Goal: Information Seeking & Learning: Learn about a topic

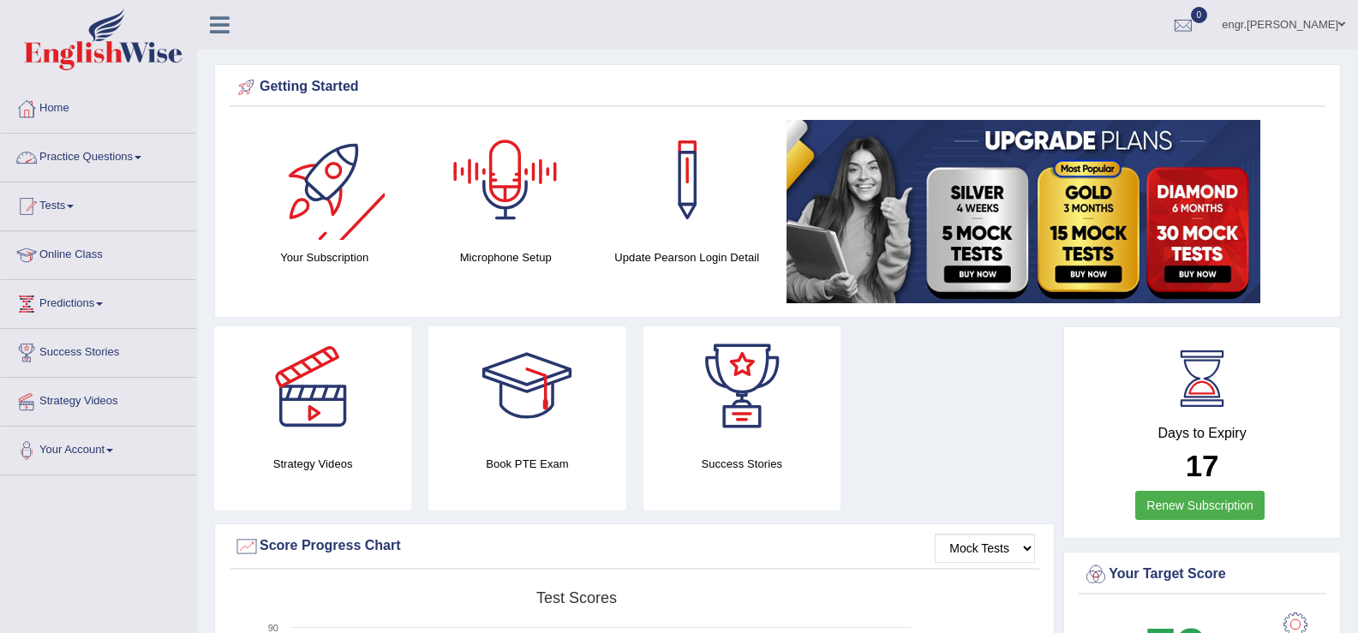
click at [129, 161] on link "Practice Questions" at bounding box center [98, 155] width 195 height 43
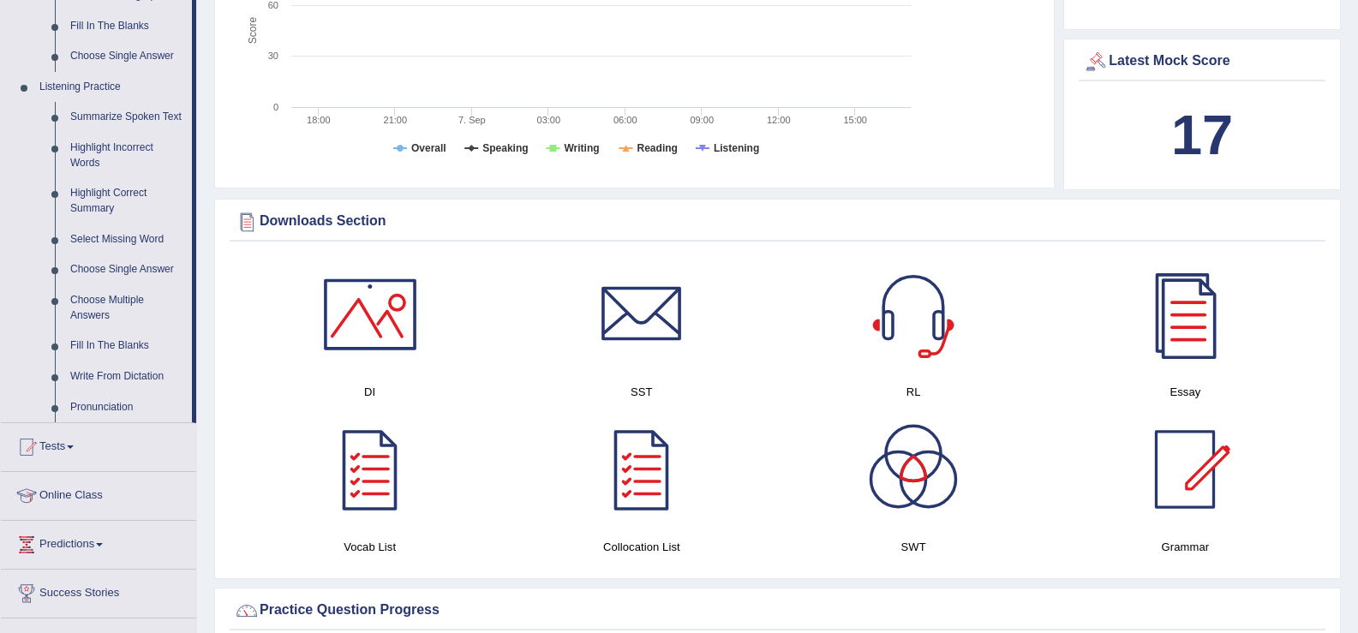
scroll to position [712, 0]
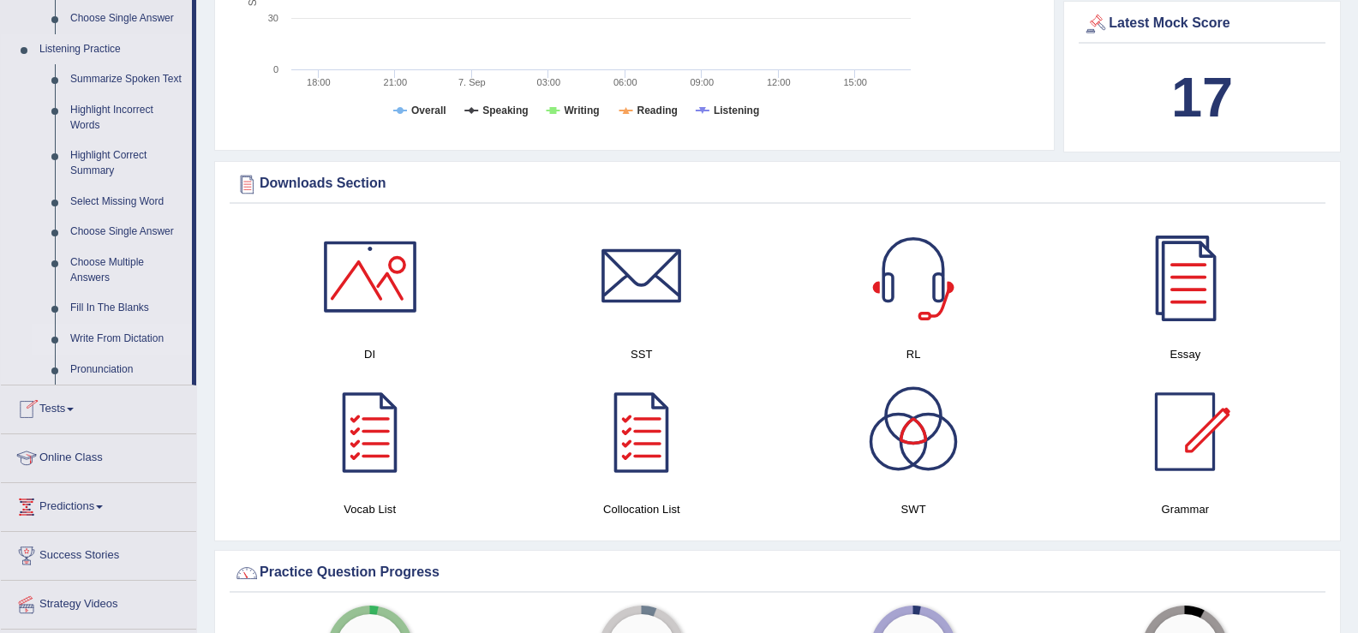
click at [126, 334] on link "Write From Dictation" at bounding box center [127, 339] width 129 height 31
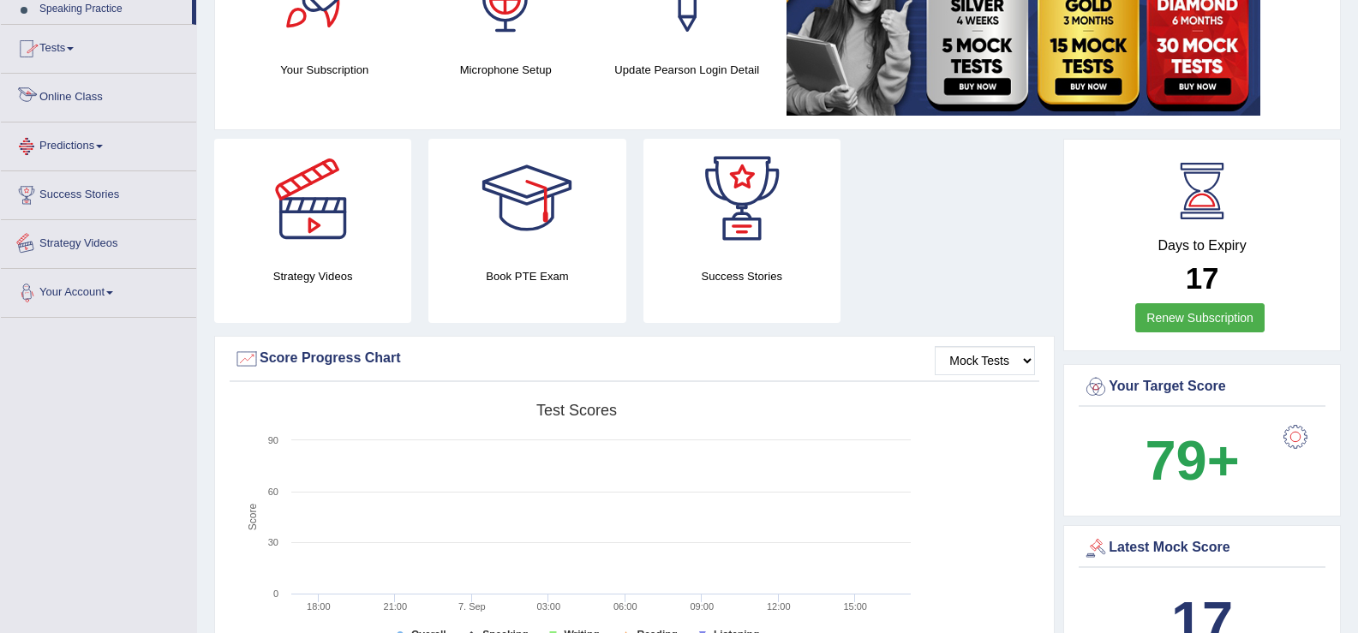
scroll to position [470, 0]
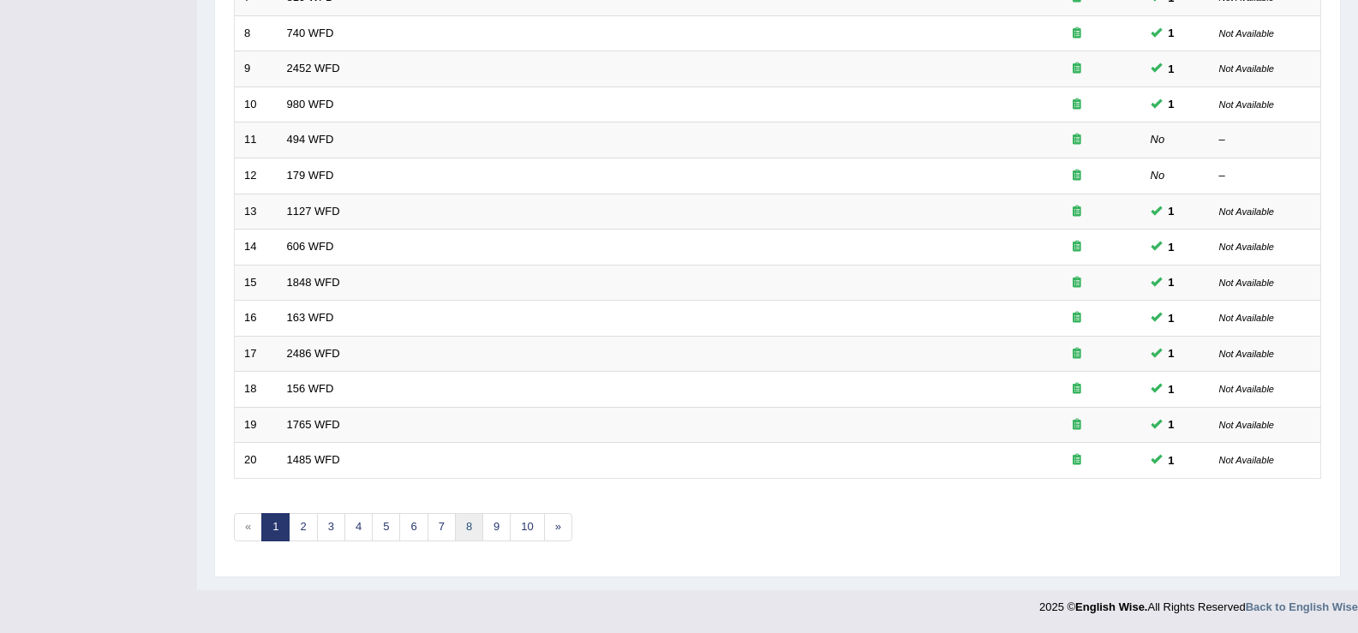
click at [476, 532] on link "8" at bounding box center [469, 527] width 28 height 28
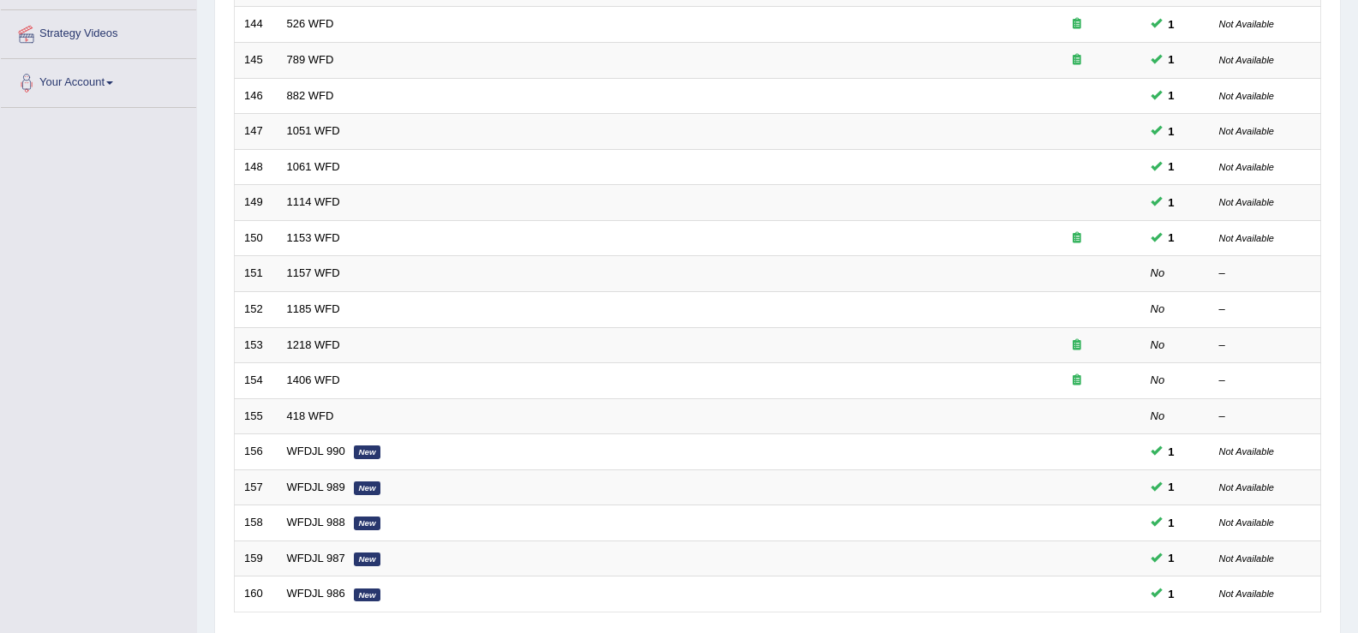
scroll to position [501, 0]
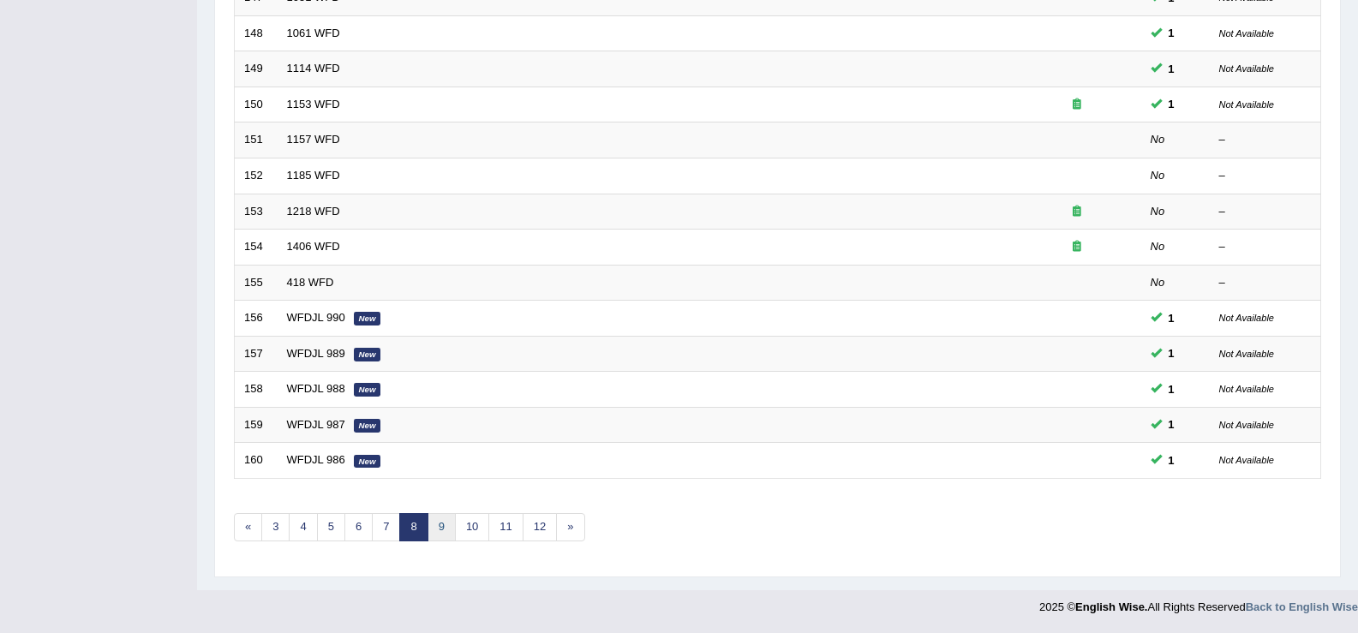
click at [441, 526] on link "9" at bounding box center [442, 527] width 28 height 28
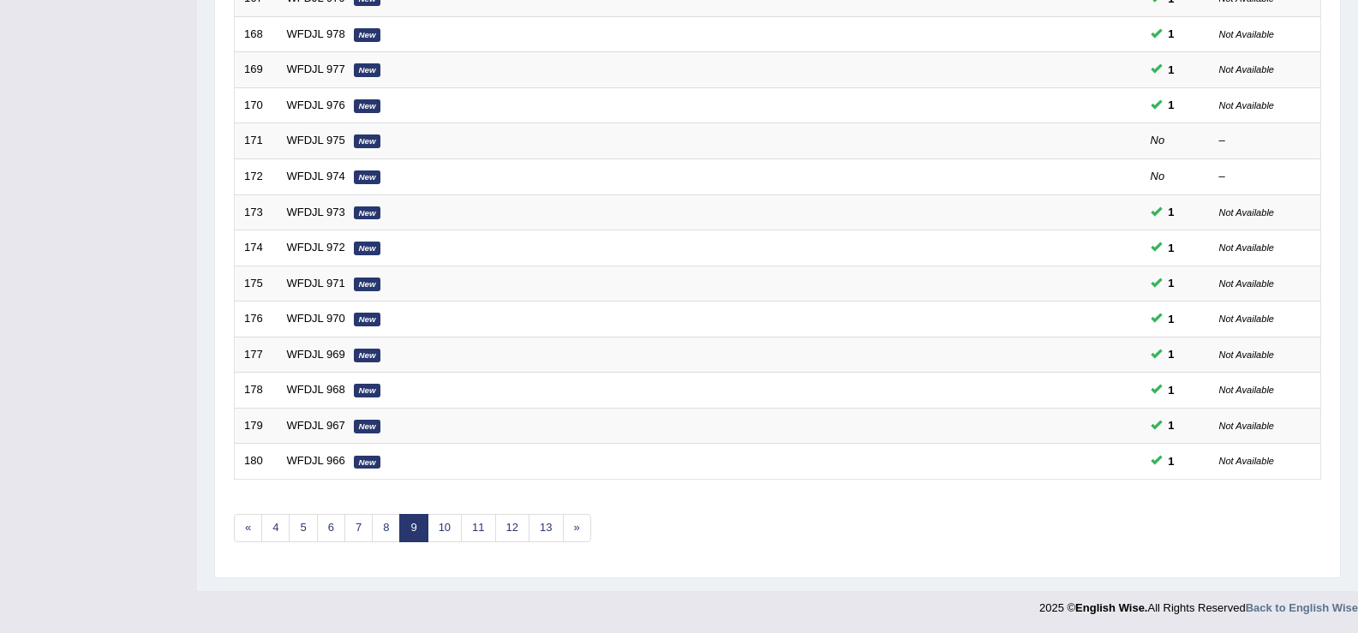
scroll to position [500, 0]
click at [453, 519] on link "10" at bounding box center [445, 529] width 34 height 28
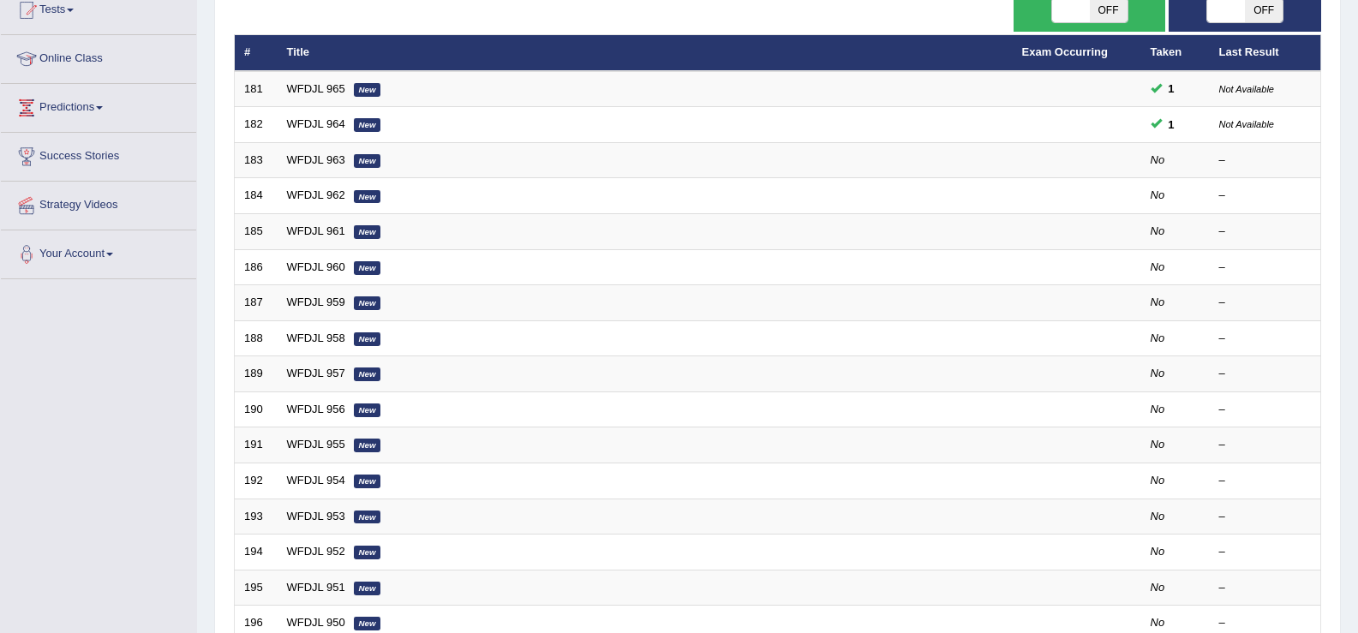
scroll to position [204, 0]
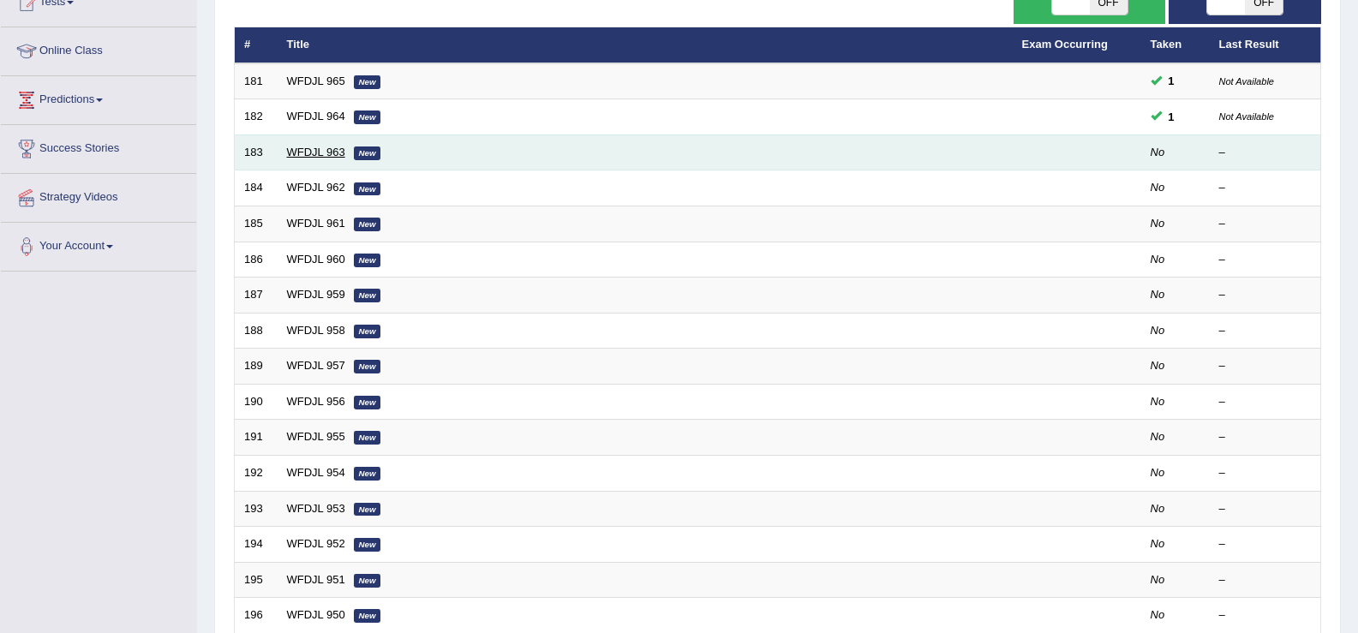
click at [325, 149] on link "WFDJL 963" at bounding box center [316, 152] width 58 height 13
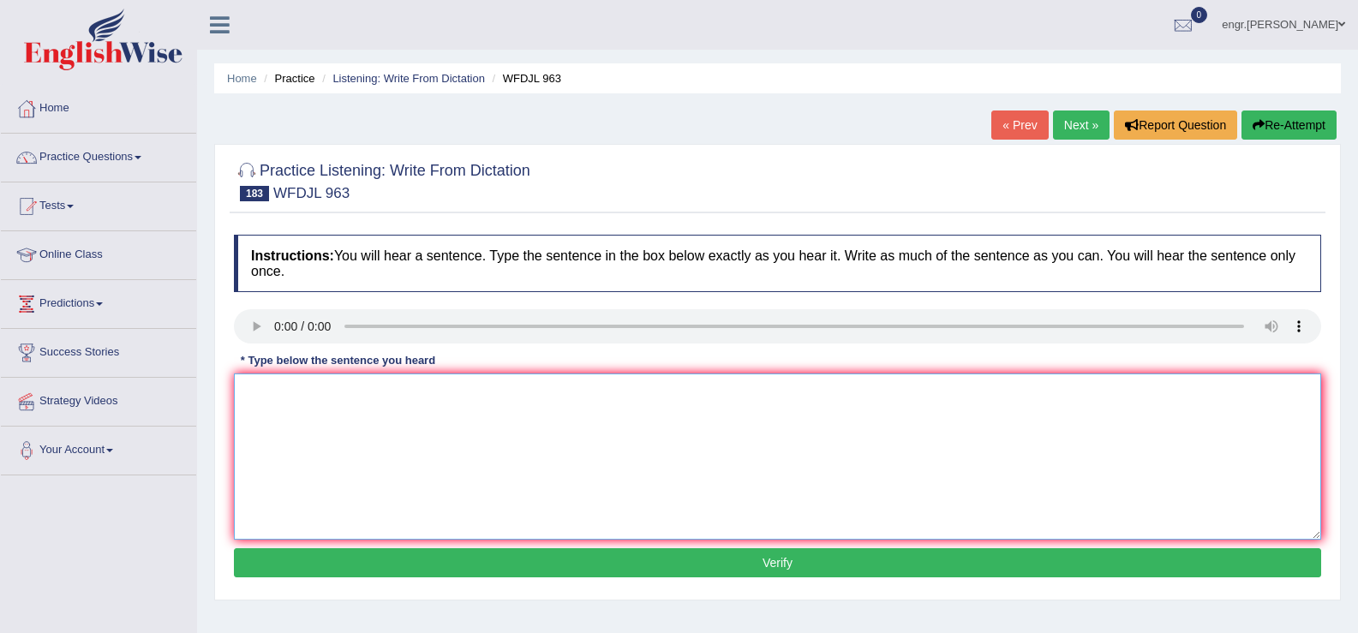
click at [403, 506] on textarea at bounding box center [777, 457] width 1087 height 166
type textarea "With the weather changing farmers are changing how they farm."
click at [421, 556] on button "Verify" at bounding box center [777, 562] width 1087 height 29
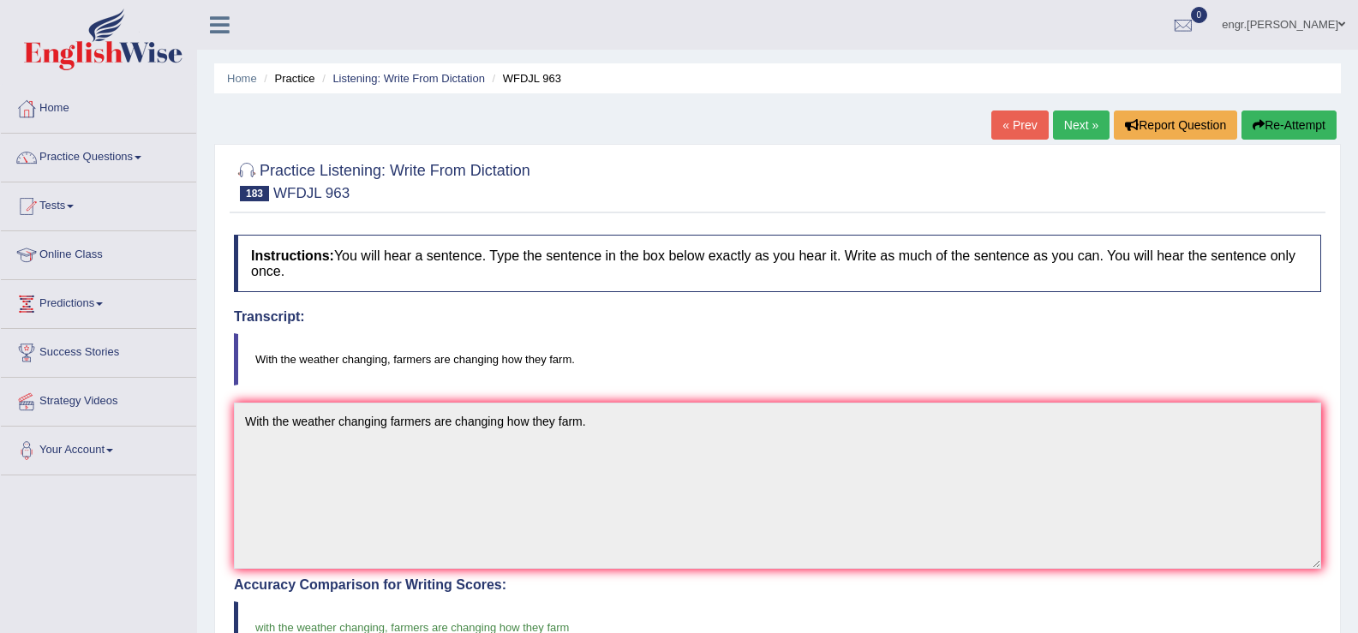
click at [1096, 121] on link "Next »" at bounding box center [1081, 125] width 57 height 29
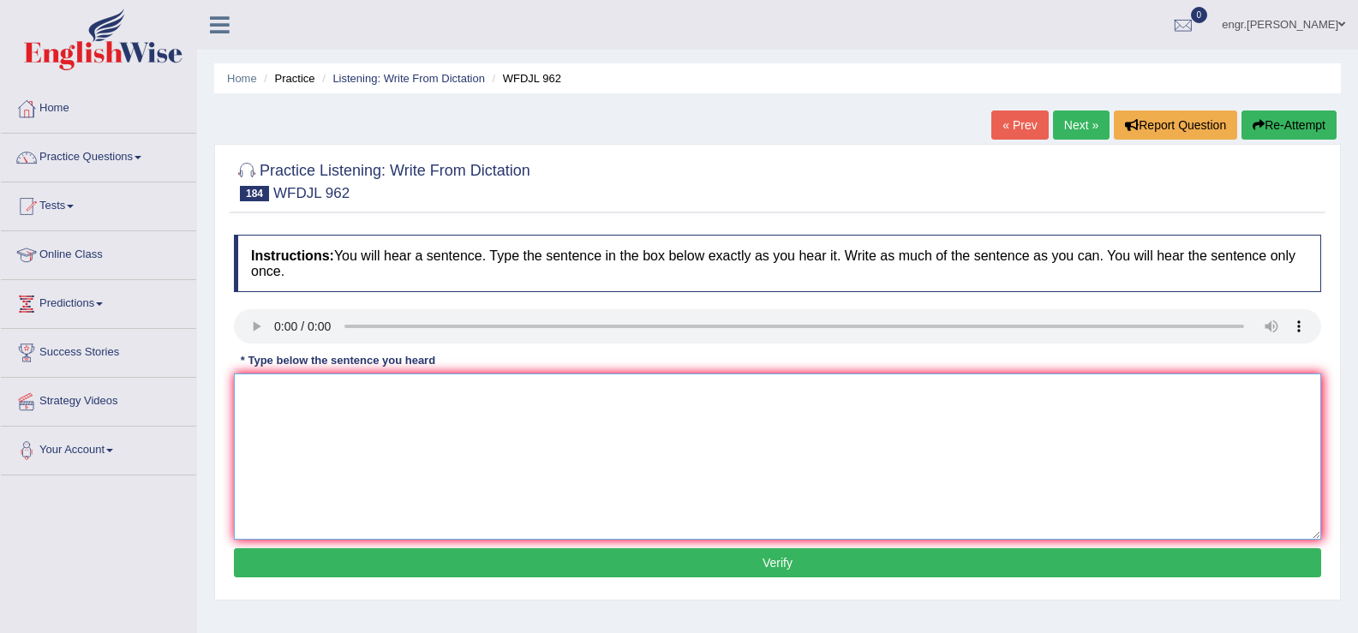
click at [294, 426] on textarea at bounding box center [777, 457] width 1087 height 166
type textarea "Doing activities outside class help students learn more skills."
click at [448, 569] on button "Verify" at bounding box center [777, 562] width 1087 height 29
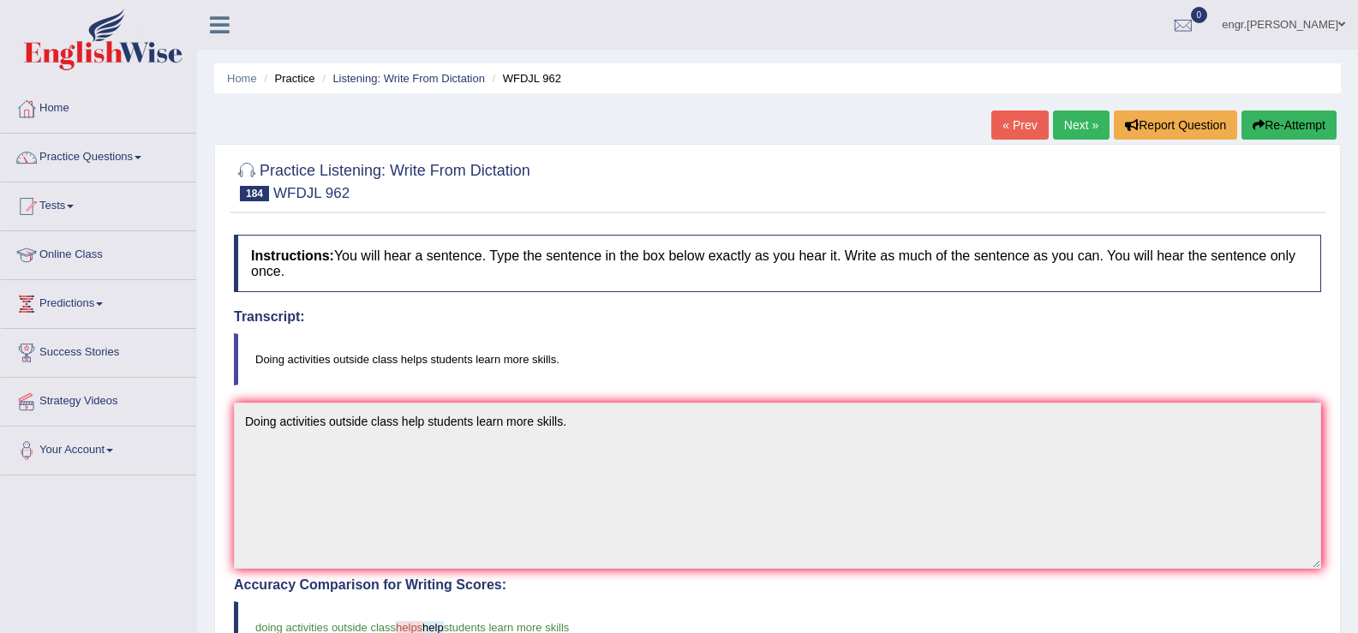
click at [1068, 134] on link "Next »" at bounding box center [1081, 125] width 57 height 29
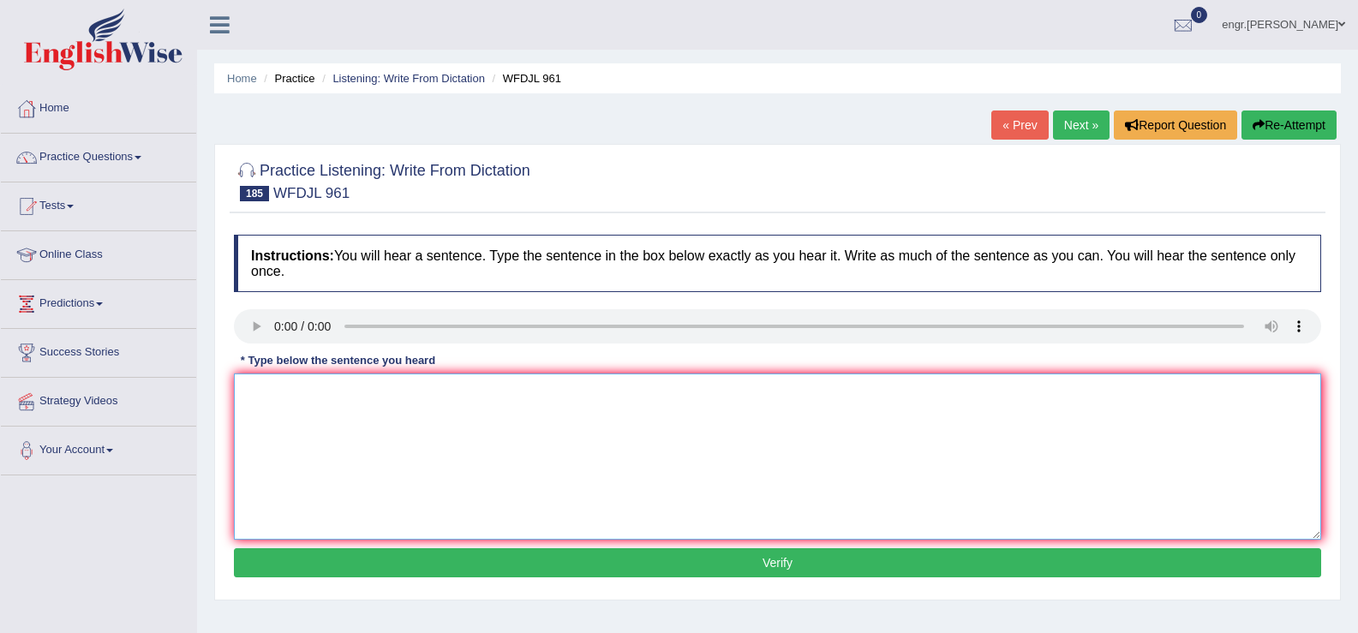
click at [280, 424] on textarea at bounding box center [777, 457] width 1087 height 166
type textarea "A good abstract can tell you what the study is upto."
click at [449, 567] on button "Verify" at bounding box center [777, 562] width 1087 height 29
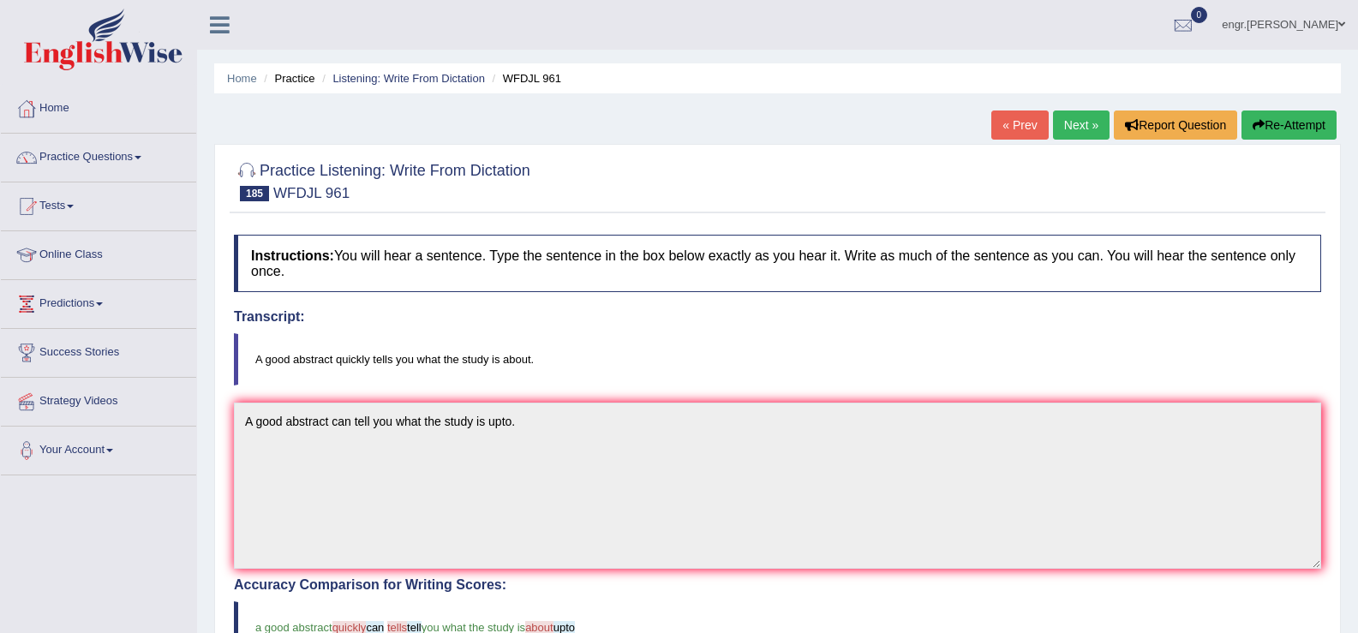
click at [1055, 121] on link "Next »" at bounding box center [1081, 125] width 57 height 29
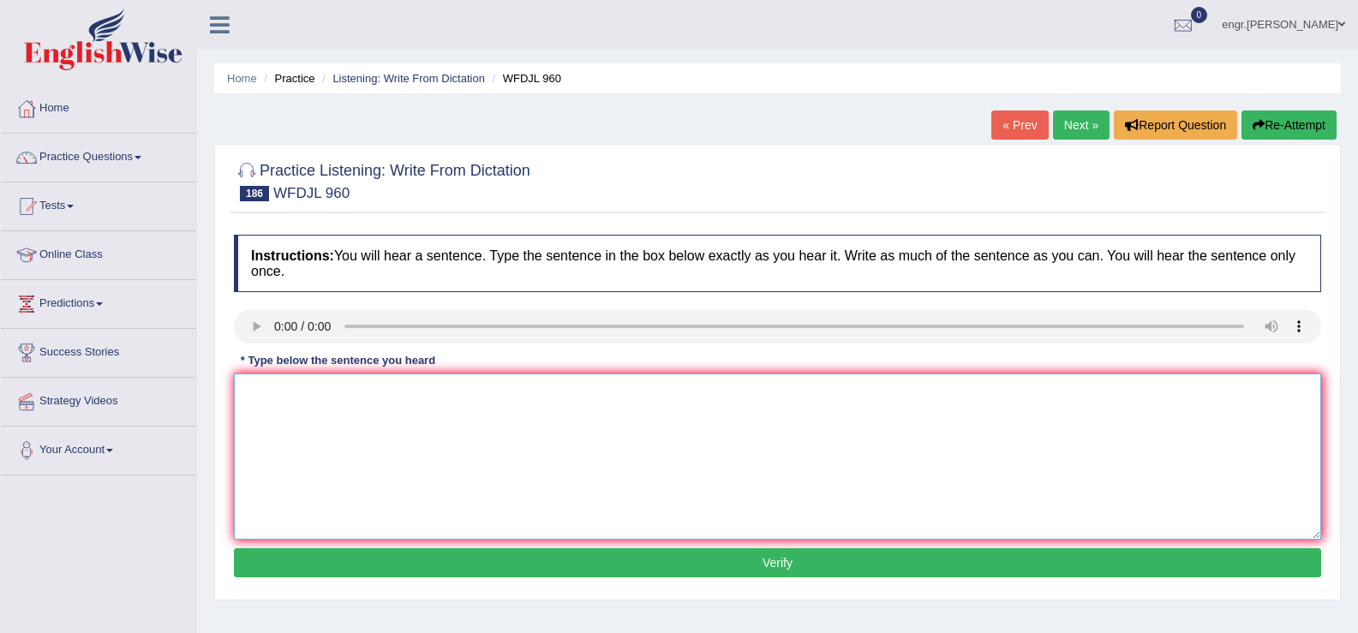
click at [317, 422] on textarea at bounding box center [777, 457] width 1087 height 166
type textarea "Please put the book bag where it belongs in the library."
click at [486, 558] on button "Verify" at bounding box center [777, 562] width 1087 height 29
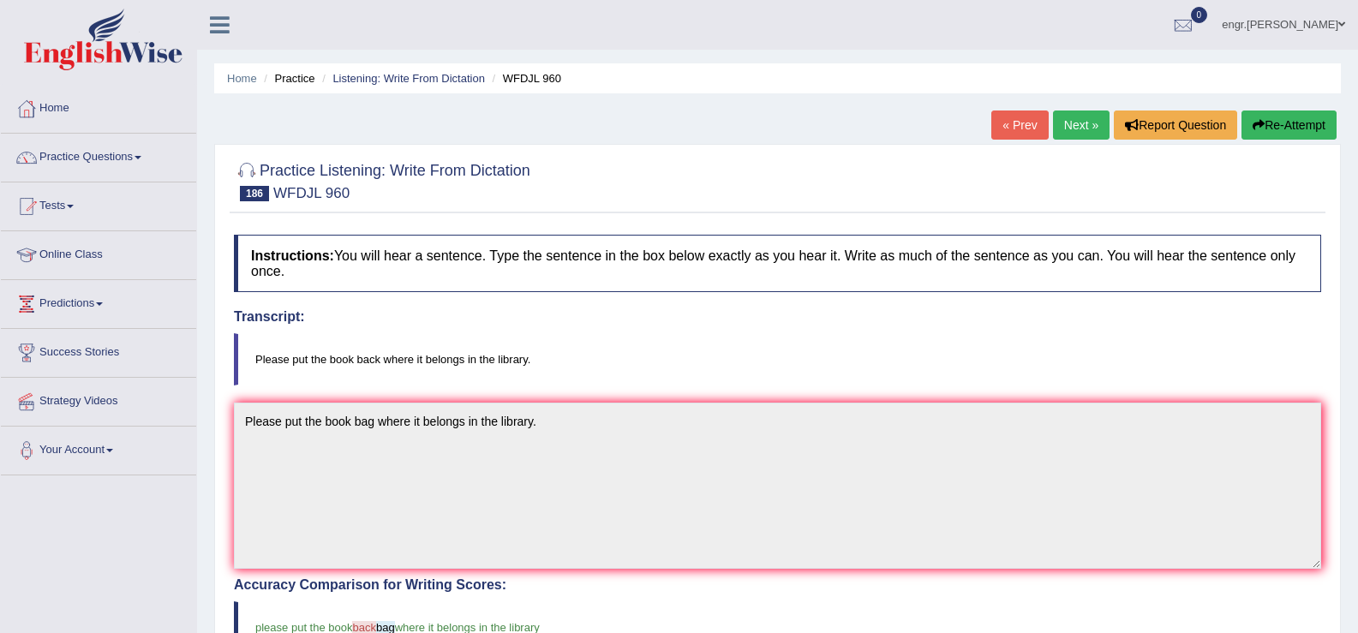
click at [1062, 135] on link "Next »" at bounding box center [1081, 125] width 57 height 29
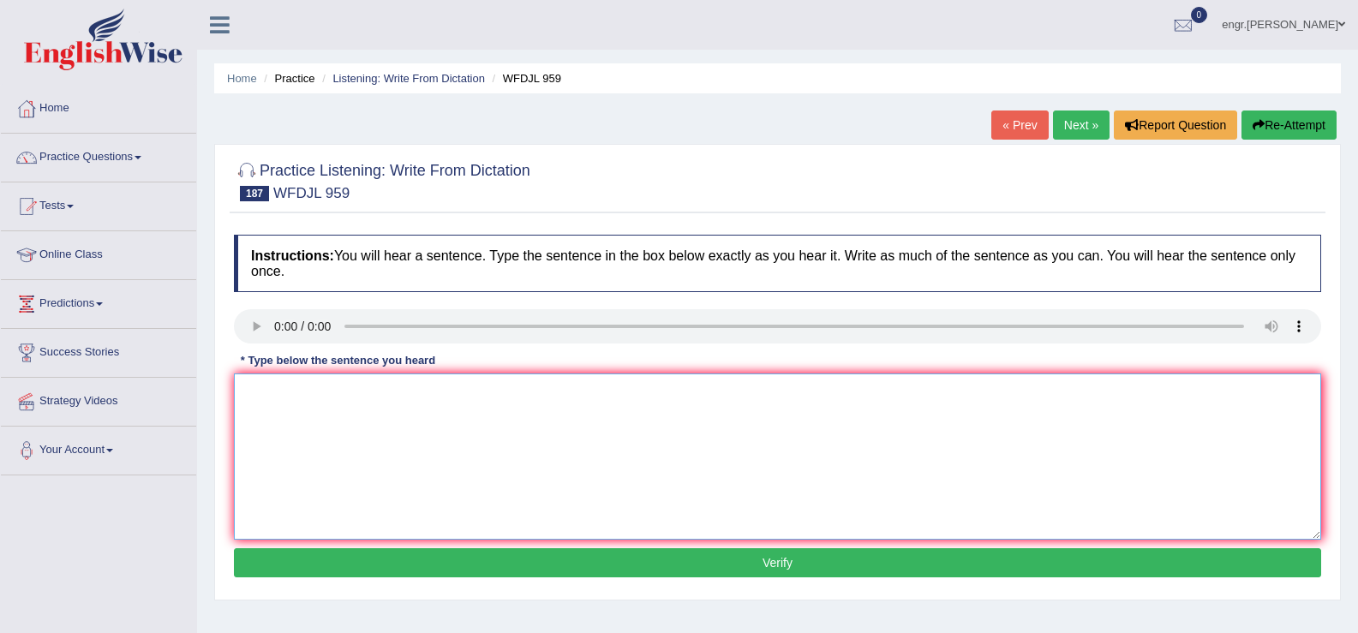
click at [319, 446] on textarea at bounding box center [777, 457] width 1087 height 166
type textarea "Schools really care stopping students from copying work."
click at [479, 569] on button "Verify" at bounding box center [777, 562] width 1087 height 29
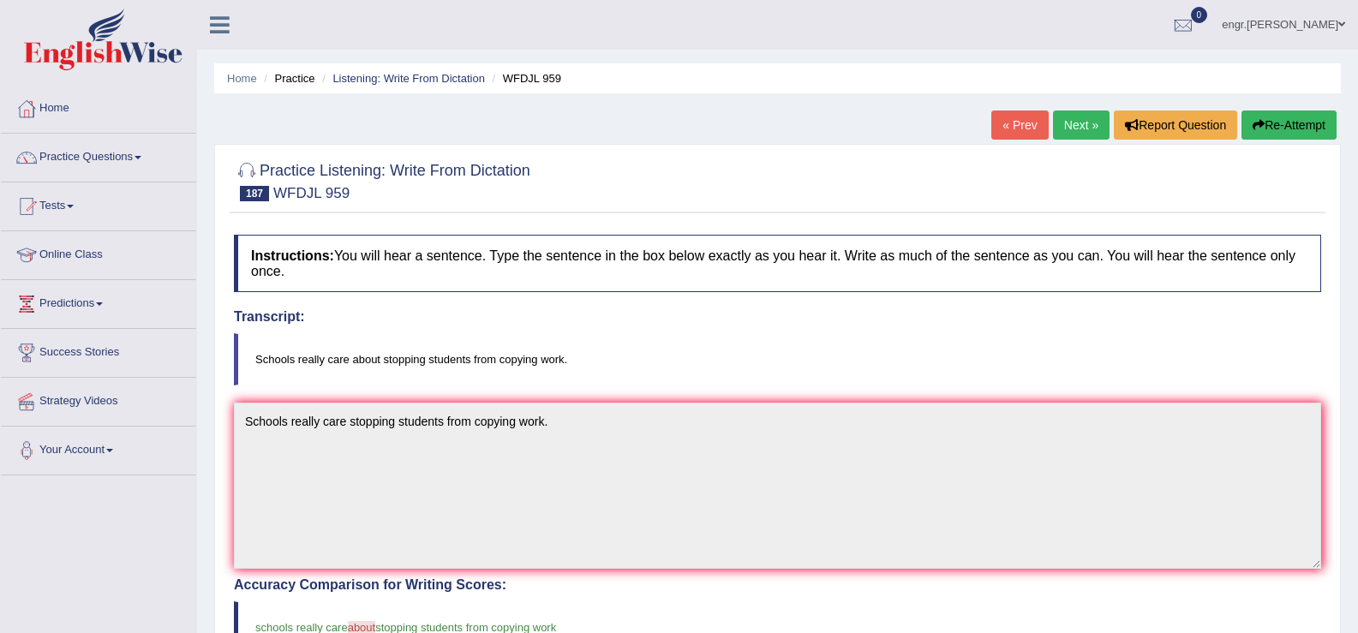
click at [1054, 113] on link "Next »" at bounding box center [1081, 125] width 57 height 29
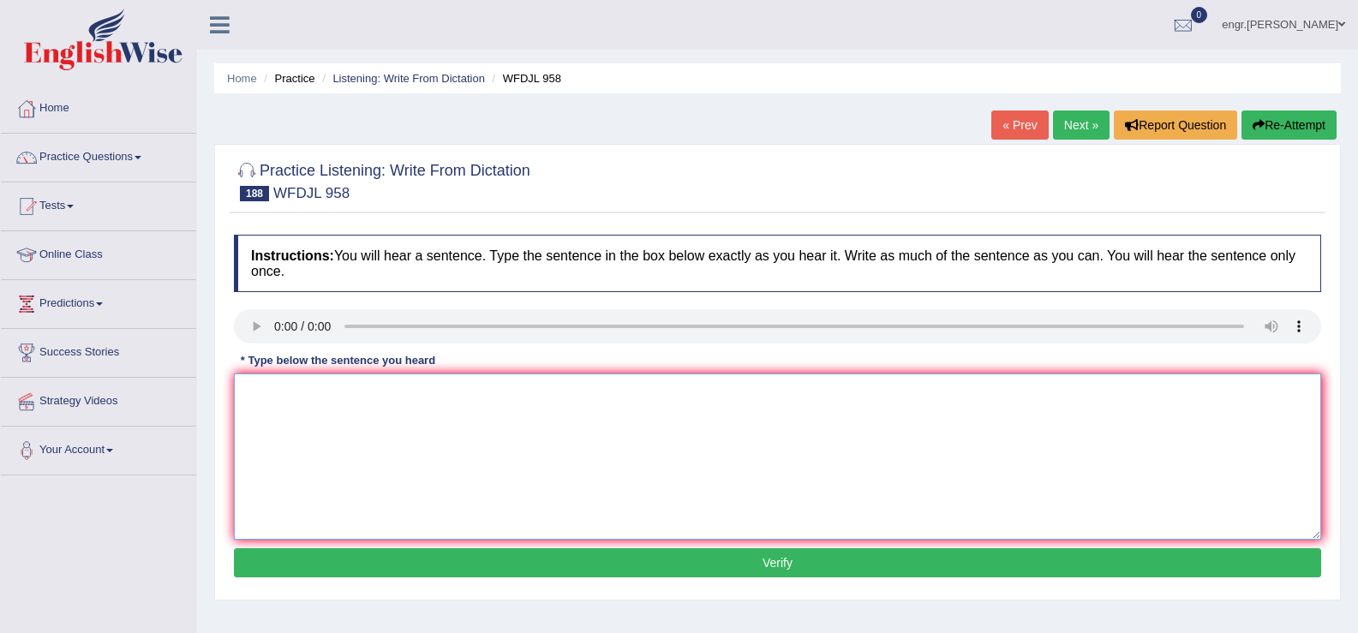
click at [365, 486] on textarea at bounding box center [777, 457] width 1087 height 166
type textarea "Tests and exams are the main part of your grades."
click at [430, 560] on button "Verify" at bounding box center [777, 562] width 1087 height 29
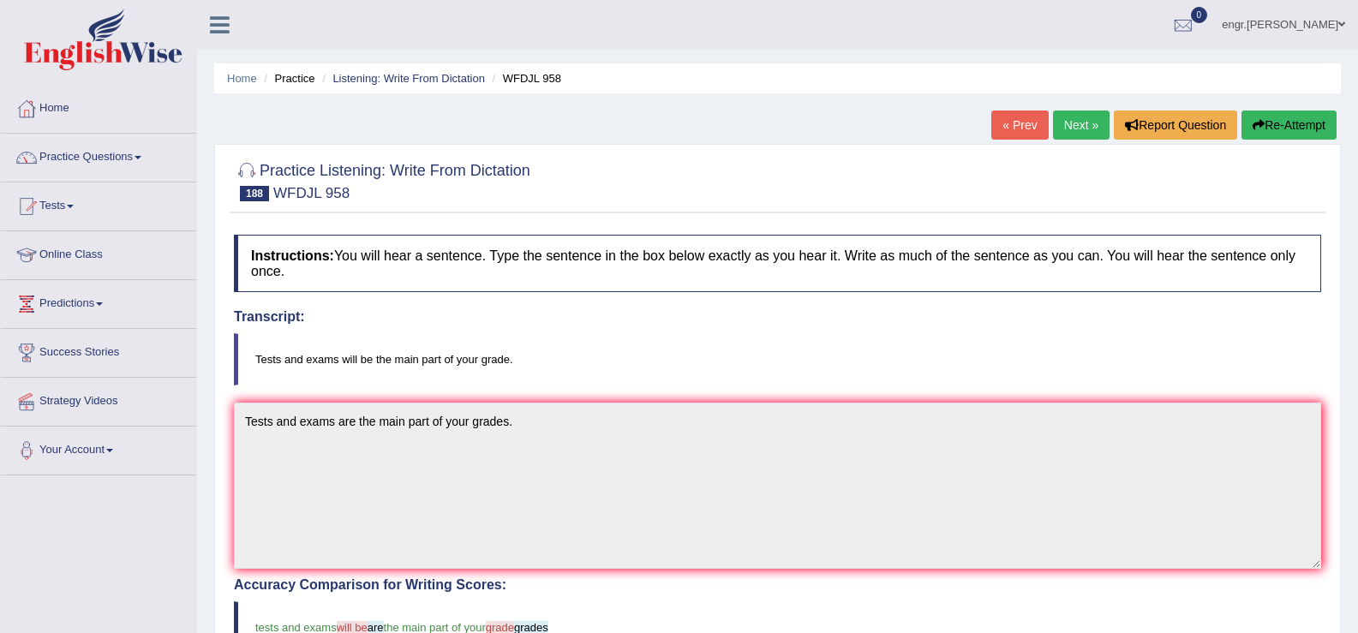
click at [1075, 127] on link "Next »" at bounding box center [1081, 125] width 57 height 29
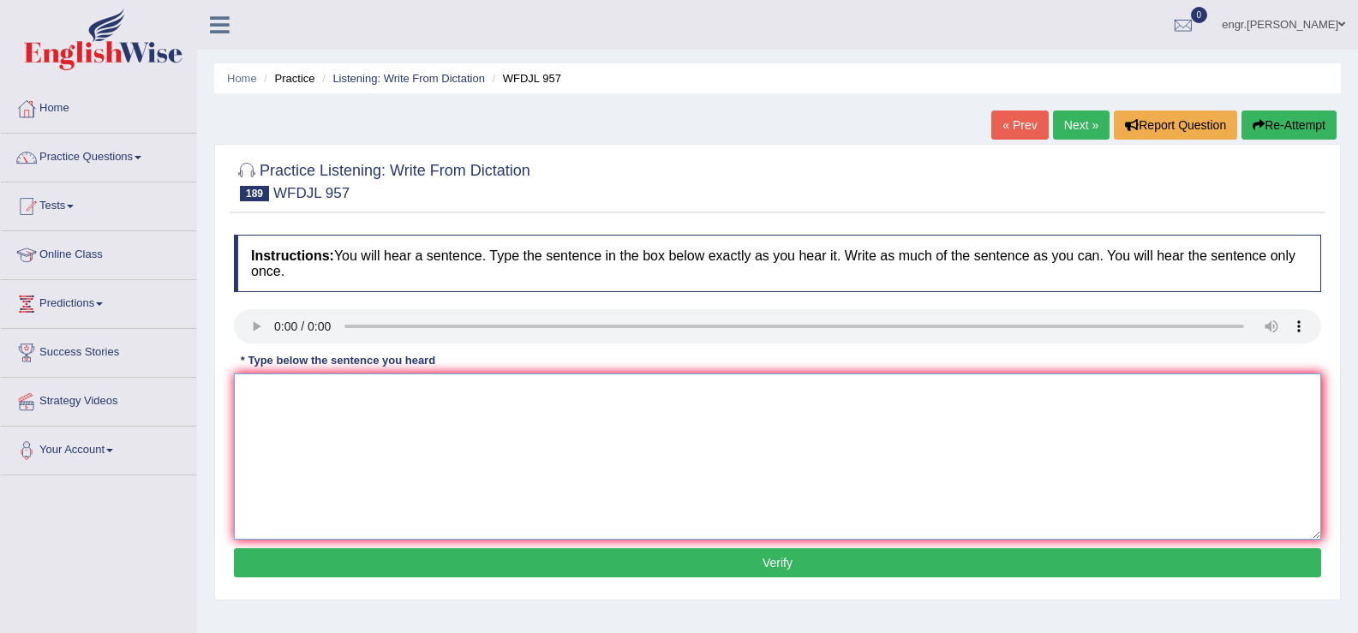
click at [292, 423] on textarea at bounding box center [777, 457] width 1087 height 166
type textarea "Remember, your home work is due next tuesday."
click at [424, 558] on button "Verify" at bounding box center [777, 562] width 1087 height 29
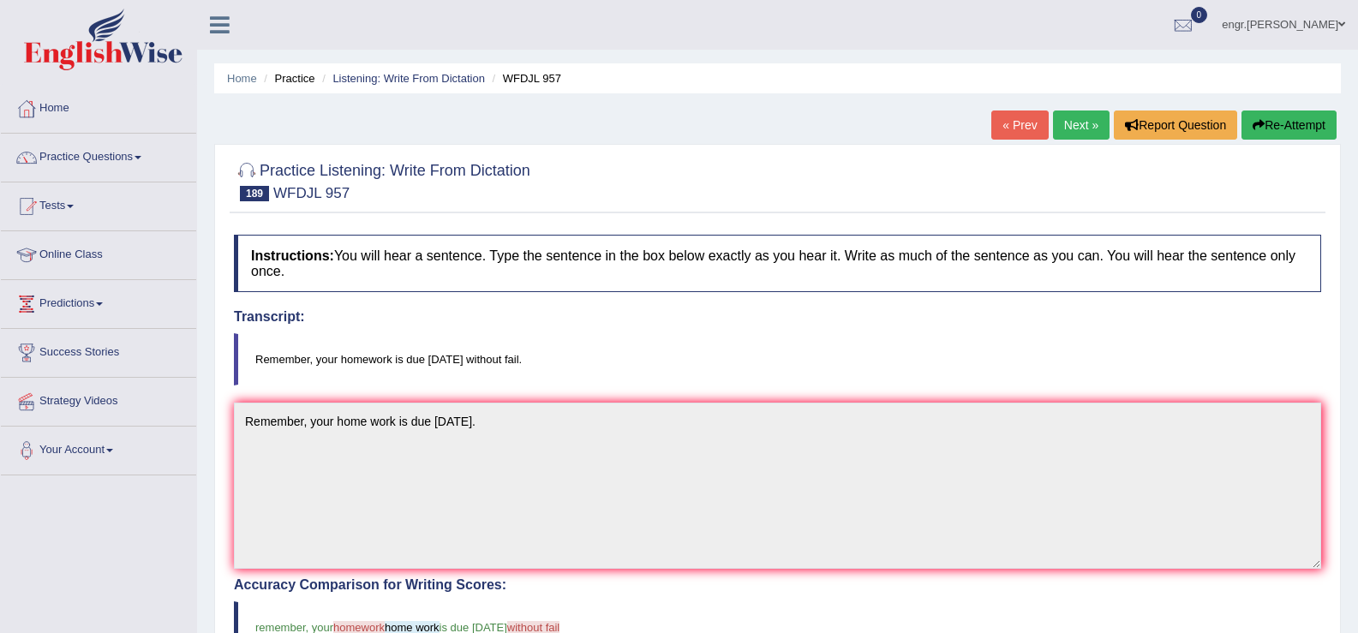
click at [1082, 132] on link "Next »" at bounding box center [1081, 125] width 57 height 29
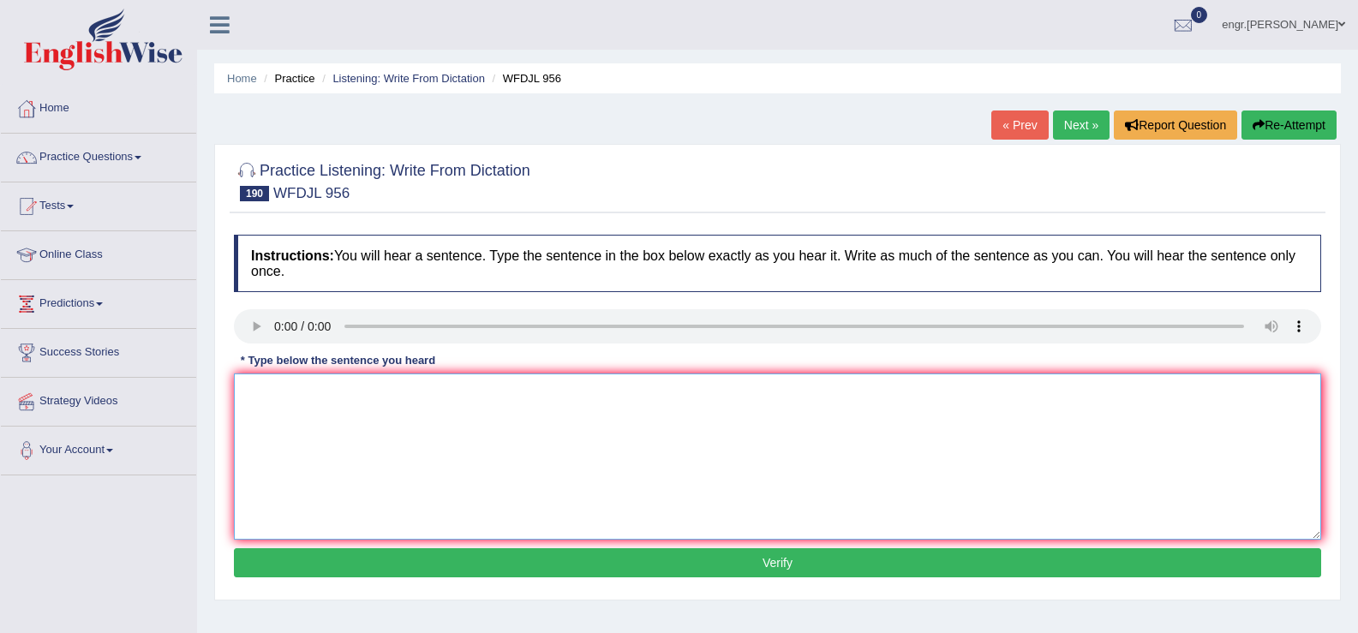
click at [298, 423] on textarea at bounding box center [777, 457] width 1087 height 166
type textarea "Great actors naturally knows how to owns the stage."
click at [378, 570] on button "Verify" at bounding box center [777, 562] width 1087 height 29
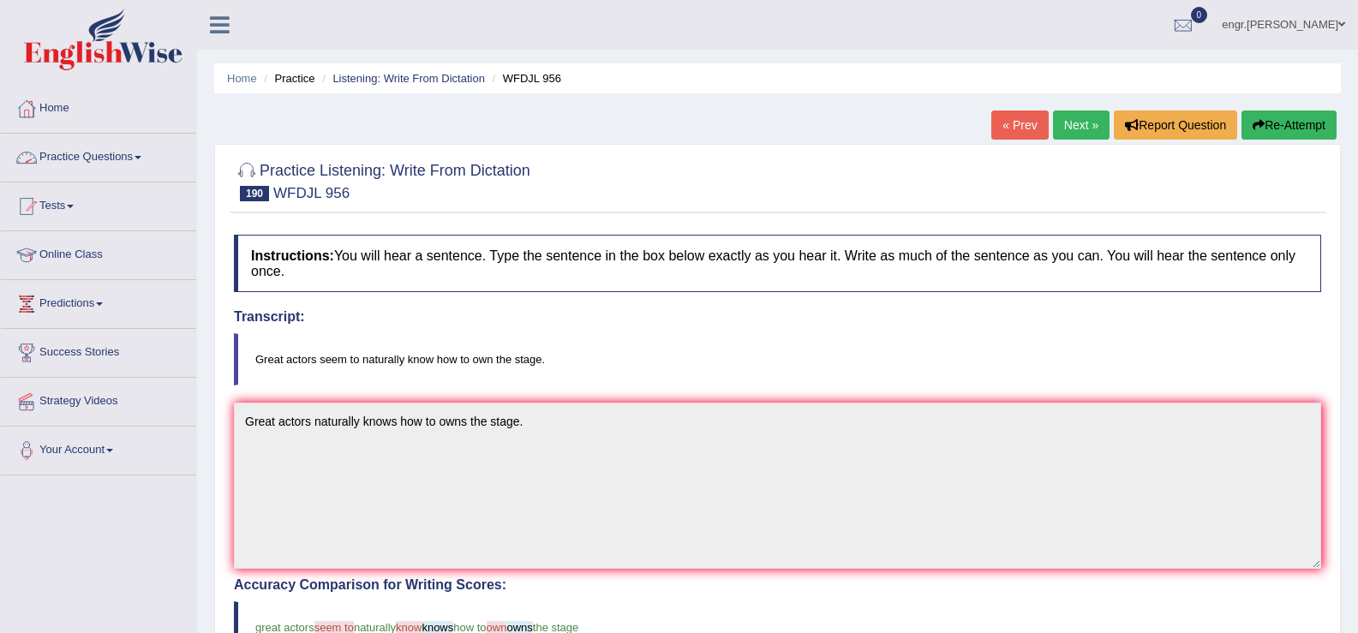
click at [111, 142] on link "Practice Questions" at bounding box center [98, 155] width 195 height 43
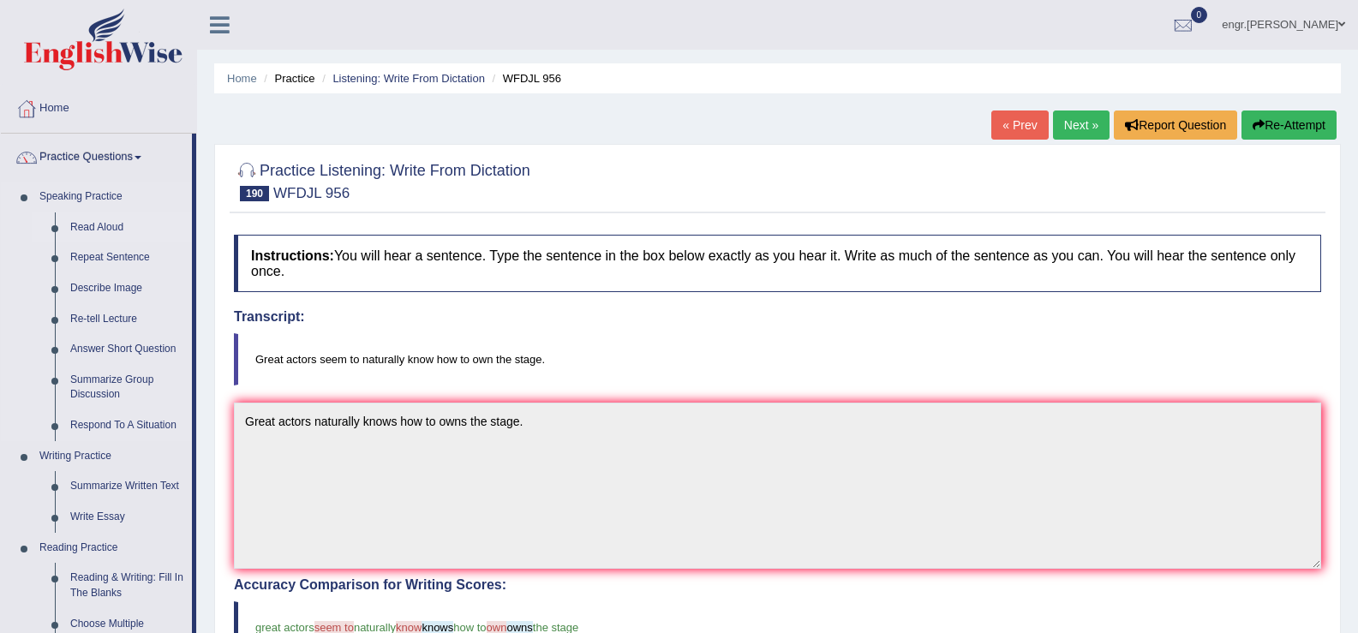
click at [111, 225] on link "Read Aloud" at bounding box center [127, 227] width 129 height 31
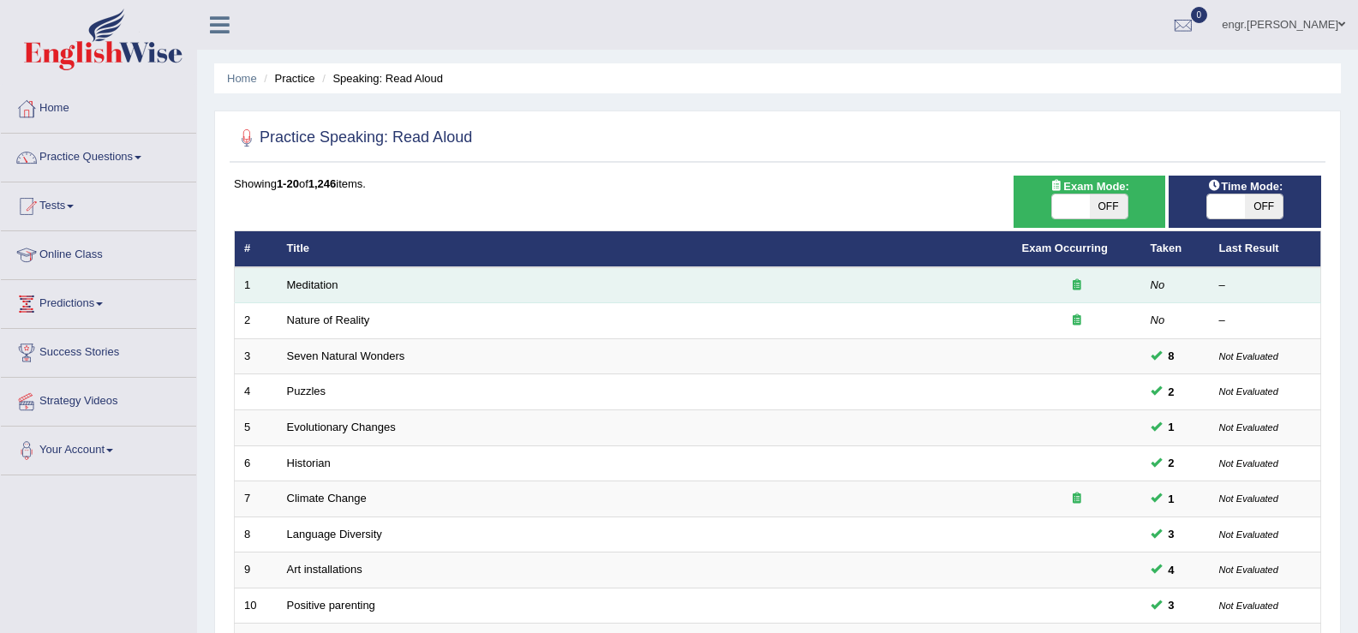
click at [1078, 287] on icon at bounding box center [1077, 284] width 9 height 11
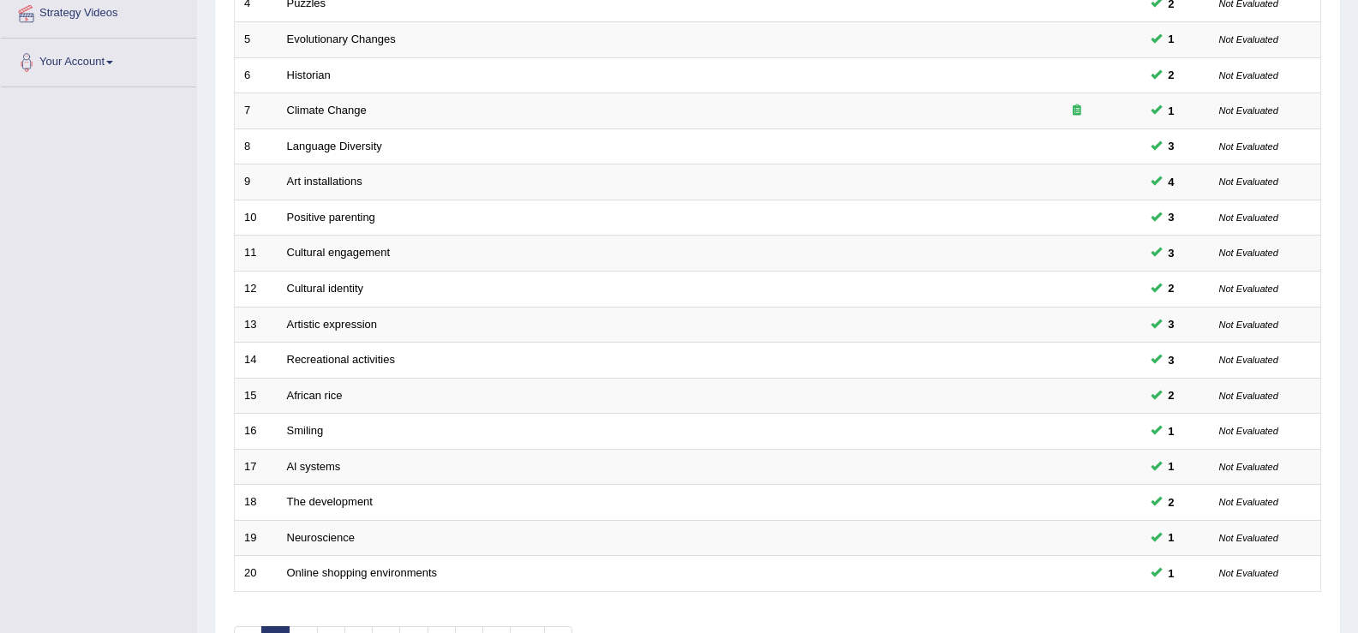
scroll to position [501, 0]
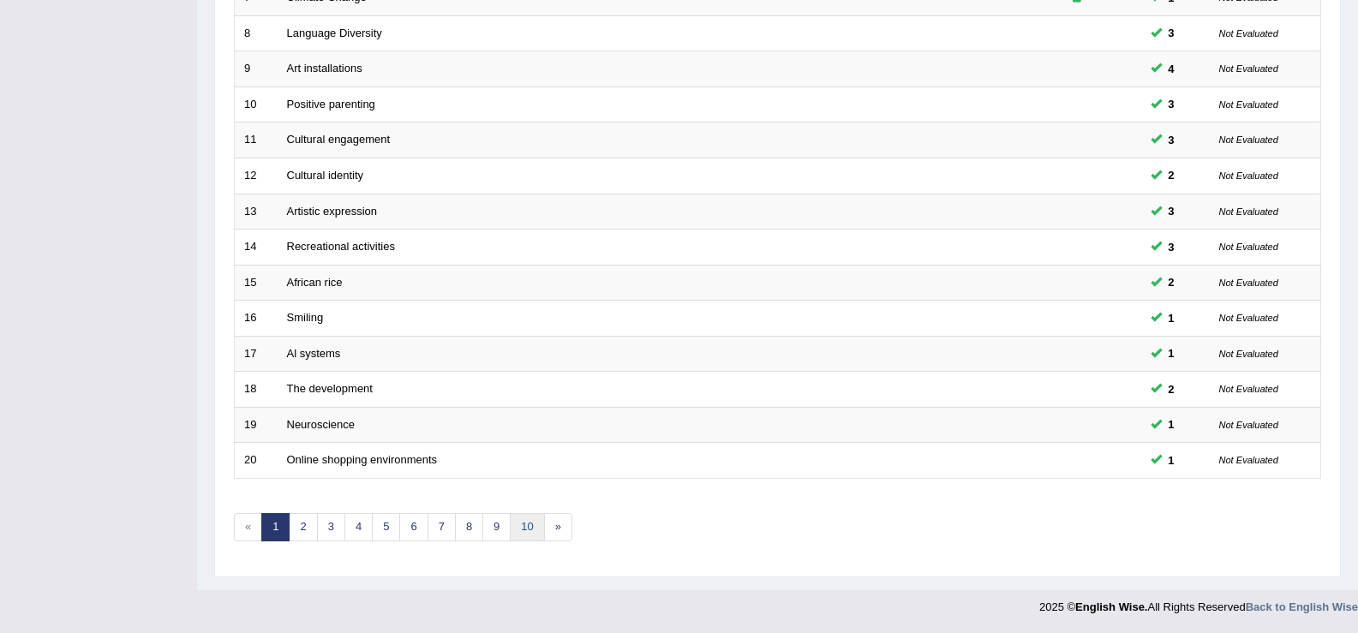
click at [539, 533] on link "10" at bounding box center [527, 527] width 34 height 28
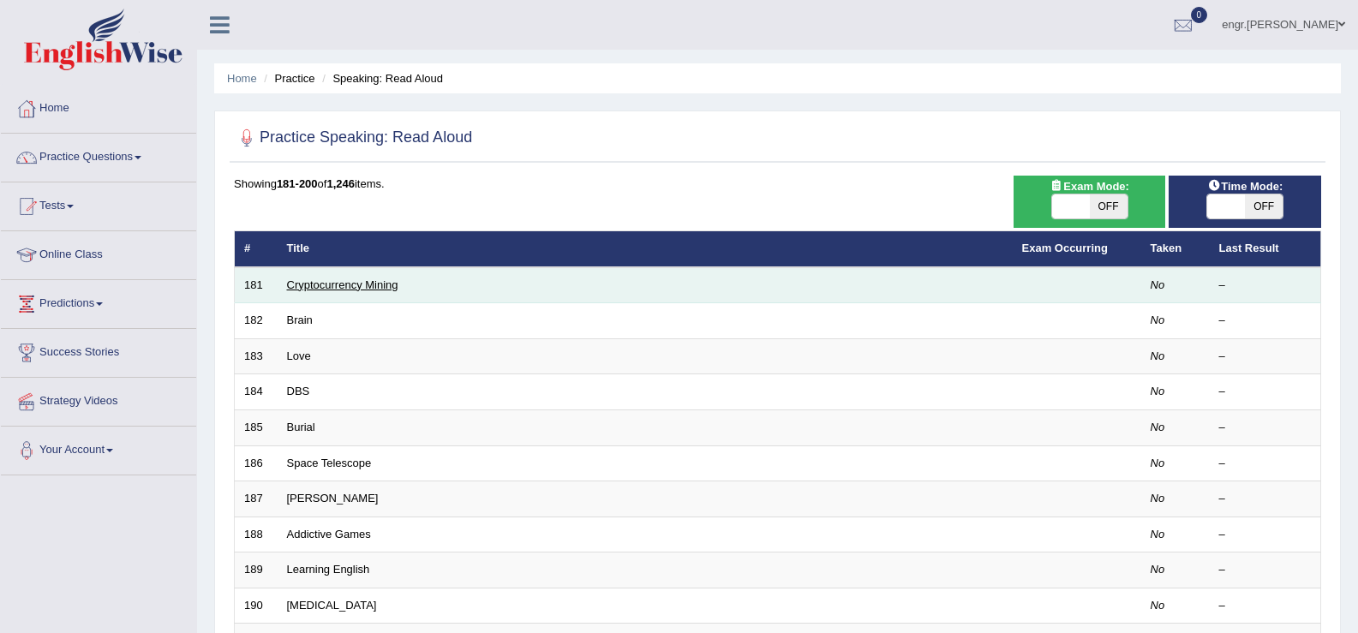
click at [343, 284] on link "Cryptocurrency Mining" at bounding box center [342, 284] width 111 height 13
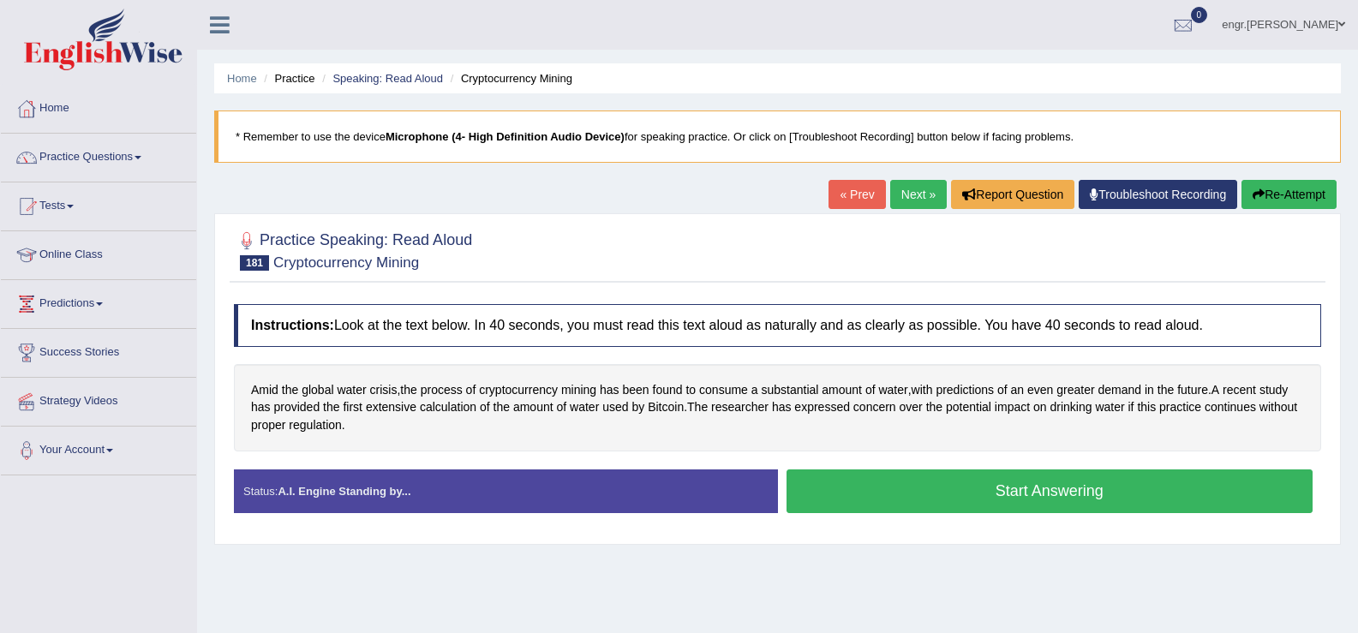
click at [870, 490] on button "Start Answering" at bounding box center [1050, 492] width 527 height 44
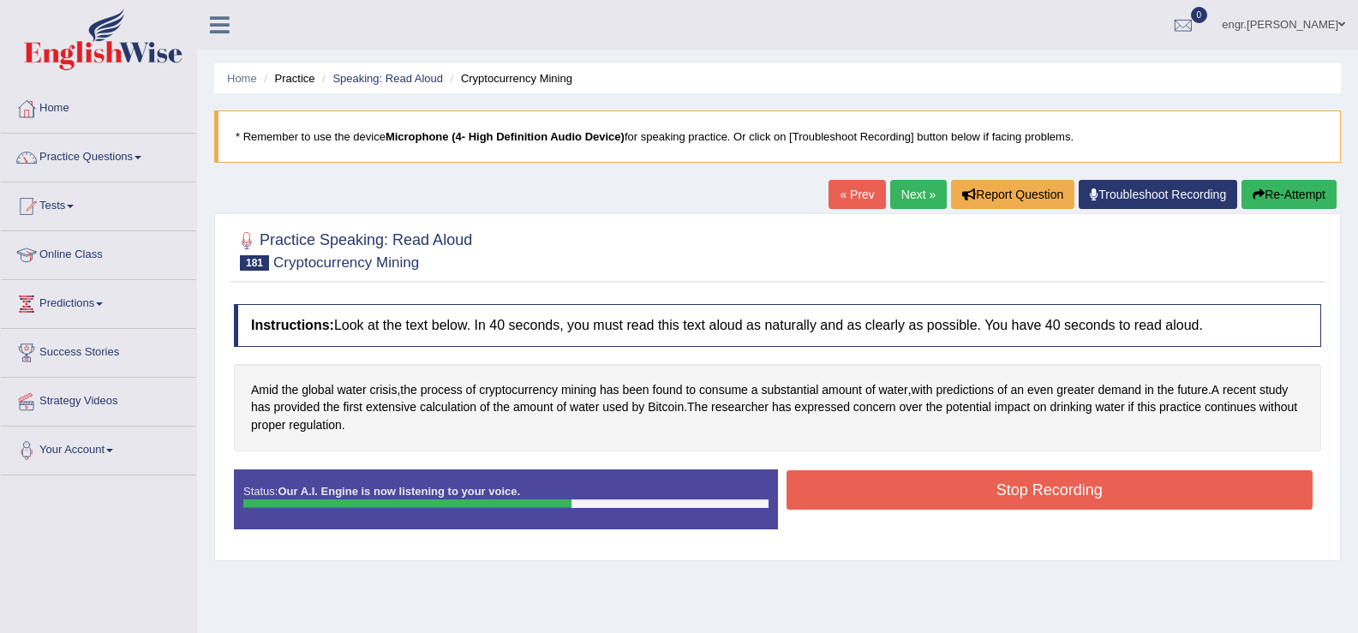
click at [942, 486] on button "Stop Recording" at bounding box center [1050, 489] width 527 height 39
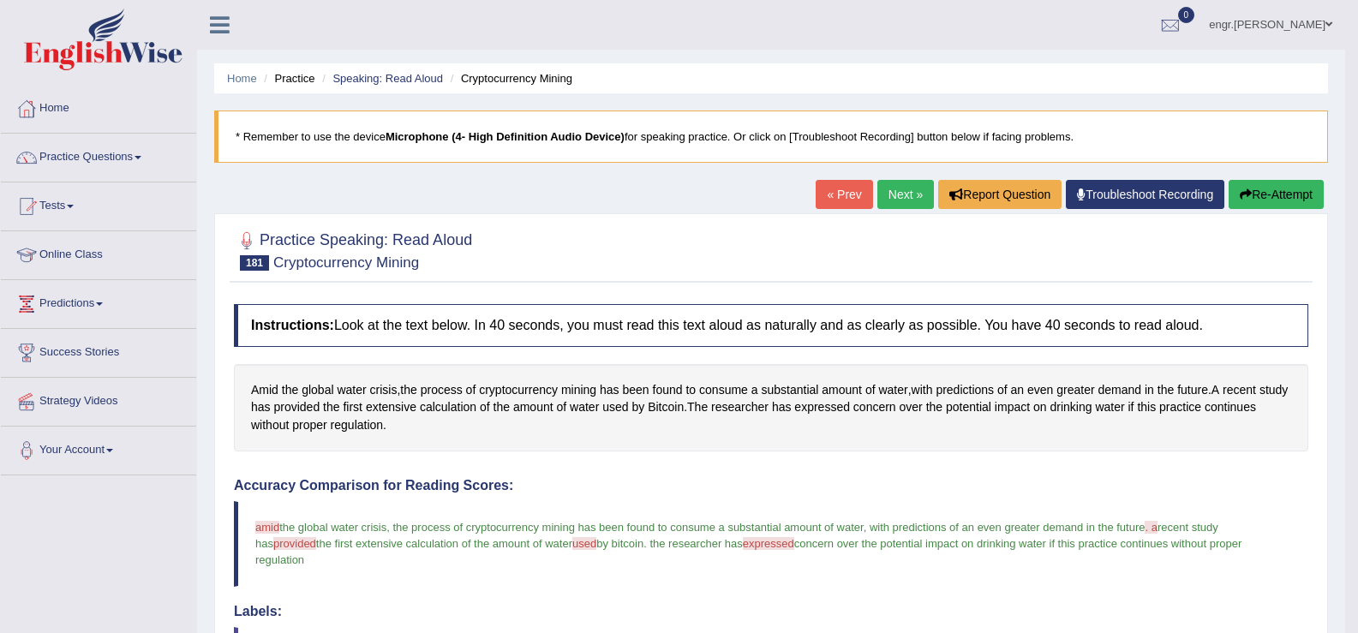
click at [913, 189] on link "Next »" at bounding box center [905, 194] width 57 height 29
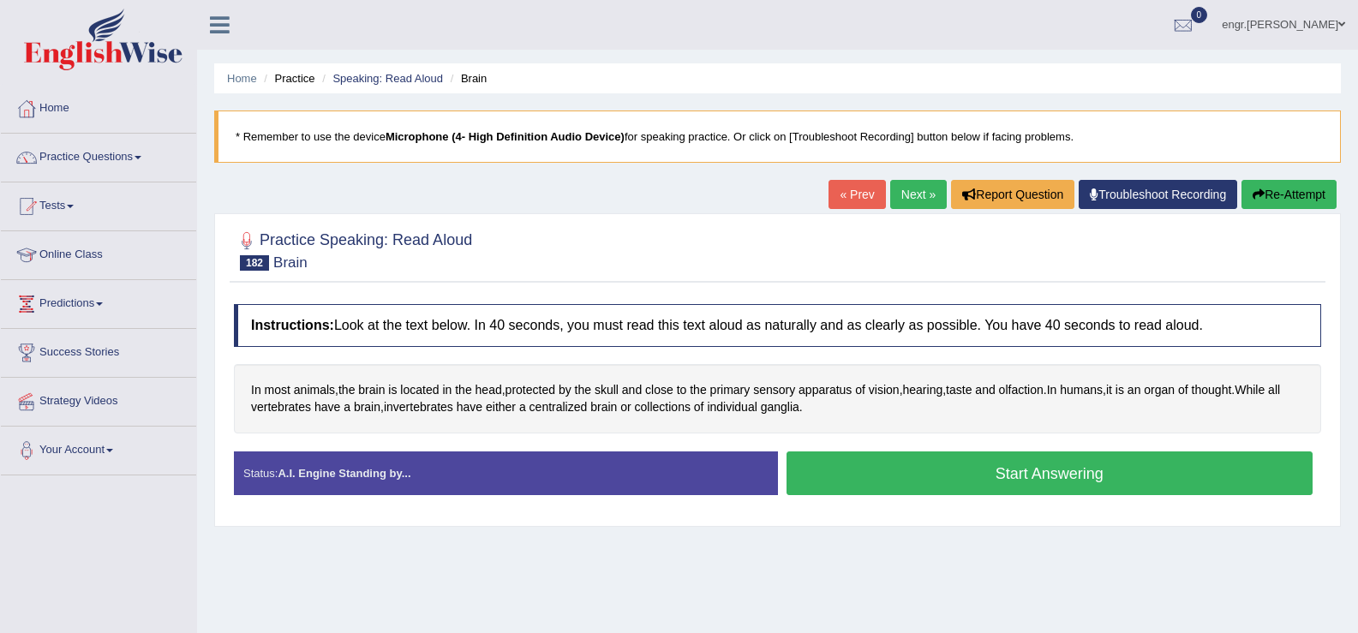
click at [907, 486] on button "Start Answering" at bounding box center [1050, 474] width 527 height 44
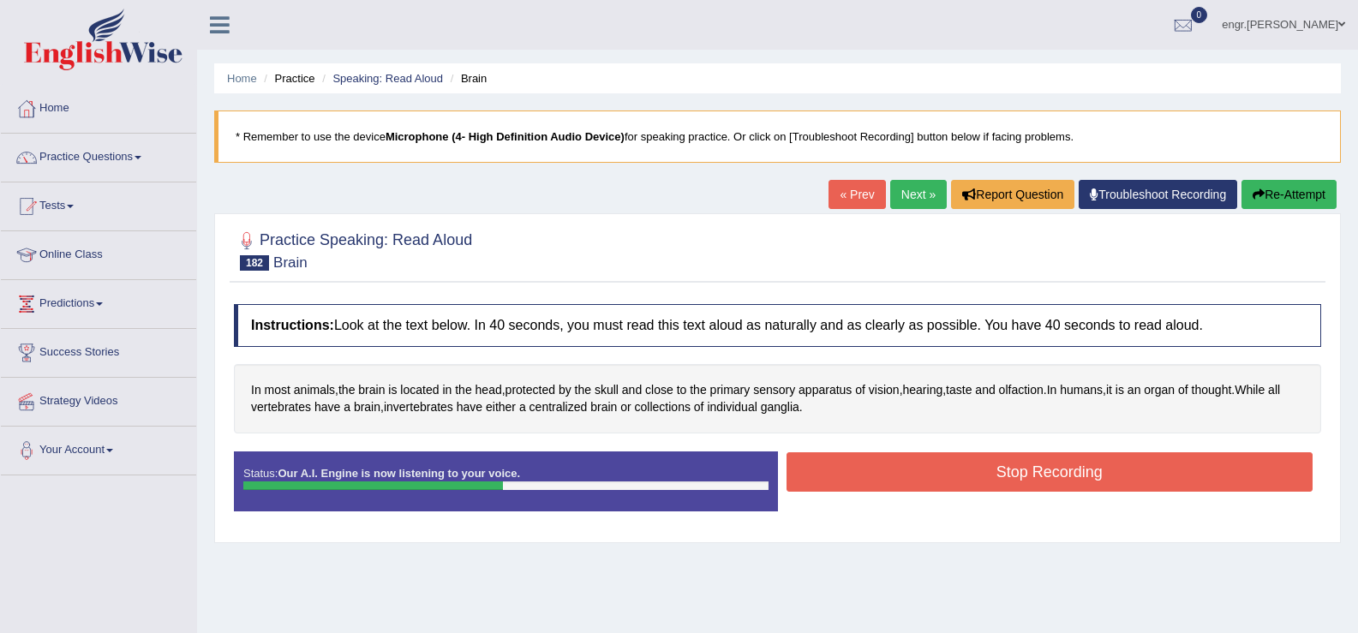
click at [955, 470] on button "Stop Recording" at bounding box center [1050, 471] width 527 height 39
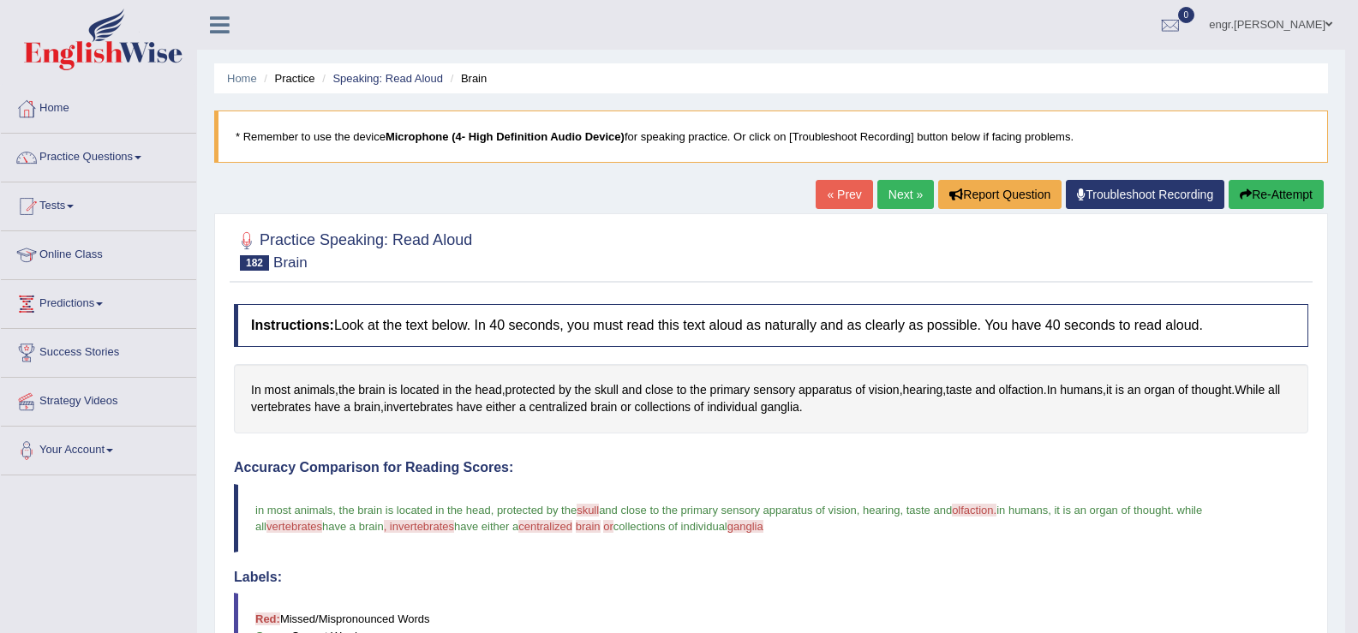
click at [913, 189] on link "Next »" at bounding box center [905, 194] width 57 height 29
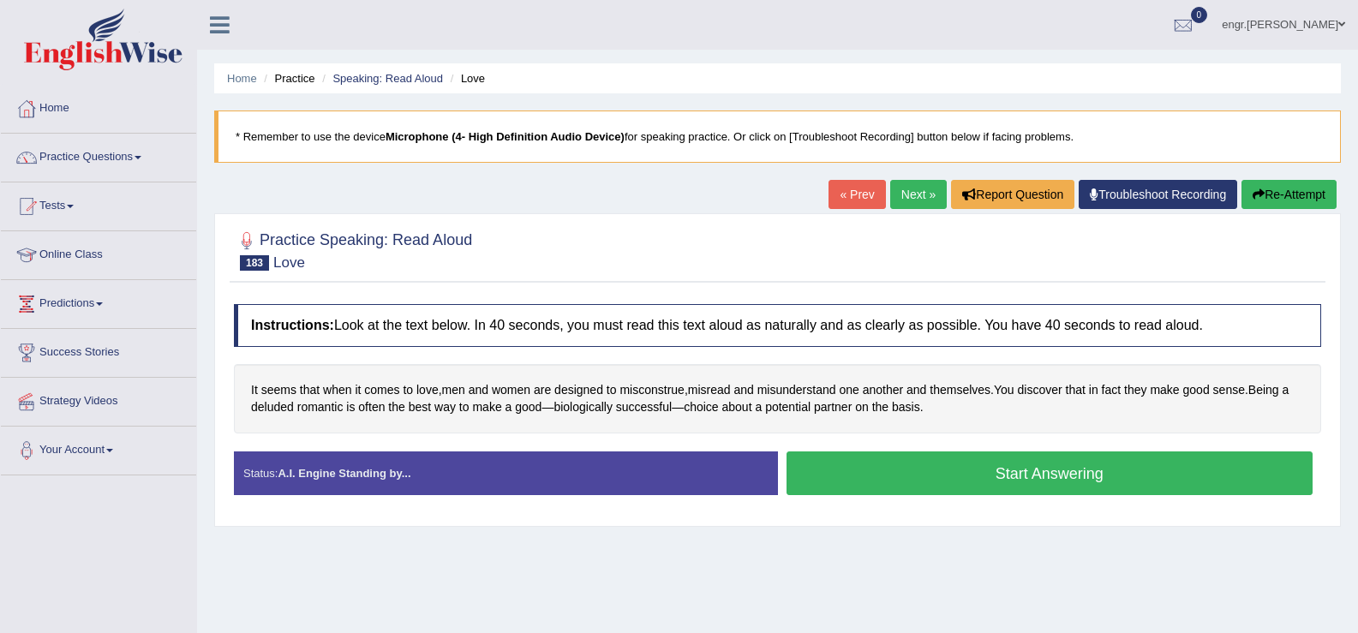
click at [912, 474] on button "Start Answering" at bounding box center [1050, 474] width 527 height 44
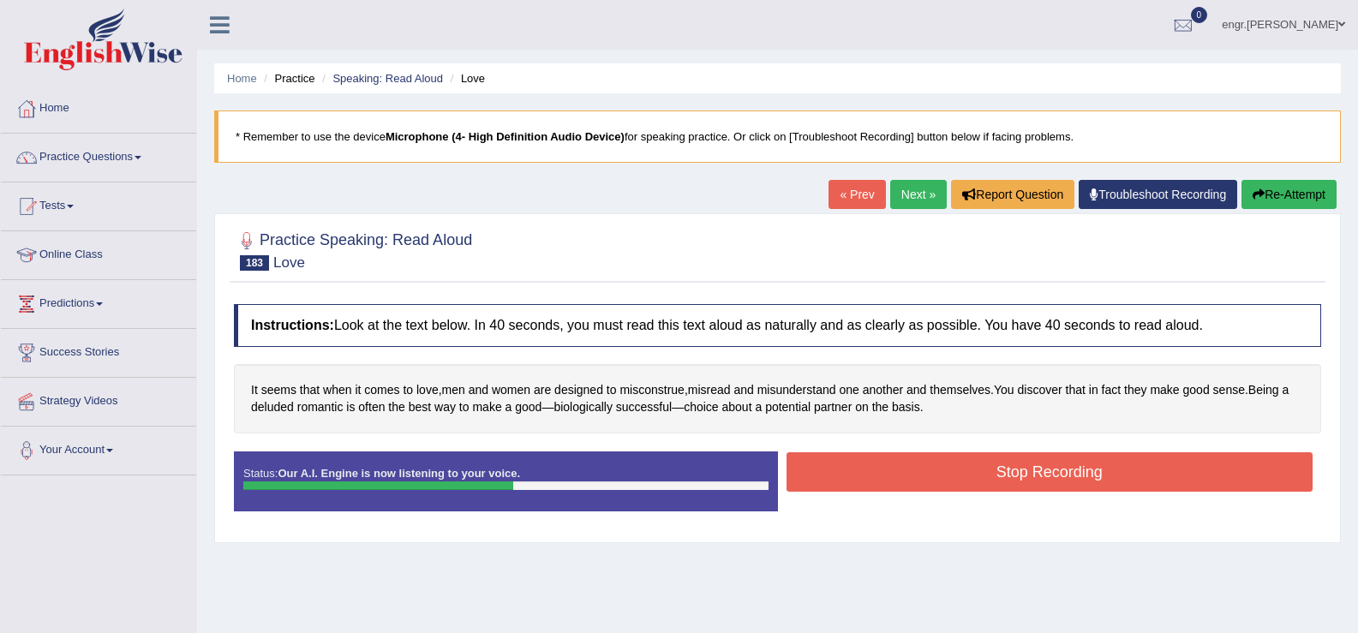
click at [1009, 482] on button "Stop Recording" at bounding box center [1050, 471] width 527 height 39
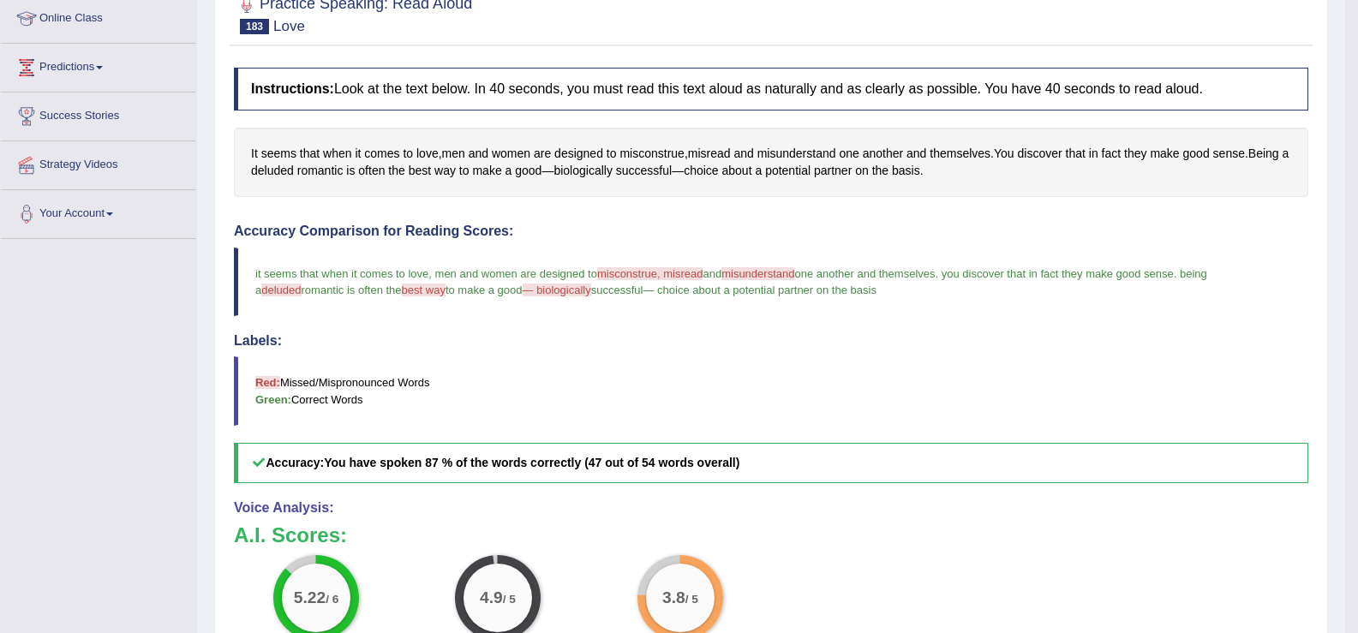
scroll to position [165, 0]
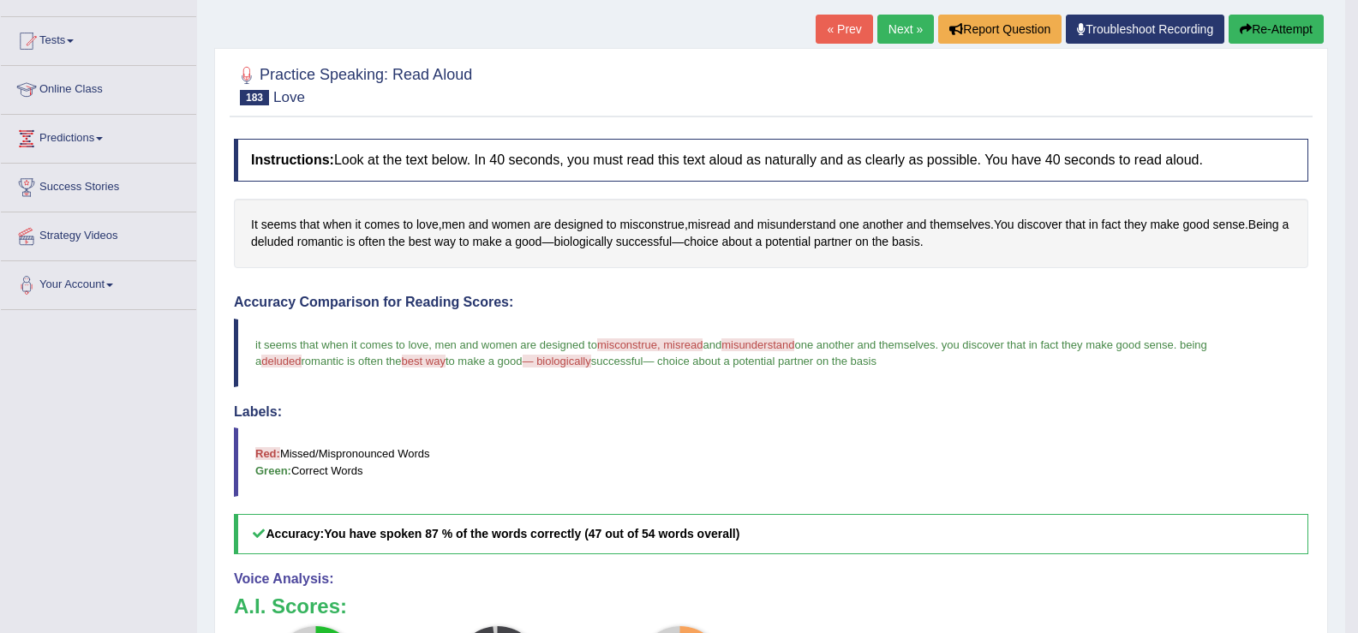
click at [877, 32] on link "Next »" at bounding box center [905, 29] width 57 height 29
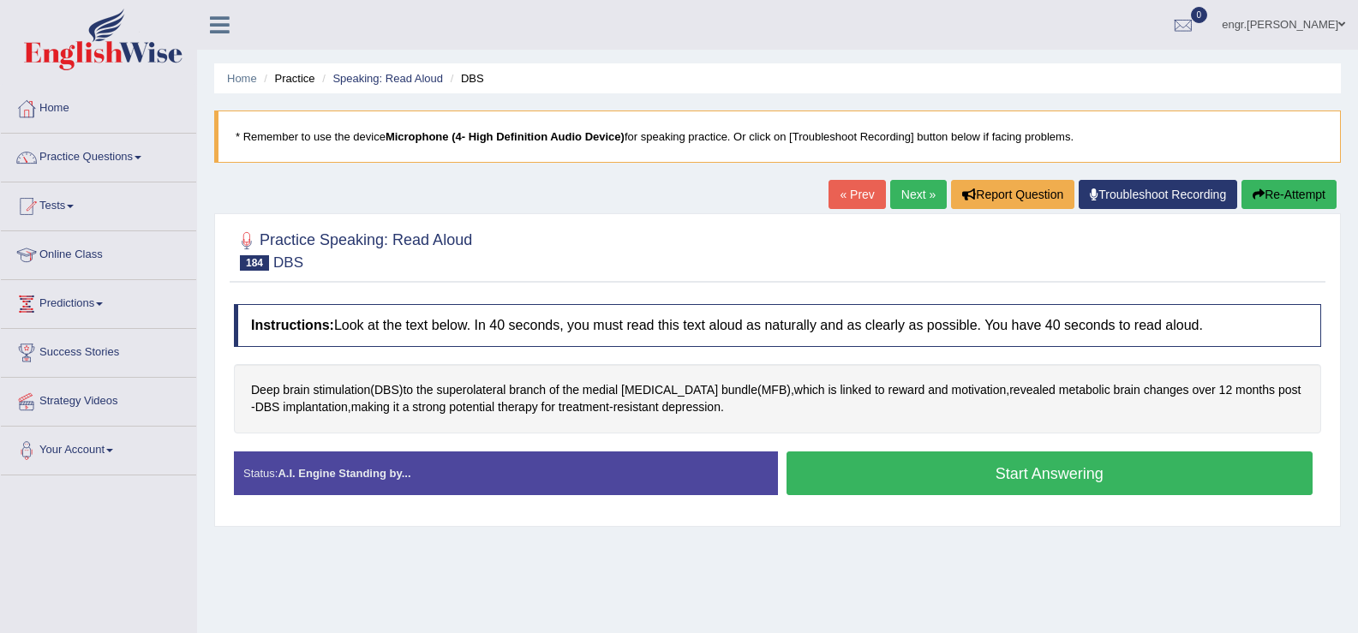
click at [877, 462] on button "Start Answering" at bounding box center [1050, 474] width 527 height 44
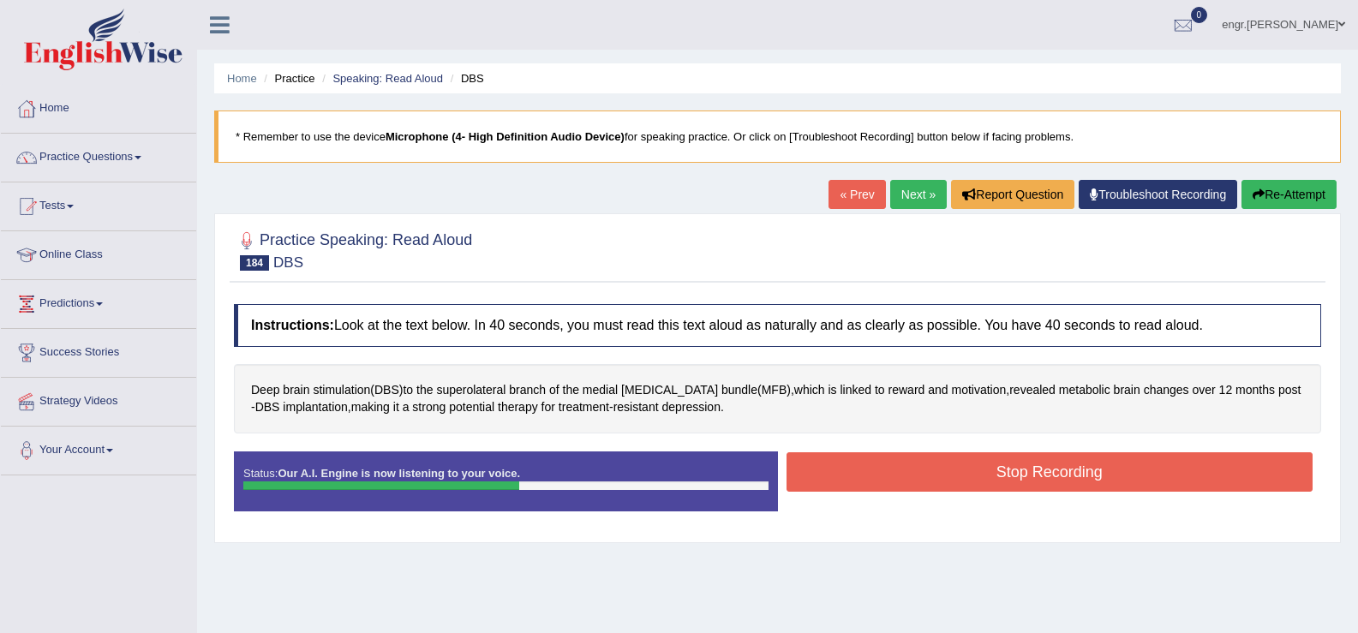
click at [961, 474] on button "Stop Recording" at bounding box center [1050, 471] width 527 height 39
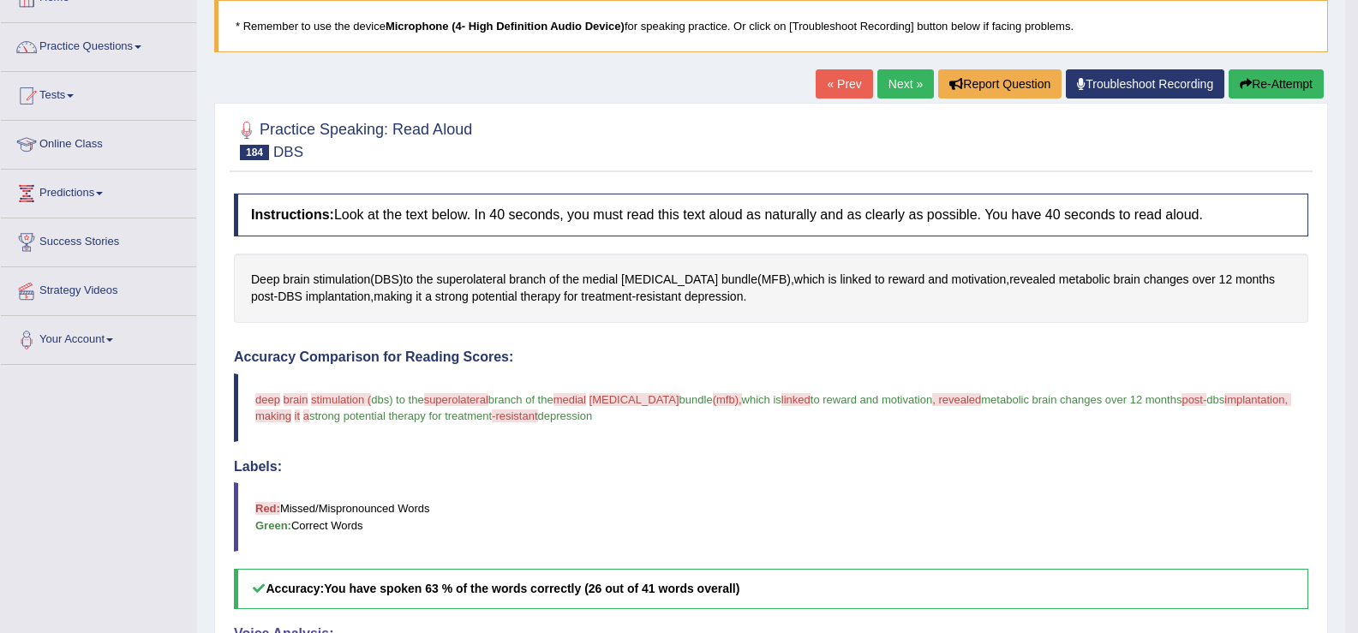
scroll to position [110, 0]
click at [1262, 93] on button "Re-Attempt" at bounding box center [1276, 84] width 95 height 29
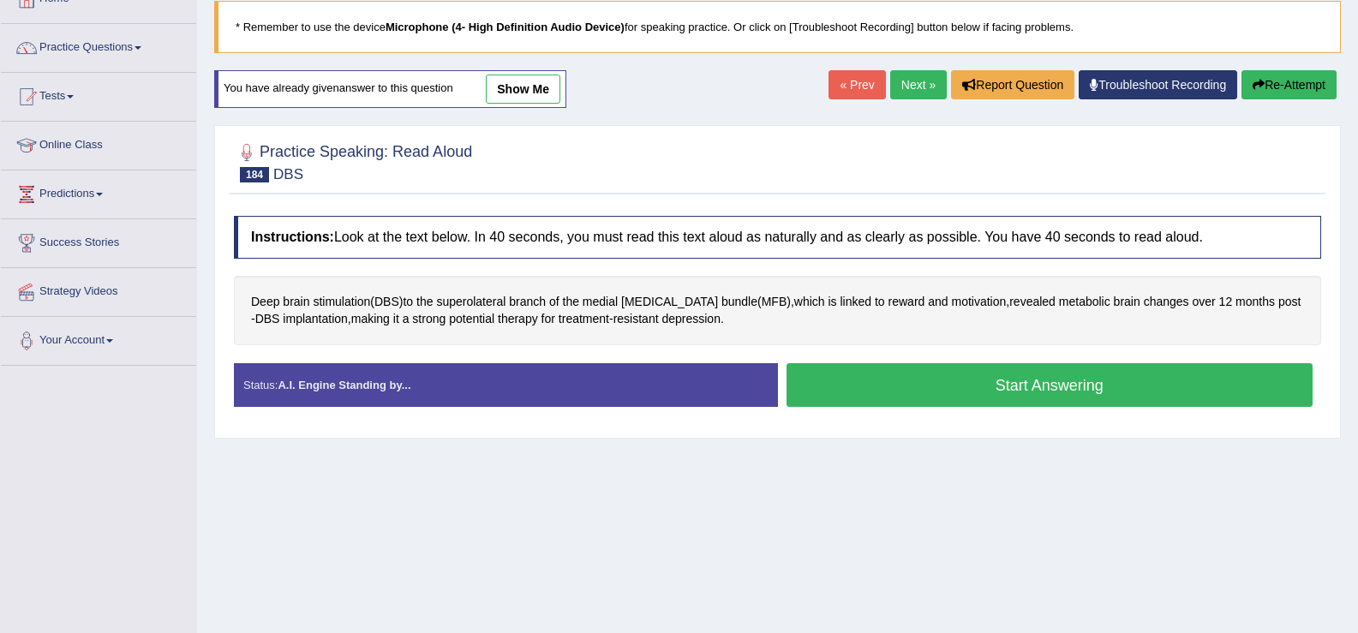
click at [951, 389] on button "Start Answering" at bounding box center [1050, 385] width 527 height 44
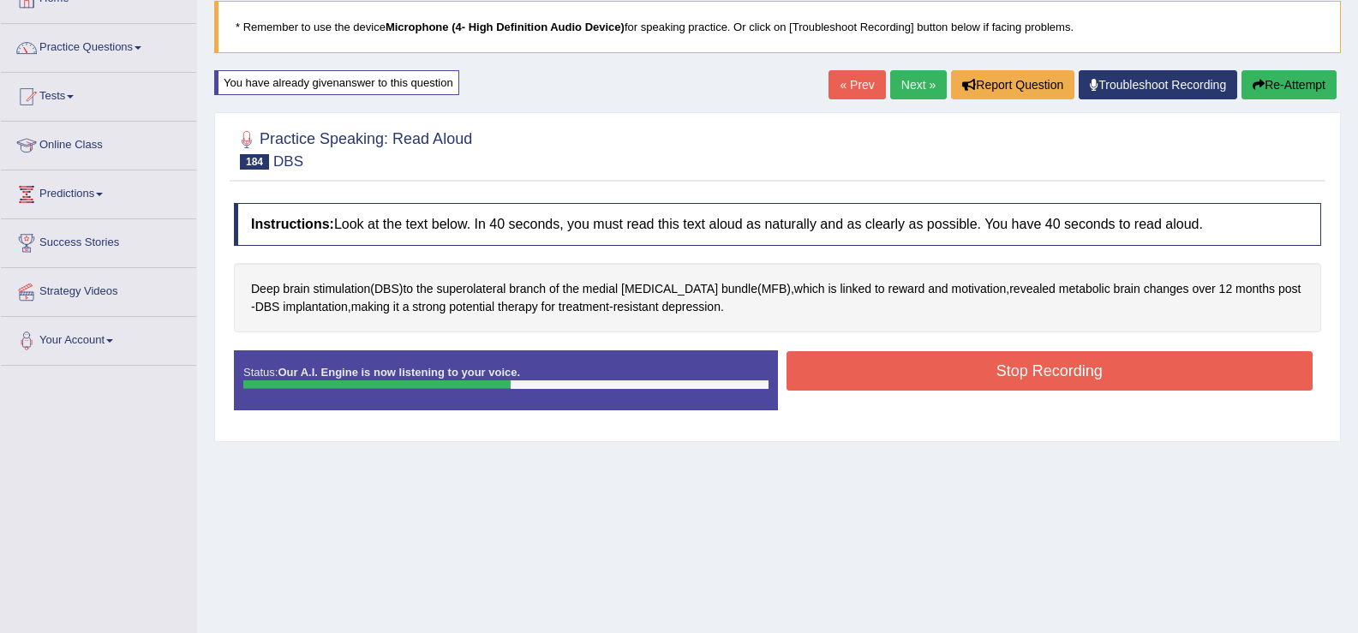
click at [951, 376] on button "Stop Recording" at bounding box center [1050, 370] width 527 height 39
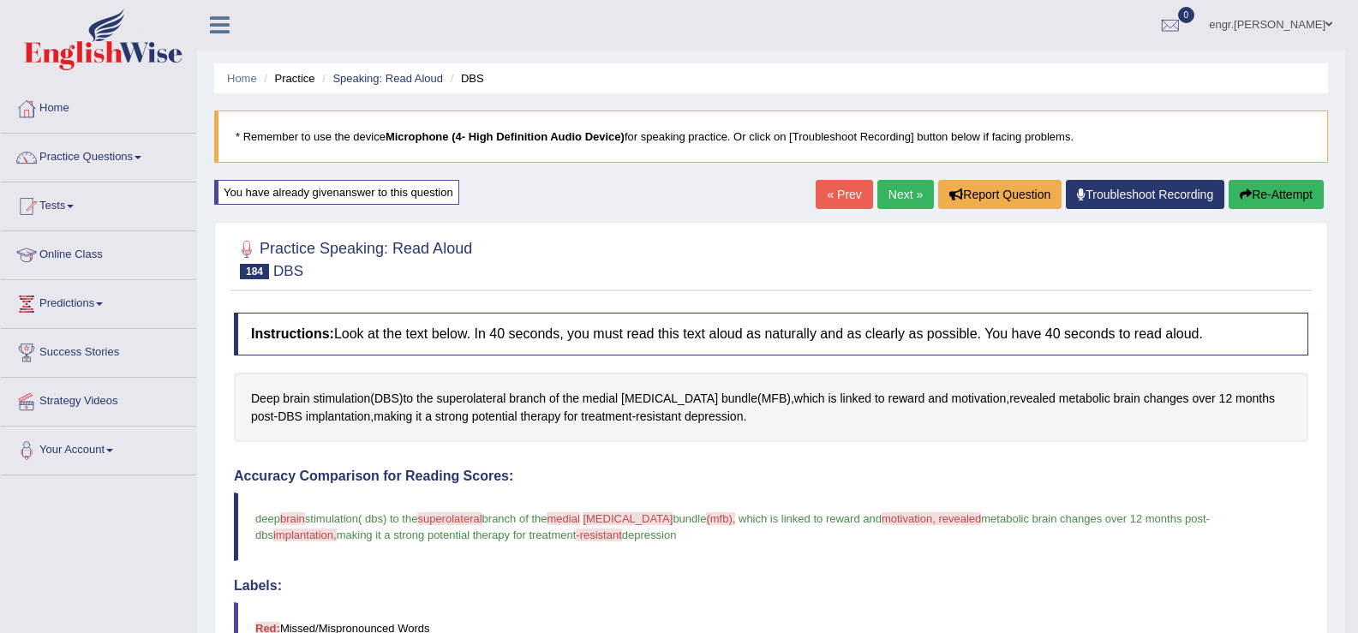
click at [903, 196] on link "Next »" at bounding box center [905, 194] width 57 height 29
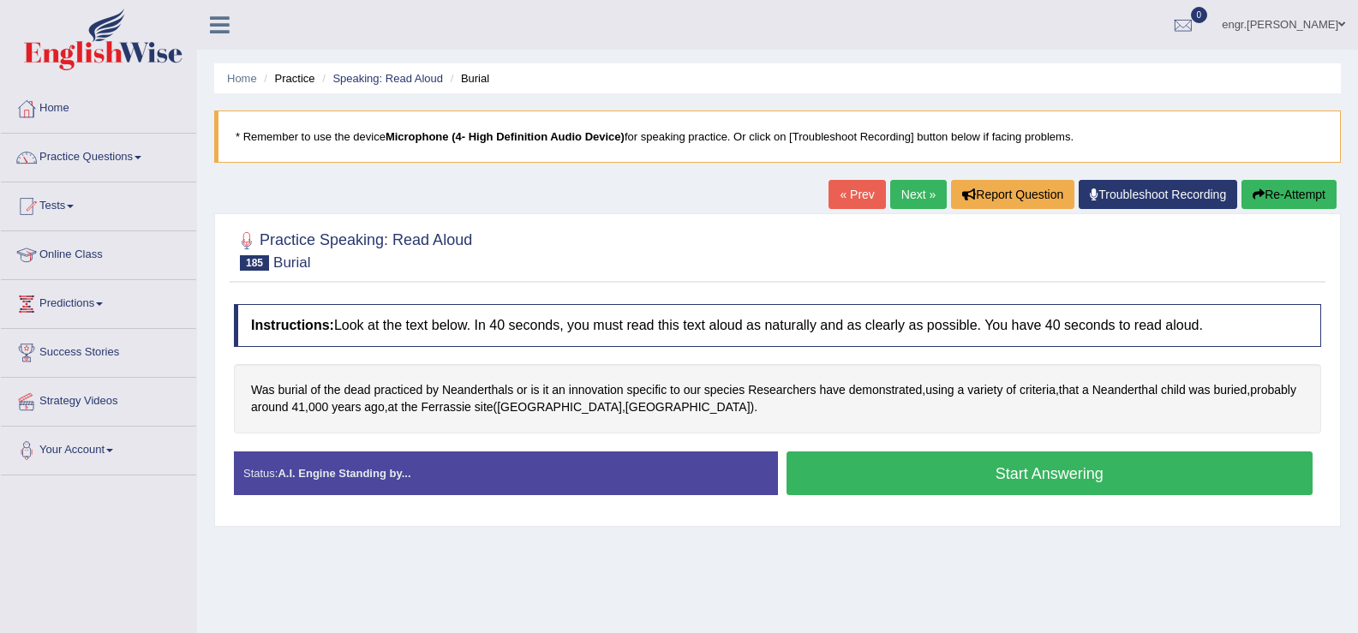
click at [913, 476] on button "Start Answering" at bounding box center [1050, 474] width 527 height 44
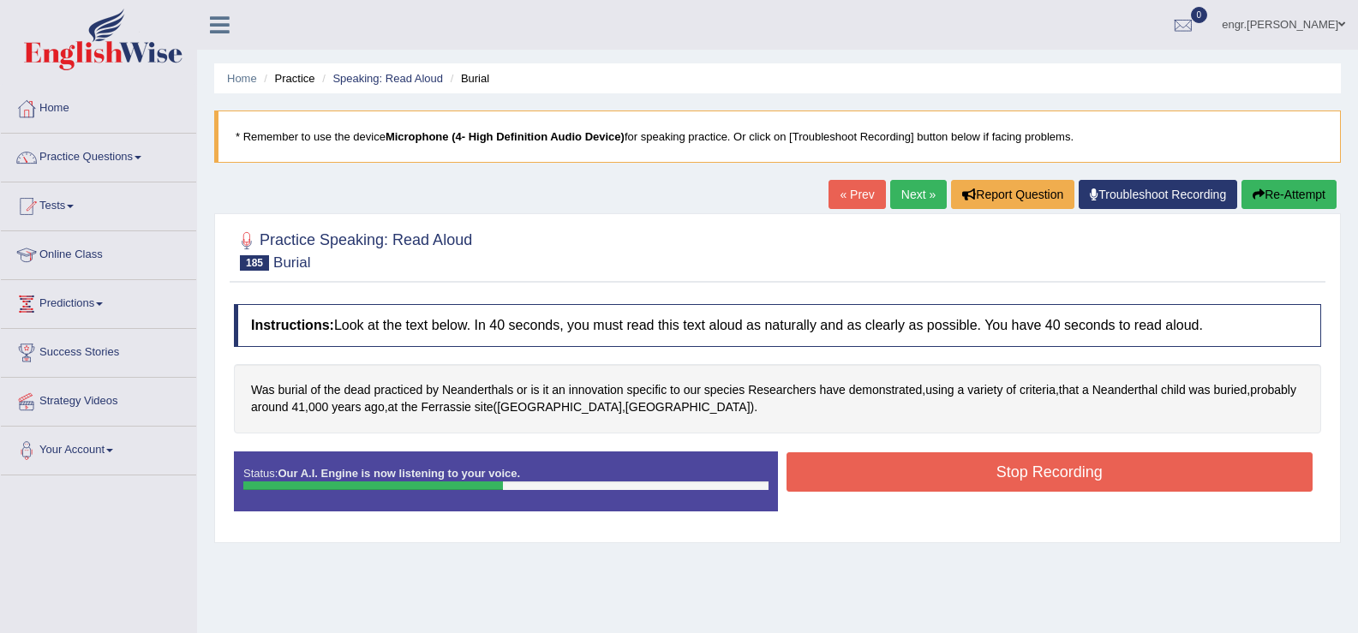
click at [944, 494] on div "Stop Recording" at bounding box center [1050, 474] width 544 height 44
click at [881, 481] on button "Stop Recording" at bounding box center [1050, 471] width 527 height 39
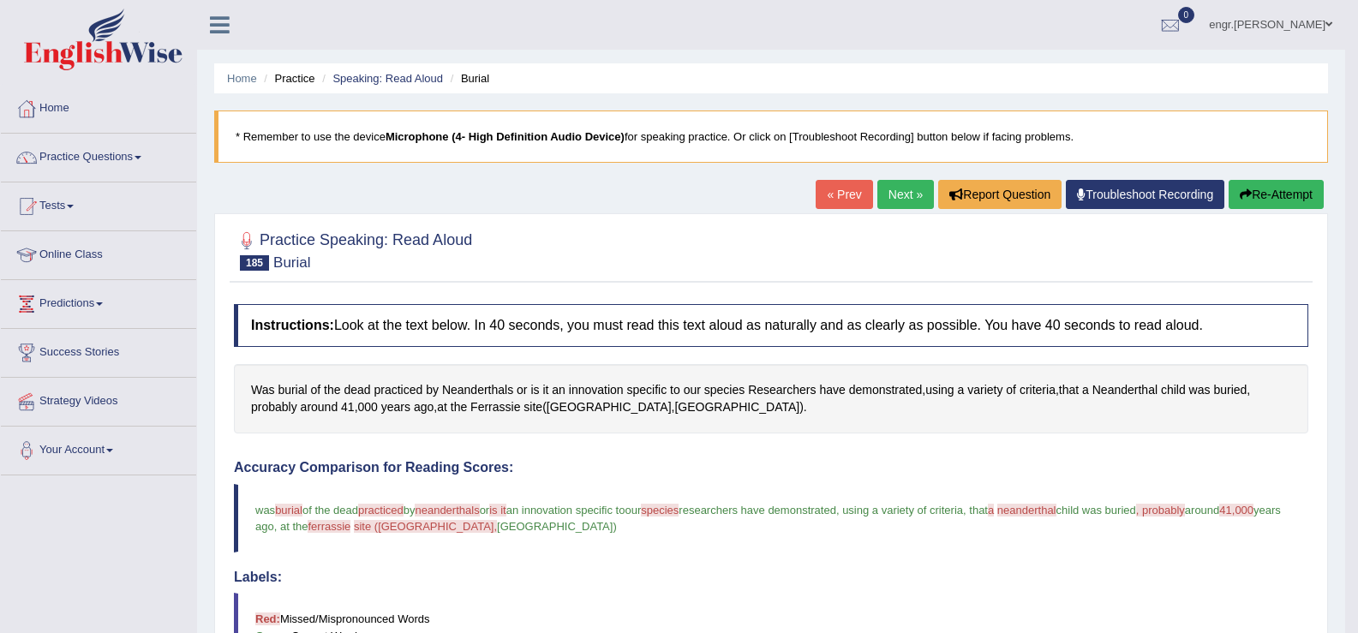
click at [901, 205] on link "Next »" at bounding box center [905, 194] width 57 height 29
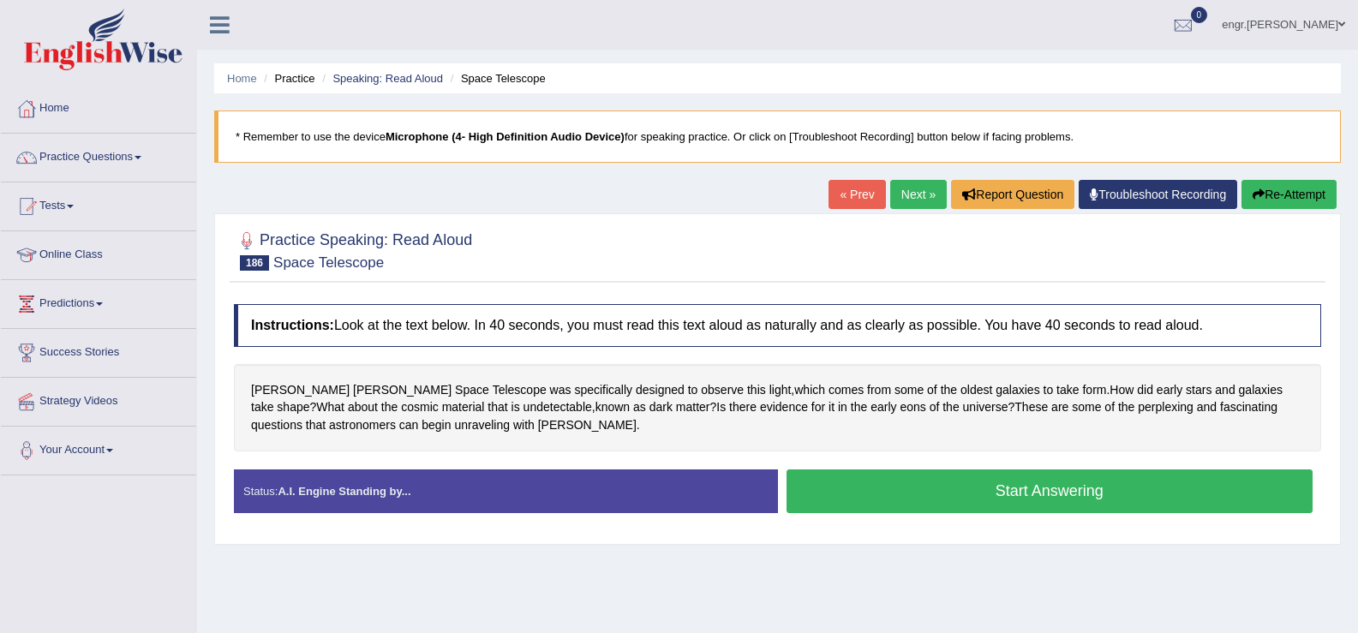
click at [953, 500] on button "Start Answering" at bounding box center [1050, 492] width 527 height 44
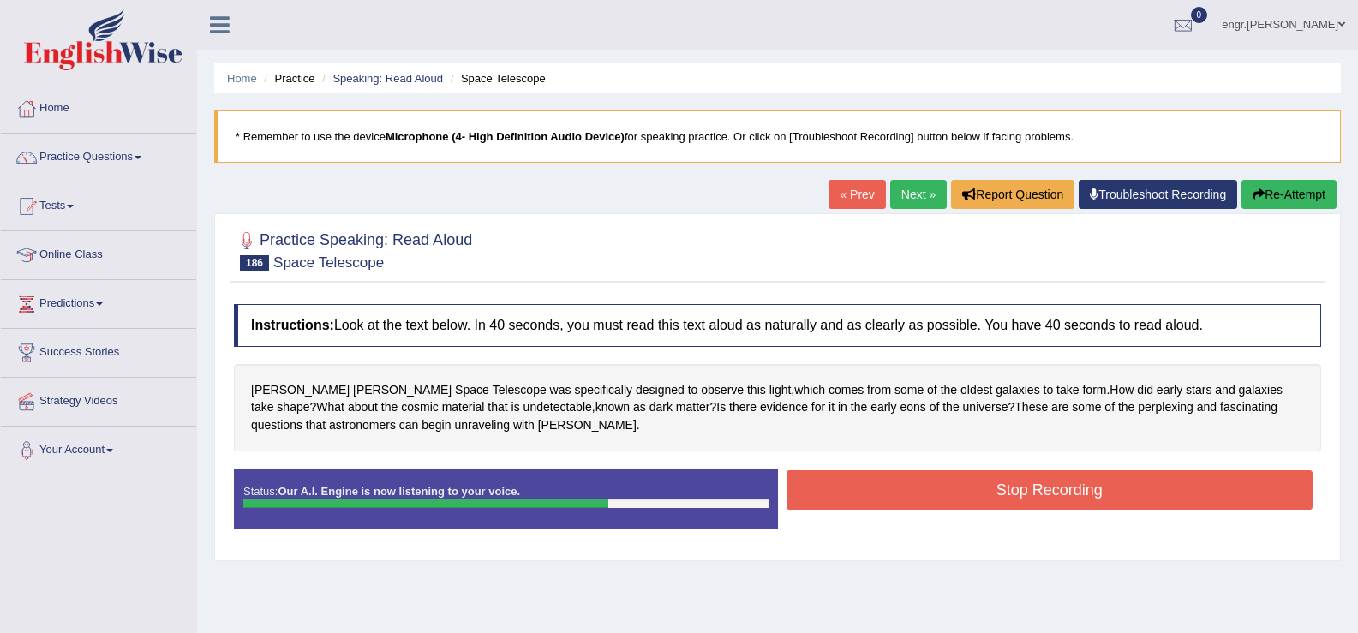
click at [974, 494] on button "Stop Recording" at bounding box center [1050, 489] width 527 height 39
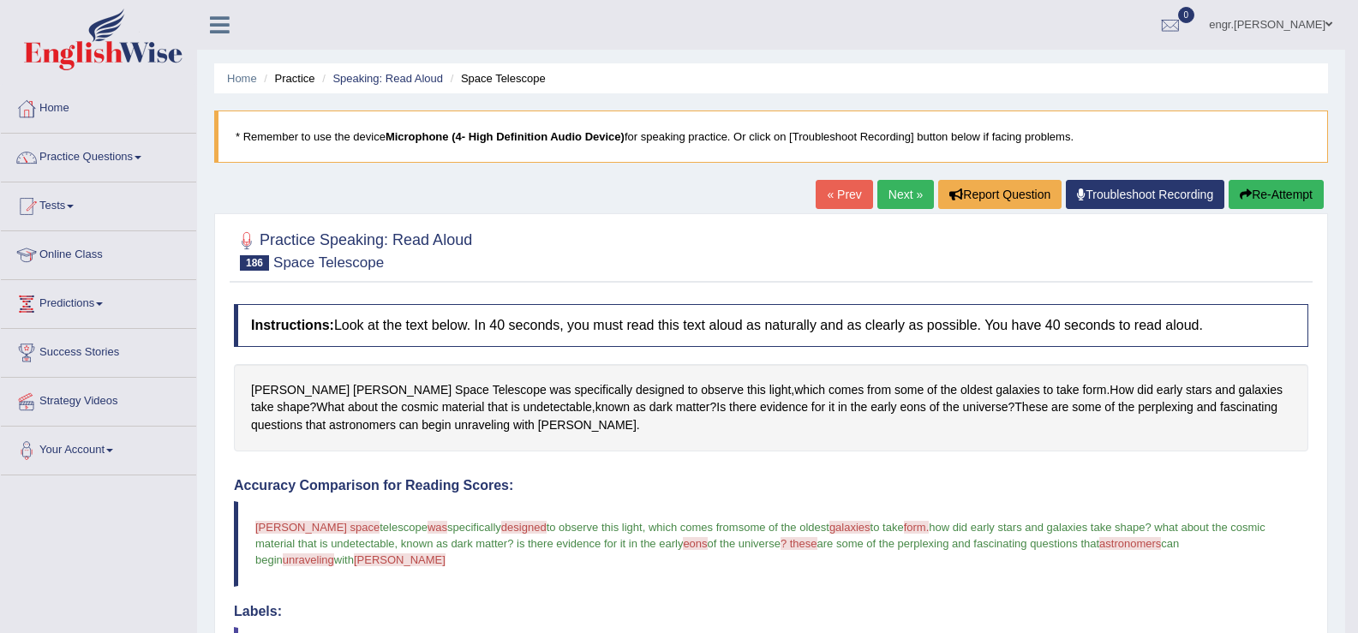
click at [907, 195] on link "Next »" at bounding box center [905, 194] width 57 height 29
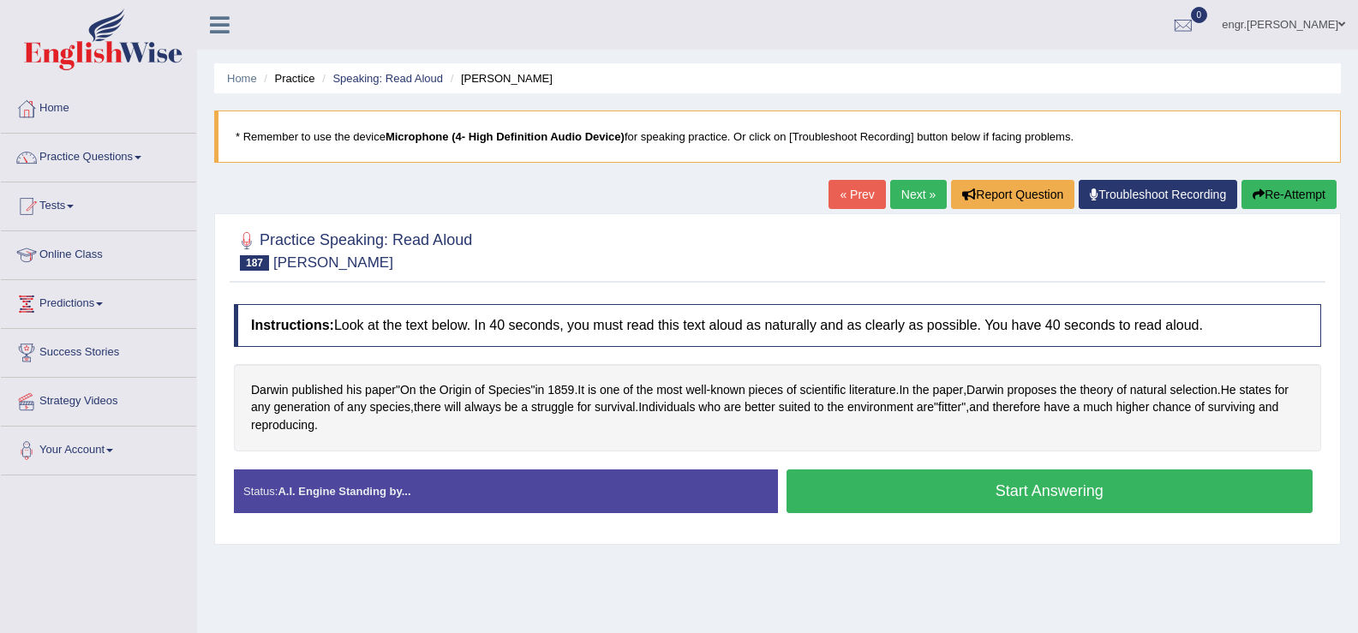
click at [961, 496] on button "Start Answering" at bounding box center [1050, 492] width 527 height 44
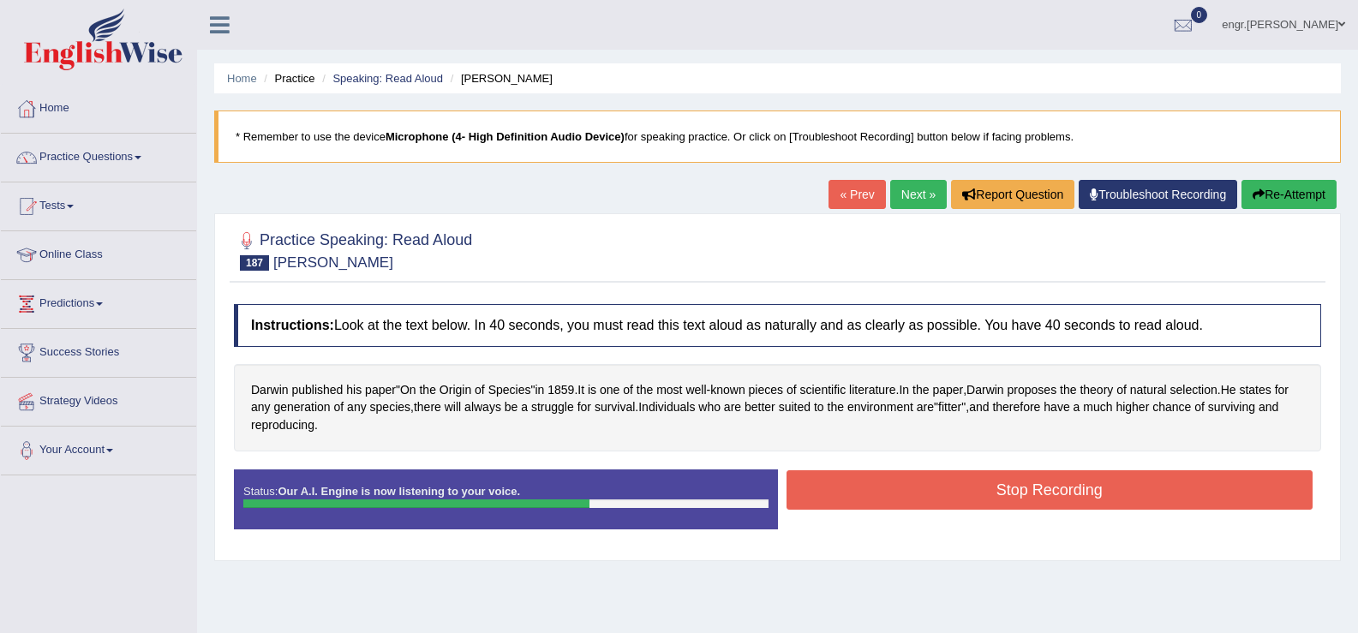
click at [1003, 495] on button "Stop Recording" at bounding box center [1050, 489] width 527 height 39
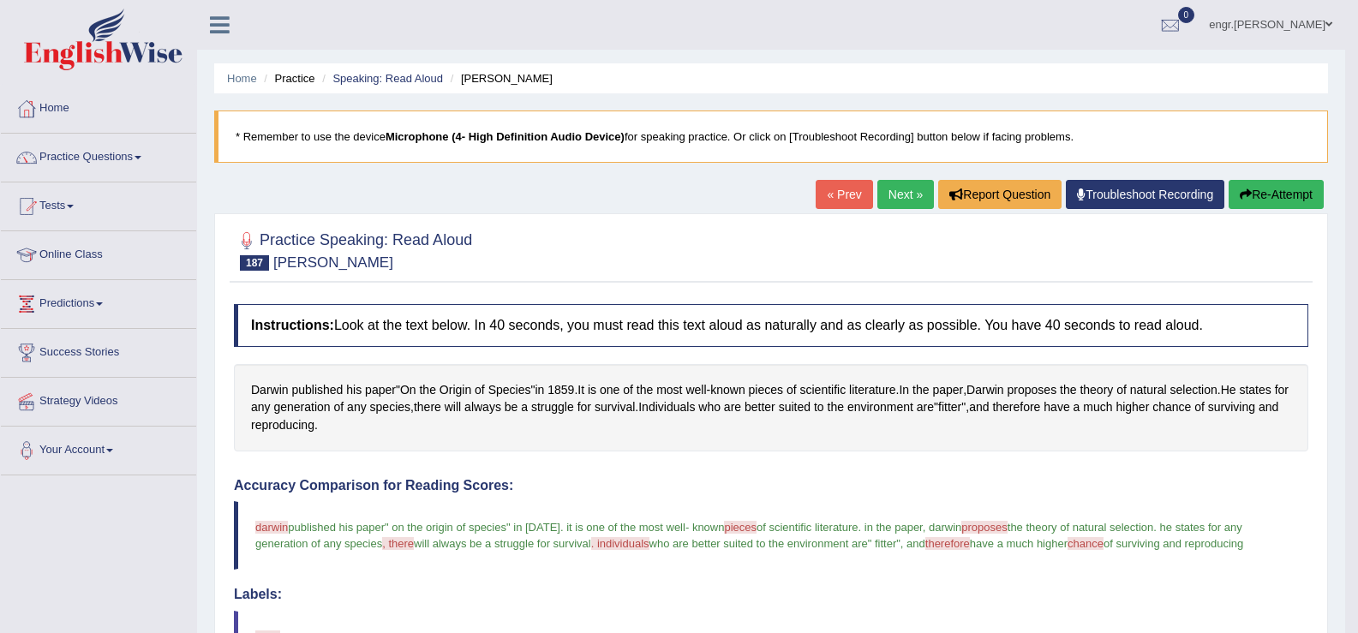
click at [893, 195] on link "Next »" at bounding box center [905, 194] width 57 height 29
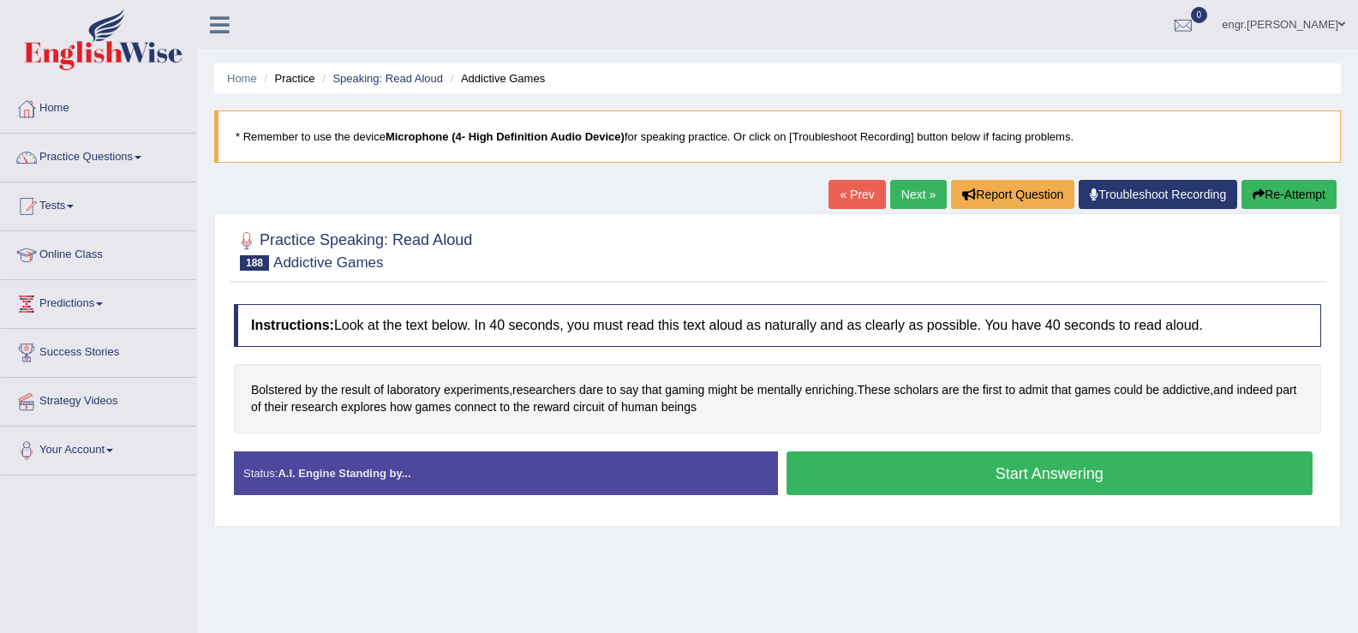
click at [906, 470] on button "Start Answering" at bounding box center [1050, 474] width 527 height 44
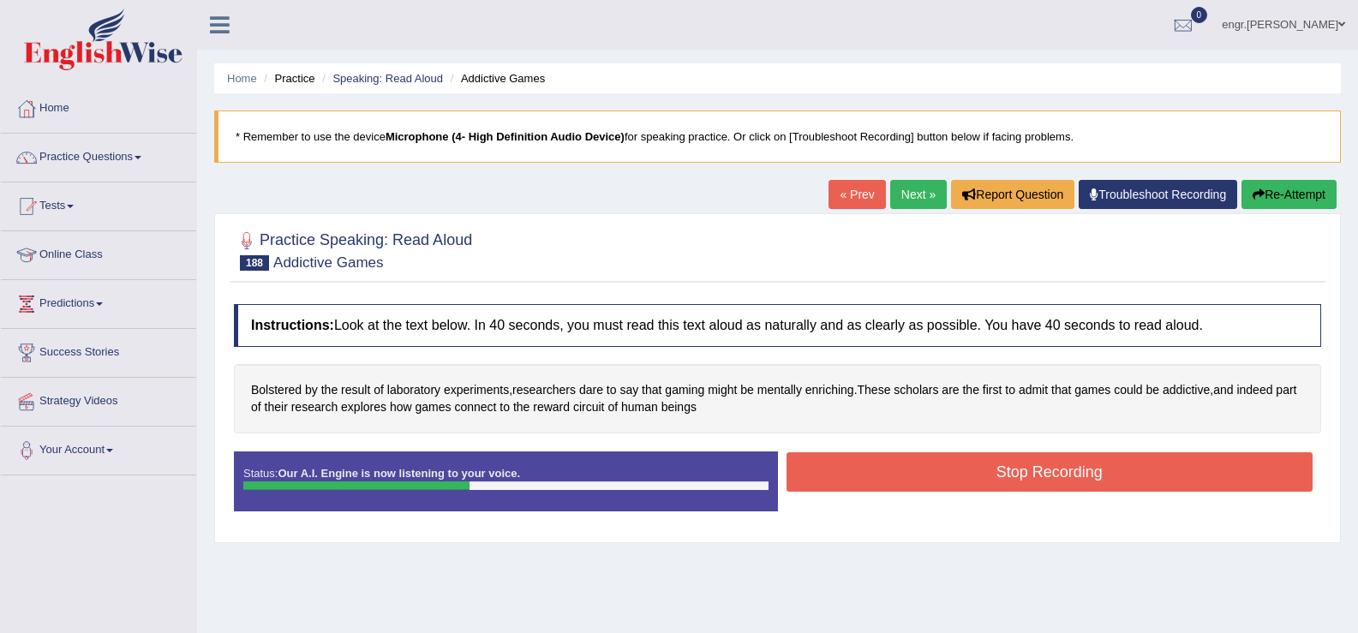
click at [867, 468] on button "Stop Recording" at bounding box center [1050, 471] width 527 height 39
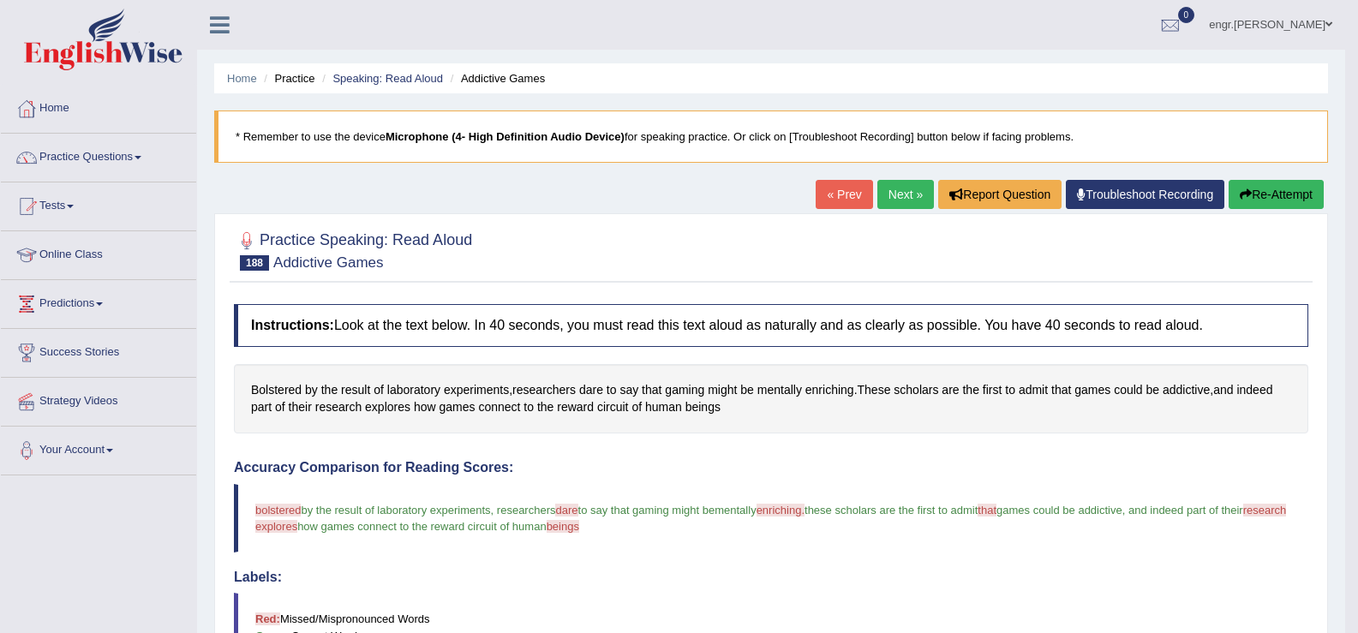
click at [913, 189] on link "Next »" at bounding box center [905, 194] width 57 height 29
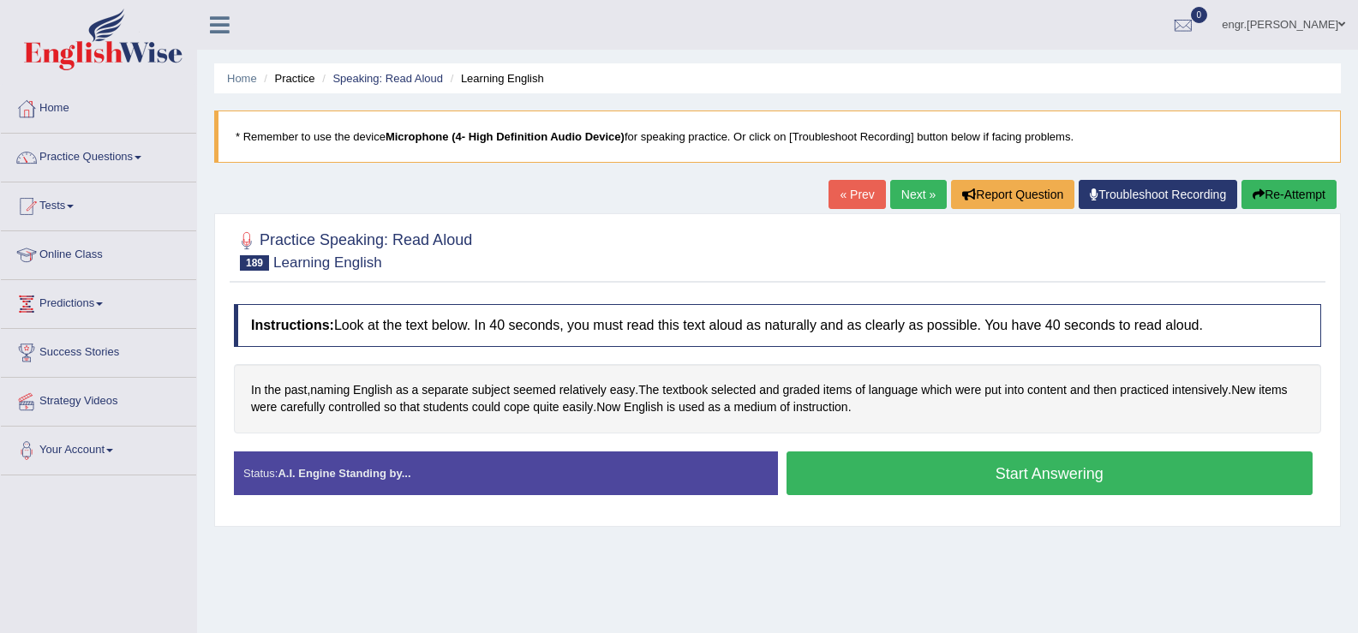
click at [965, 489] on button "Start Answering" at bounding box center [1050, 474] width 527 height 44
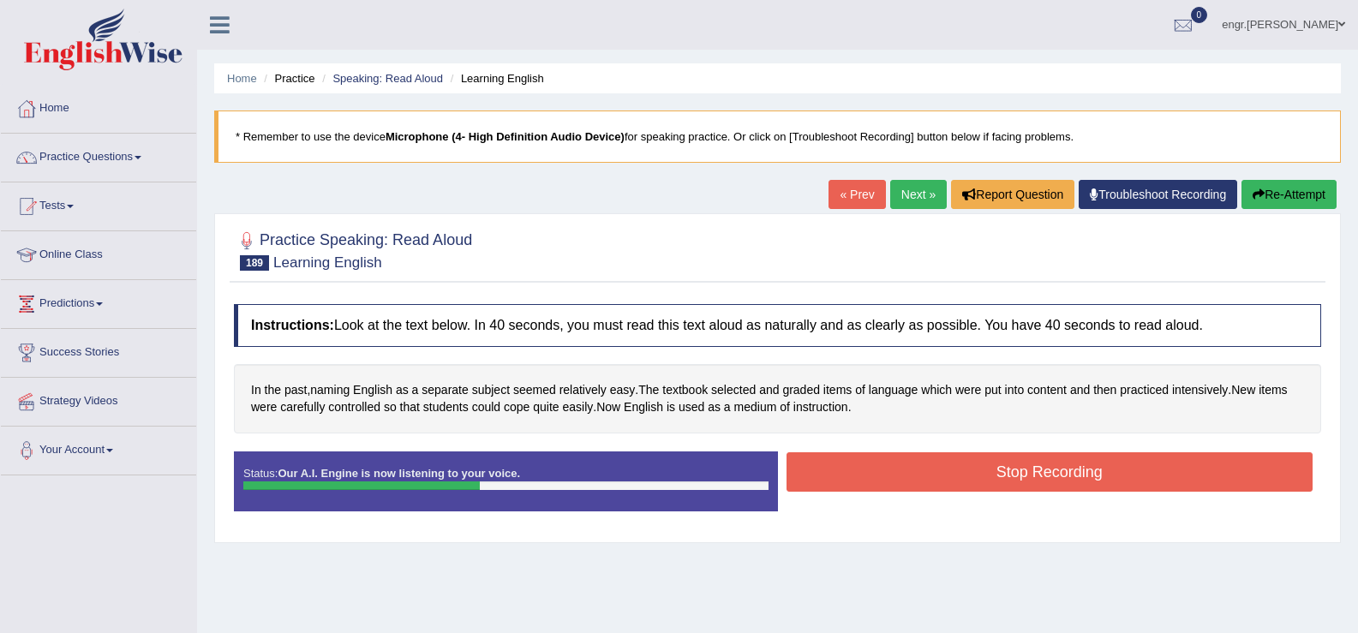
click at [949, 486] on button "Stop Recording" at bounding box center [1050, 471] width 527 height 39
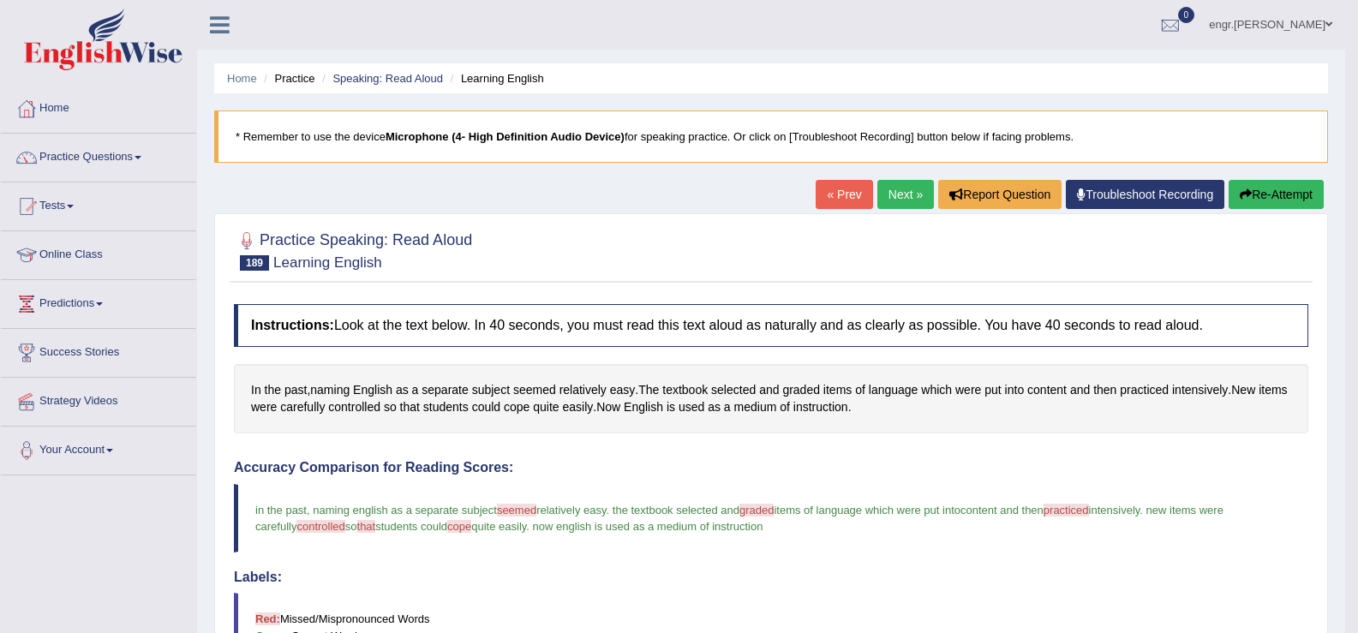
click at [881, 202] on link "Next »" at bounding box center [905, 194] width 57 height 29
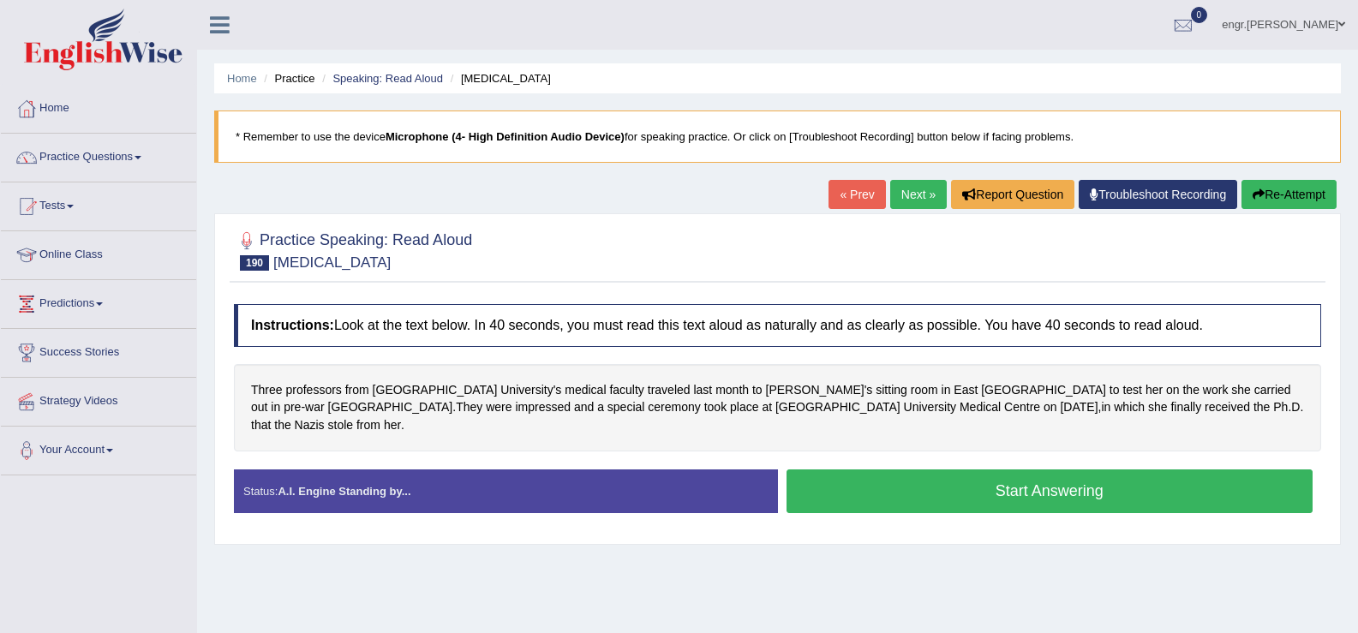
click at [909, 478] on button "Start Answering" at bounding box center [1050, 492] width 527 height 44
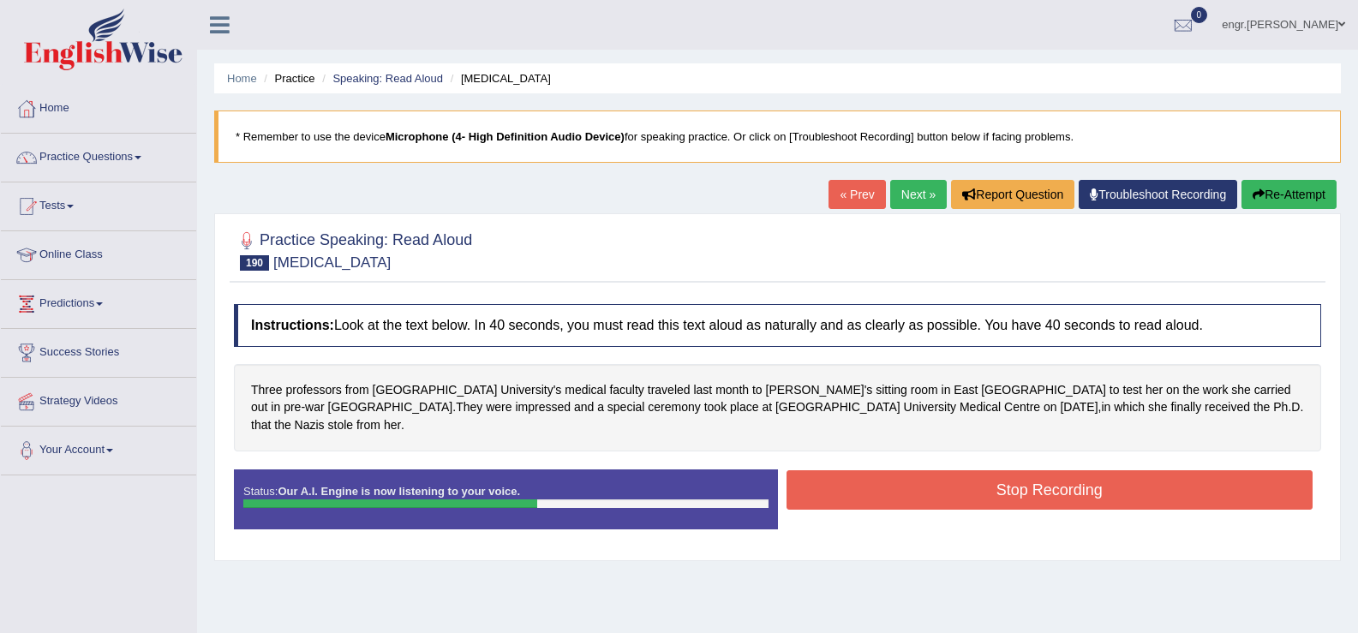
click at [1037, 470] on button "Stop Recording" at bounding box center [1050, 489] width 527 height 39
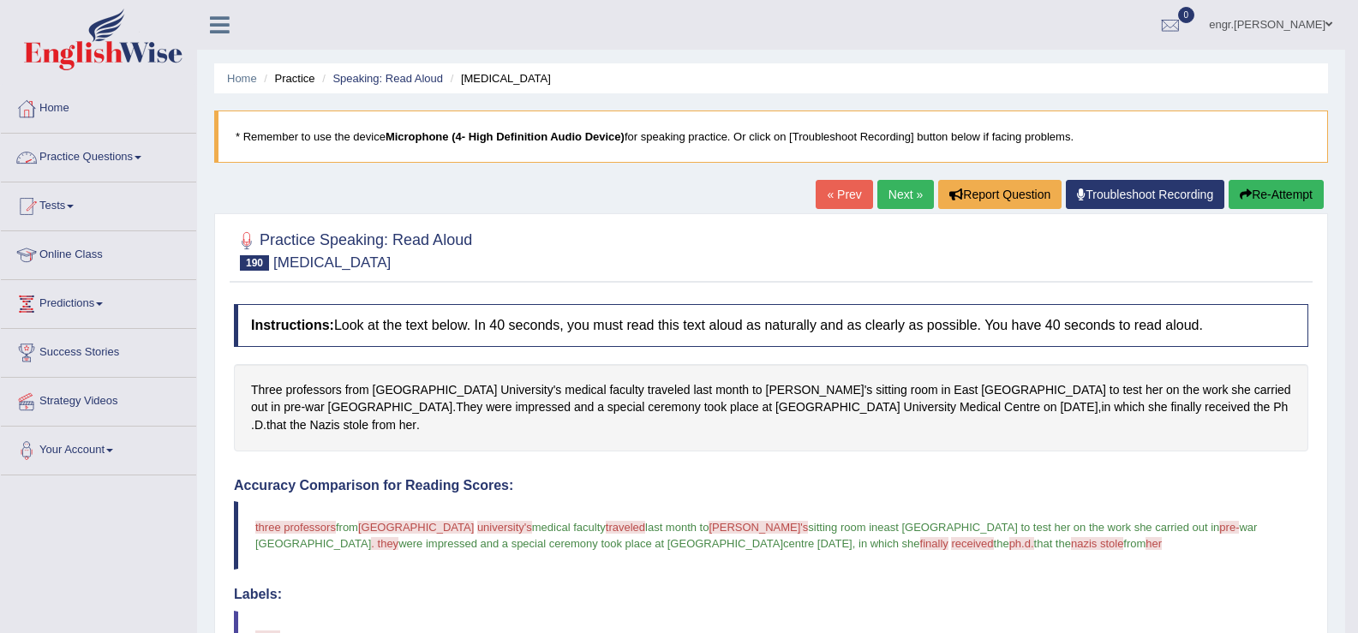
click at [123, 177] on li "Practice Questions Speaking Practice Read Aloud Repeat Sentence Describe Image …" at bounding box center [98, 158] width 195 height 49
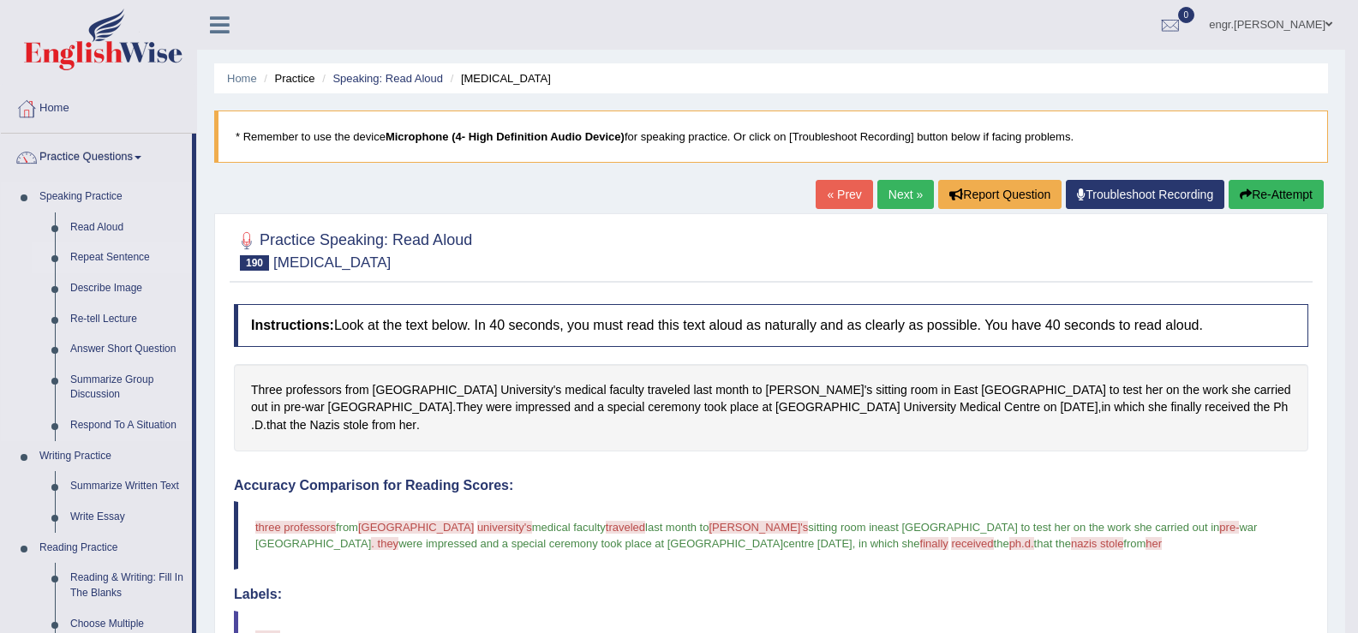
click at [123, 251] on link "Repeat Sentence" at bounding box center [127, 257] width 129 height 31
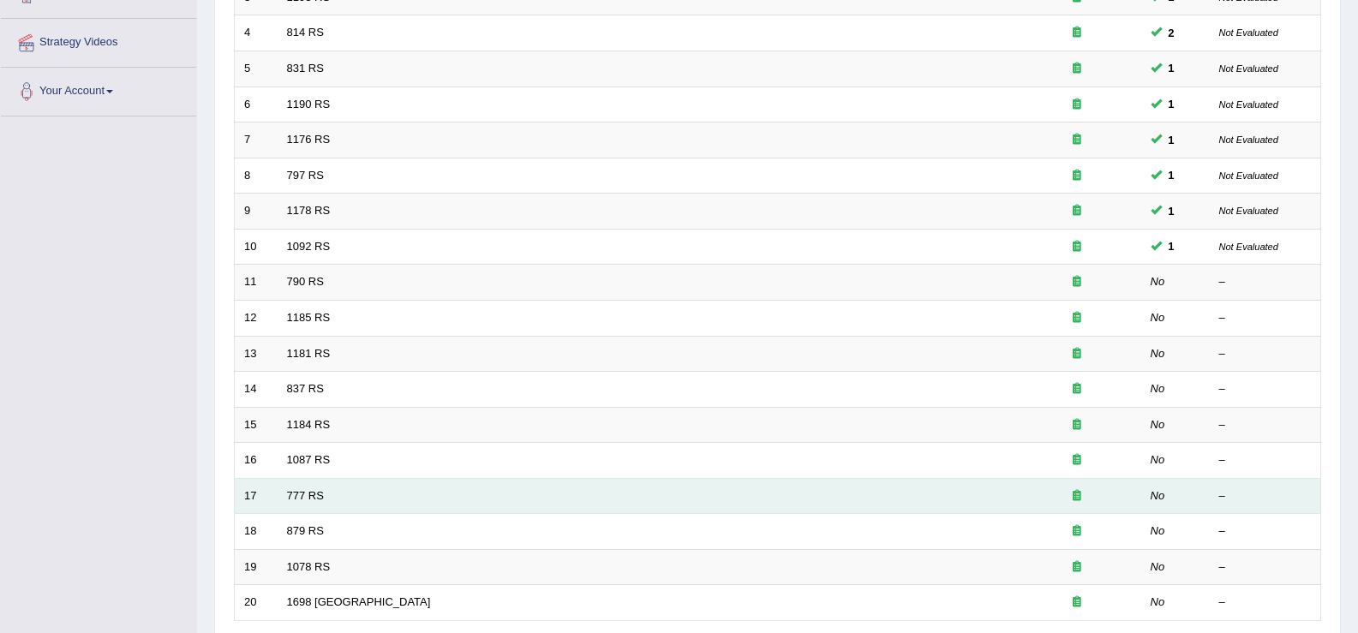
scroll to position [465, 0]
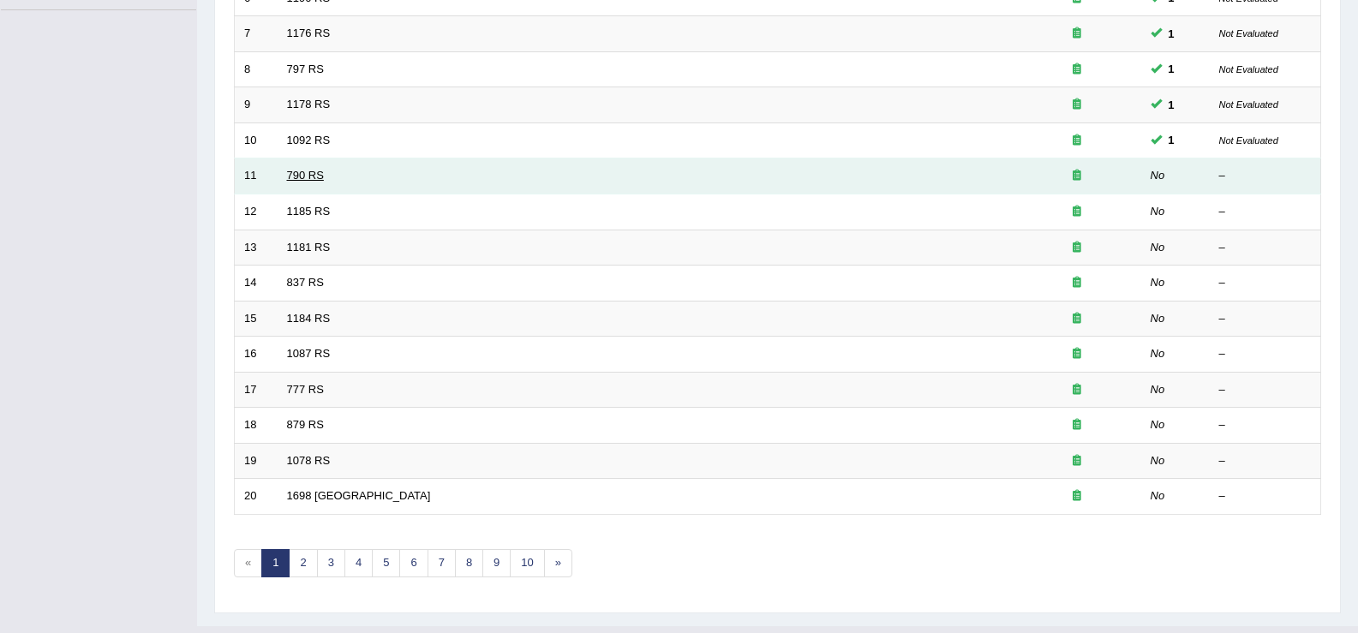
click at [317, 173] on link "790 RS" at bounding box center [305, 175] width 37 height 13
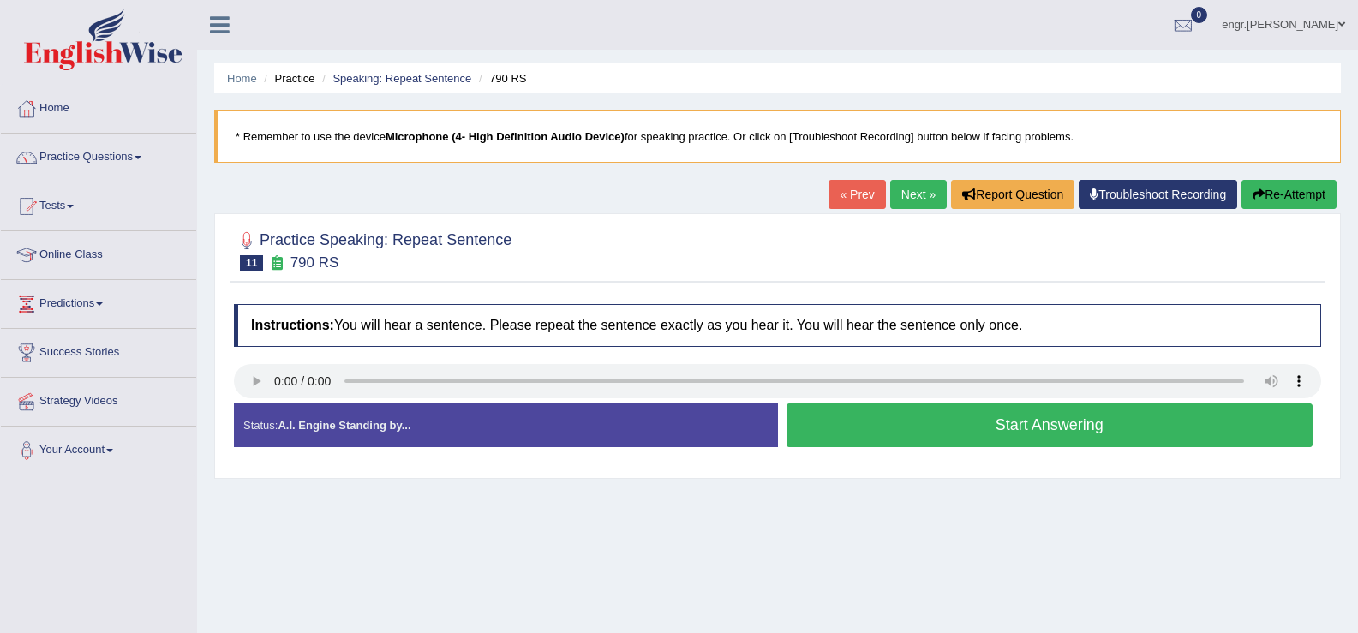
click at [861, 429] on button "Start Answering" at bounding box center [1050, 426] width 527 height 44
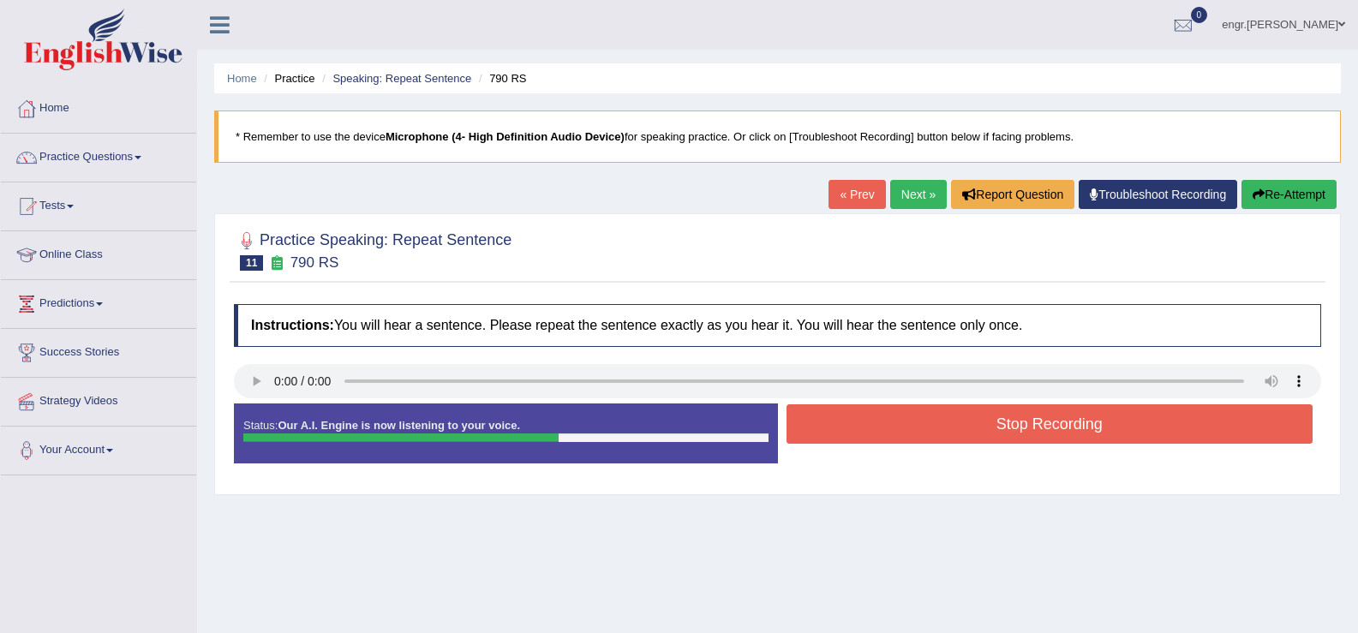
click at [861, 429] on button "Stop Recording" at bounding box center [1050, 423] width 527 height 39
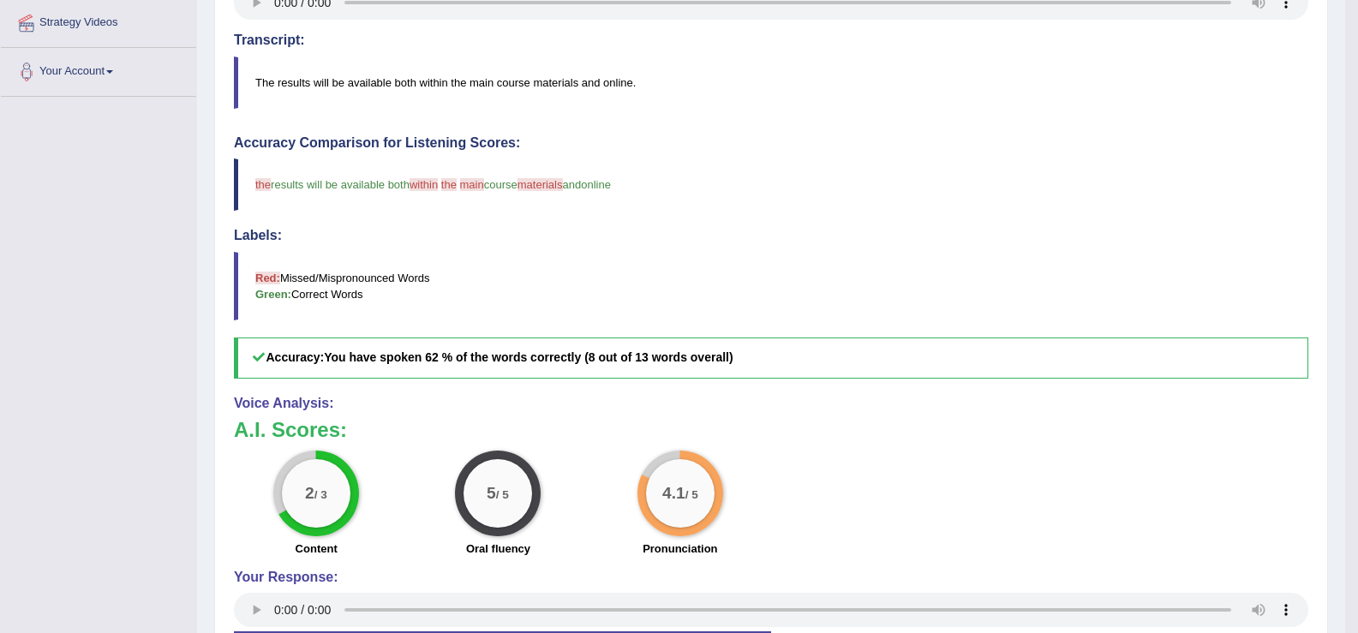
scroll to position [440, 0]
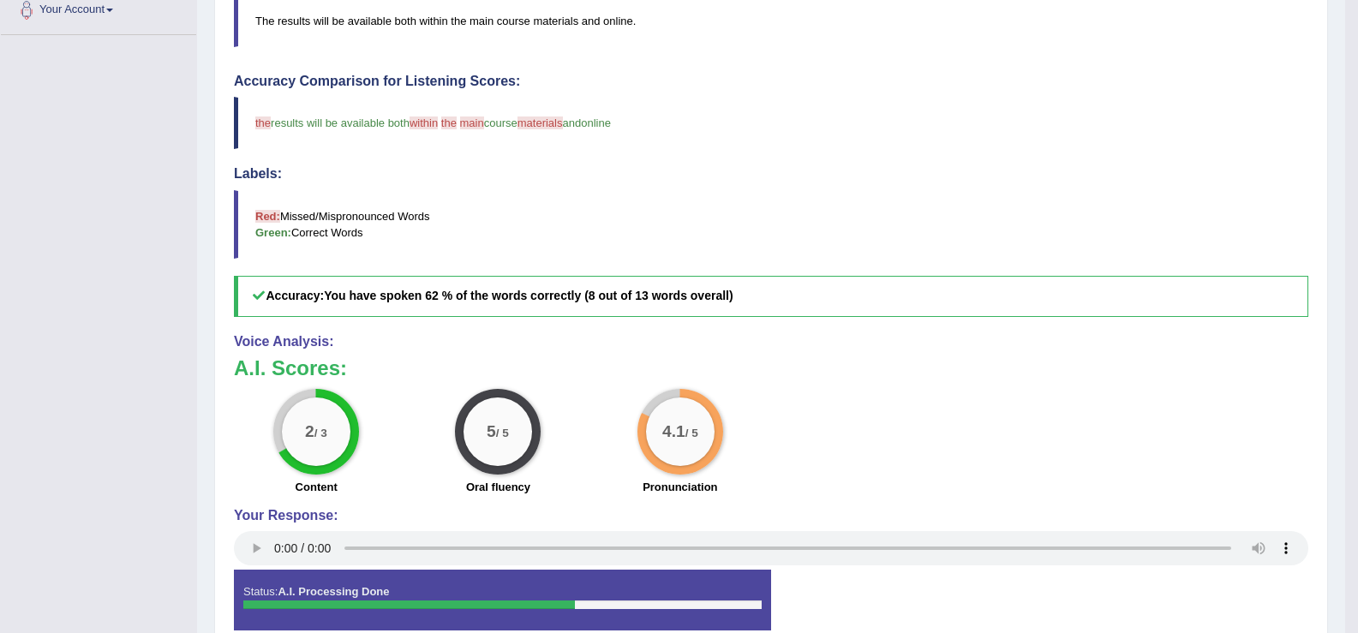
click at [1085, 439] on div "2 / 3 Content 5 / 5 Oral fluency 4.1 / 5 Pronunciation" at bounding box center [771, 444] width 1092 height 111
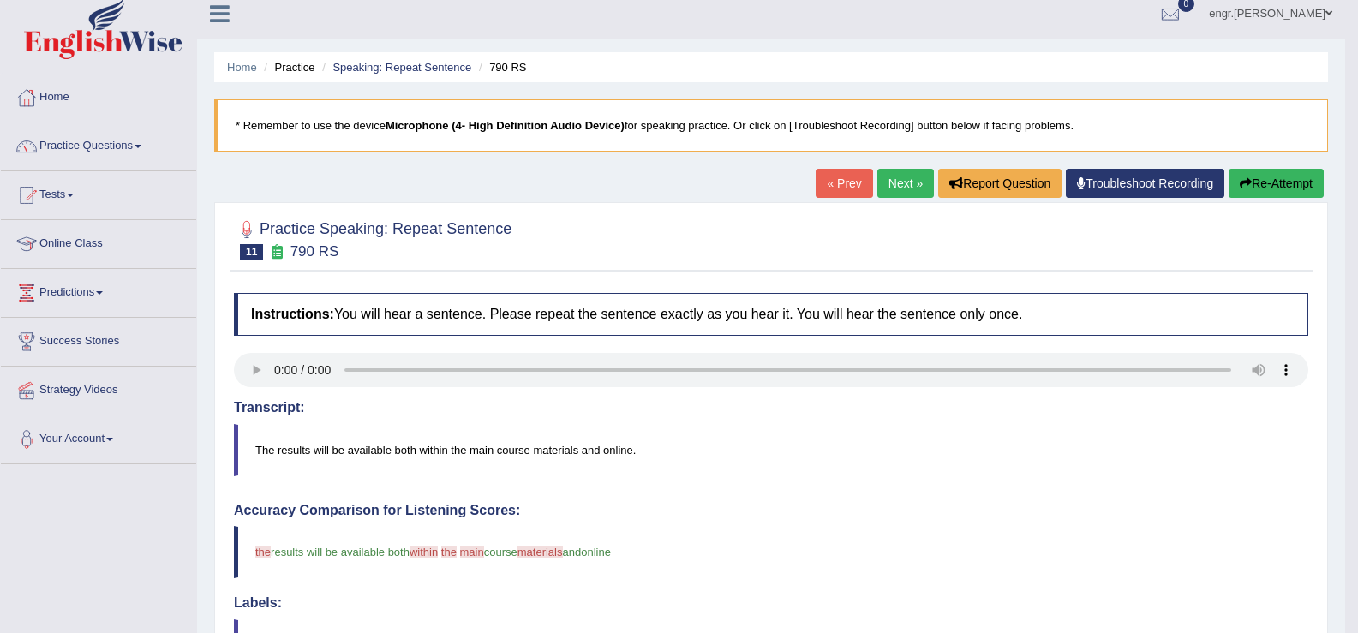
scroll to position [0, 0]
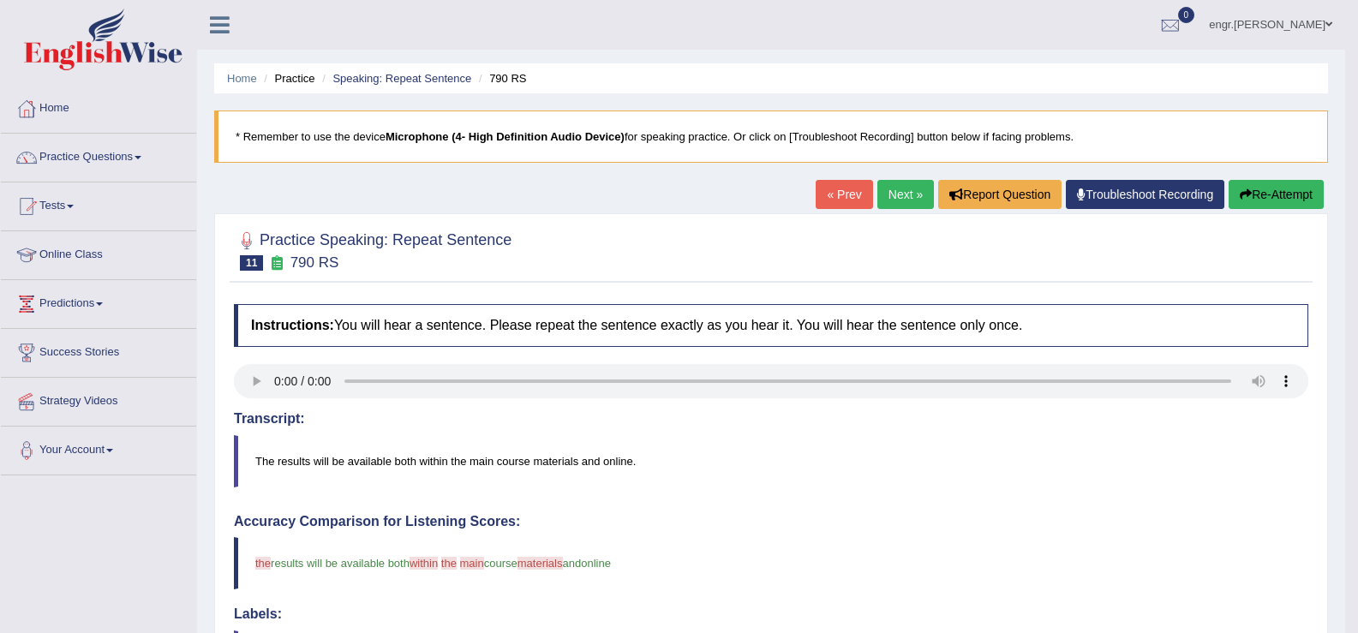
click at [917, 203] on link "Next »" at bounding box center [905, 194] width 57 height 29
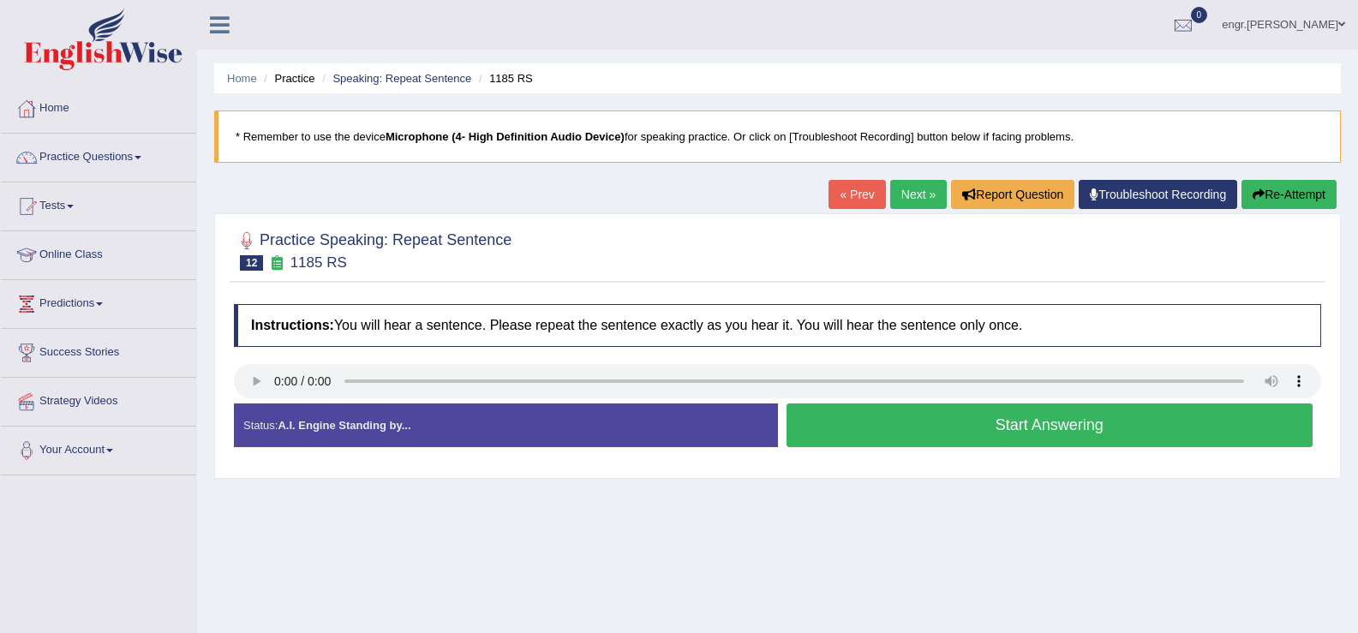
click at [889, 426] on button "Start Answering" at bounding box center [1050, 426] width 527 height 44
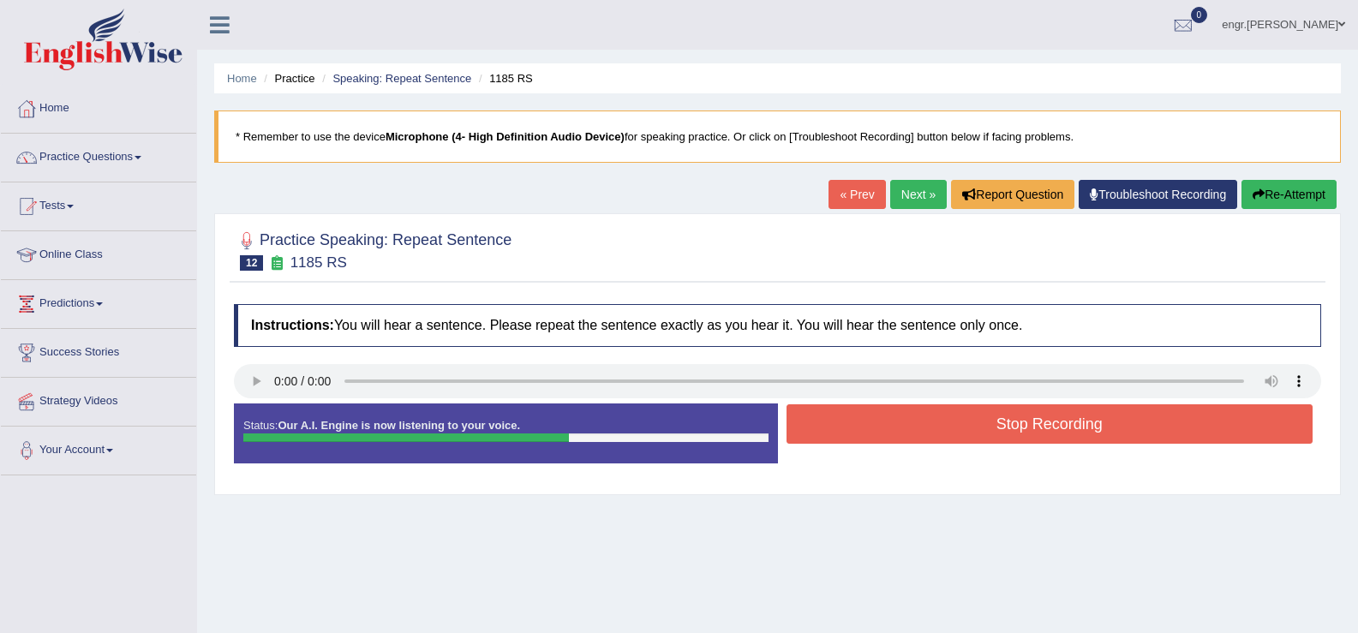
click at [929, 411] on button "Stop Recording" at bounding box center [1050, 423] width 527 height 39
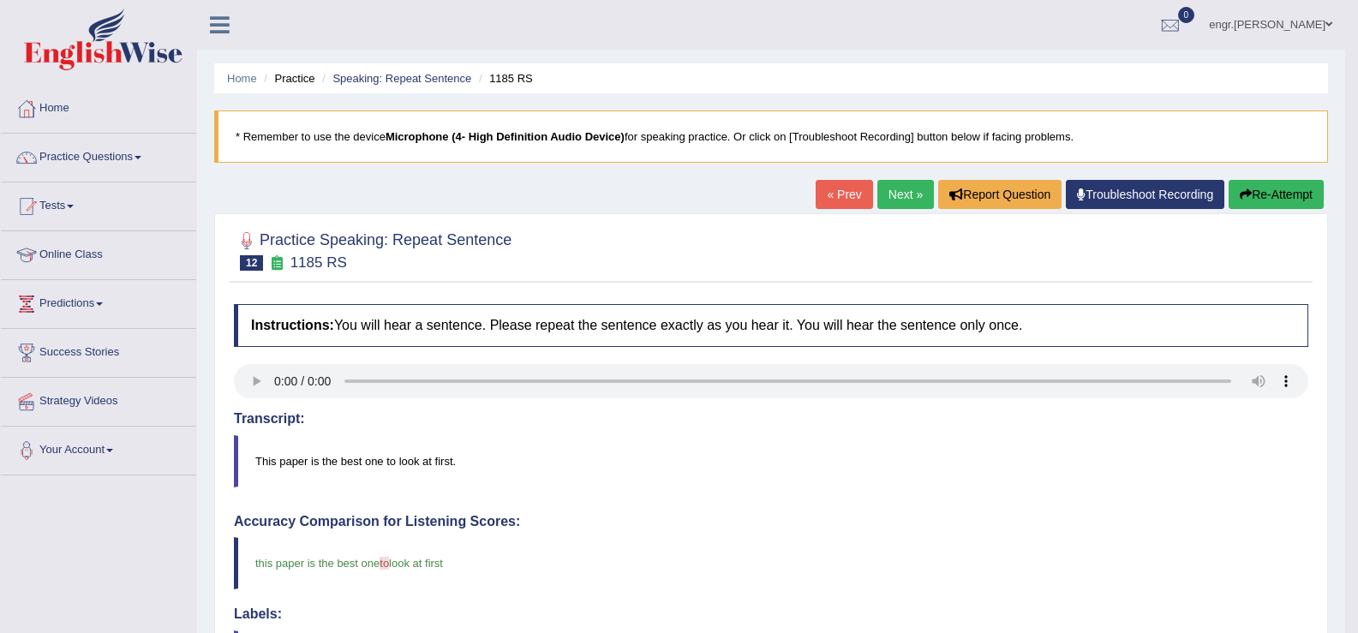
click at [910, 187] on link "Next »" at bounding box center [905, 194] width 57 height 29
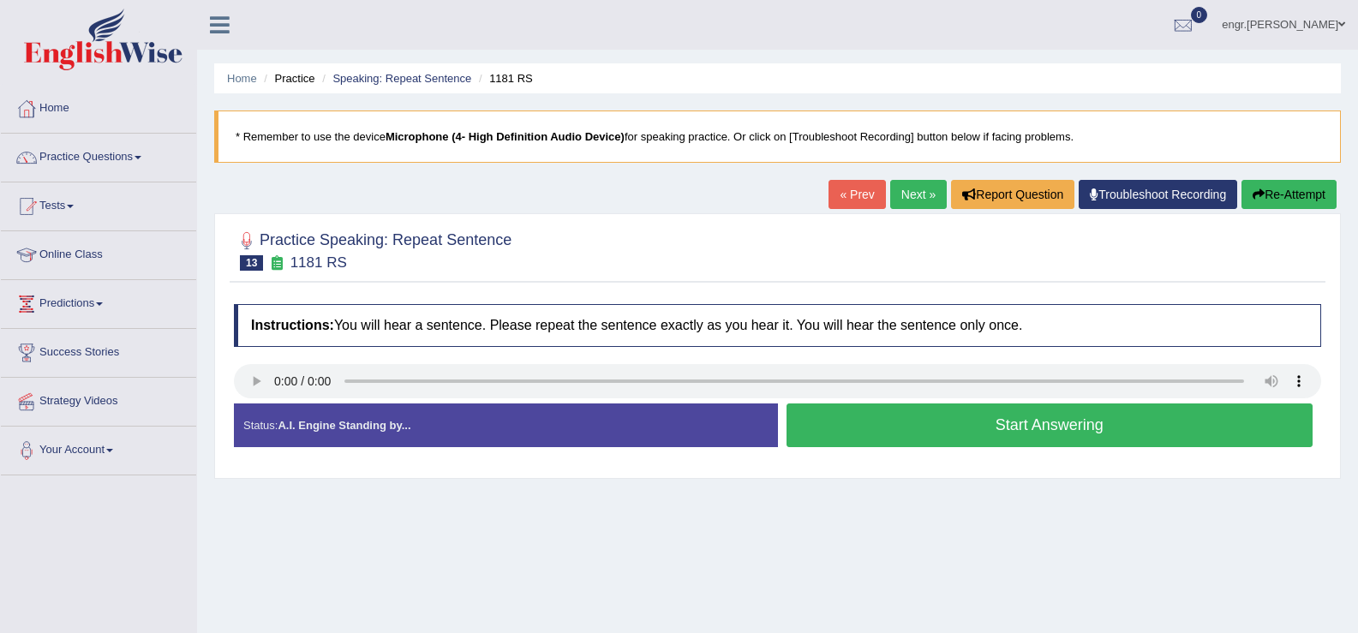
click at [903, 430] on button "Start Answering" at bounding box center [1050, 426] width 527 height 44
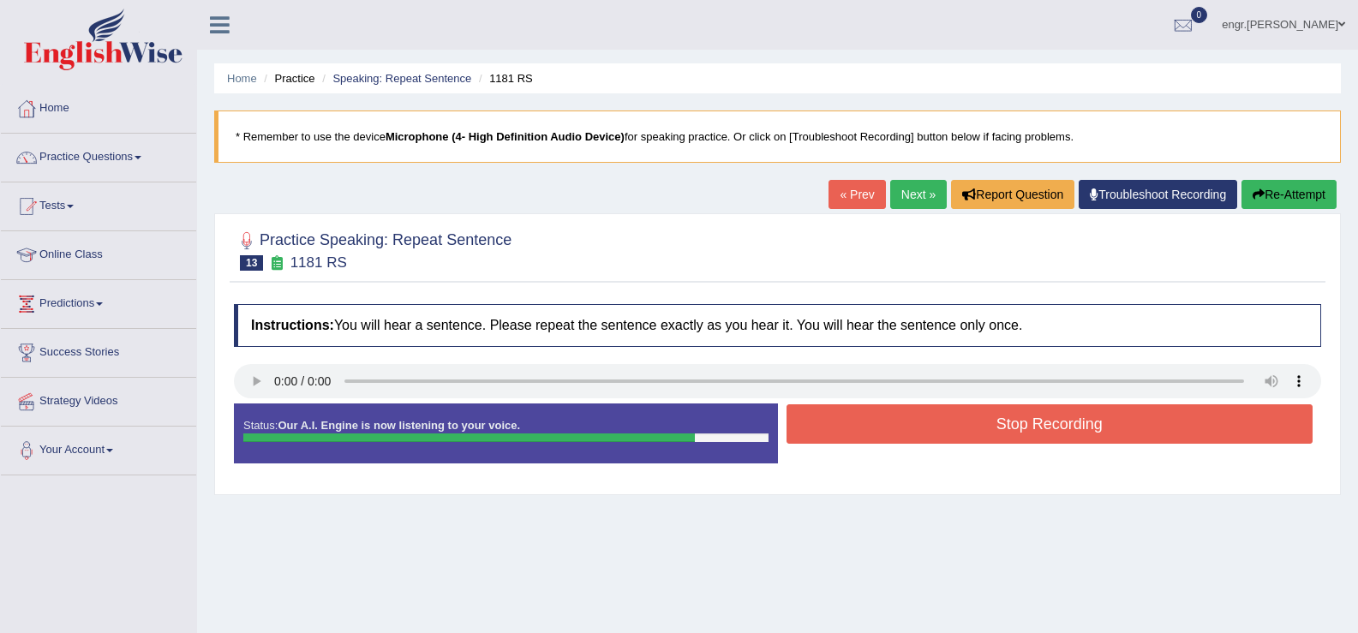
click at [903, 427] on button "Stop Recording" at bounding box center [1050, 423] width 527 height 39
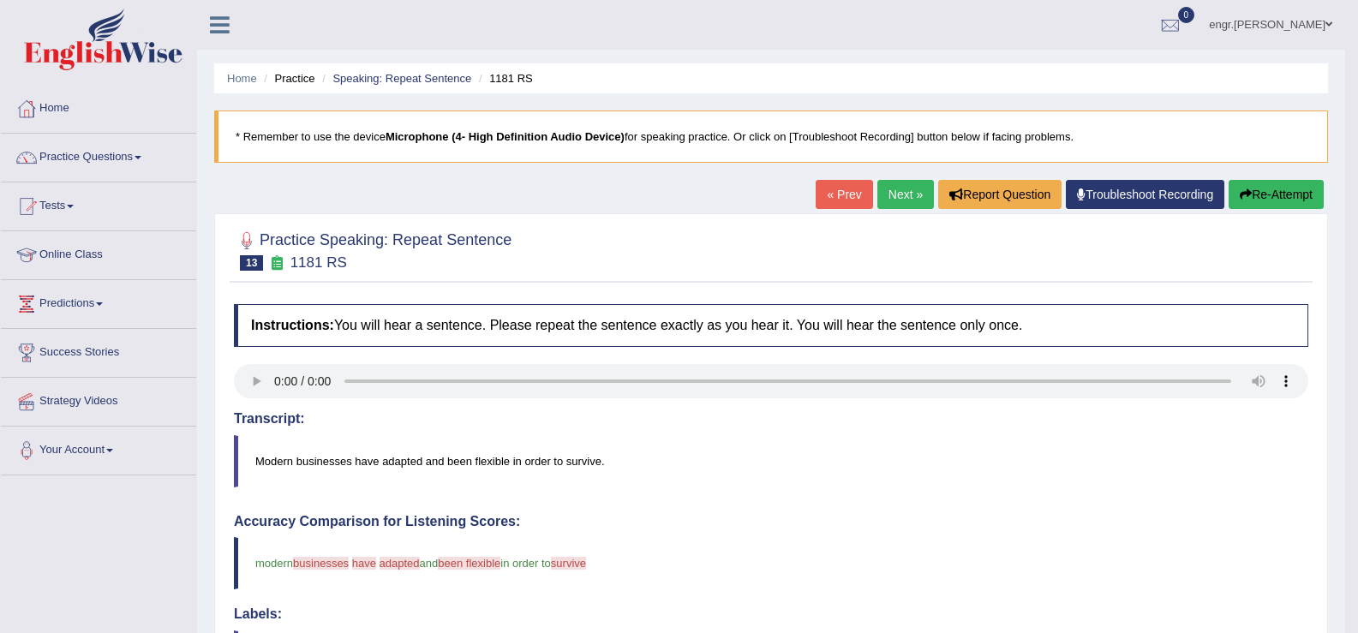
click at [908, 193] on link "Next »" at bounding box center [905, 194] width 57 height 29
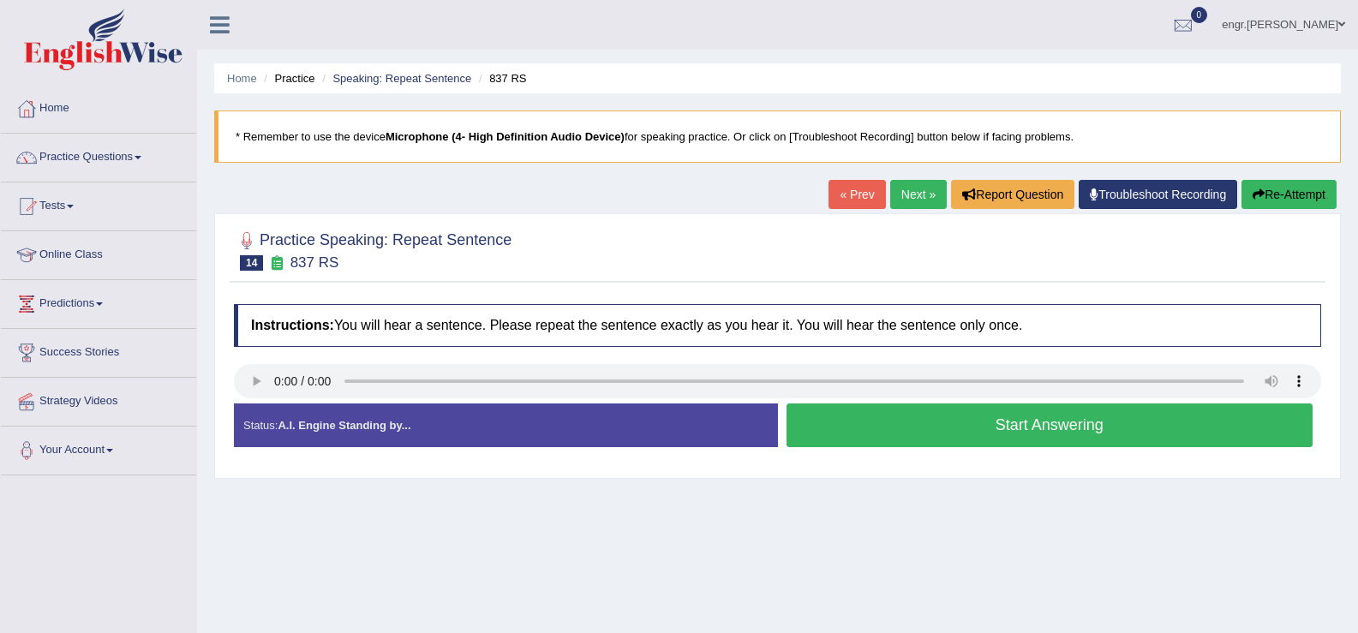
click at [841, 423] on button "Start Answering" at bounding box center [1050, 426] width 527 height 44
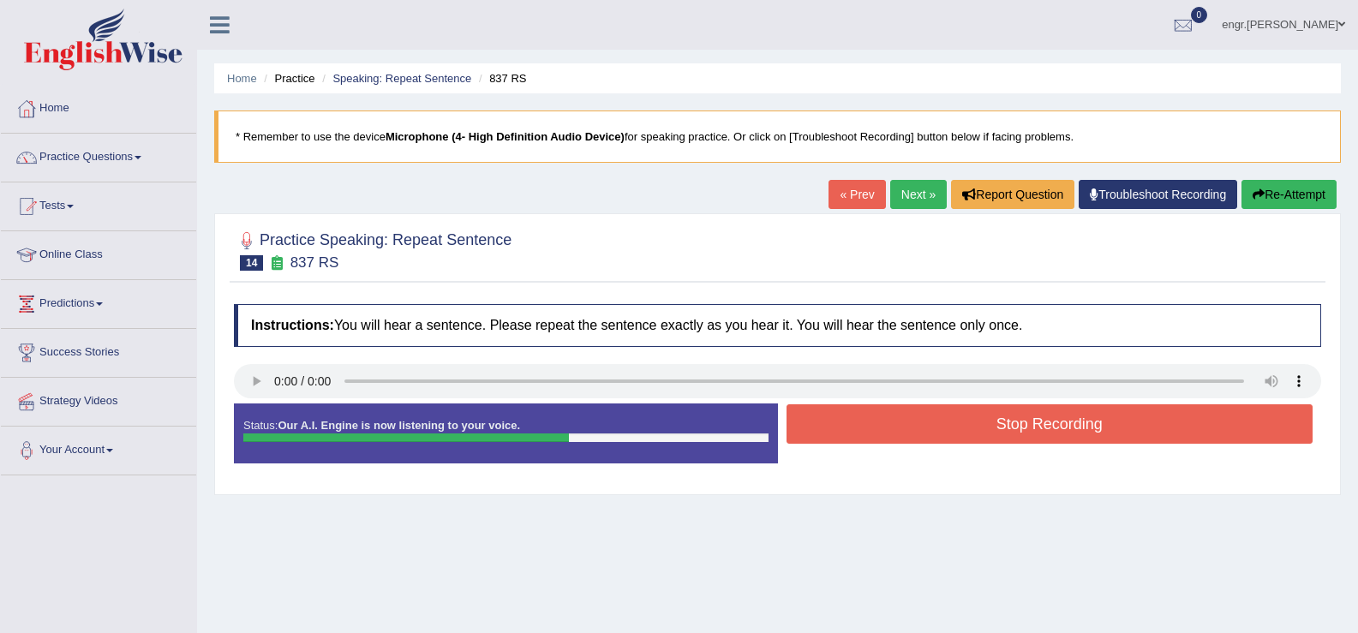
click at [832, 423] on button "Stop Recording" at bounding box center [1050, 423] width 527 height 39
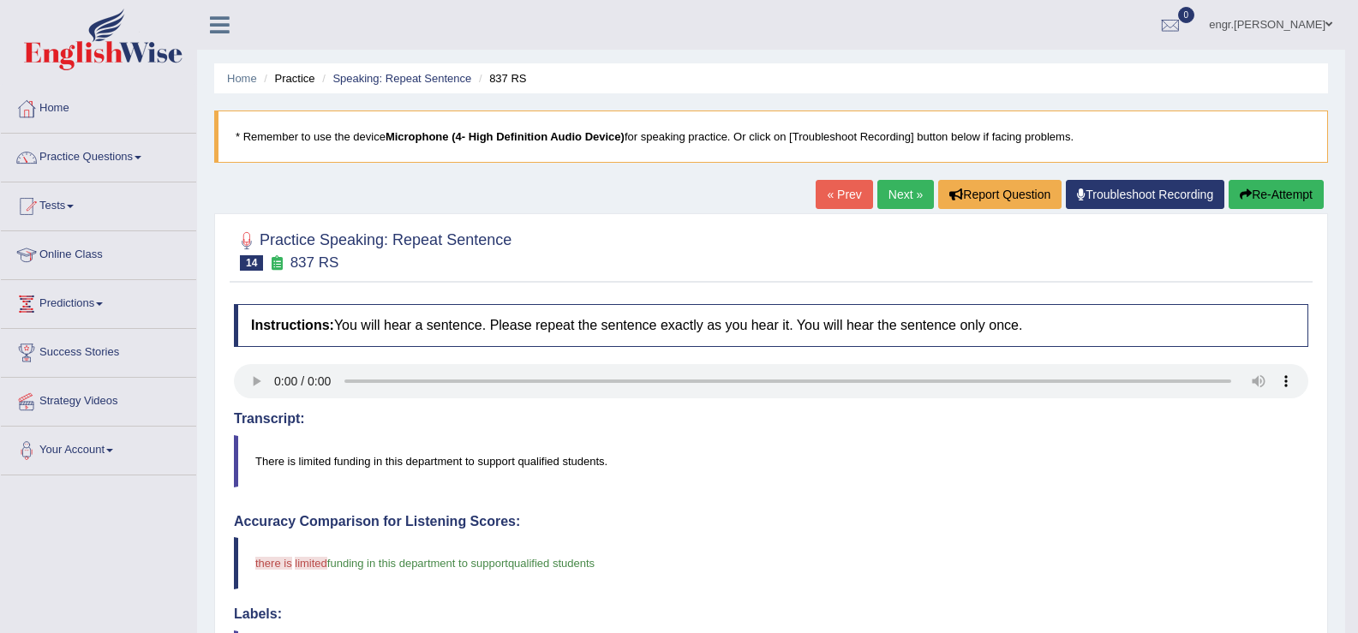
click at [895, 195] on link "Next »" at bounding box center [905, 194] width 57 height 29
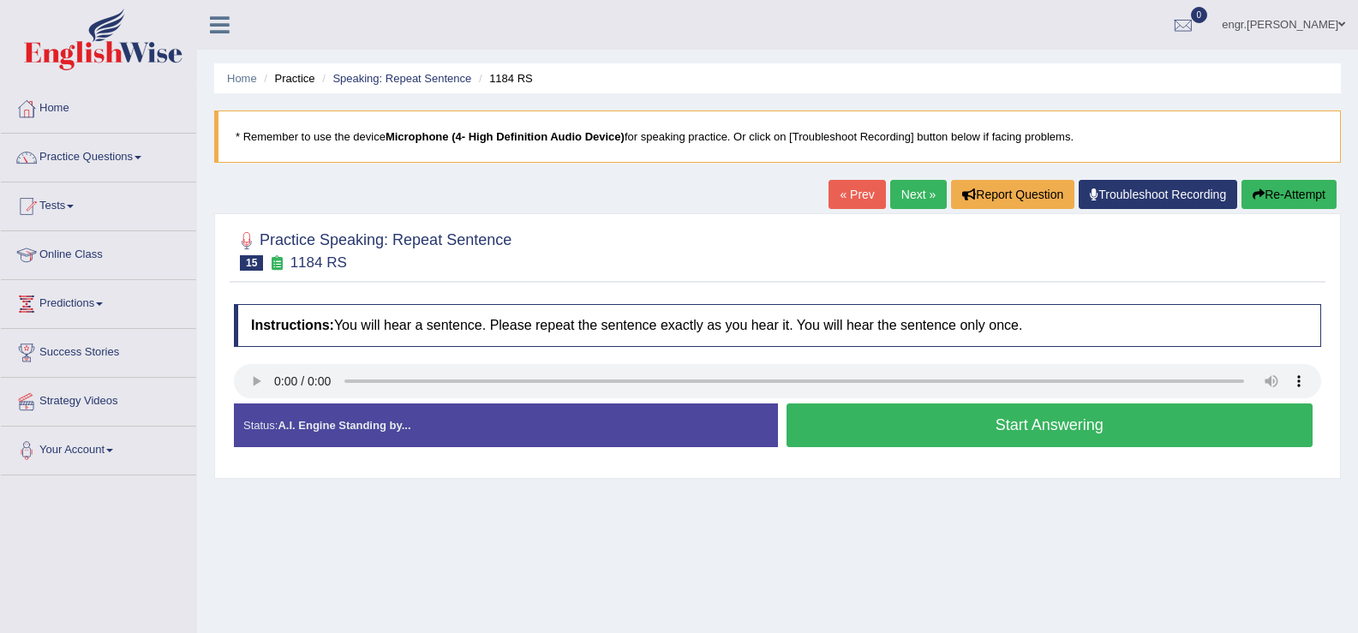
click at [864, 432] on button "Start Answering" at bounding box center [1050, 426] width 527 height 44
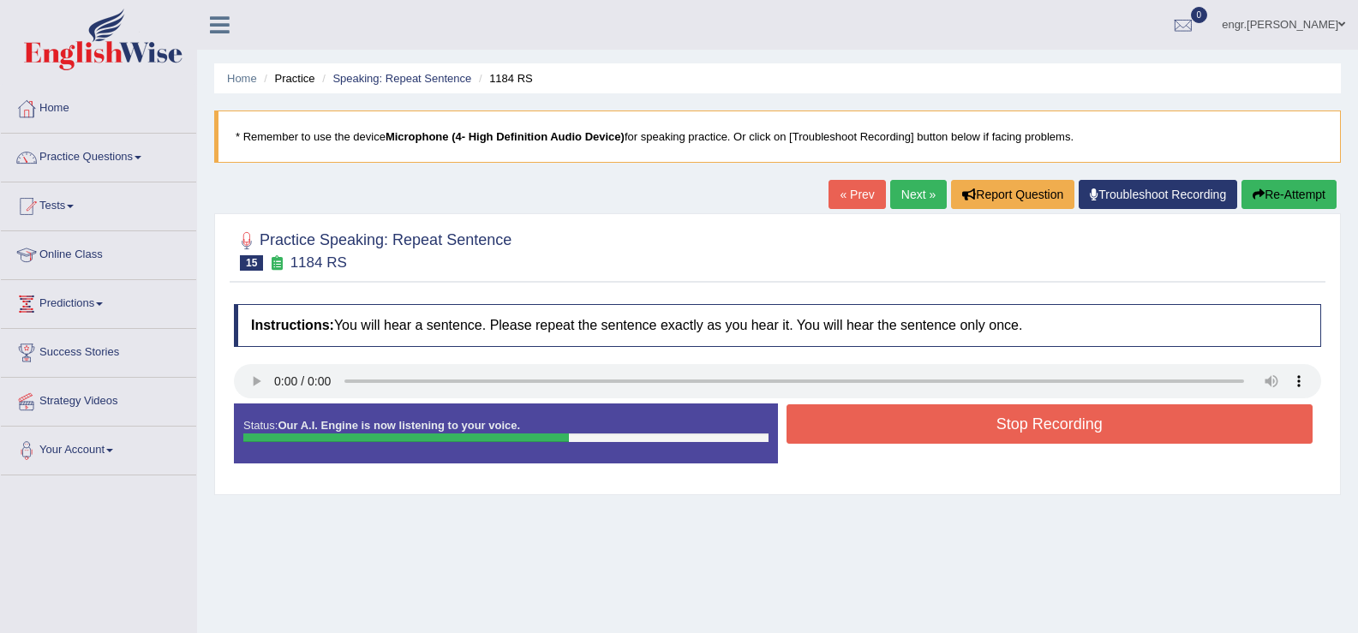
click at [922, 438] on button "Stop Recording" at bounding box center [1050, 423] width 527 height 39
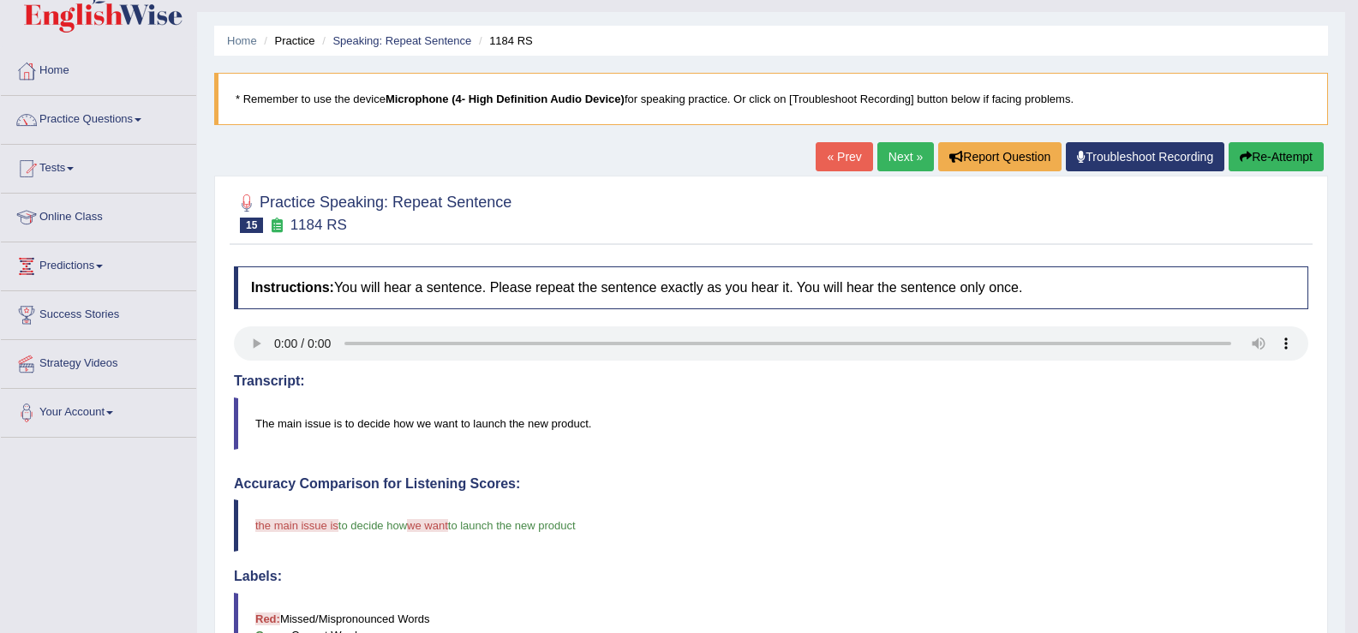
scroll to position [29, 0]
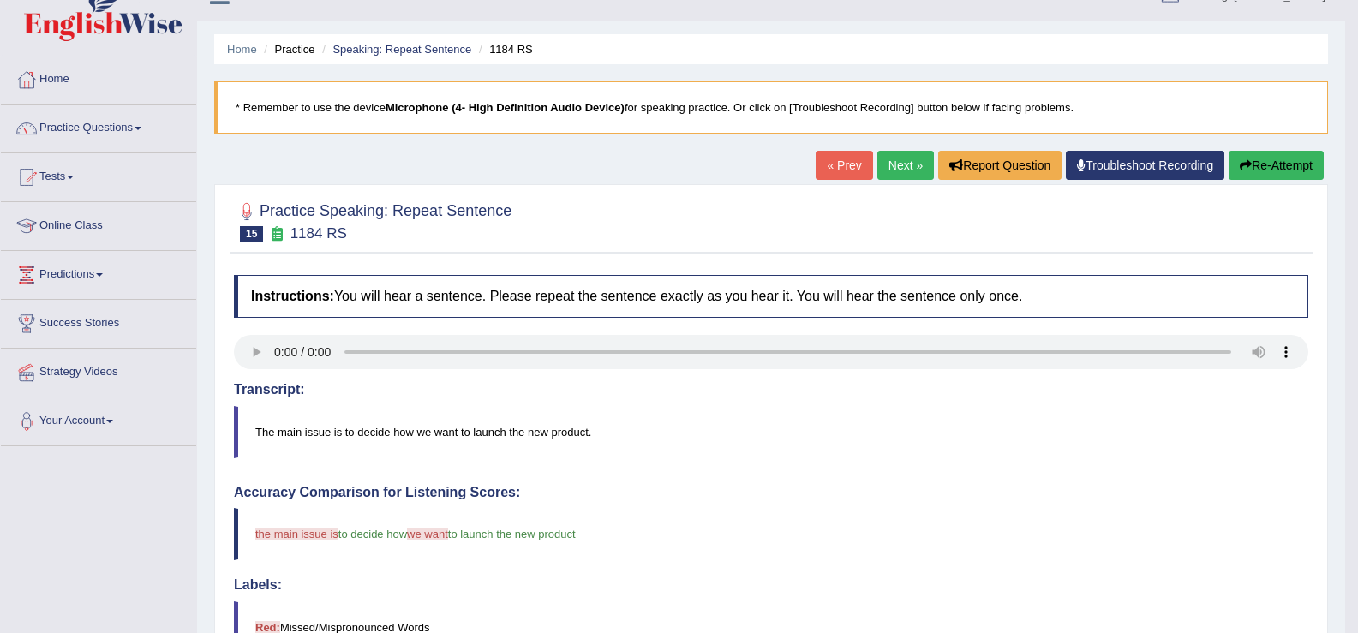
click at [887, 155] on link "Next »" at bounding box center [905, 165] width 57 height 29
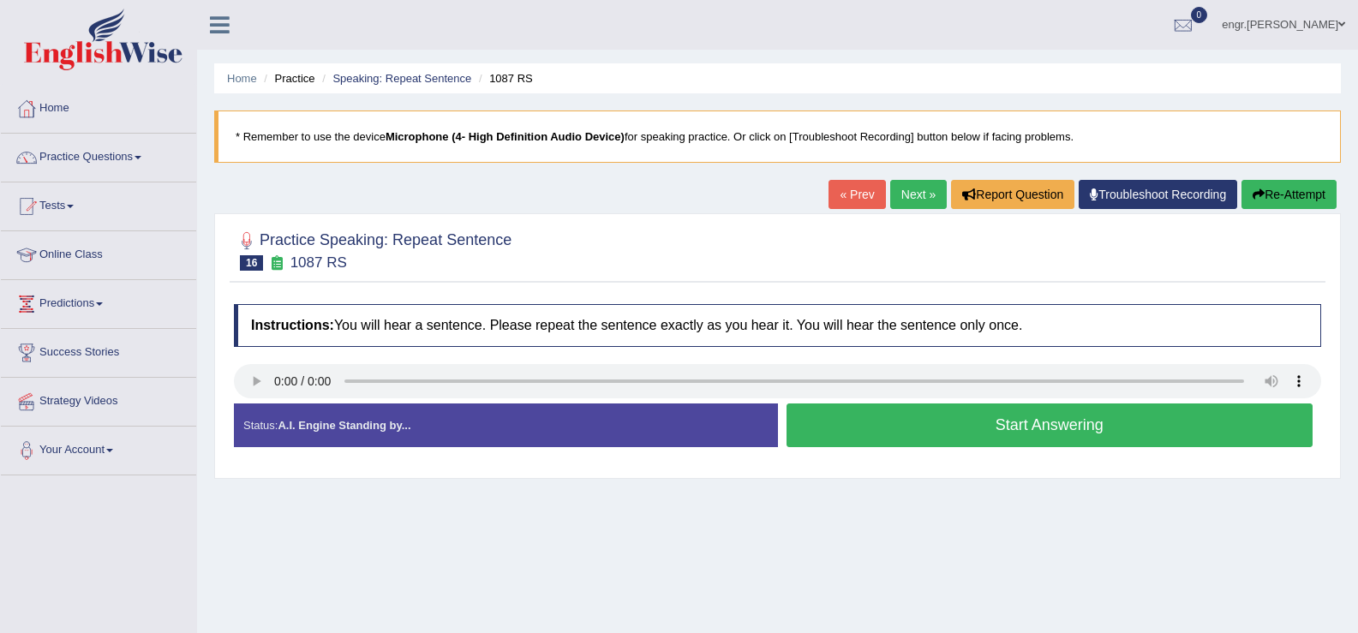
click at [902, 425] on button "Start Answering" at bounding box center [1050, 426] width 527 height 44
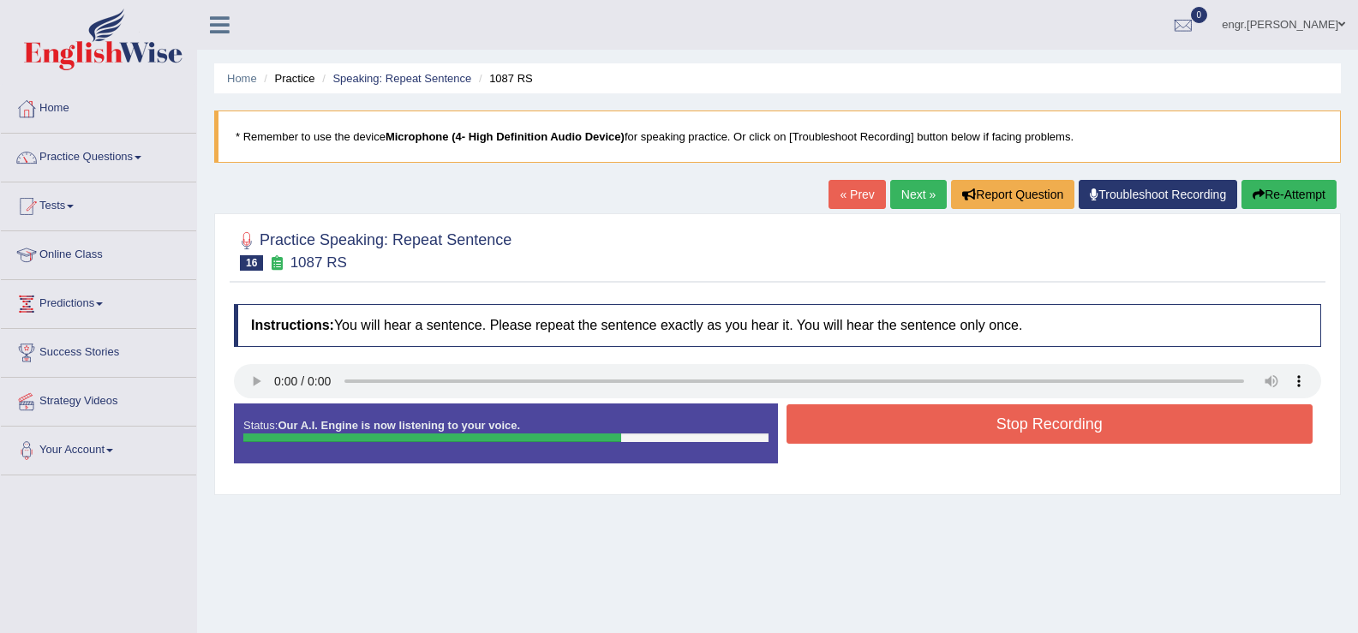
click at [967, 425] on button "Stop Recording" at bounding box center [1050, 423] width 527 height 39
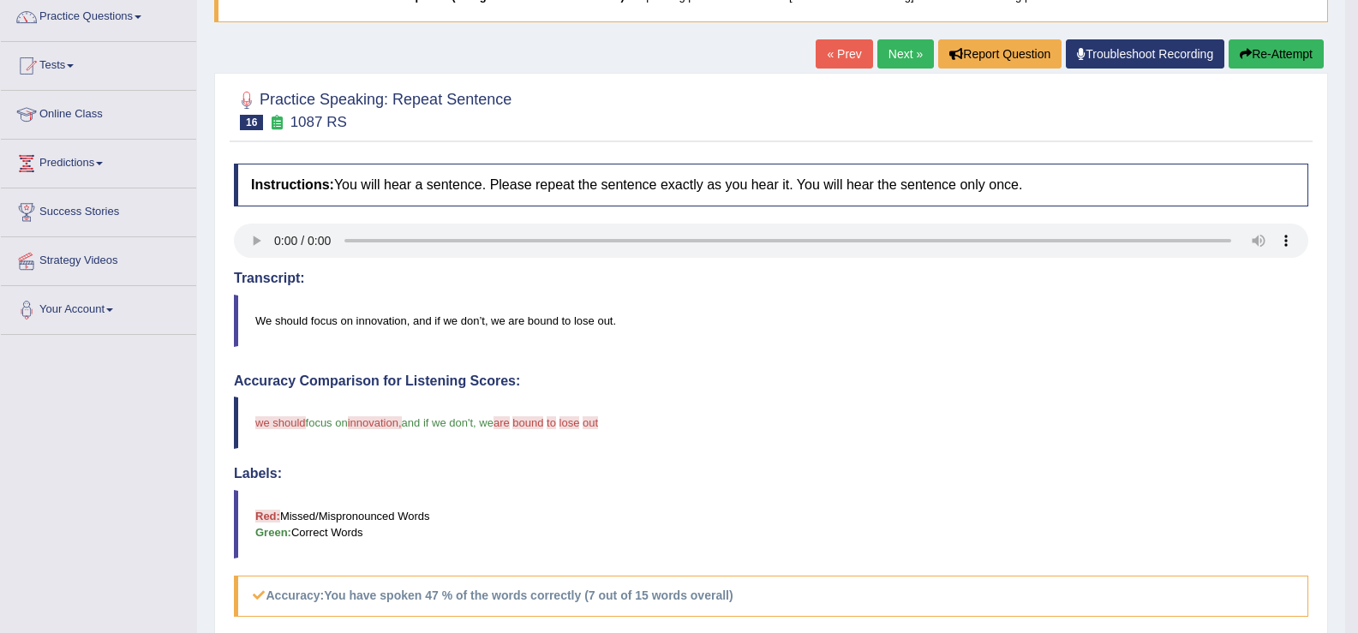
scroll to position [100, 0]
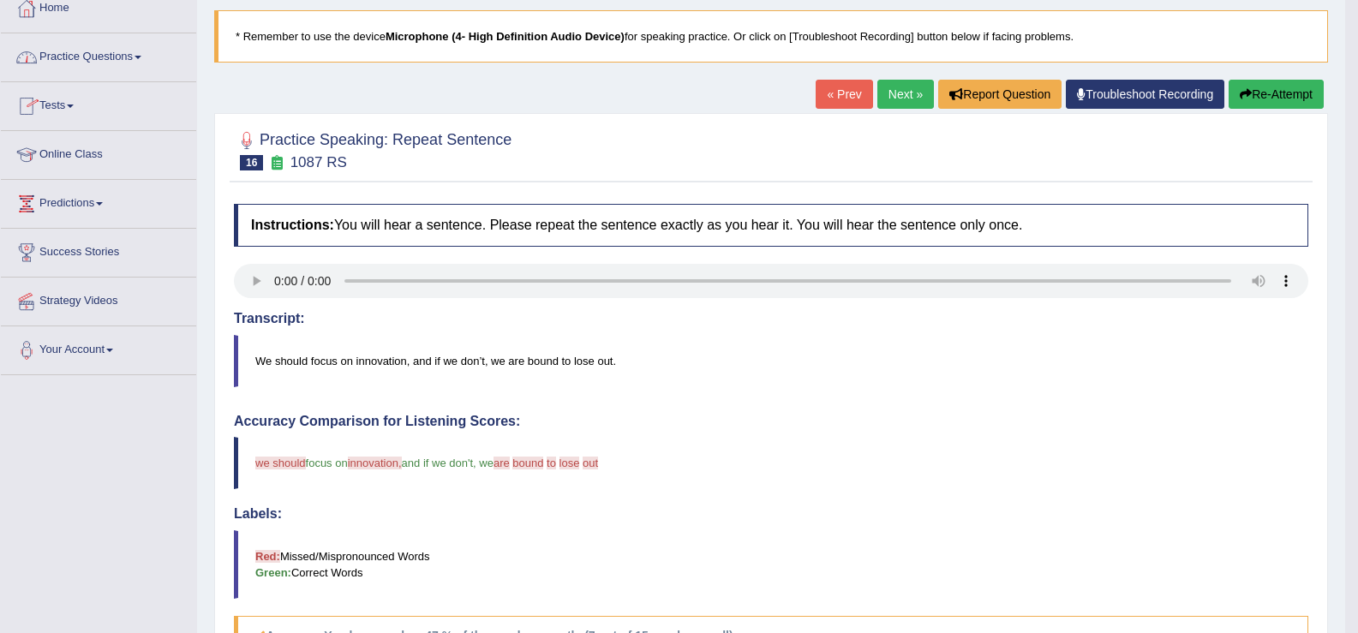
click at [891, 105] on link "Next »" at bounding box center [905, 94] width 57 height 29
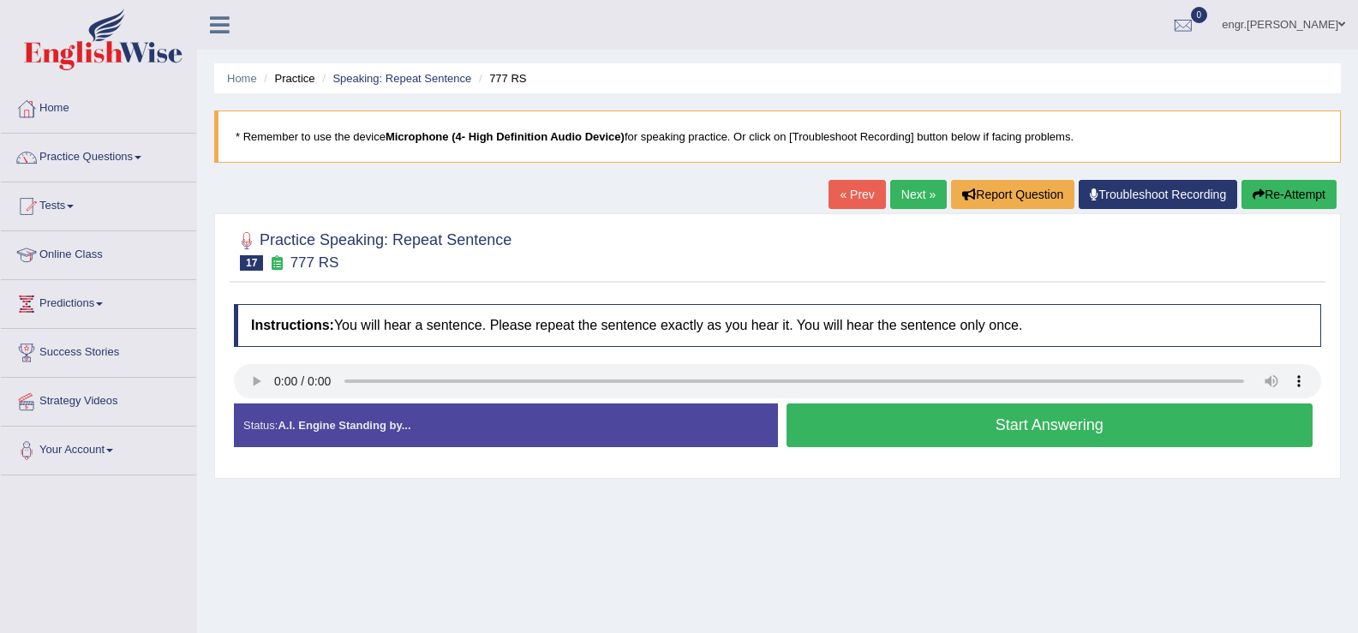
click at [883, 428] on button "Start Answering" at bounding box center [1050, 426] width 527 height 44
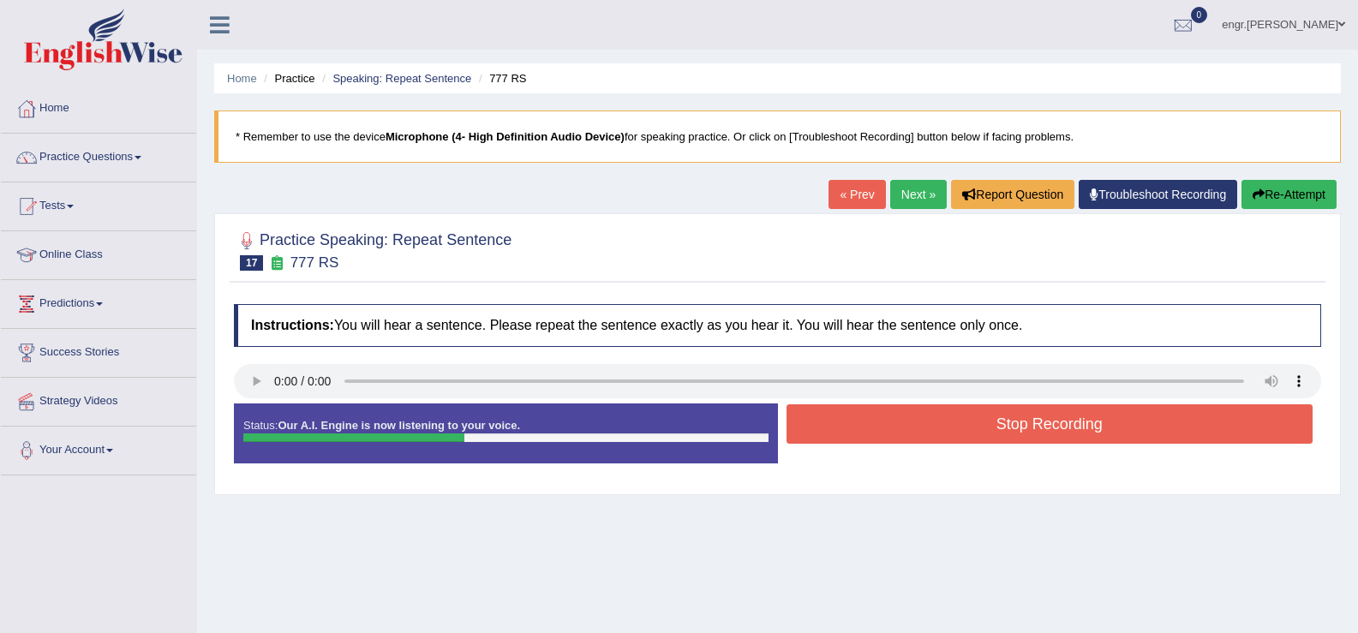
click at [914, 431] on button "Stop Recording" at bounding box center [1050, 423] width 527 height 39
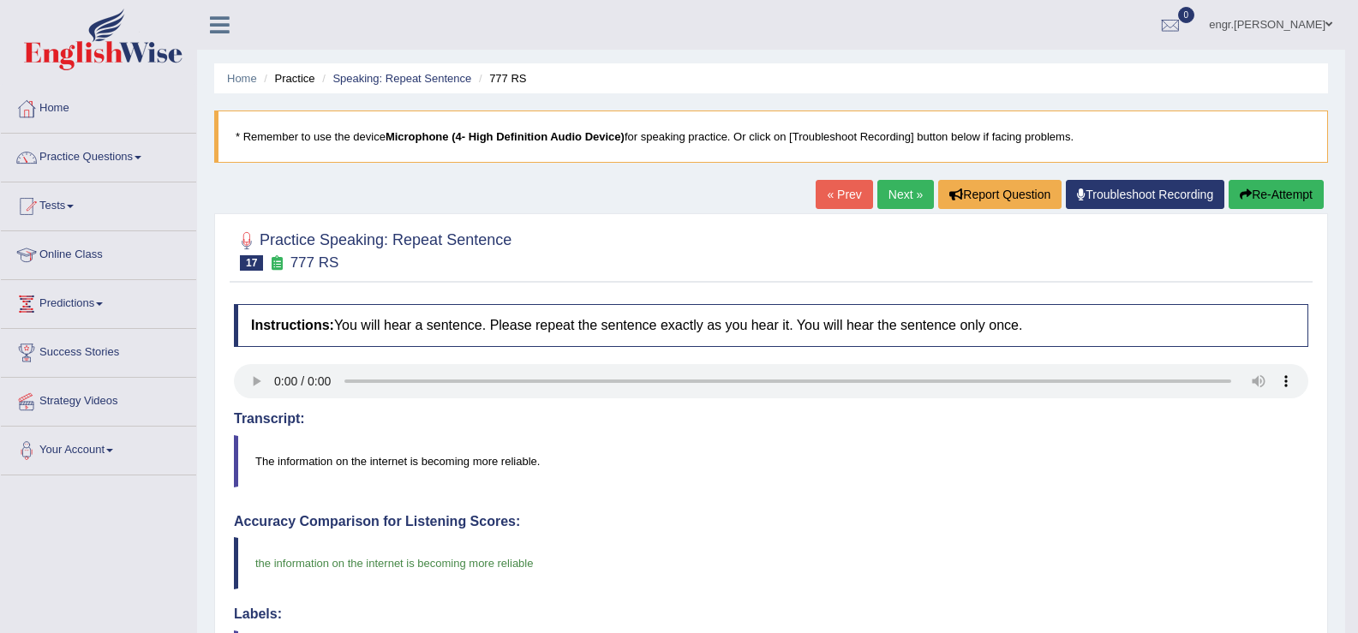
click at [908, 198] on link "Next »" at bounding box center [905, 194] width 57 height 29
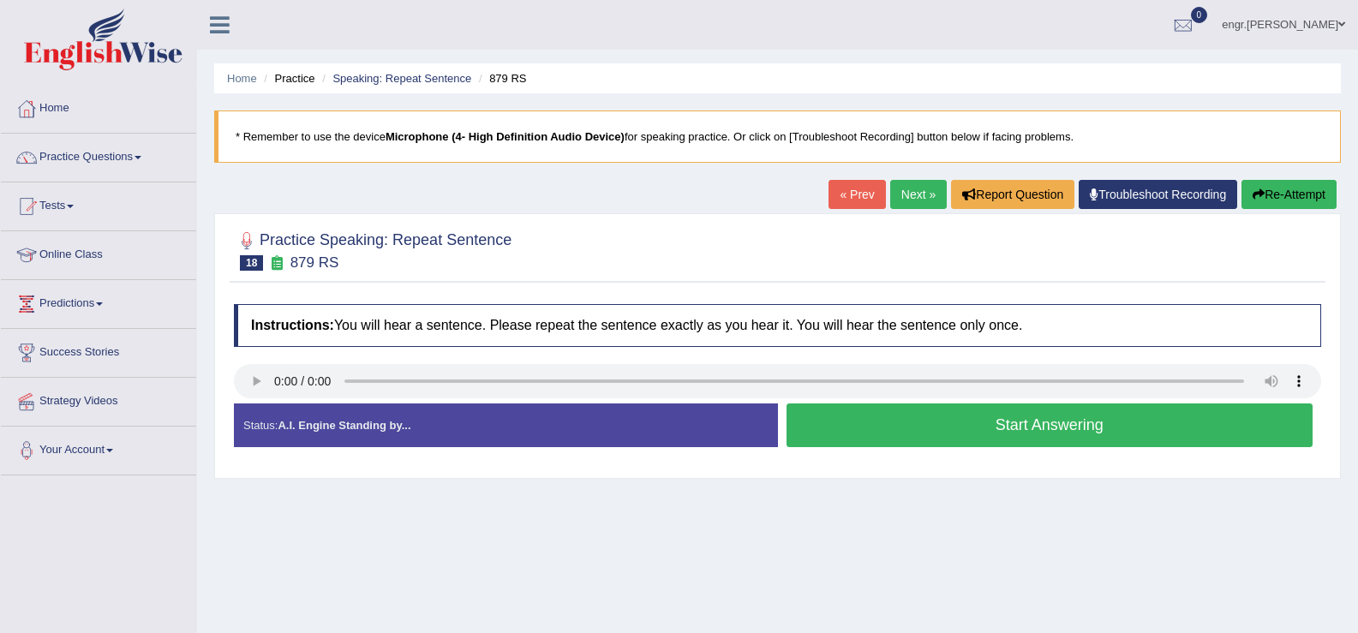
click at [854, 426] on button "Start Answering" at bounding box center [1050, 426] width 527 height 44
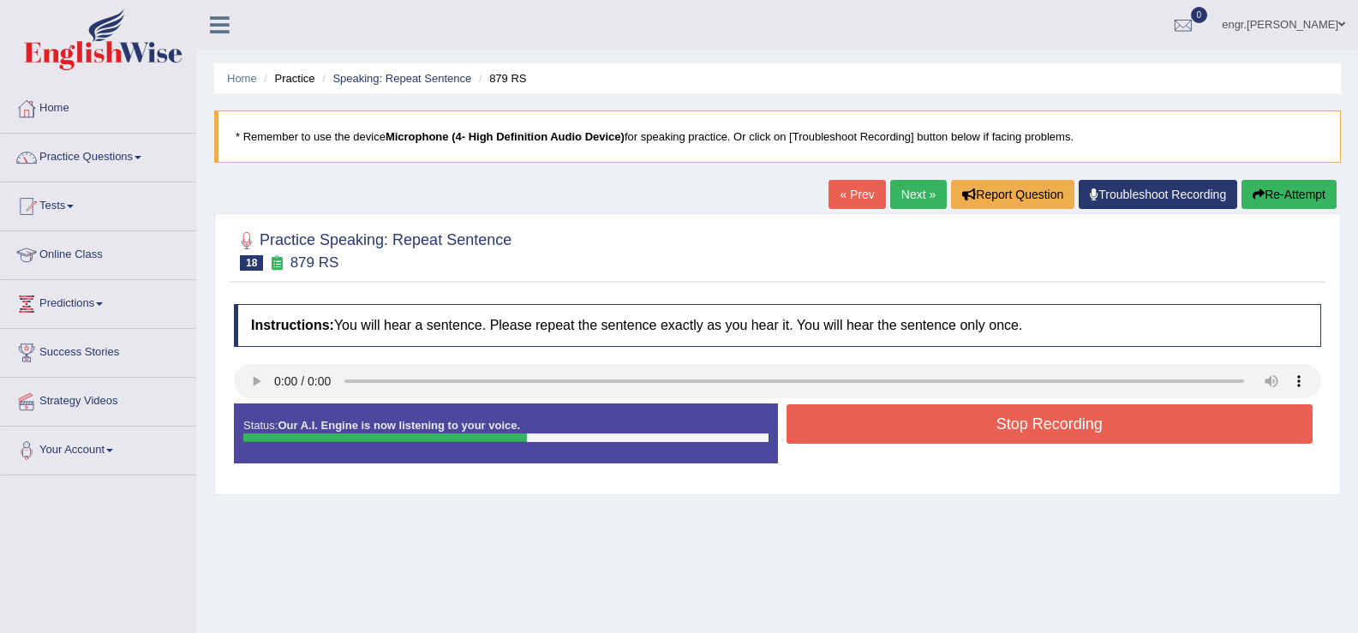
click at [854, 426] on button "Stop Recording" at bounding box center [1050, 423] width 527 height 39
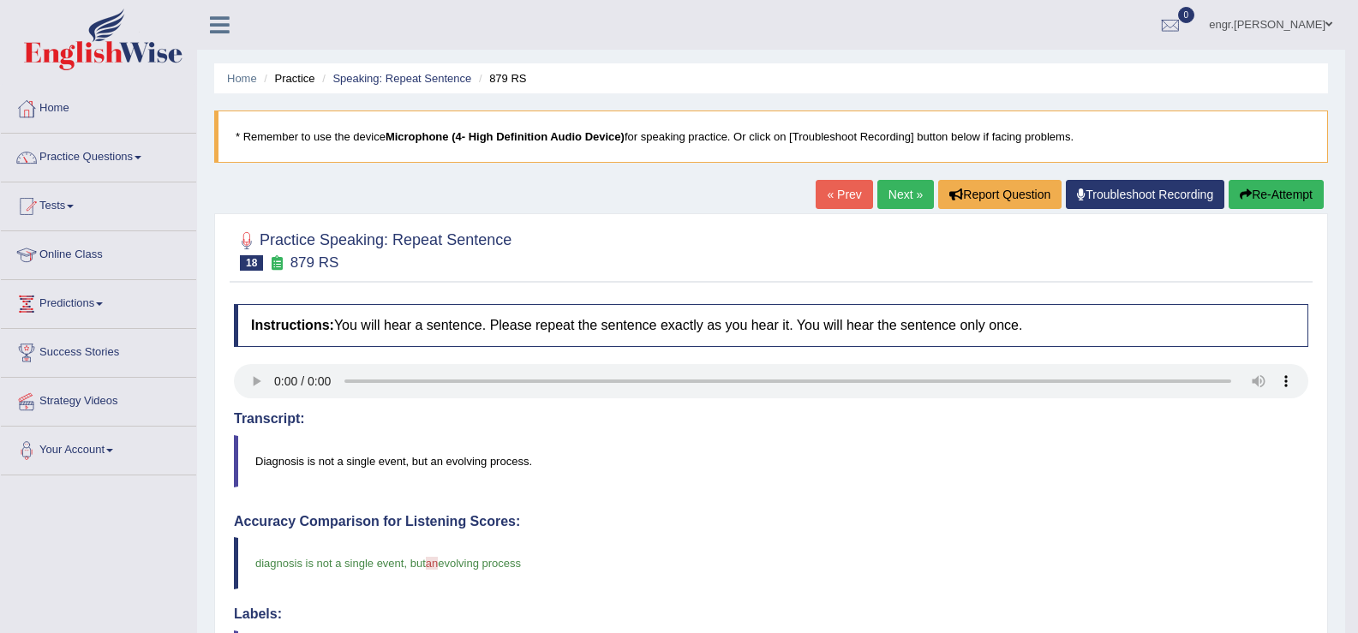
click at [883, 201] on link "Next »" at bounding box center [905, 194] width 57 height 29
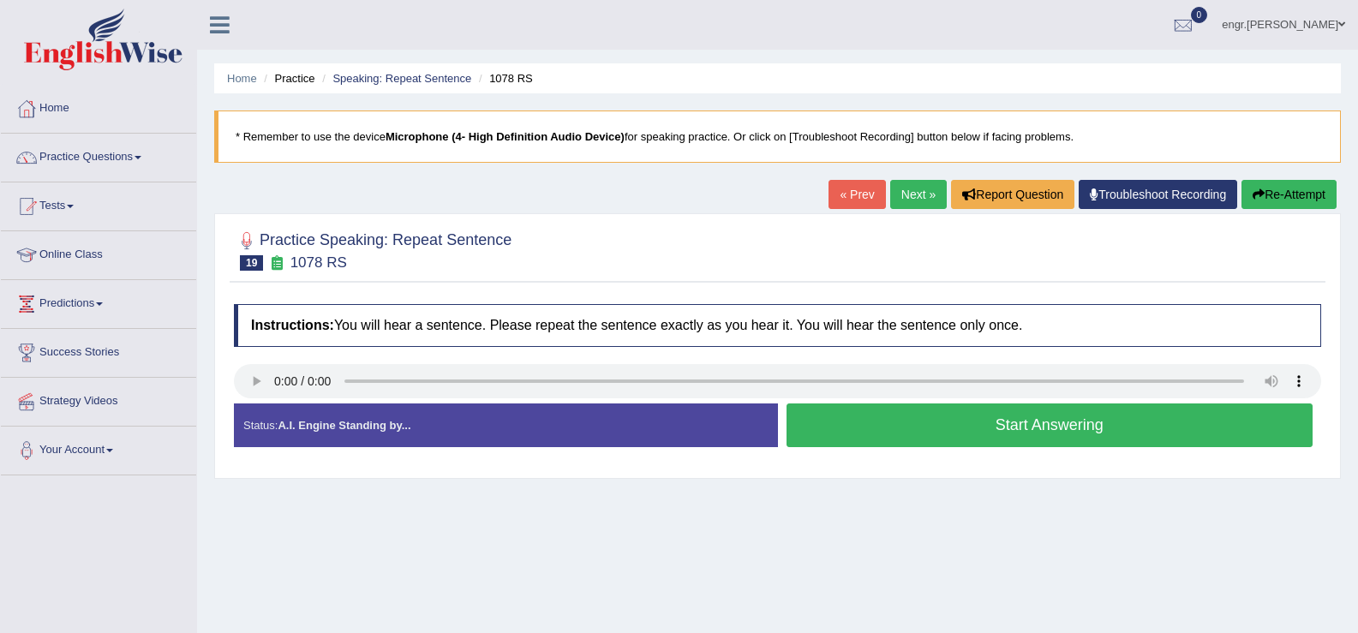
click at [872, 428] on button "Start Answering" at bounding box center [1050, 426] width 527 height 44
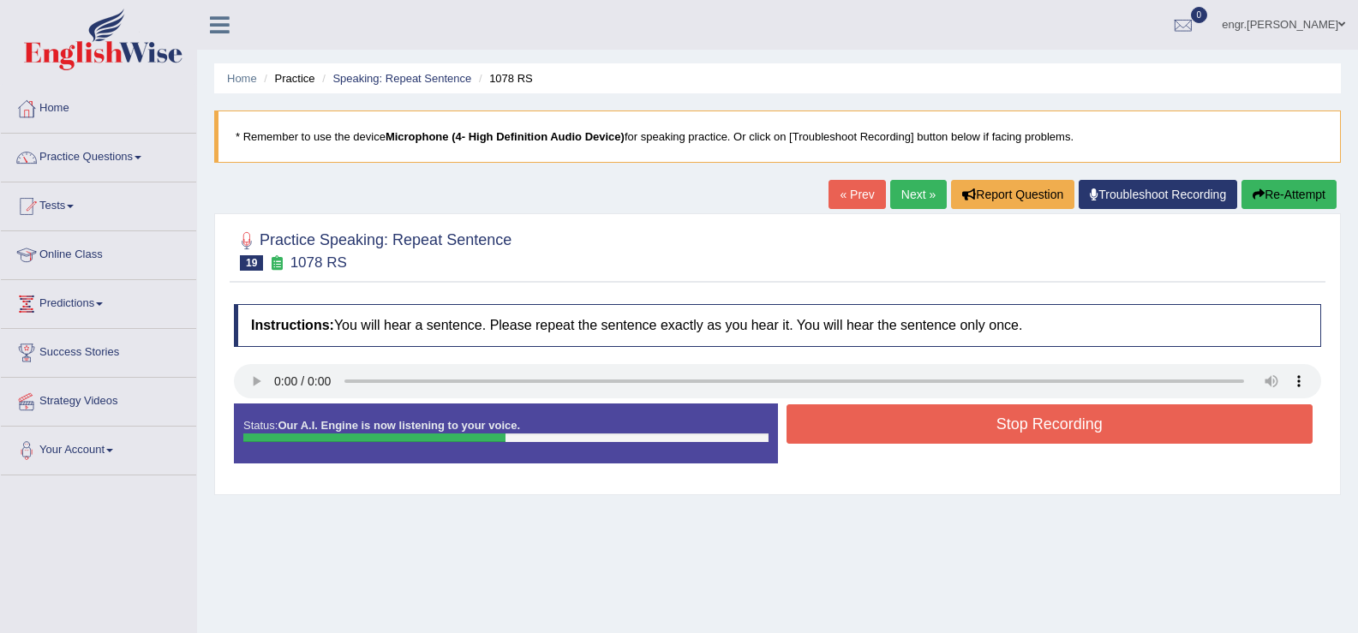
click at [948, 434] on button "Stop Recording" at bounding box center [1050, 423] width 527 height 39
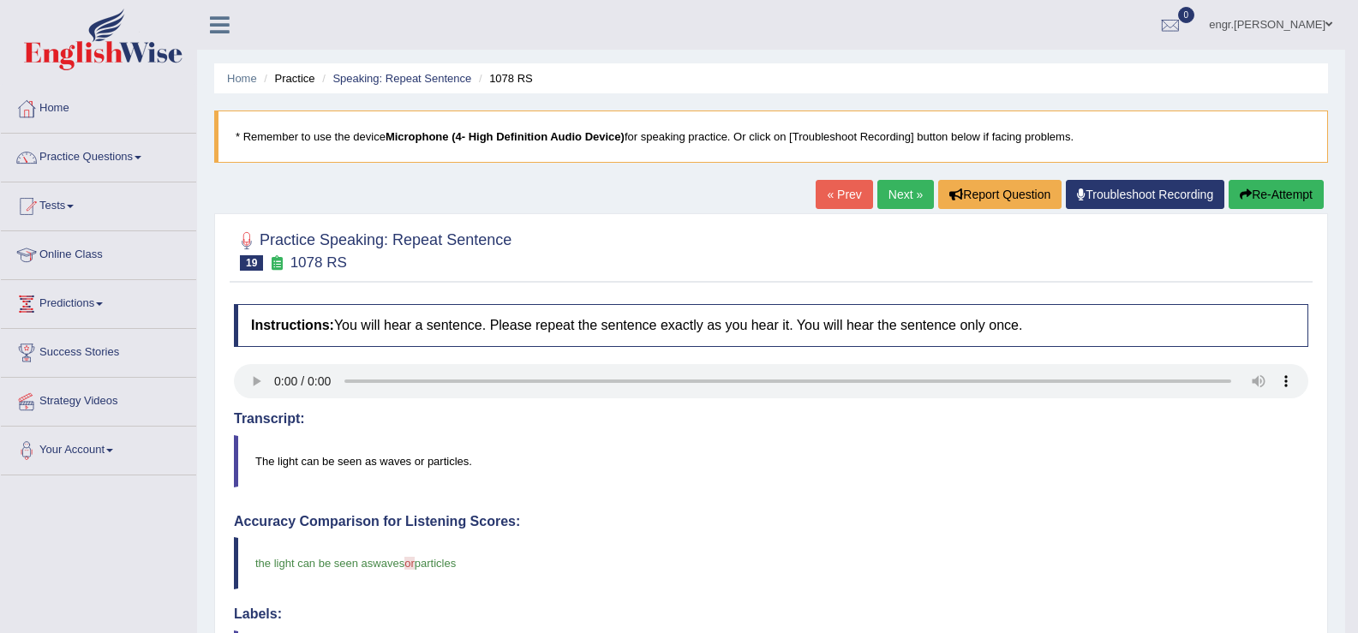
click at [890, 184] on link "Next »" at bounding box center [905, 194] width 57 height 29
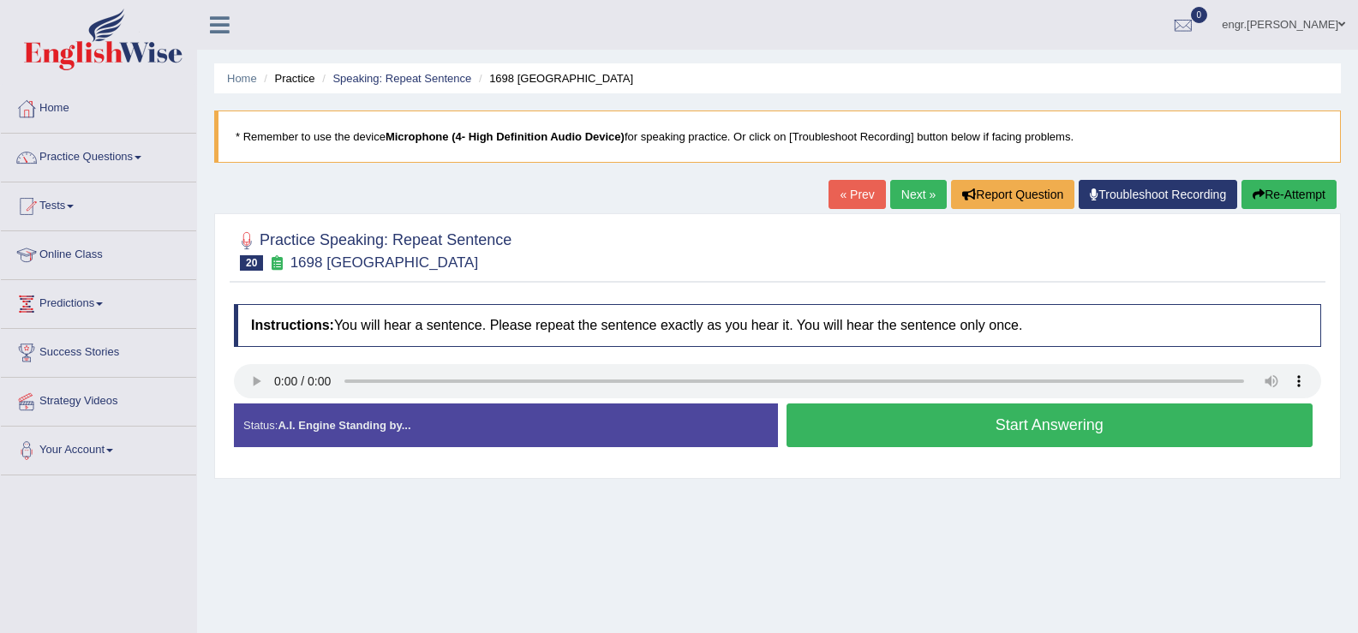
click at [901, 423] on button "Start Answering" at bounding box center [1050, 426] width 527 height 44
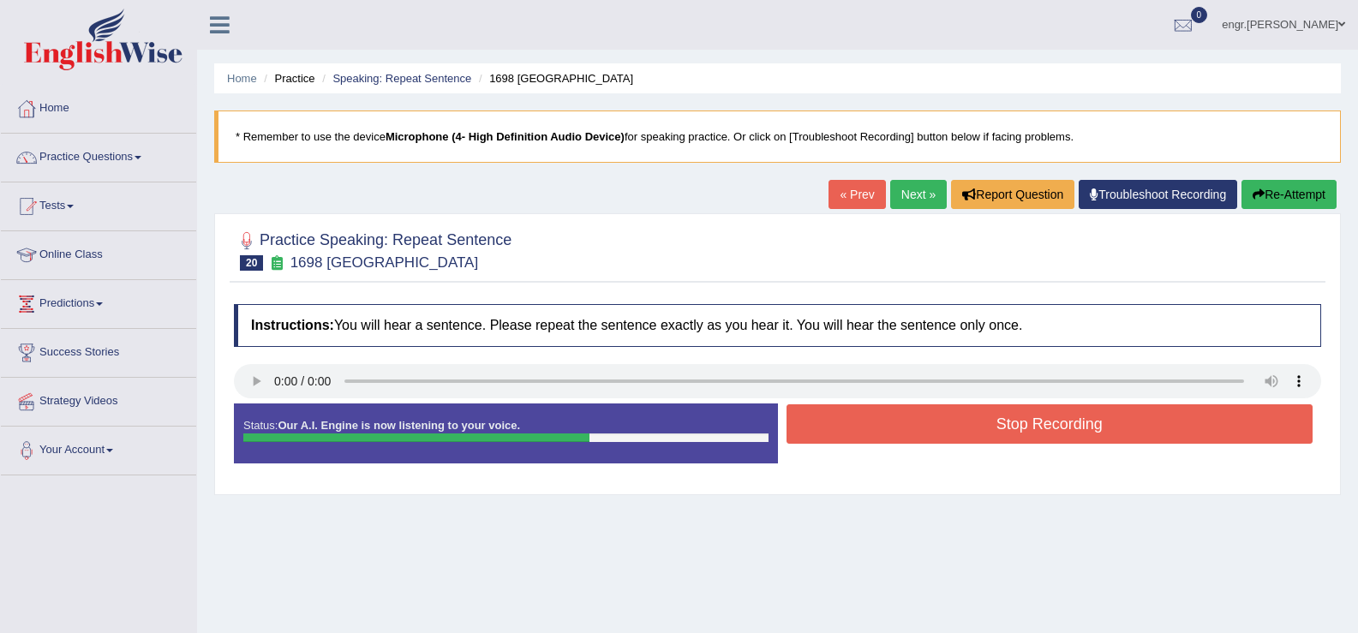
click at [895, 420] on button "Stop Recording" at bounding box center [1050, 423] width 527 height 39
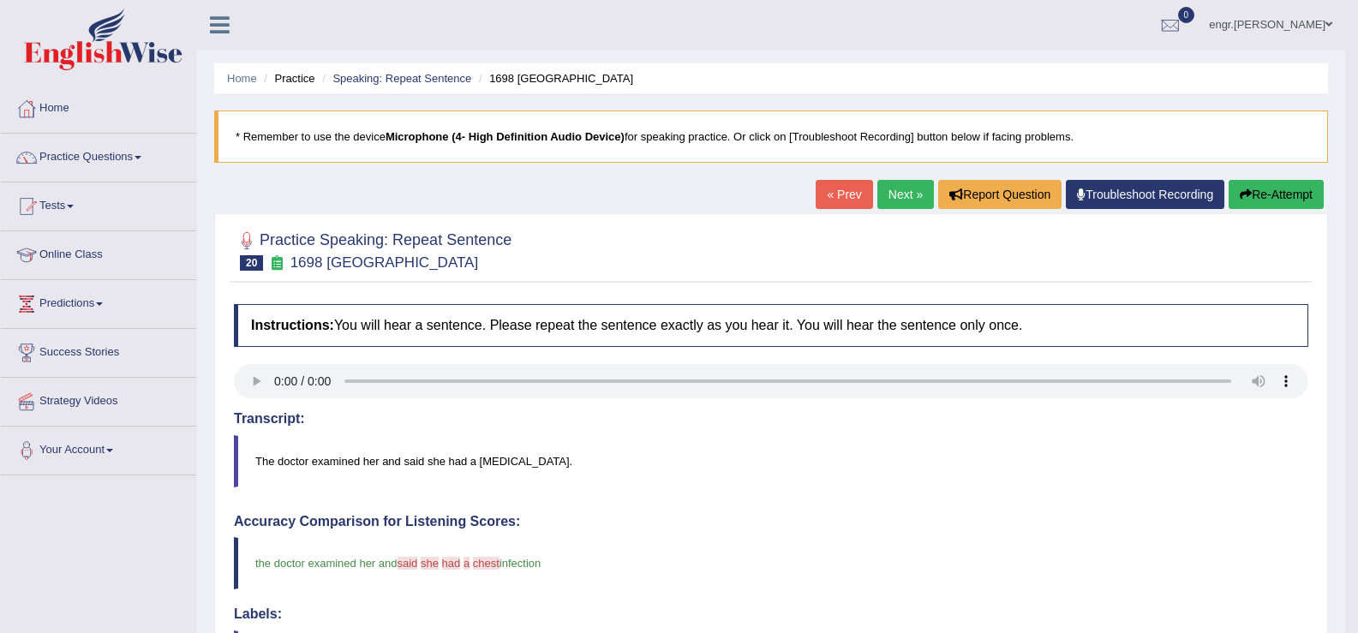
drag, startPoint x: 688, startPoint y: 306, endPoint x: 190, endPoint y: 190, distance: 511.1
click at [229, 192] on div "Home Practice Speaking: Repeat Sentence 1698 RS * Remember to use the device Mi…" at bounding box center [771, 558] width 1148 height 1116
click at [140, 153] on link "Practice Questions" at bounding box center [98, 155] width 195 height 43
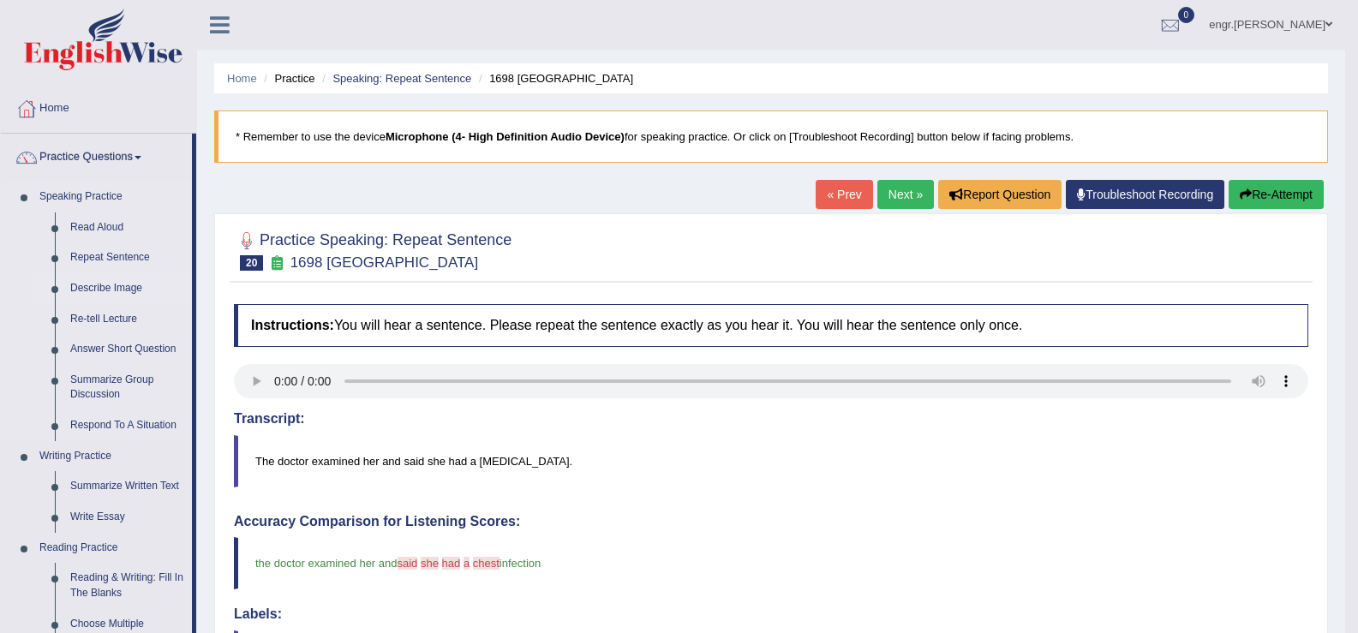
click at [129, 294] on link "Describe Image" at bounding box center [127, 288] width 129 height 31
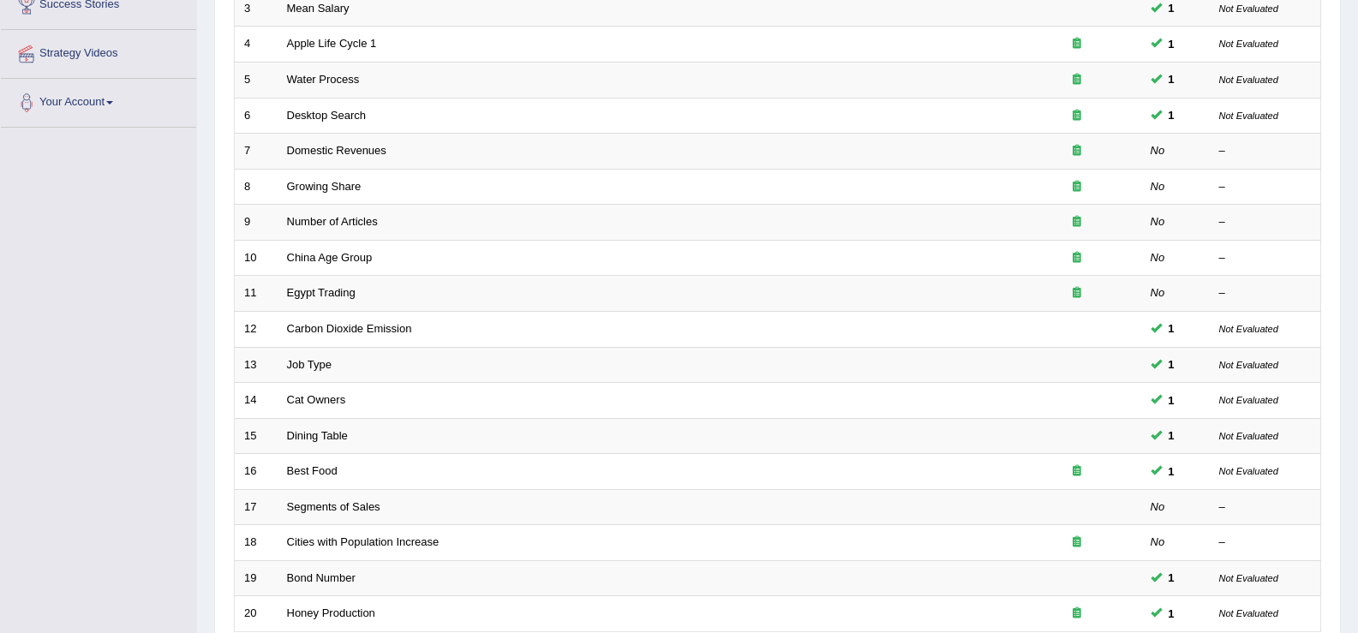
scroll to position [346, 0]
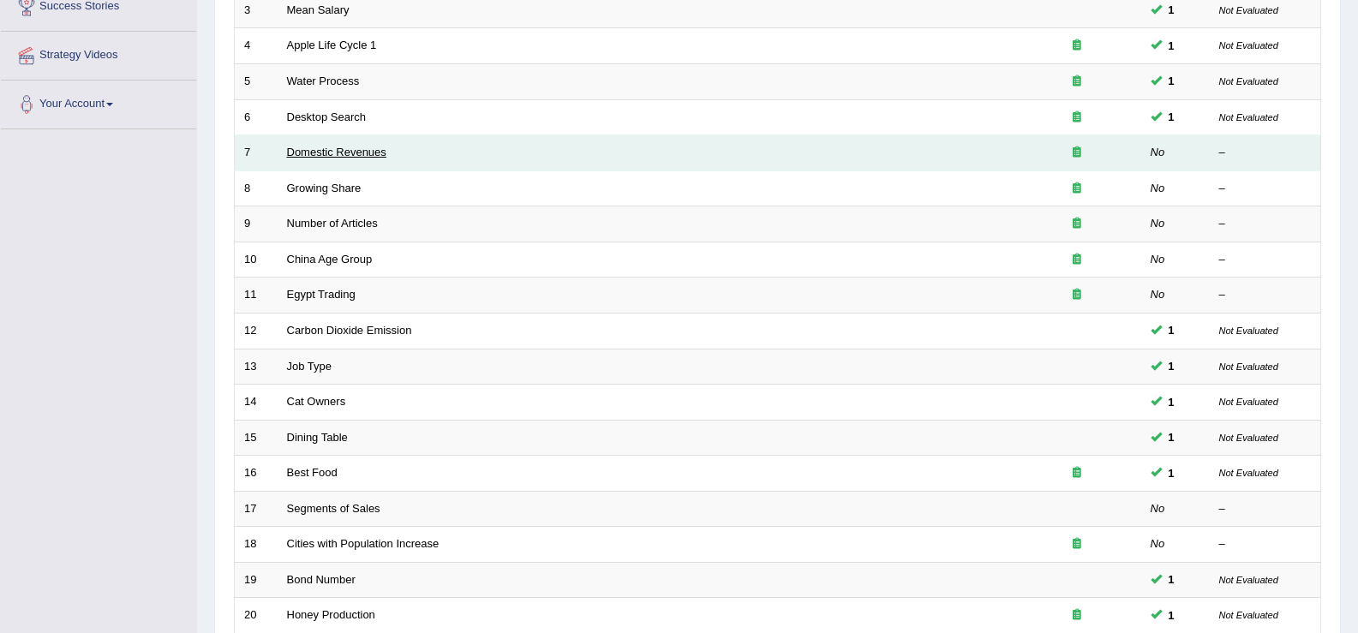
click at [357, 153] on link "Domestic Revenues" at bounding box center [336, 152] width 99 height 13
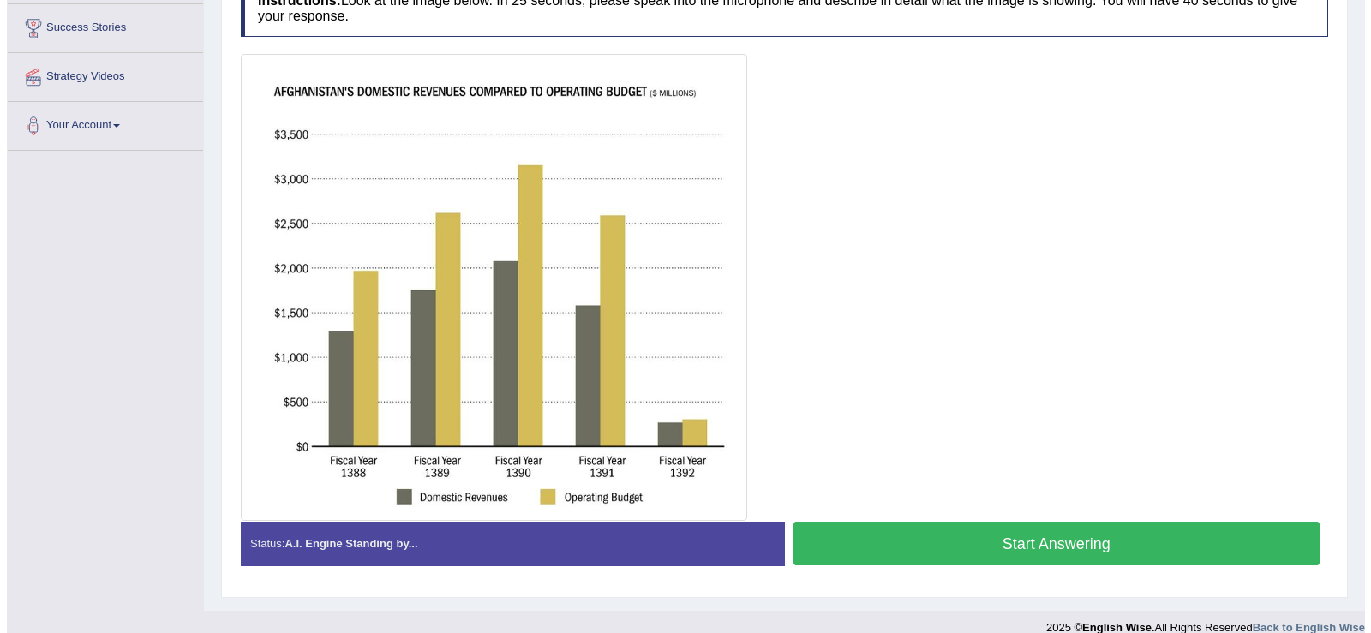
scroll to position [332, 0]
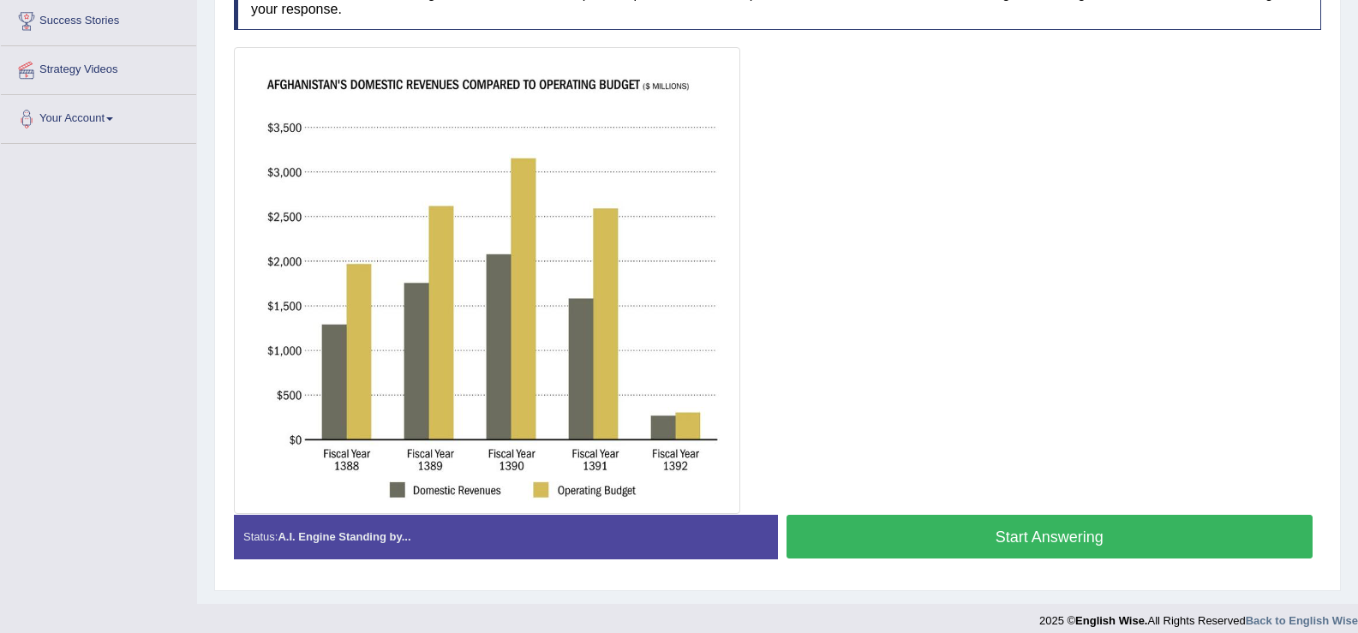
click at [920, 524] on button "Start Answering" at bounding box center [1050, 537] width 527 height 44
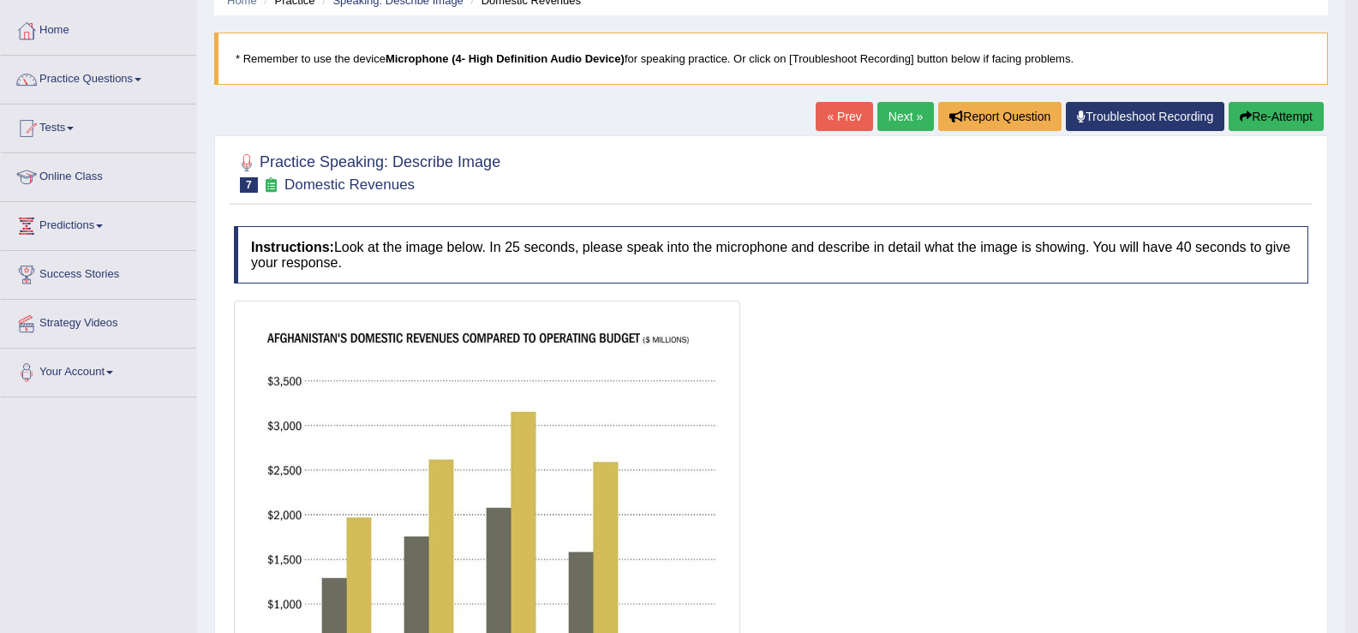
scroll to position [51, 0]
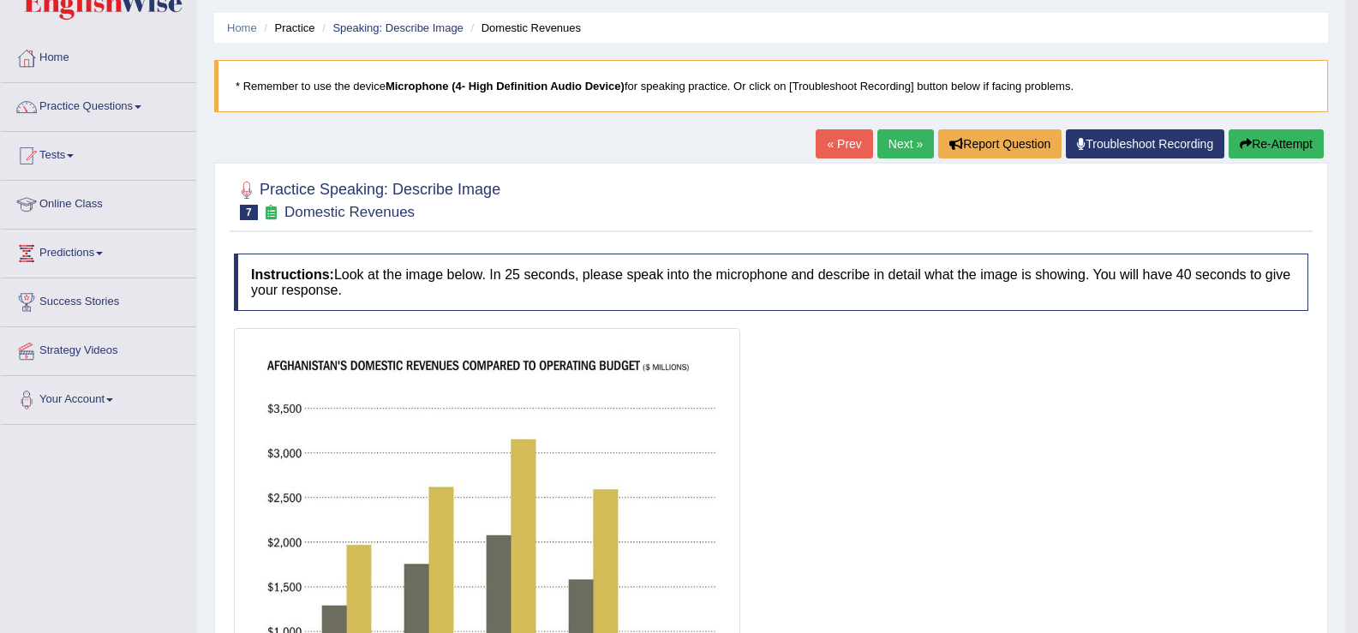
click at [1254, 135] on button "Re-Attempt" at bounding box center [1276, 143] width 95 height 29
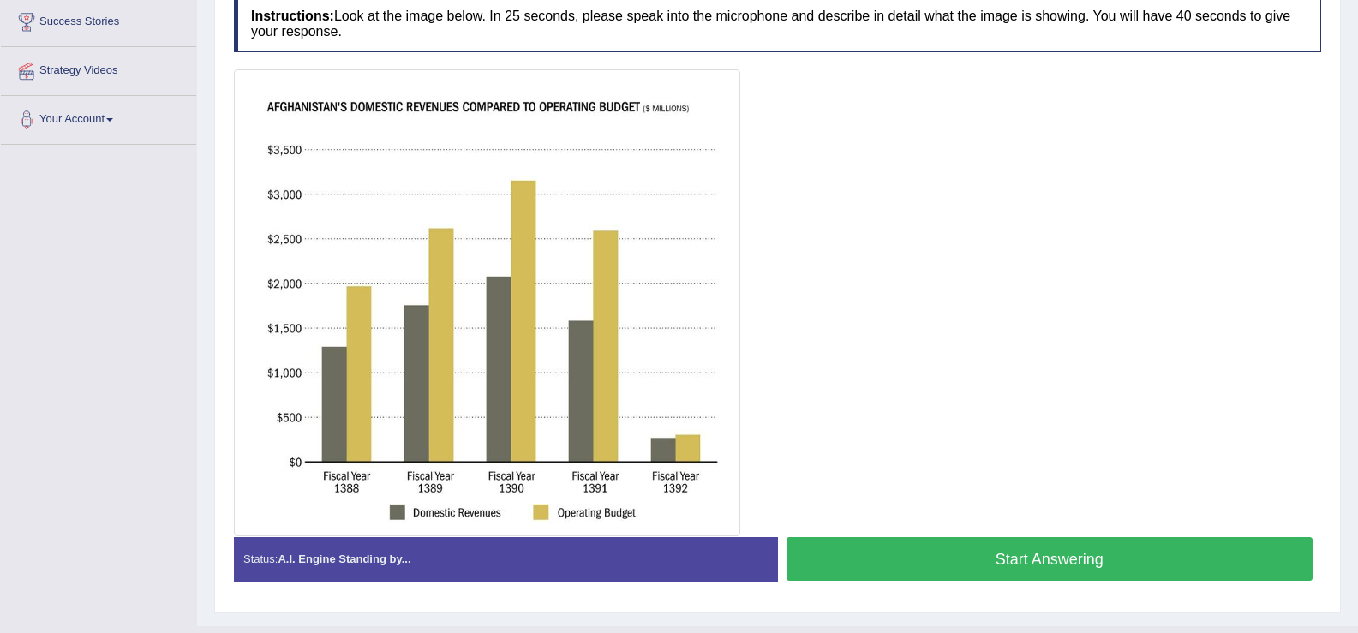
scroll to position [367, 0]
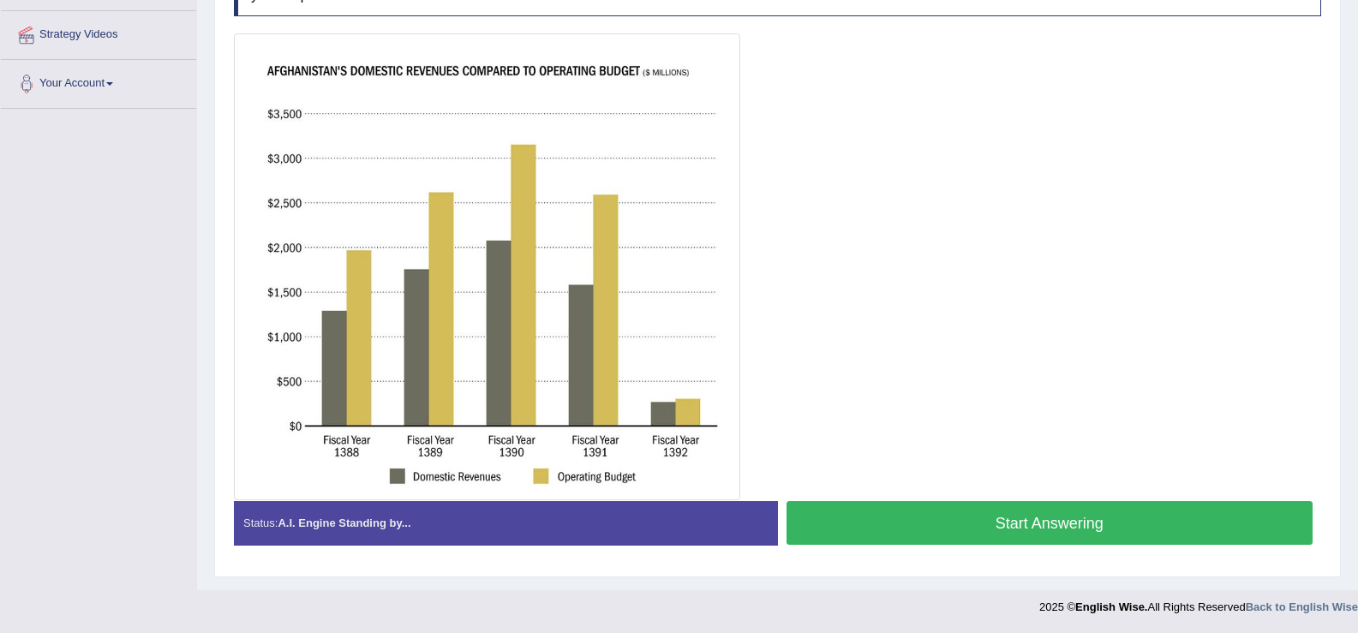
click at [927, 530] on button "Start Answering" at bounding box center [1050, 523] width 527 height 44
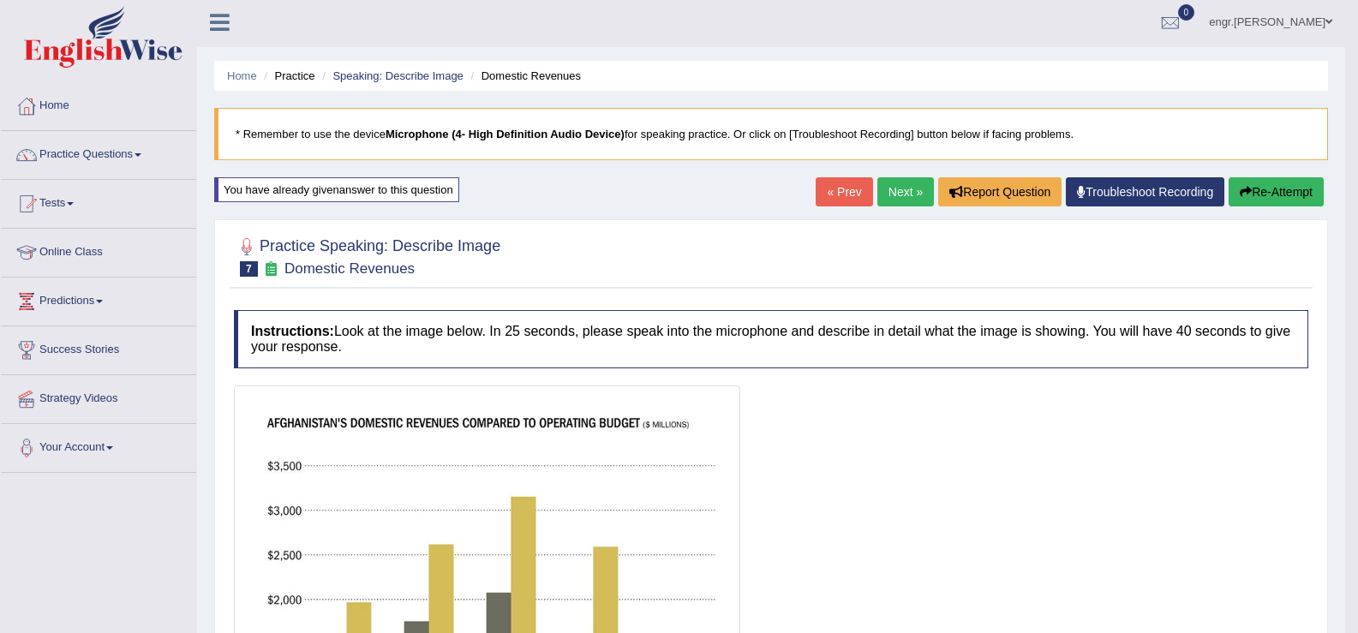
scroll to position [0, 0]
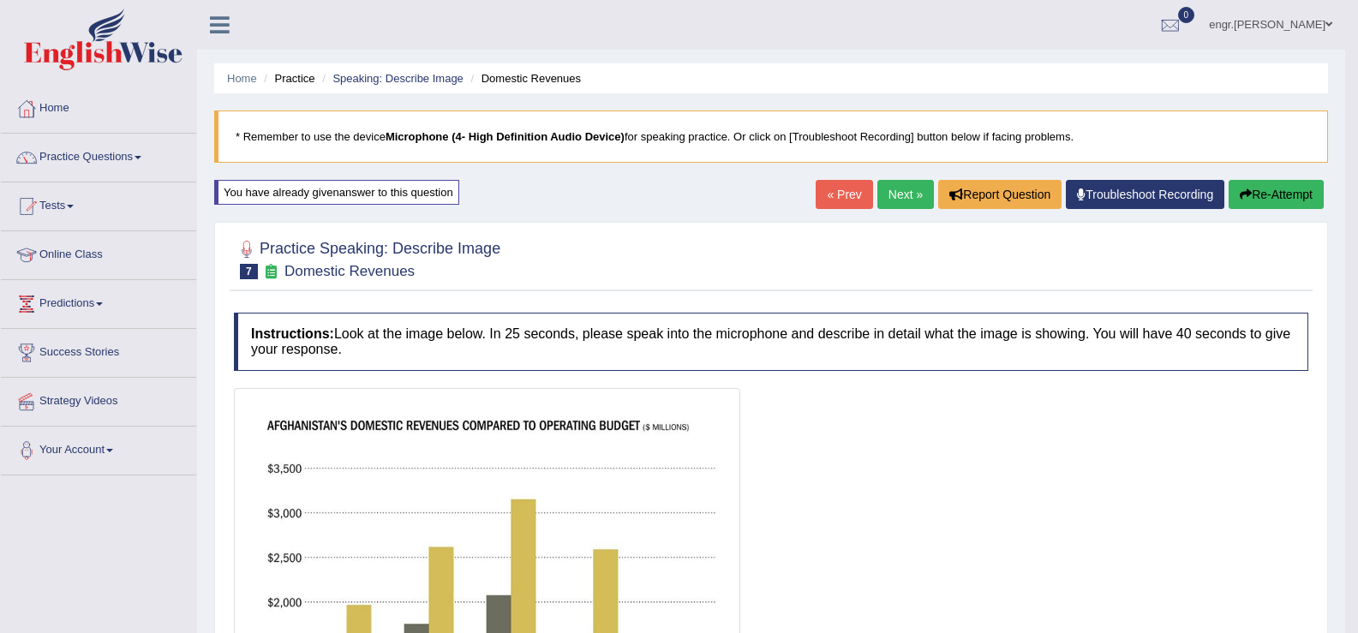
click at [903, 190] on link "Next »" at bounding box center [905, 194] width 57 height 29
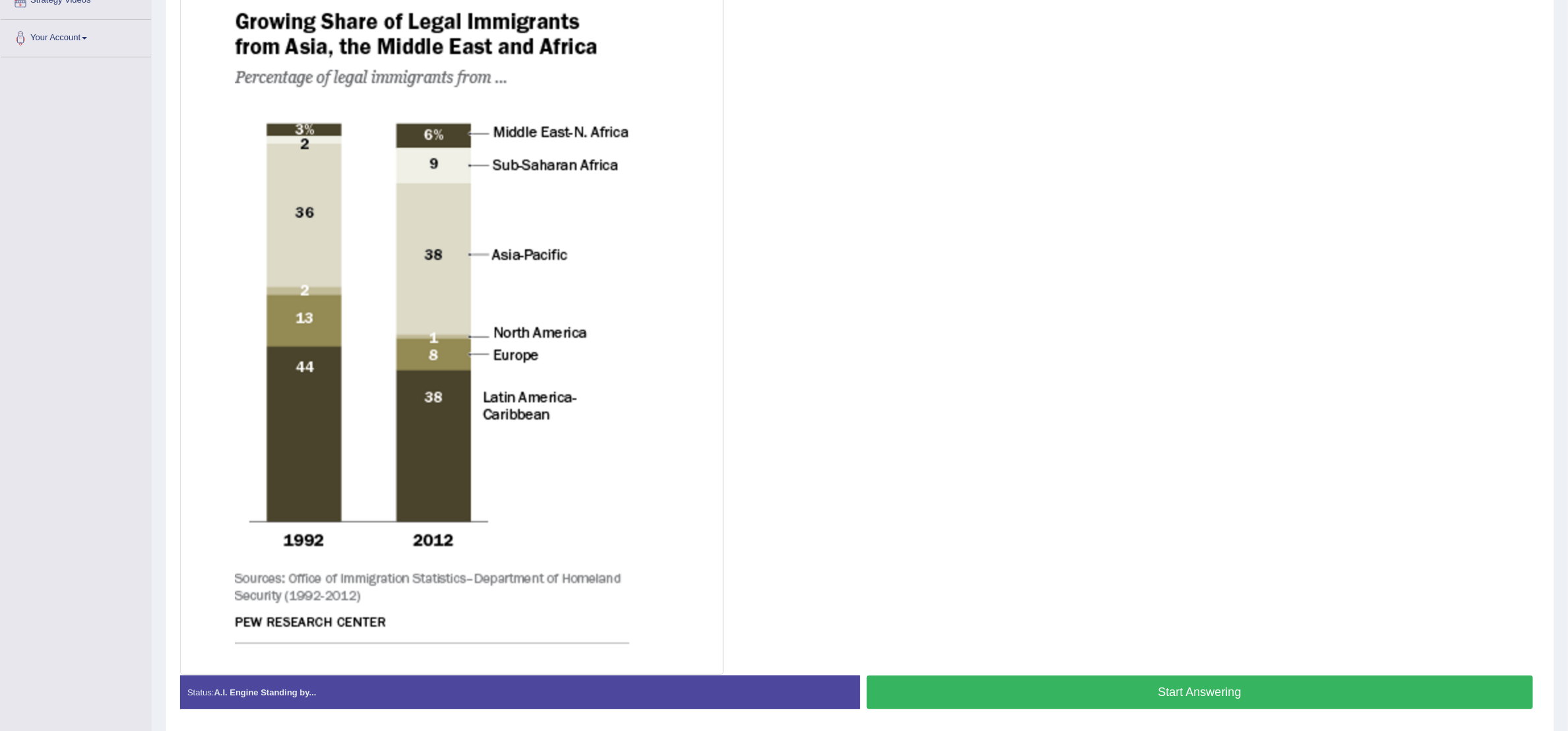
scroll to position [310, 0]
click at [1045, 487] on button "Start Answering" at bounding box center [1200, 692] width 667 height 34
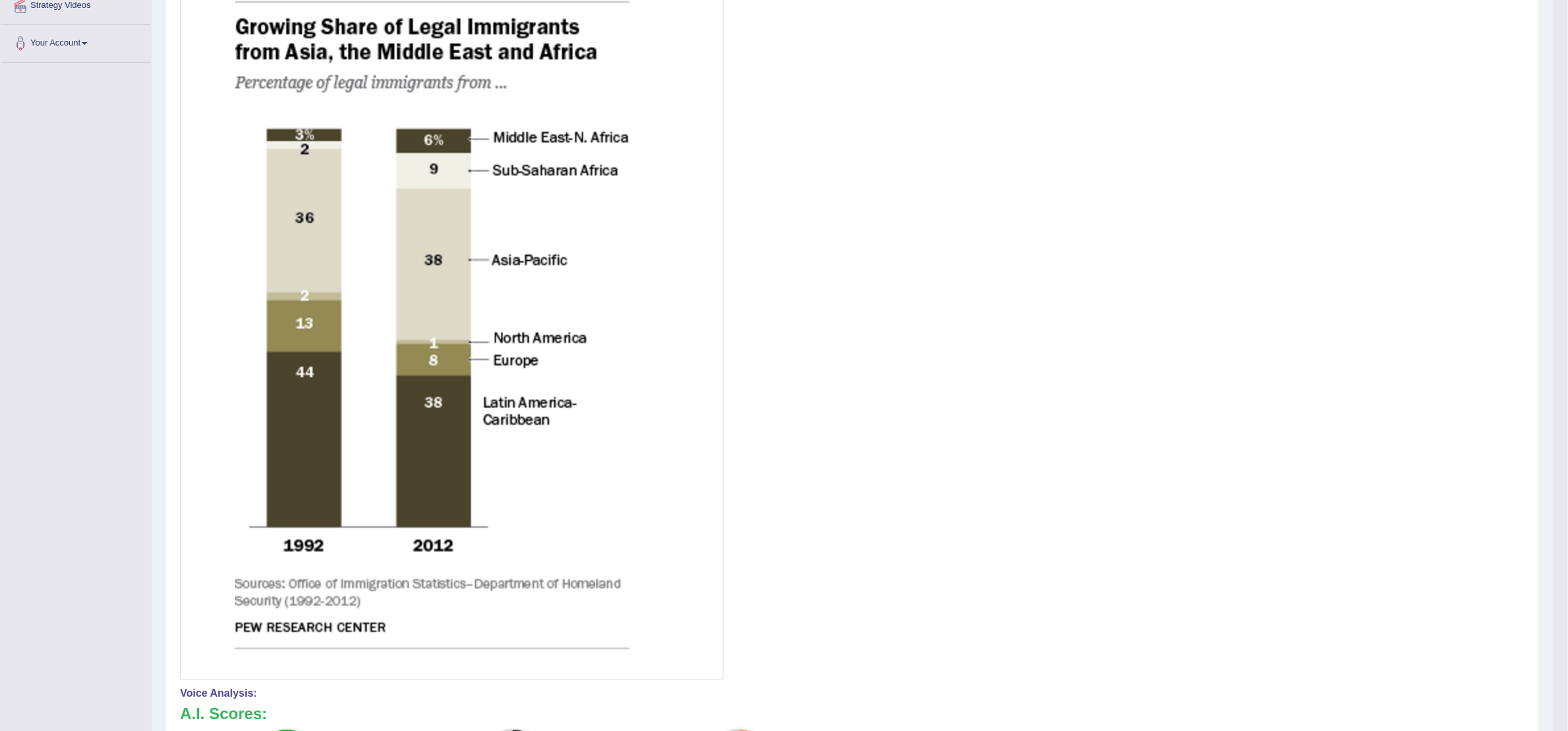
scroll to position [40, 0]
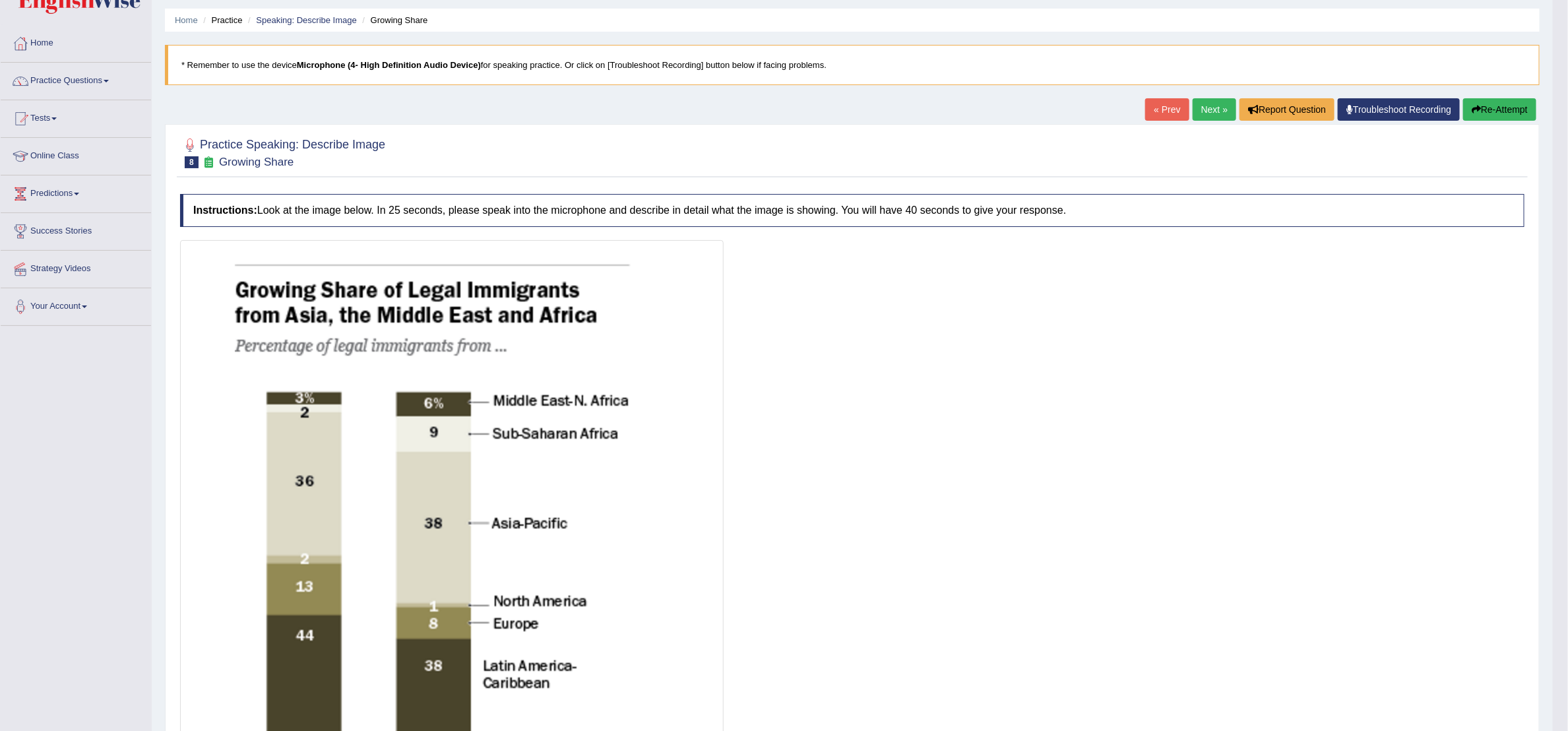
click at [1045, 112] on link "Next »" at bounding box center [1214, 109] width 44 height 22
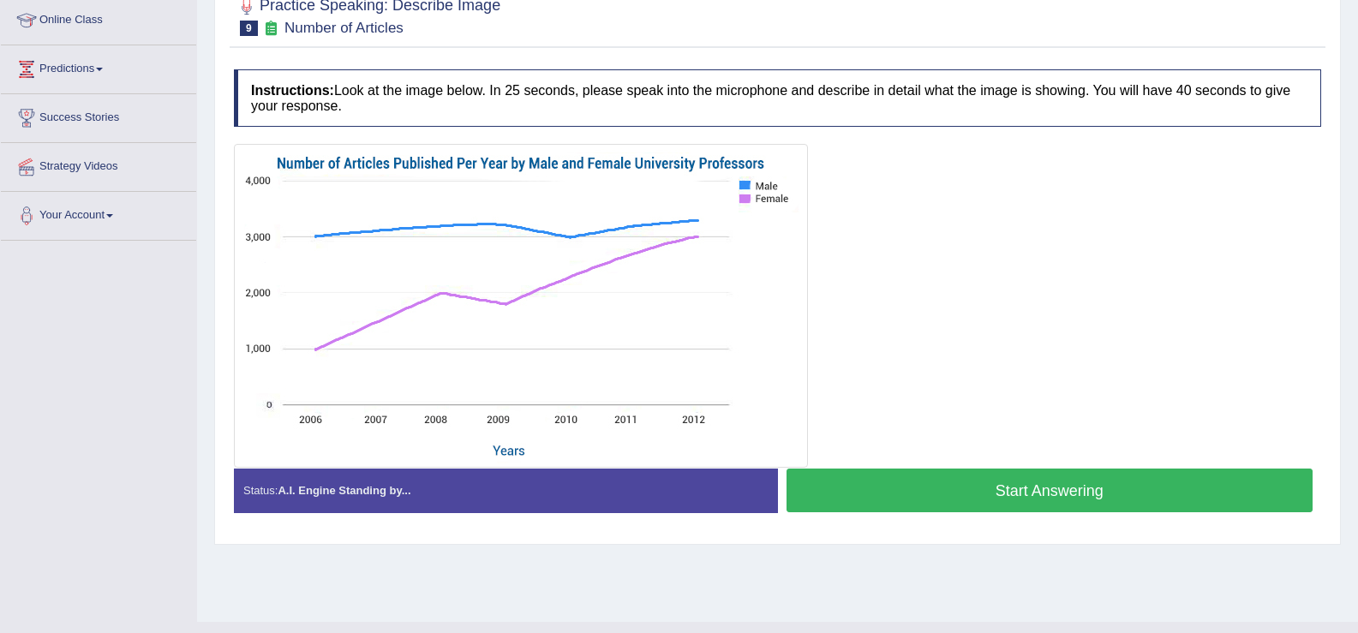
scroll to position [236, 0]
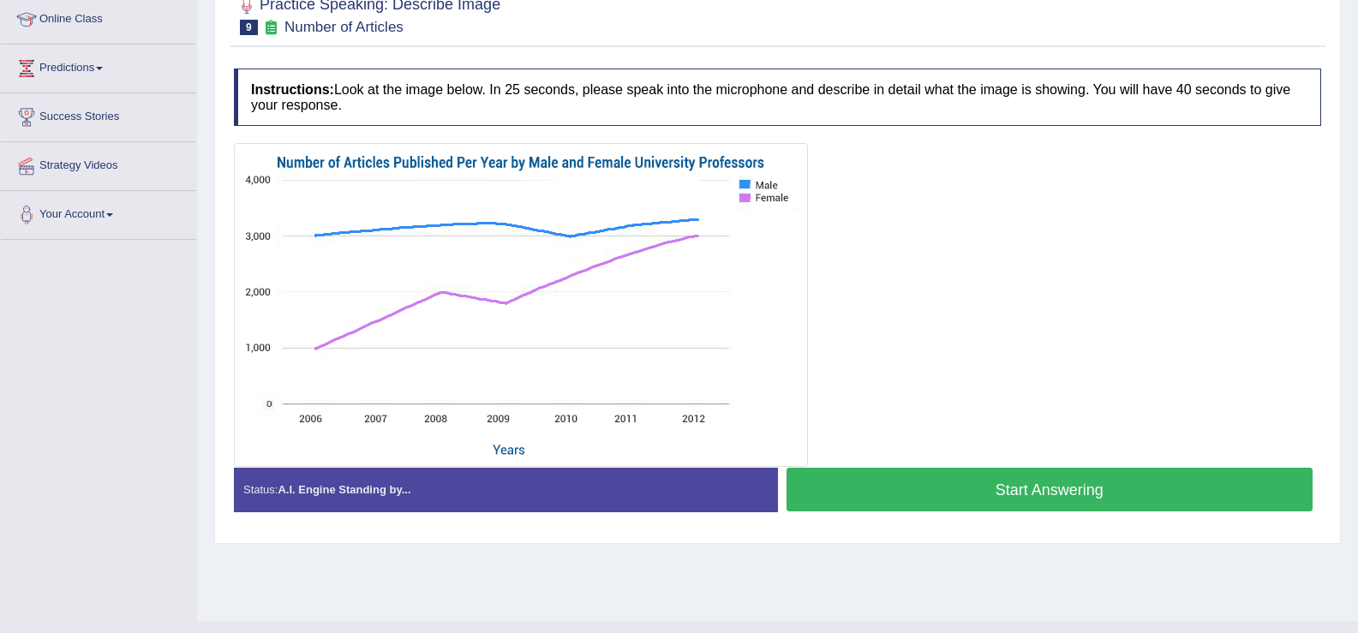
click at [947, 476] on button "Start Answering" at bounding box center [1050, 490] width 527 height 44
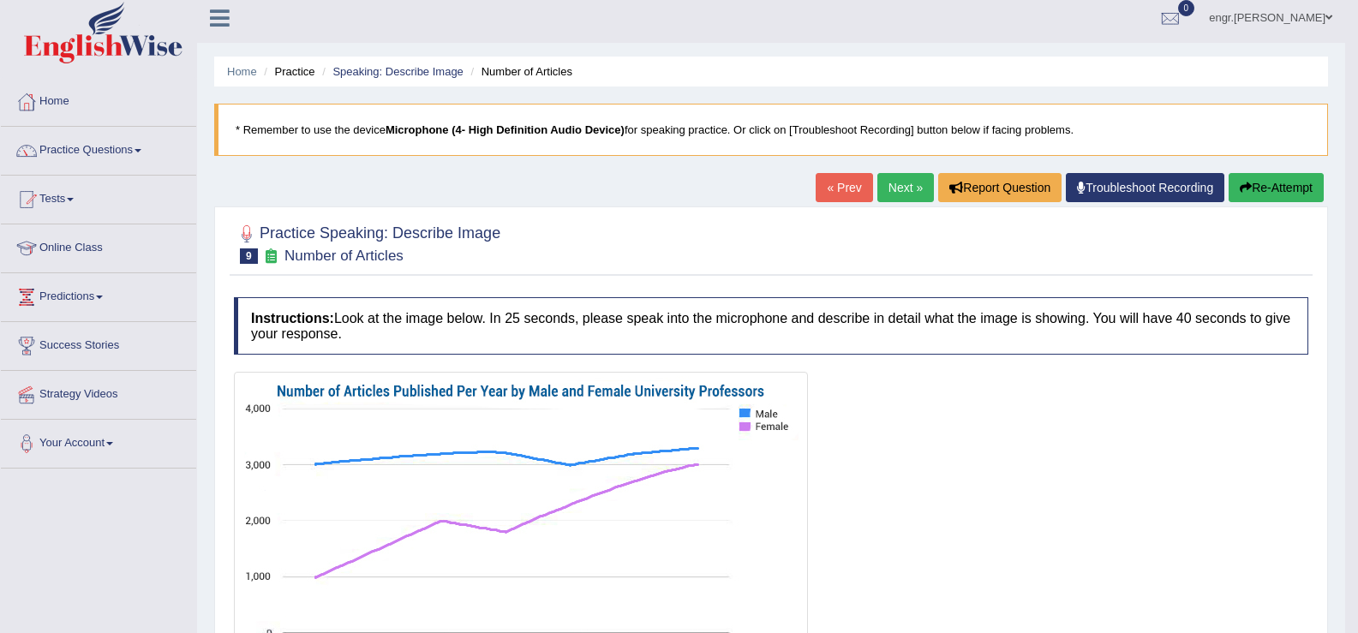
scroll to position [0, 0]
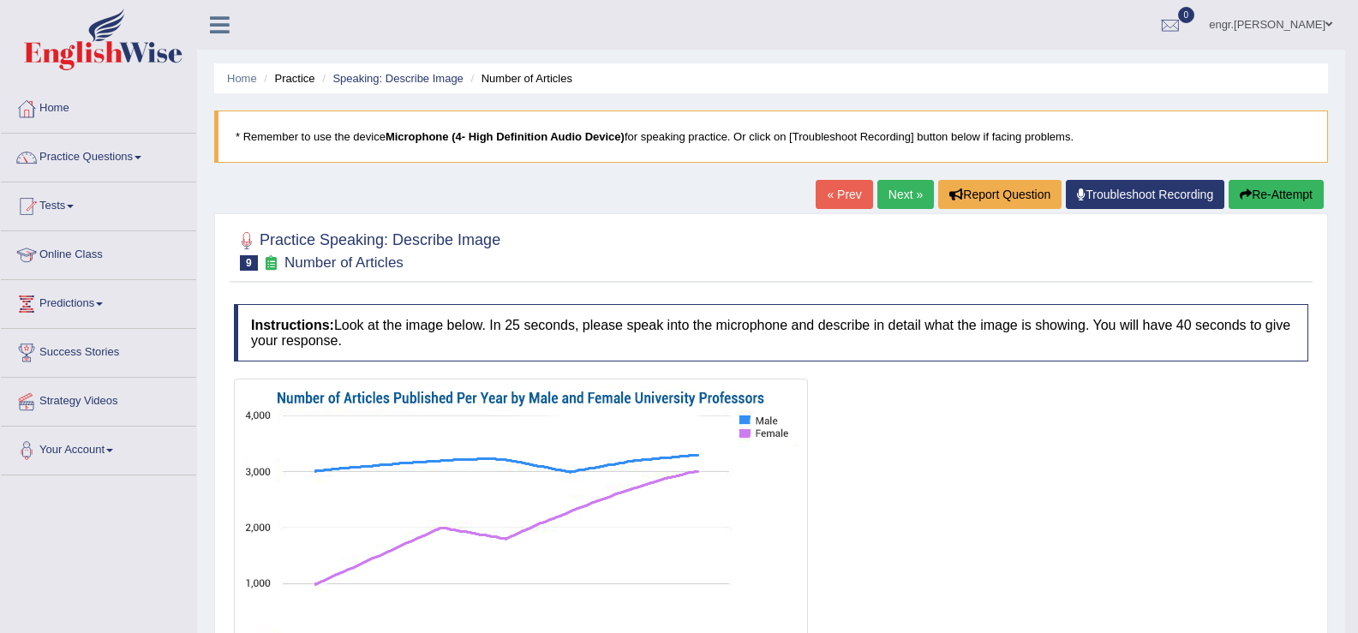
click at [891, 197] on link "Next »" at bounding box center [905, 194] width 57 height 29
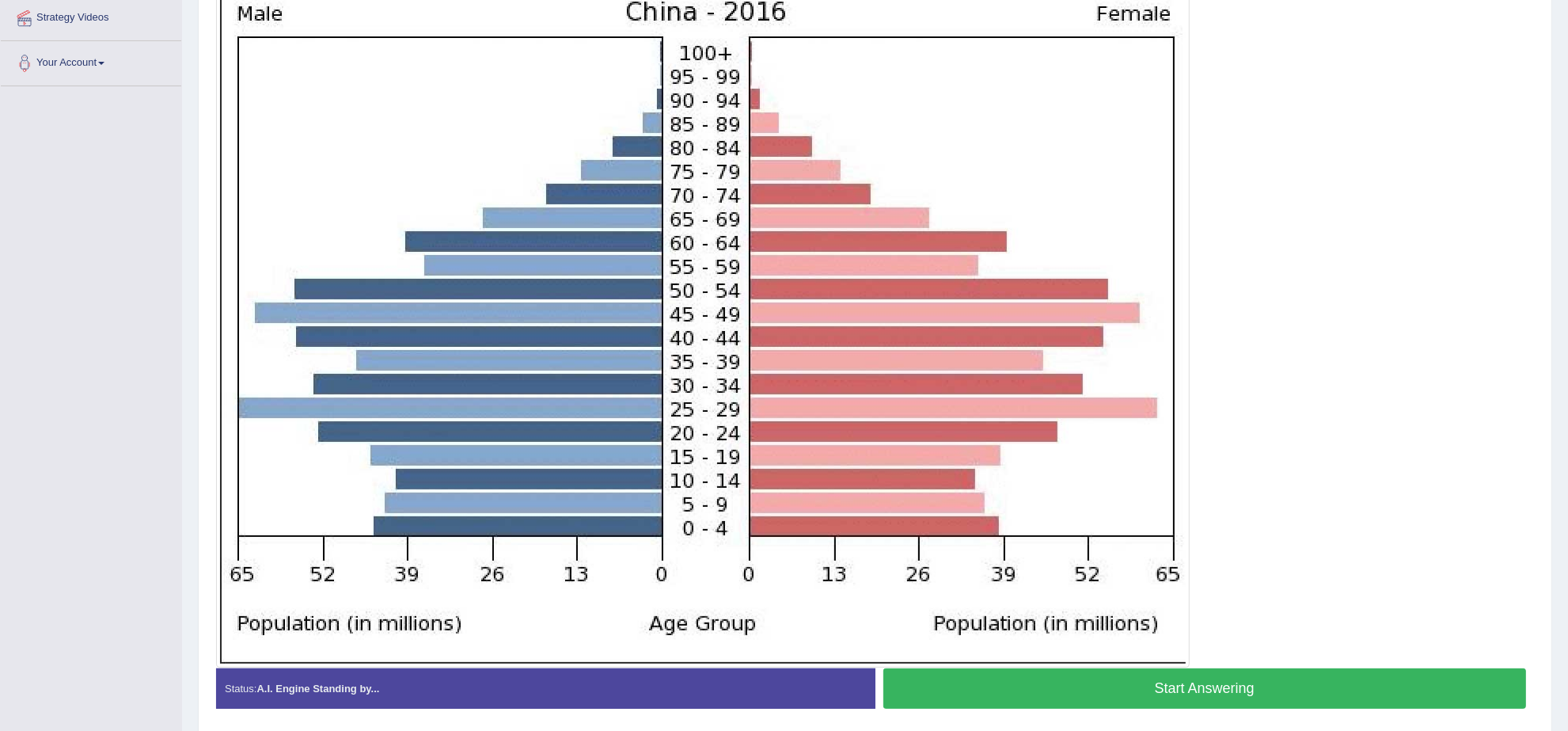
scroll to position [352, 0]
click at [1203, 584] on button "Start Answering" at bounding box center [1205, 689] width 644 height 41
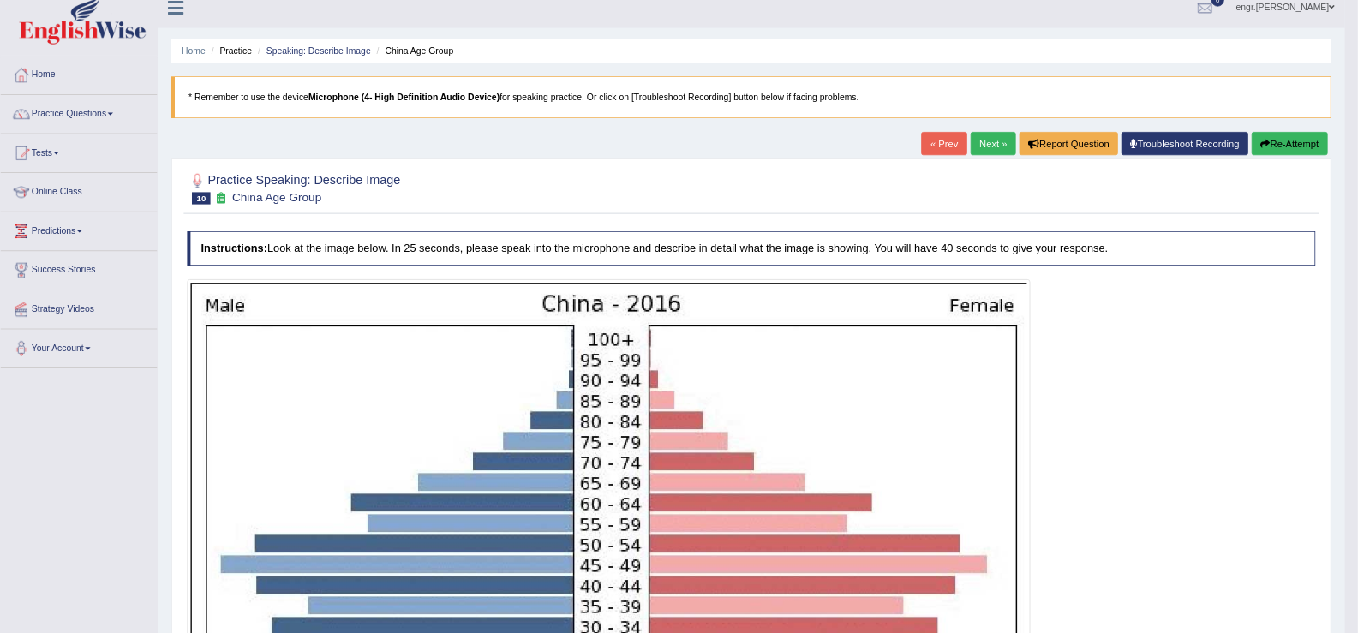
scroll to position [0, 0]
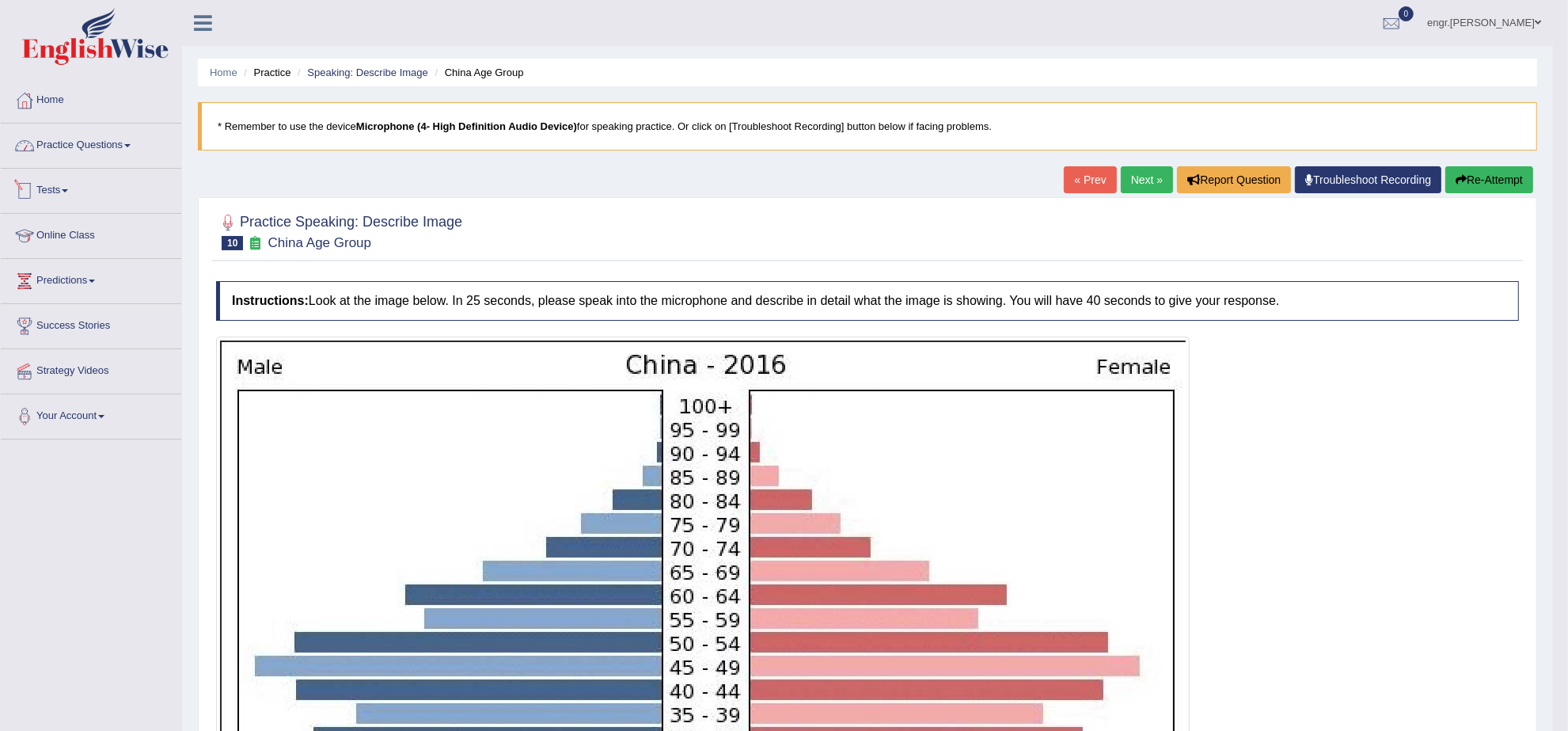
click at [109, 143] on link "Practice Questions" at bounding box center [91, 143] width 180 height 40
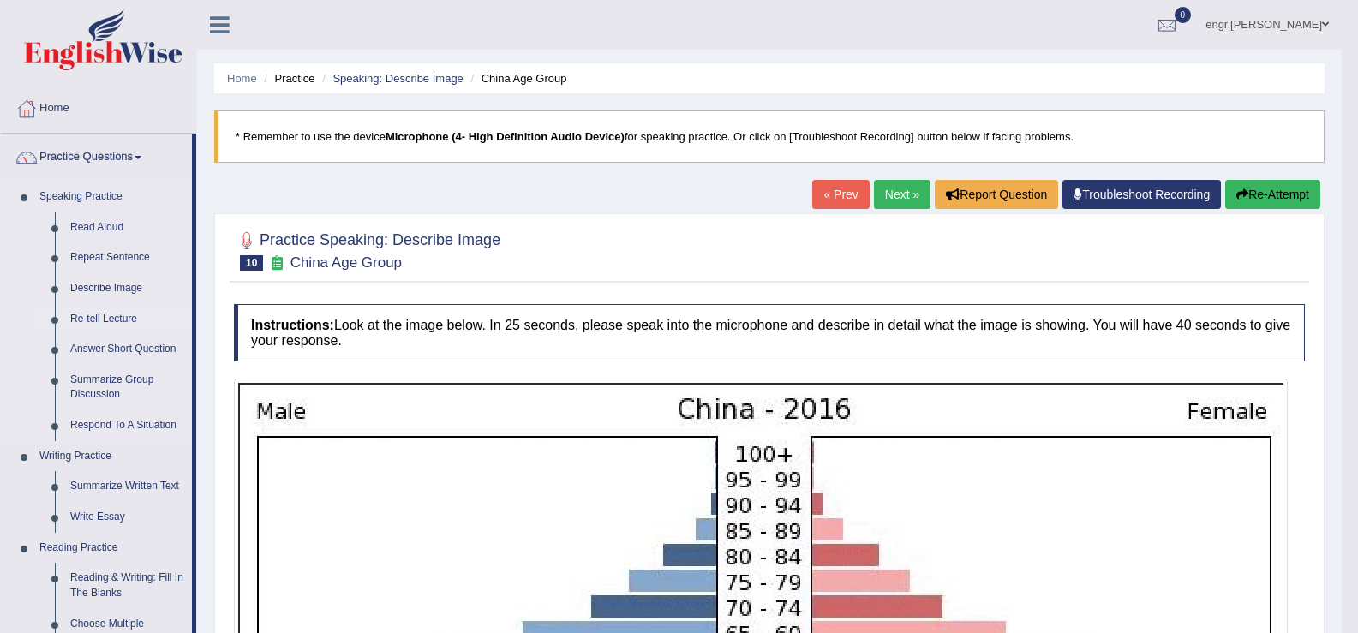
click at [116, 319] on link "Re-tell Lecture" at bounding box center [127, 319] width 129 height 31
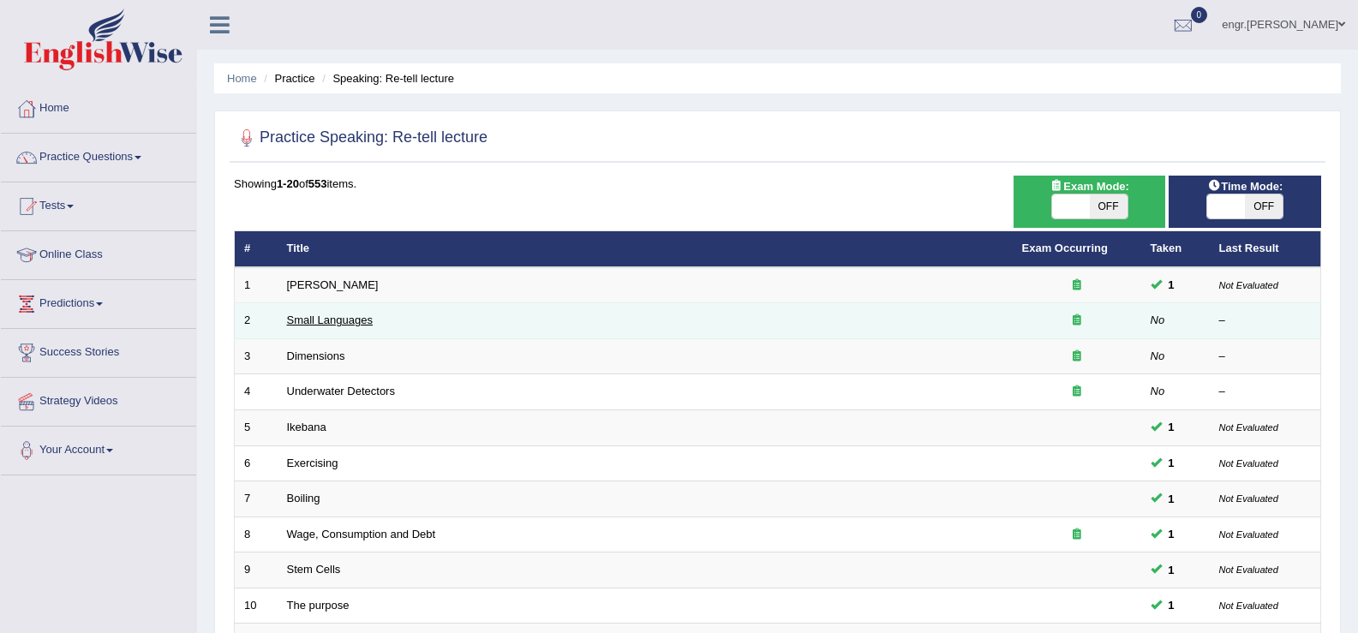
click at [325, 324] on link "Small Languages" at bounding box center [330, 320] width 86 height 13
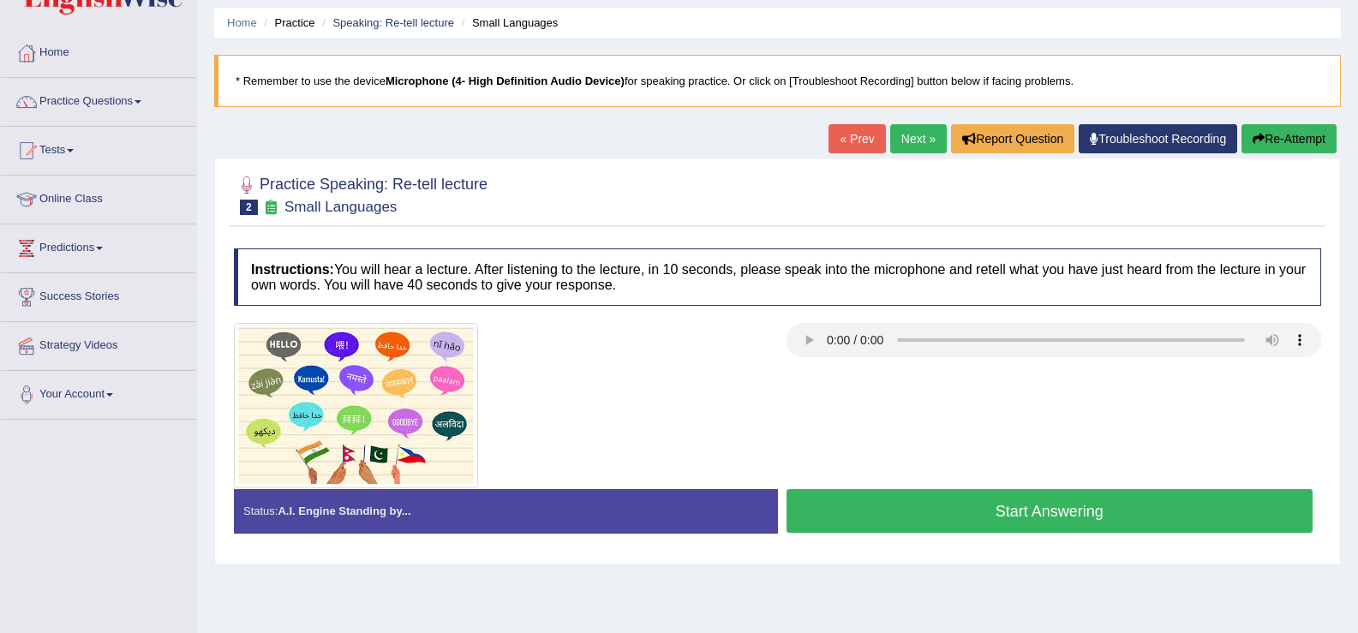
scroll to position [83, 0]
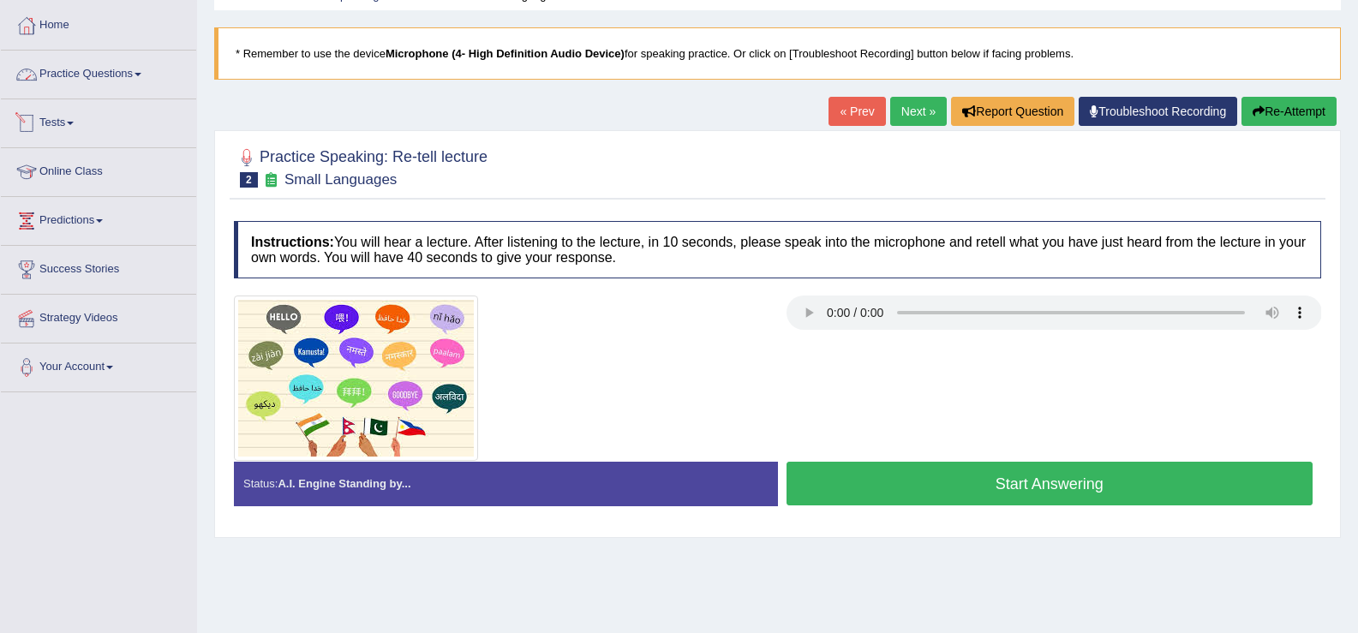
click at [132, 72] on link "Practice Questions" at bounding box center [98, 72] width 195 height 43
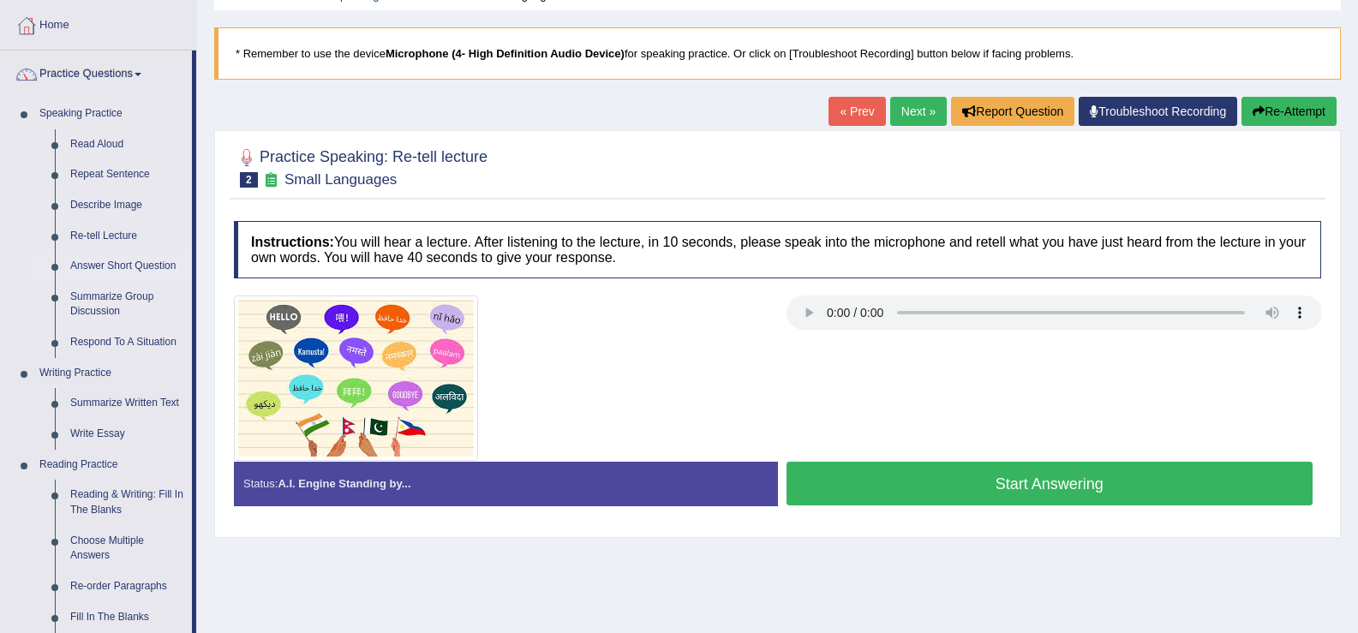
click at [158, 260] on link "Answer Short Question" at bounding box center [127, 266] width 129 height 31
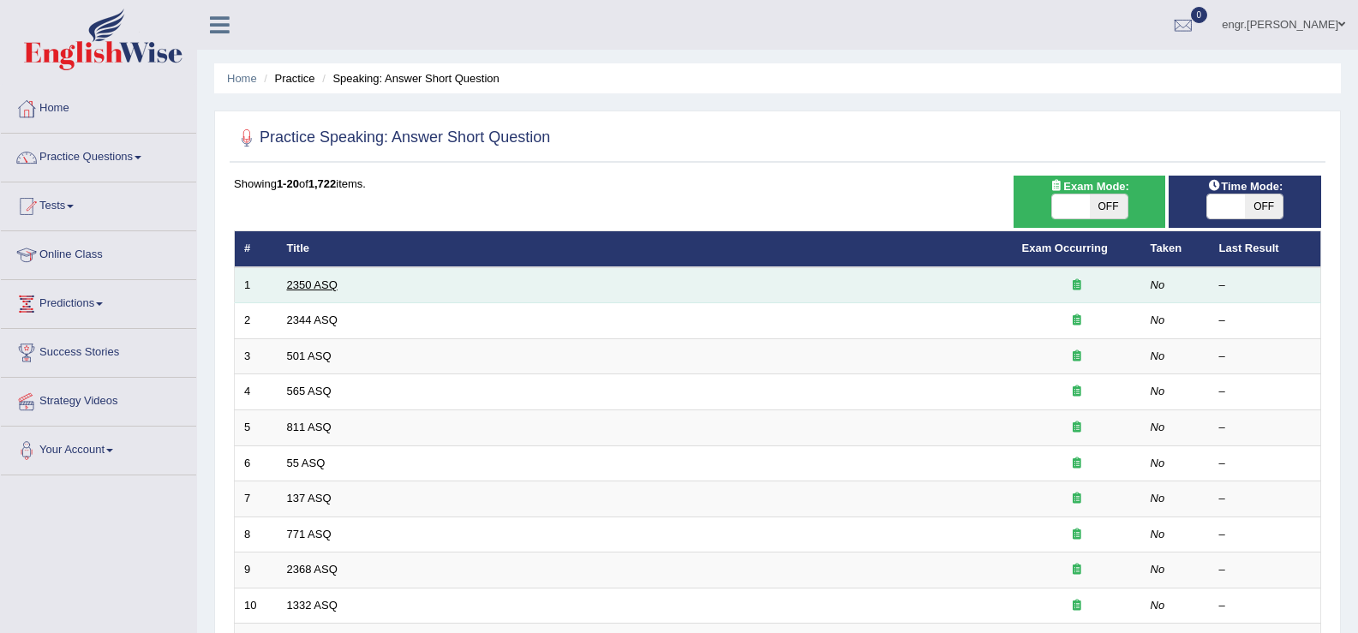
click at [322, 285] on link "2350 ASQ" at bounding box center [312, 284] width 51 height 13
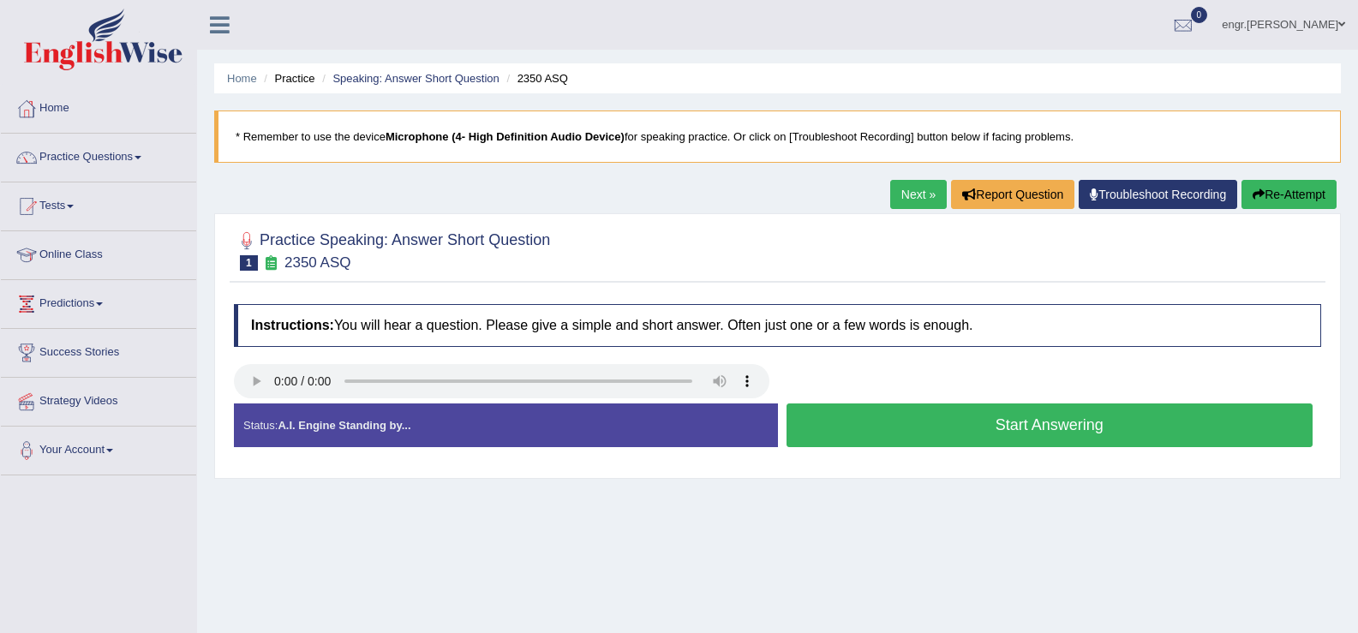
click at [935, 424] on button "Start Answering" at bounding box center [1050, 426] width 527 height 44
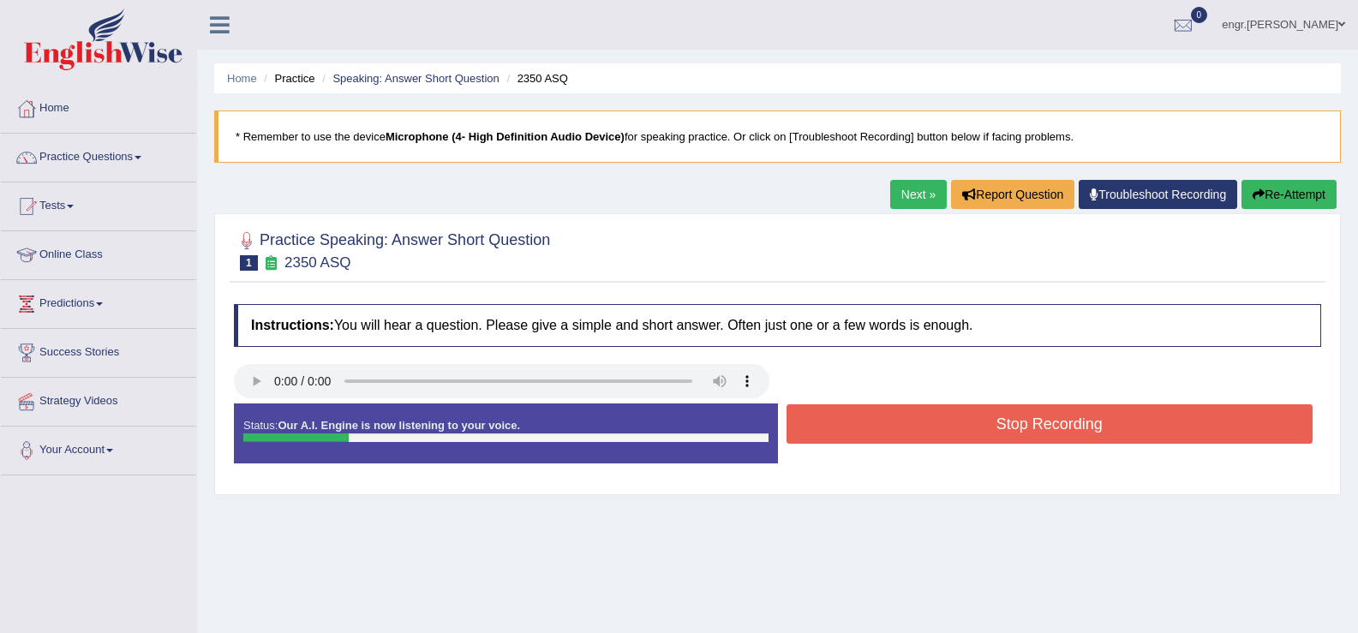
click at [935, 424] on button "Stop Recording" at bounding box center [1050, 423] width 527 height 39
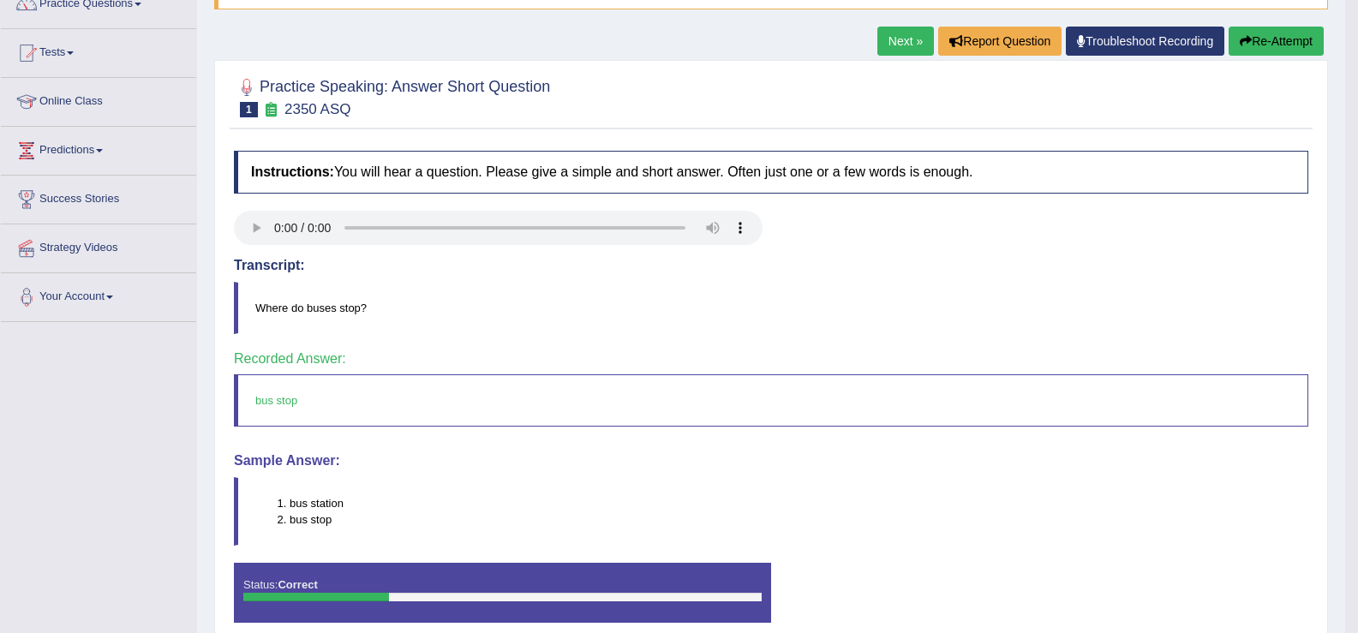
scroll to position [116, 0]
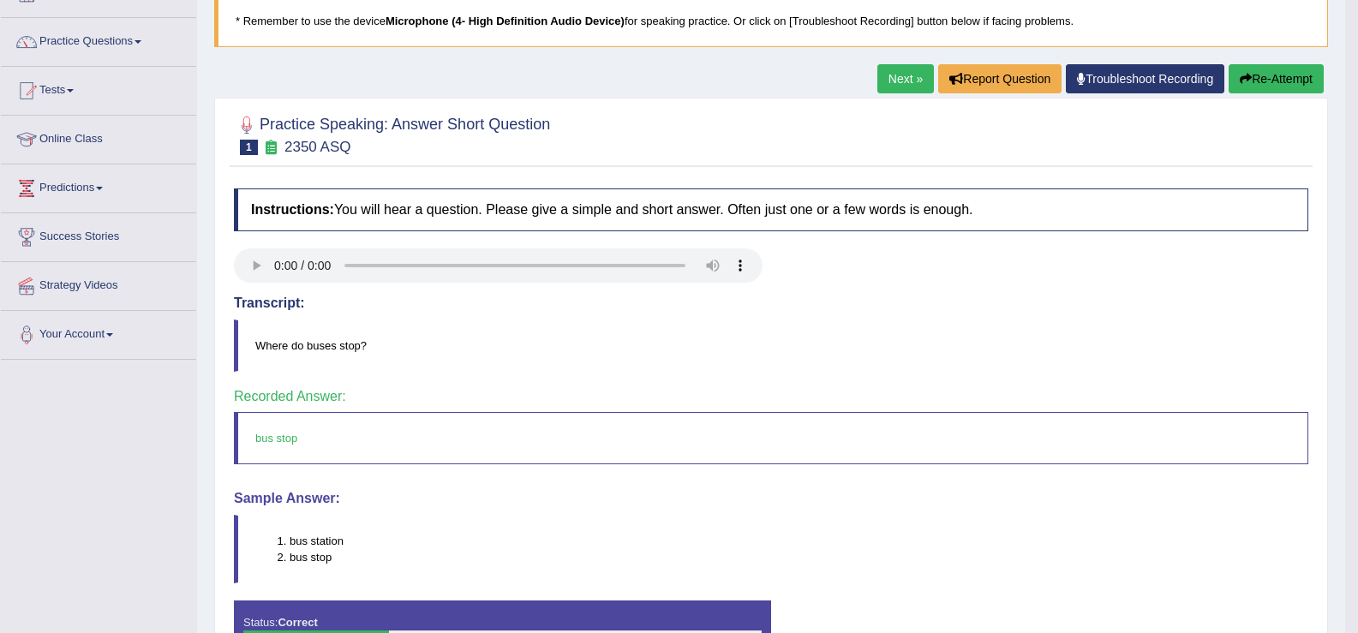
click at [886, 81] on link "Next »" at bounding box center [905, 78] width 57 height 29
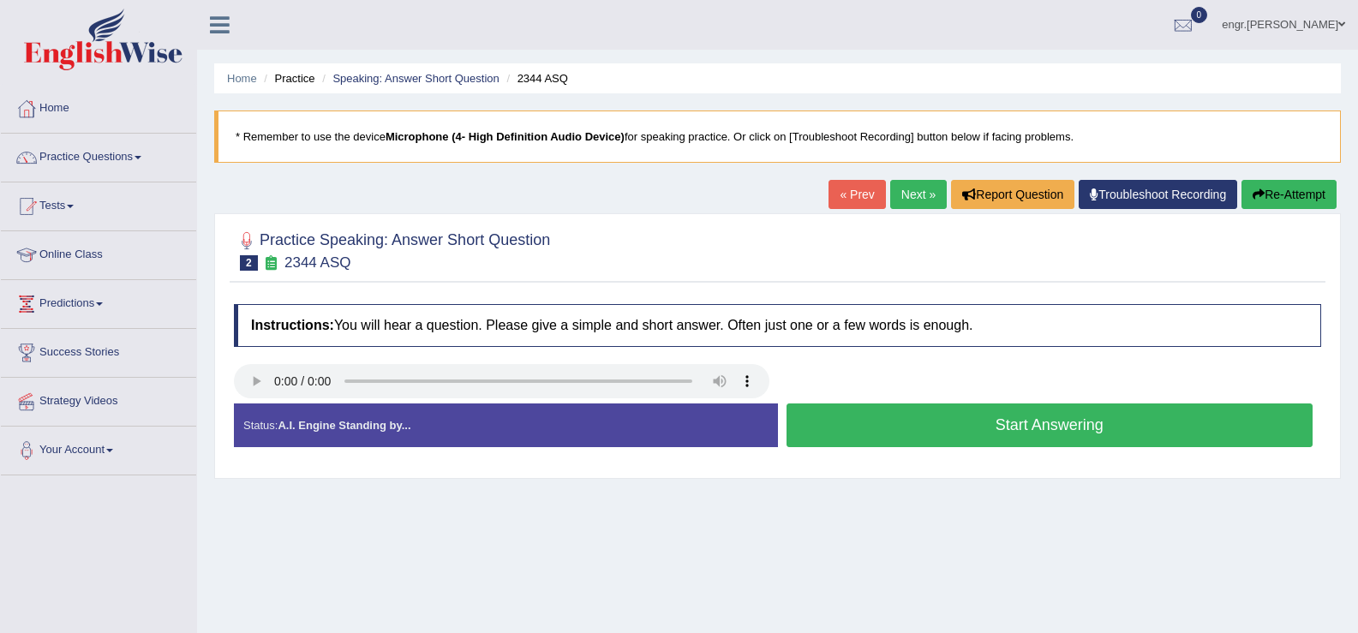
click at [887, 422] on button "Start Answering" at bounding box center [1050, 426] width 527 height 44
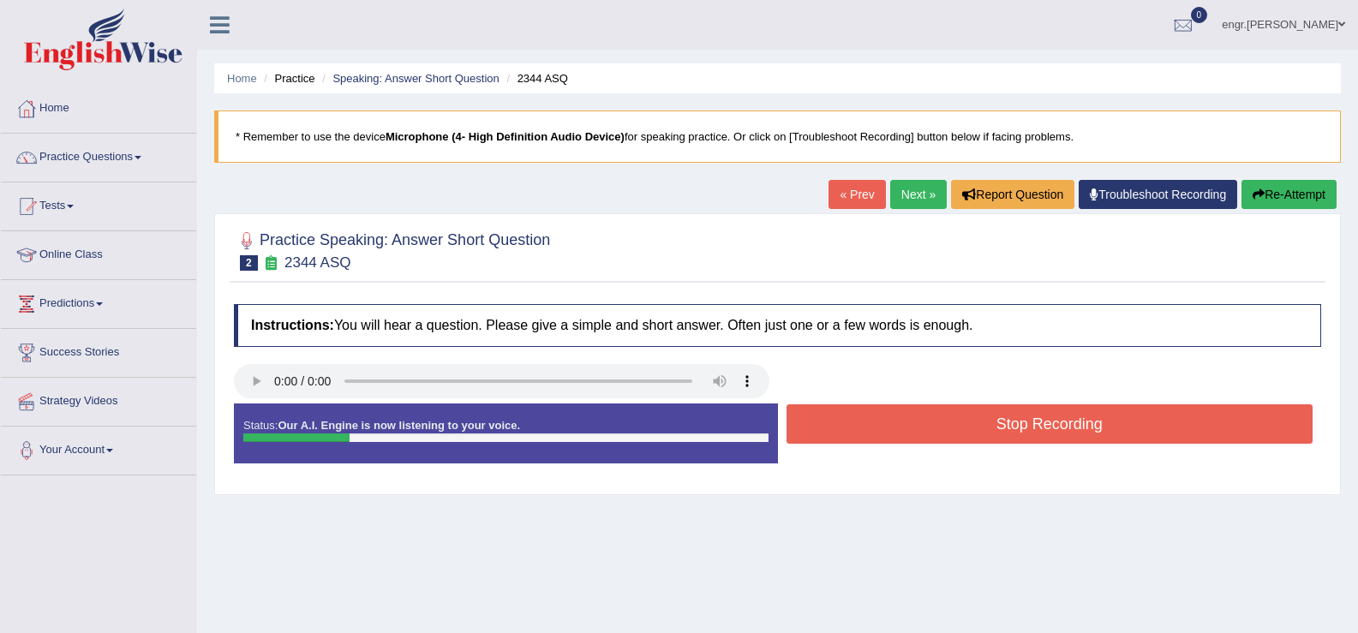
click at [887, 422] on button "Stop Recording" at bounding box center [1050, 423] width 527 height 39
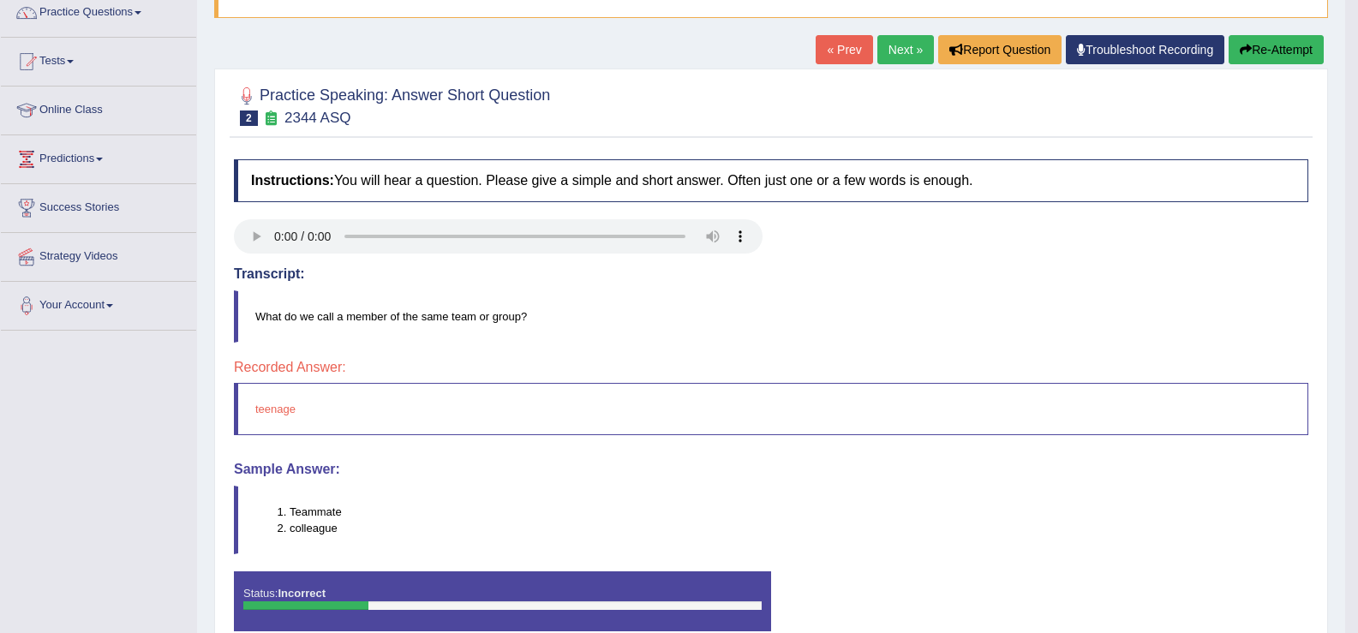
scroll to position [114, 0]
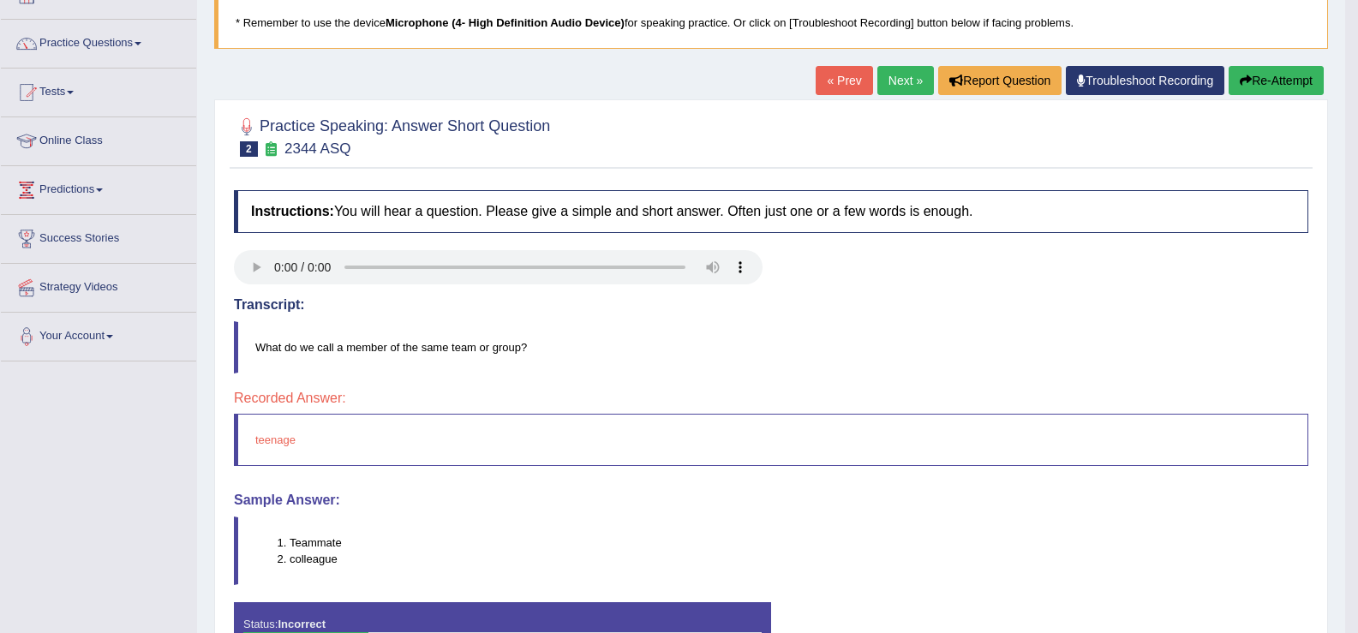
click at [895, 83] on link "Next »" at bounding box center [905, 80] width 57 height 29
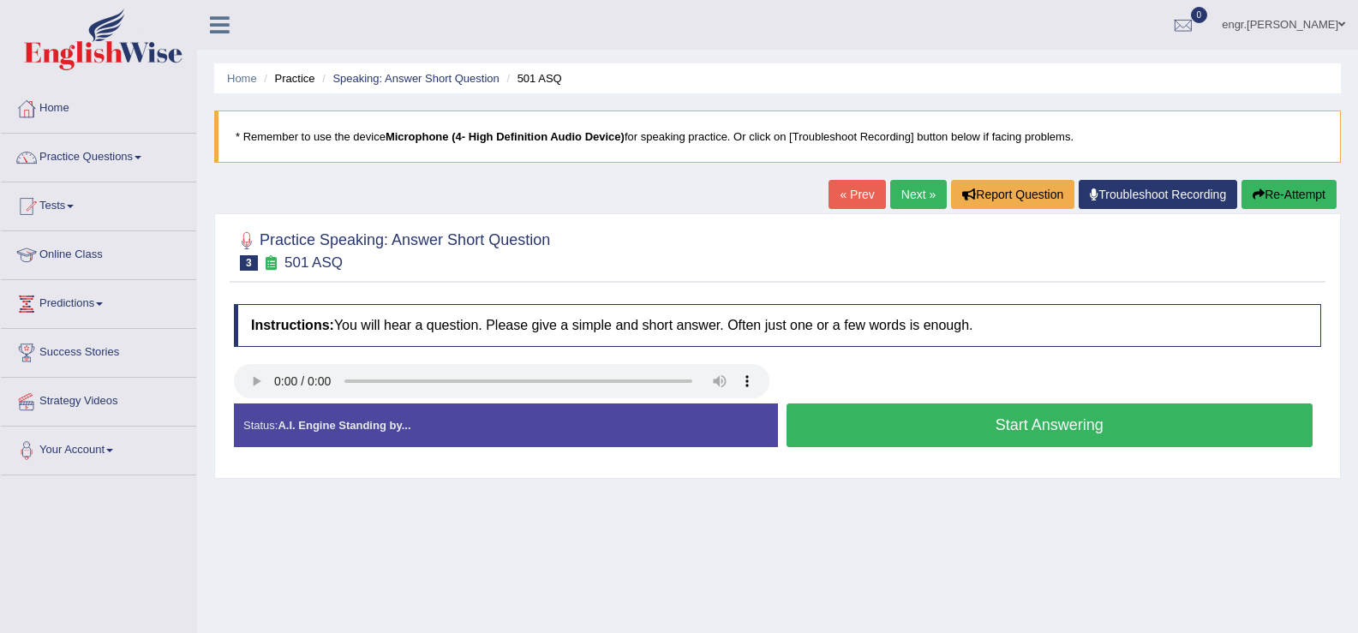
click at [949, 414] on button "Start Answering" at bounding box center [1050, 426] width 527 height 44
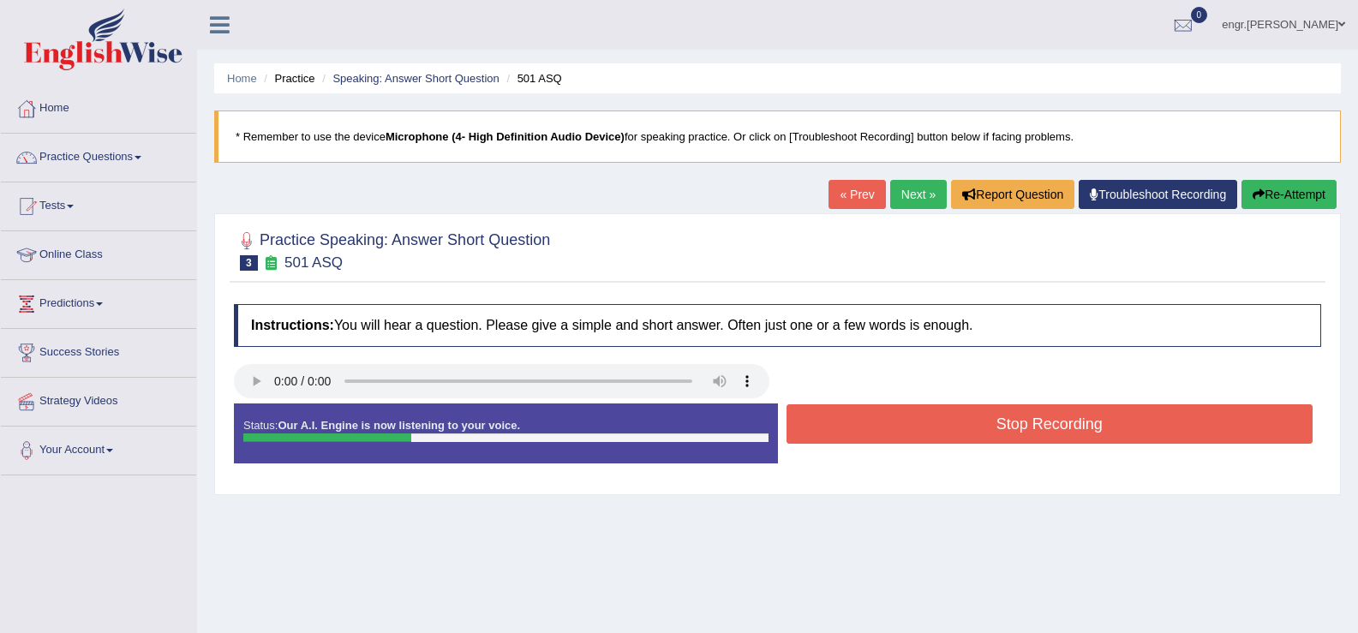
click at [949, 414] on button "Stop Recording" at bounding box center [1050, 423] width 527 height 39
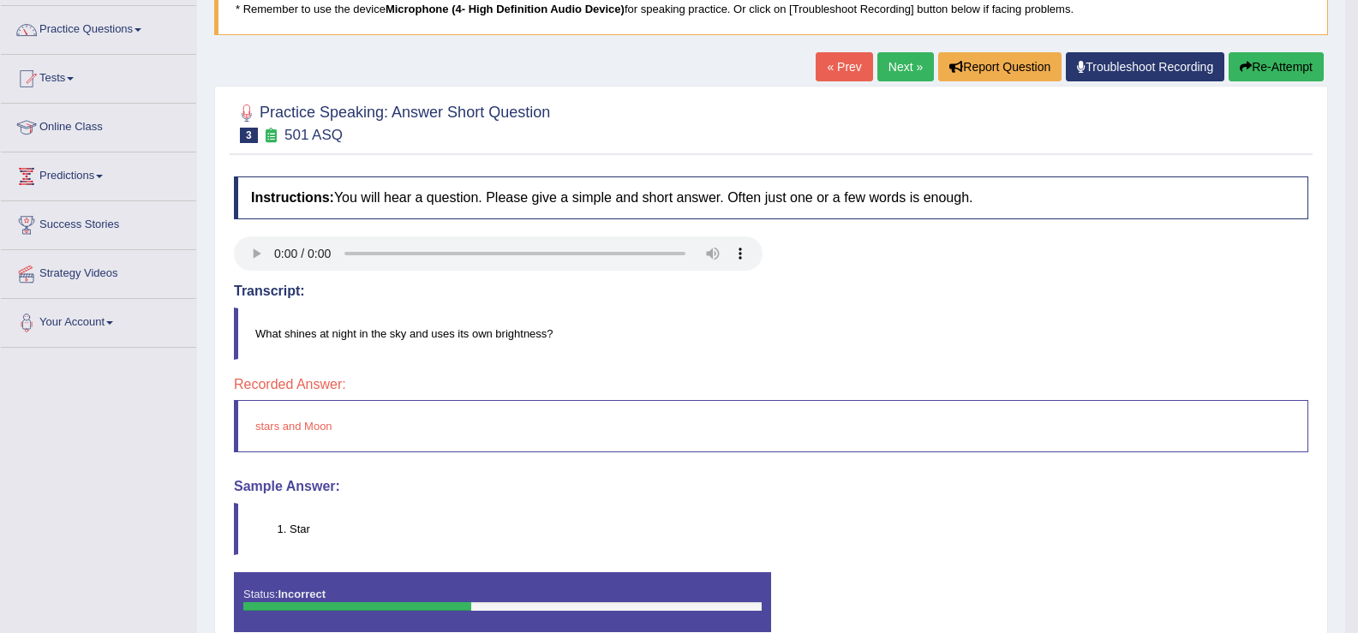
scroll to position [73, 0]
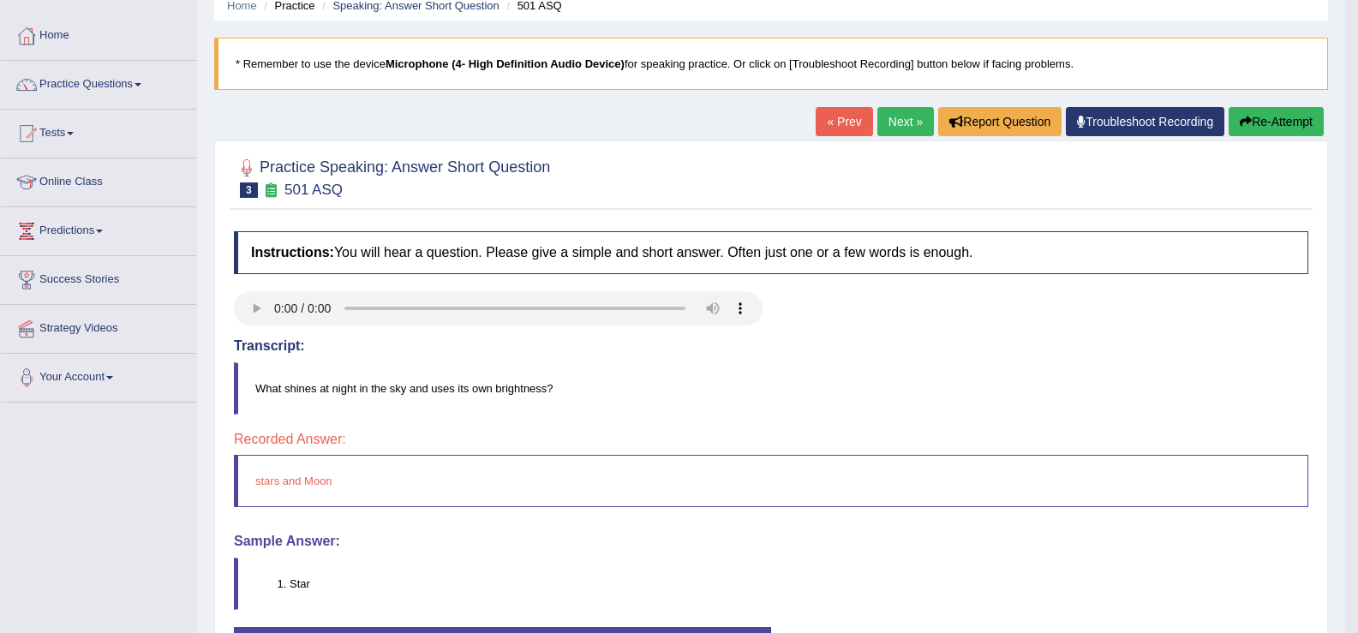
click at [1249, 118] on button "Re-Attempt" at bounding box center [1276, 121] width 95 height 29
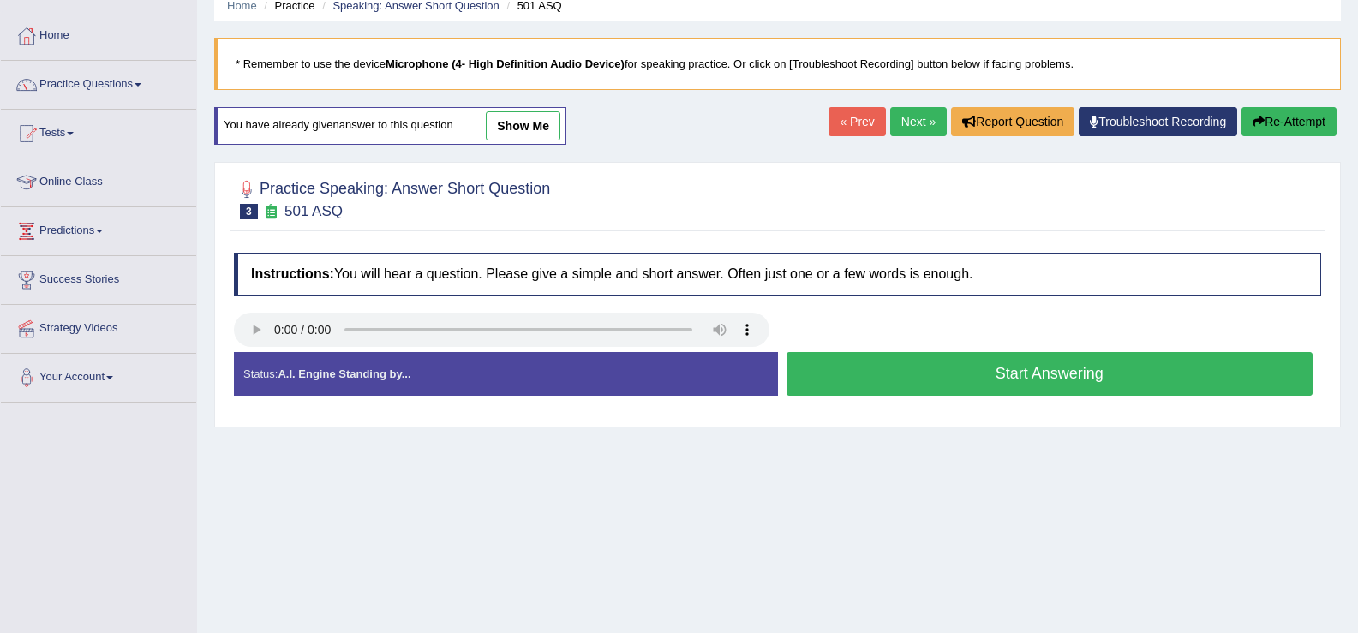
click at [913, 373] on button "Start Answering" at bounding box center [1050, 374] width 527 height 44
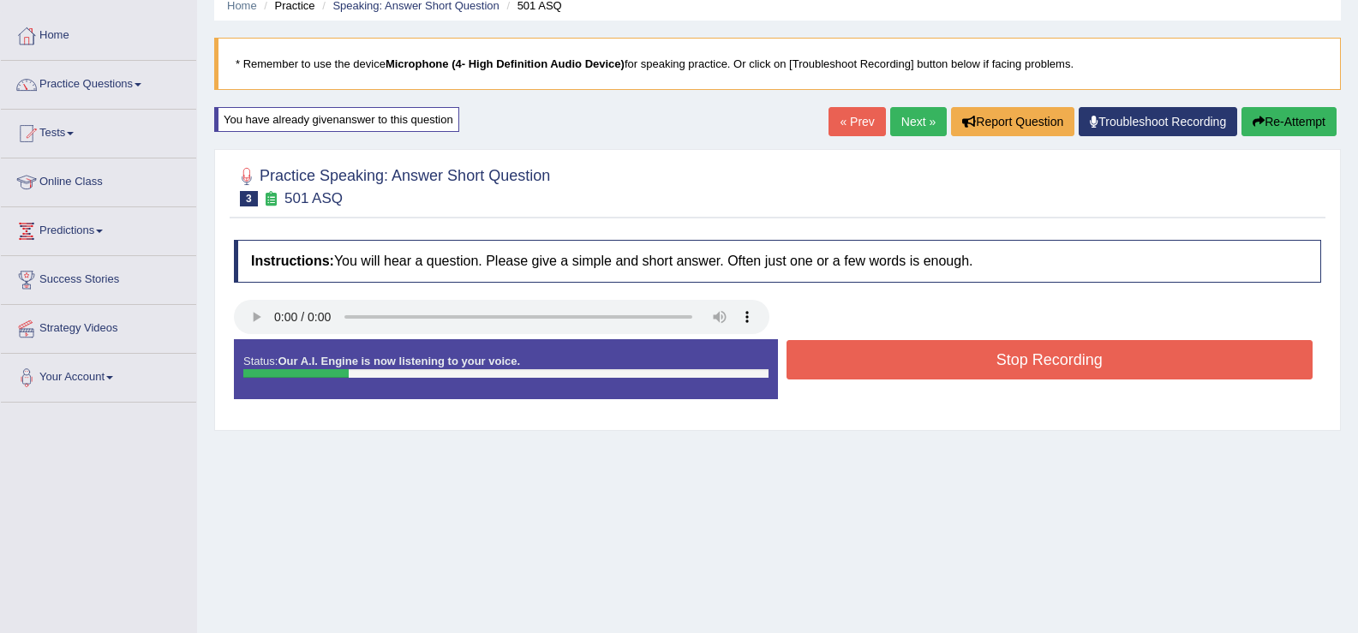
click at [913, 373] on button "Stop Recording" at bounding box center [1050, 359] width 527 height 39
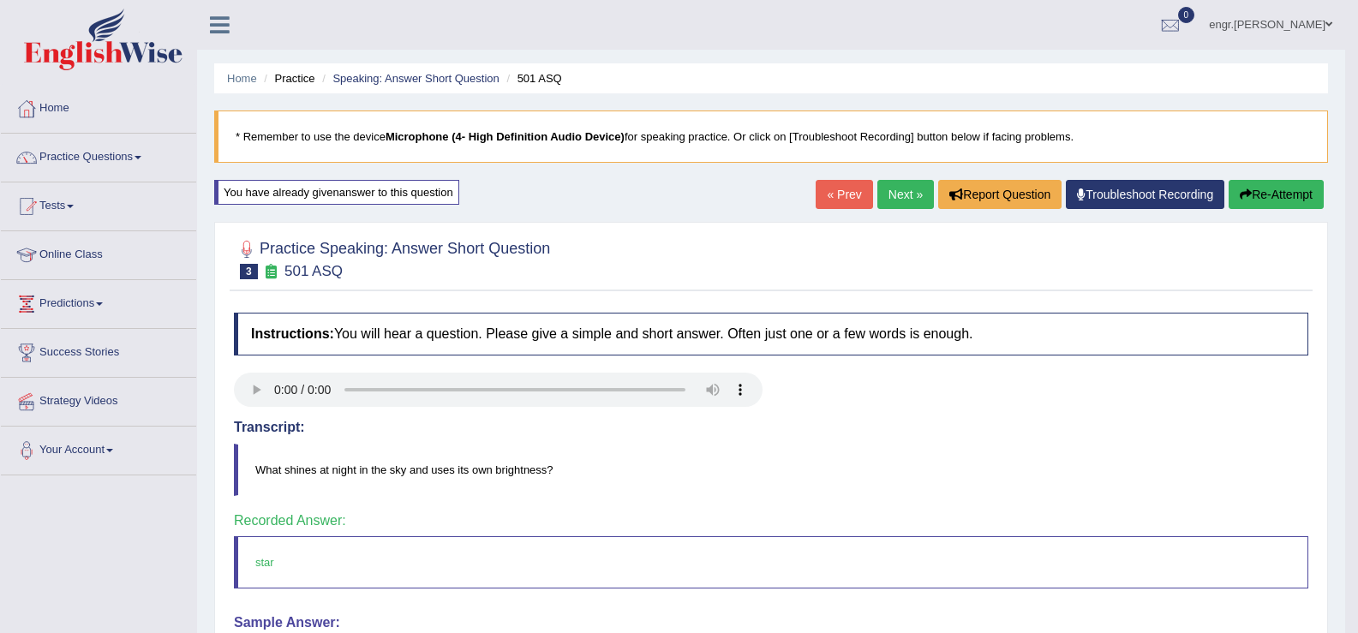
click at [883, 190] on link "Next »" at bounding box center [905, 194] width 57 height 29
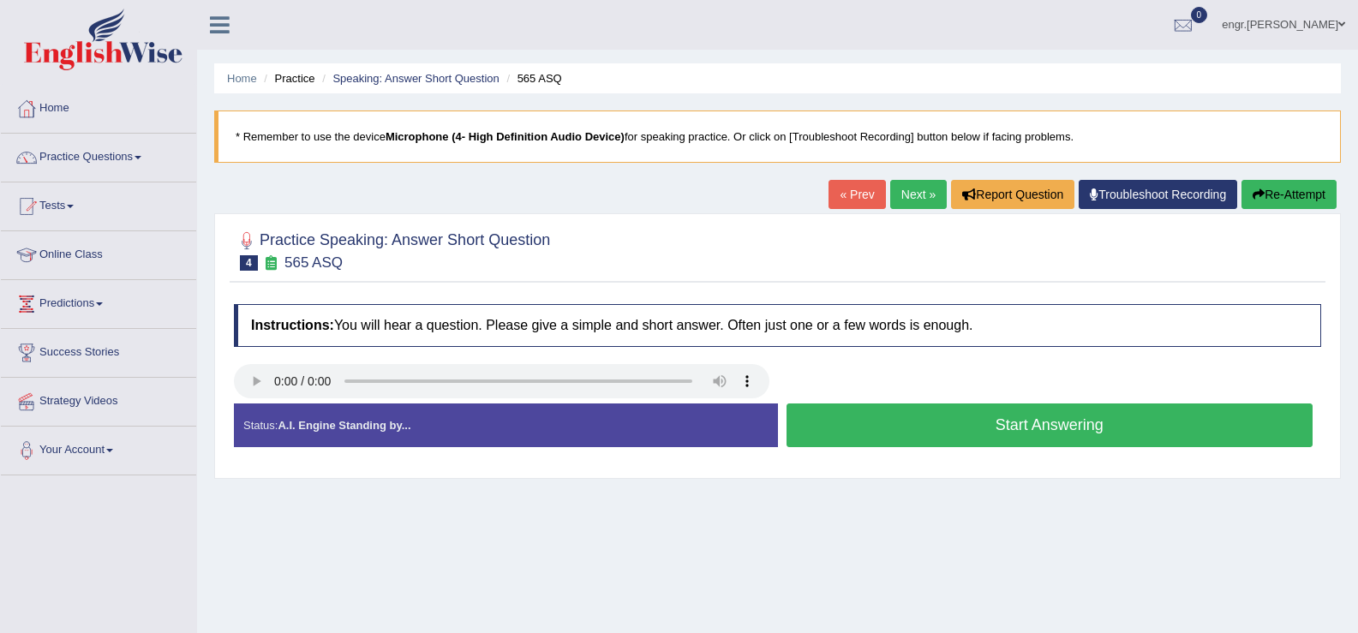
click at [929, 423] on button "Start Answering" at bounding box center [1050, 426] width 527 height 44
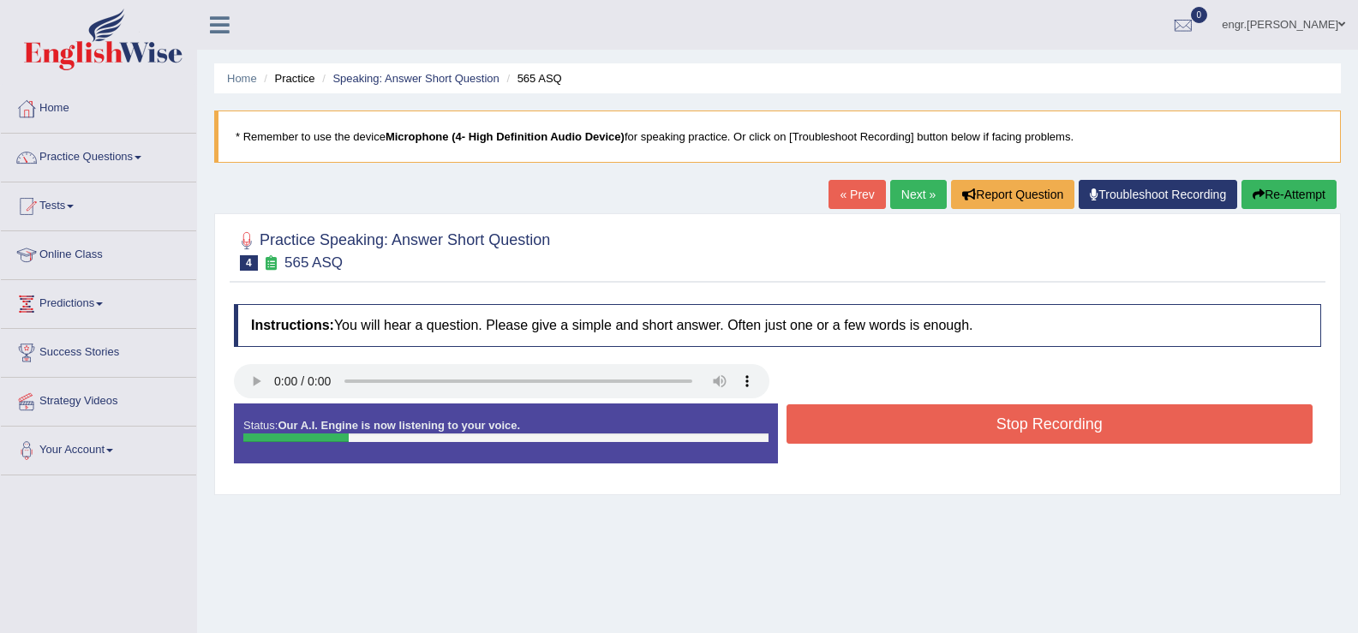
click at [929, 423] on button "Stop Recording" at bounding box center [1050, 423] width 527 height 39
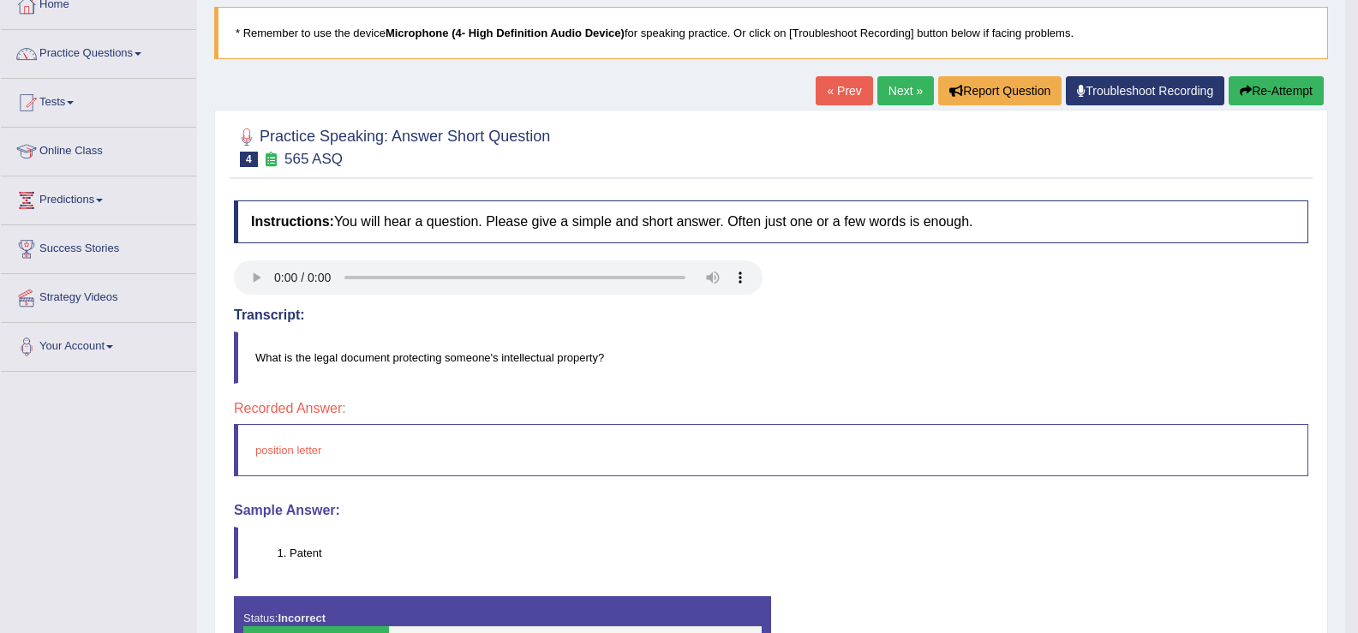
scroll to position [89, 0]
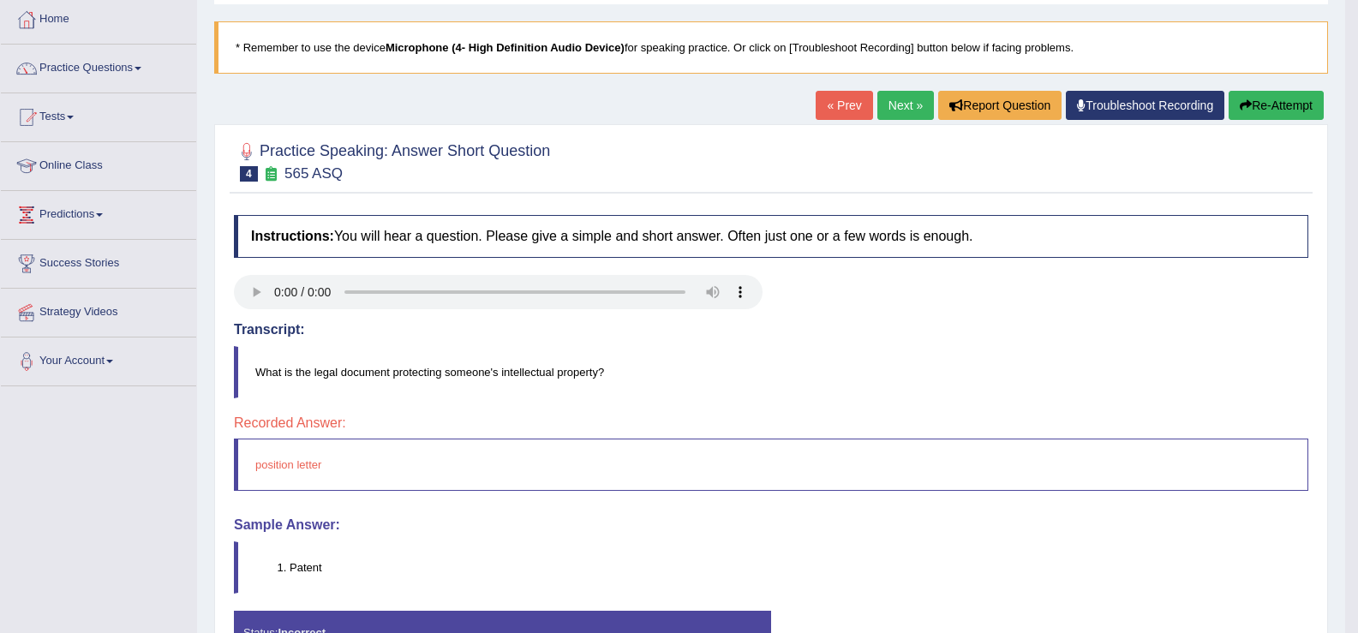
click at [1288, 112] on button "Re-Attempt" at bounding box center [1276, 105] width 95 height 29
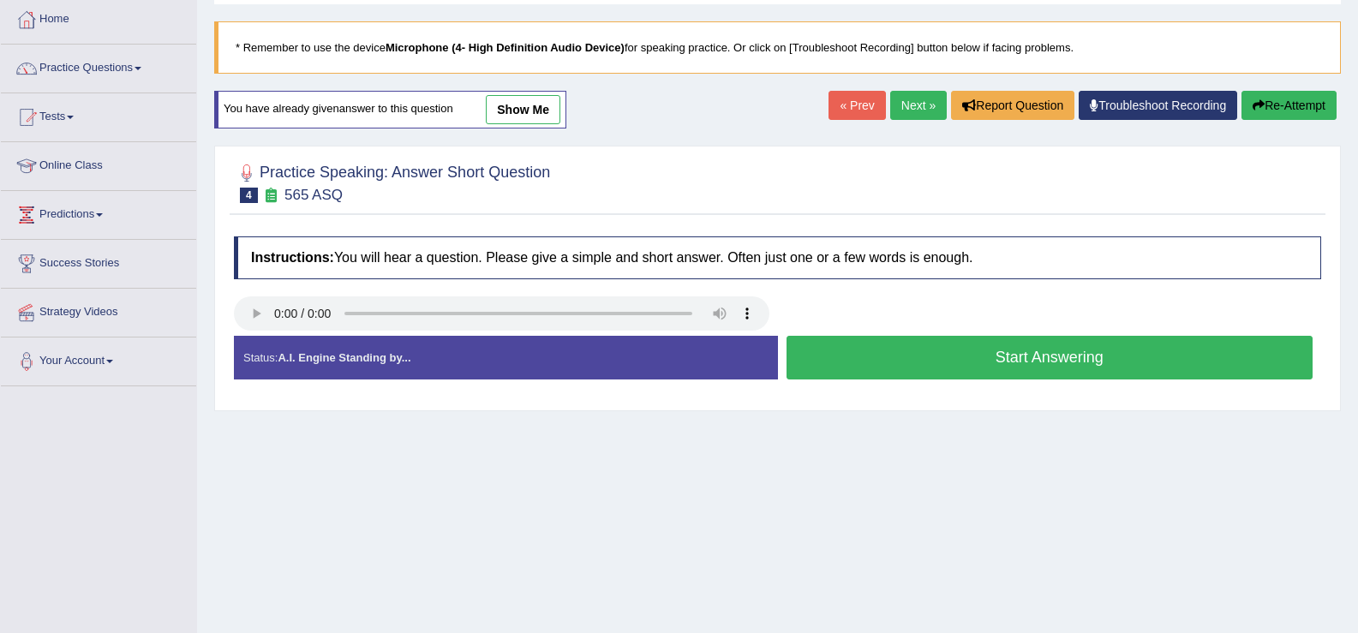
click at [960, 345] on button "Start Answering" at bounding box center [1050, 358] width 527 height 44
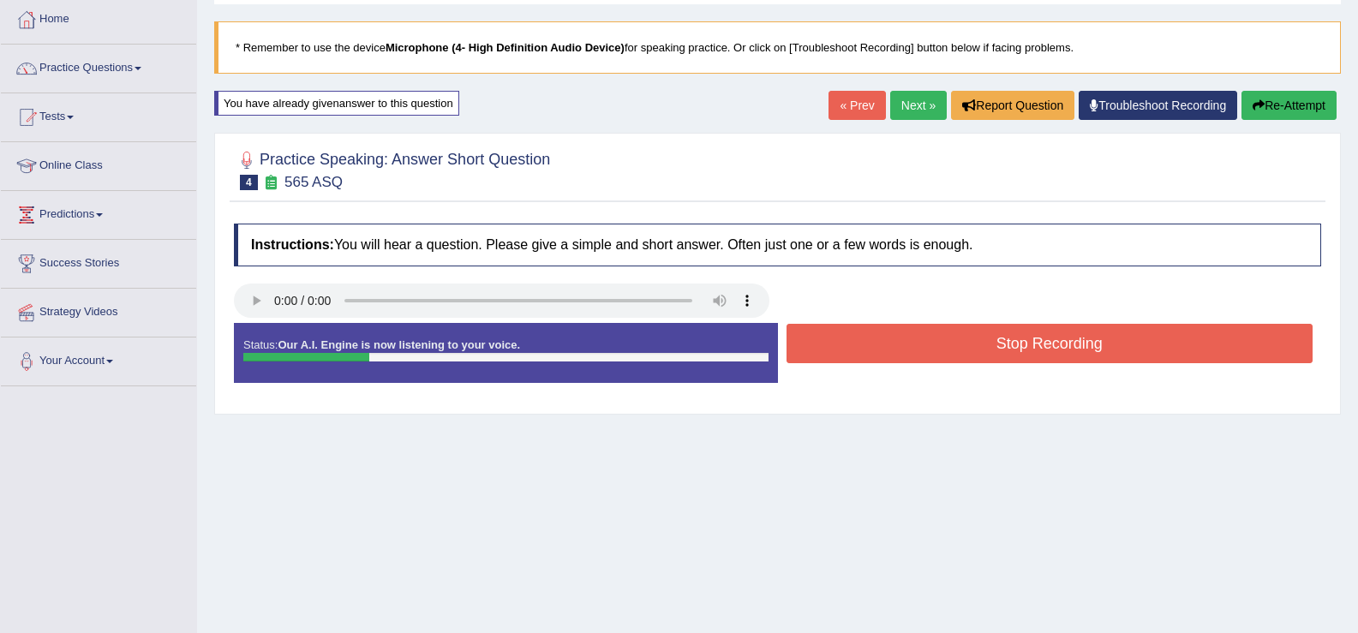
click at [960, 345] on button "Stop Recording" at bounding box center [1050, 343] width 527 height 39
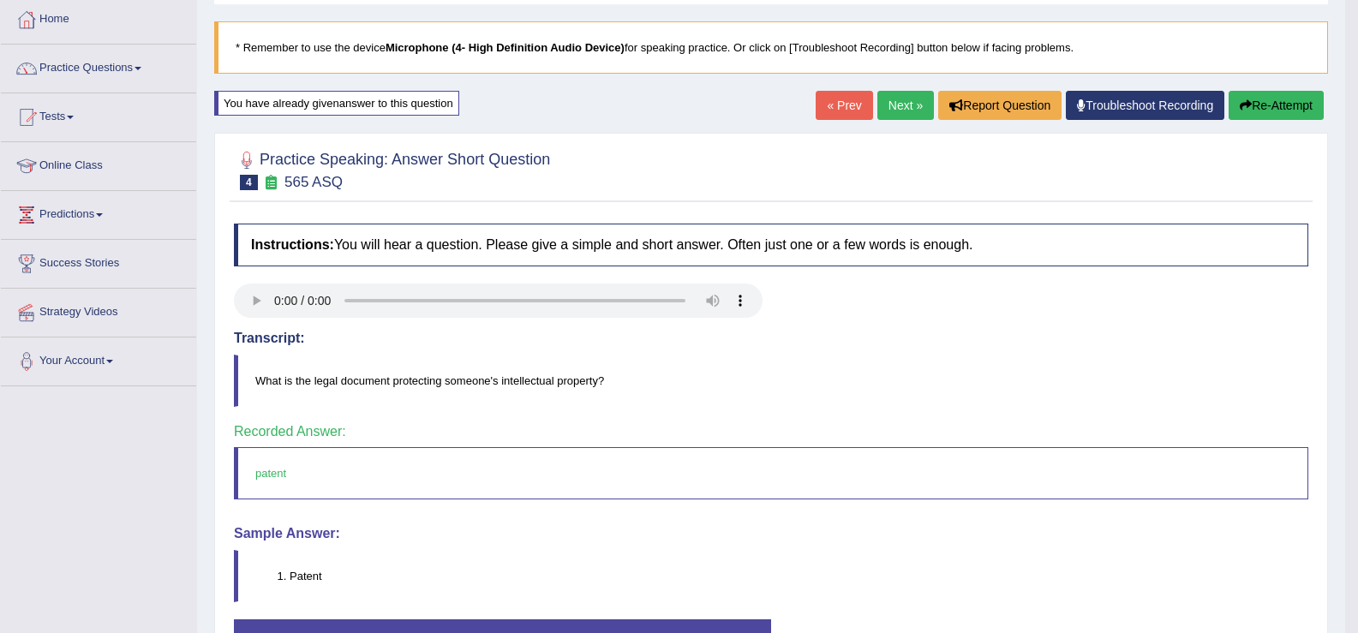
click at [907, 98] on link "Next »" at bounding box center [905, 105] width 57 height 29
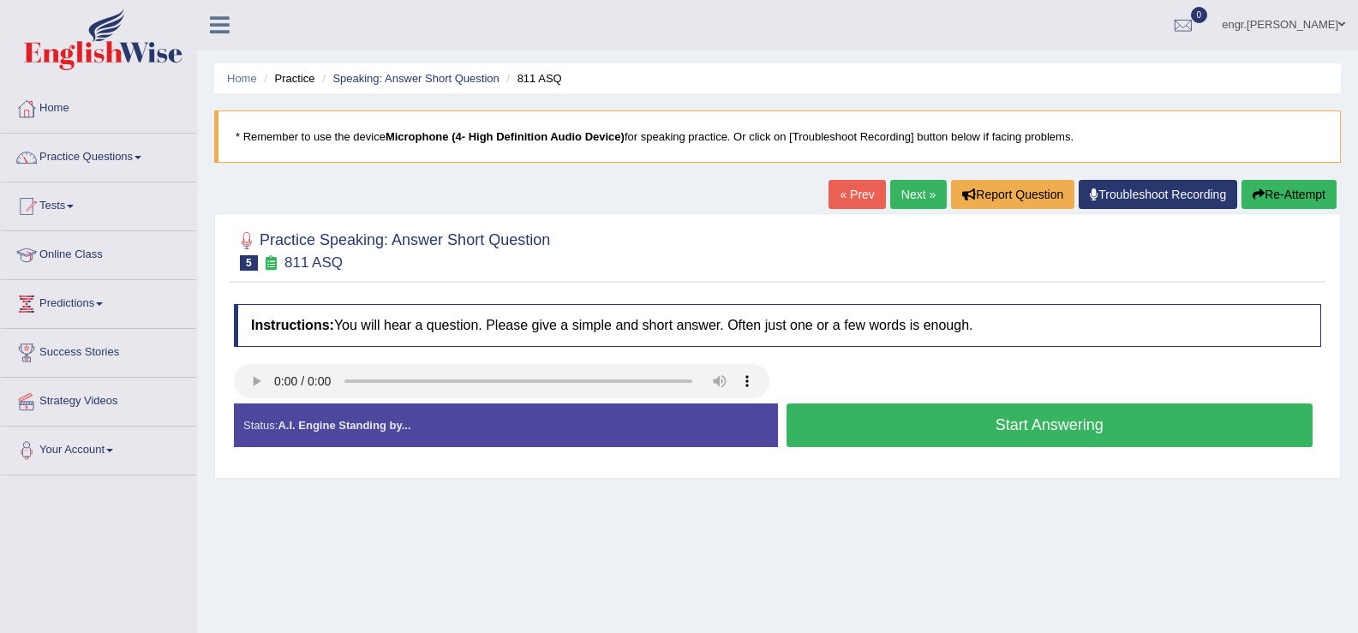
click at [931, 428] on button "Start Answering" at bounding box center [1050, 426] width 527 height 44
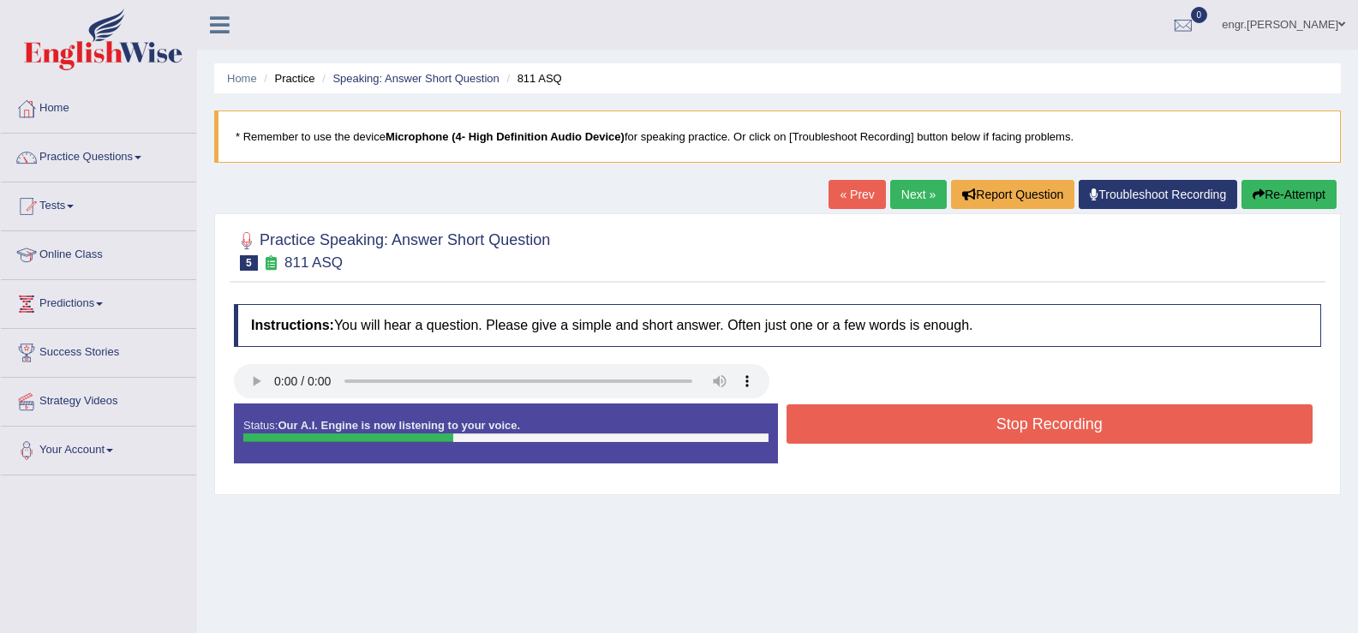
click at [978, 419] on button "Stop Recording" at bounding box center [1050, 423] width 527 height 39
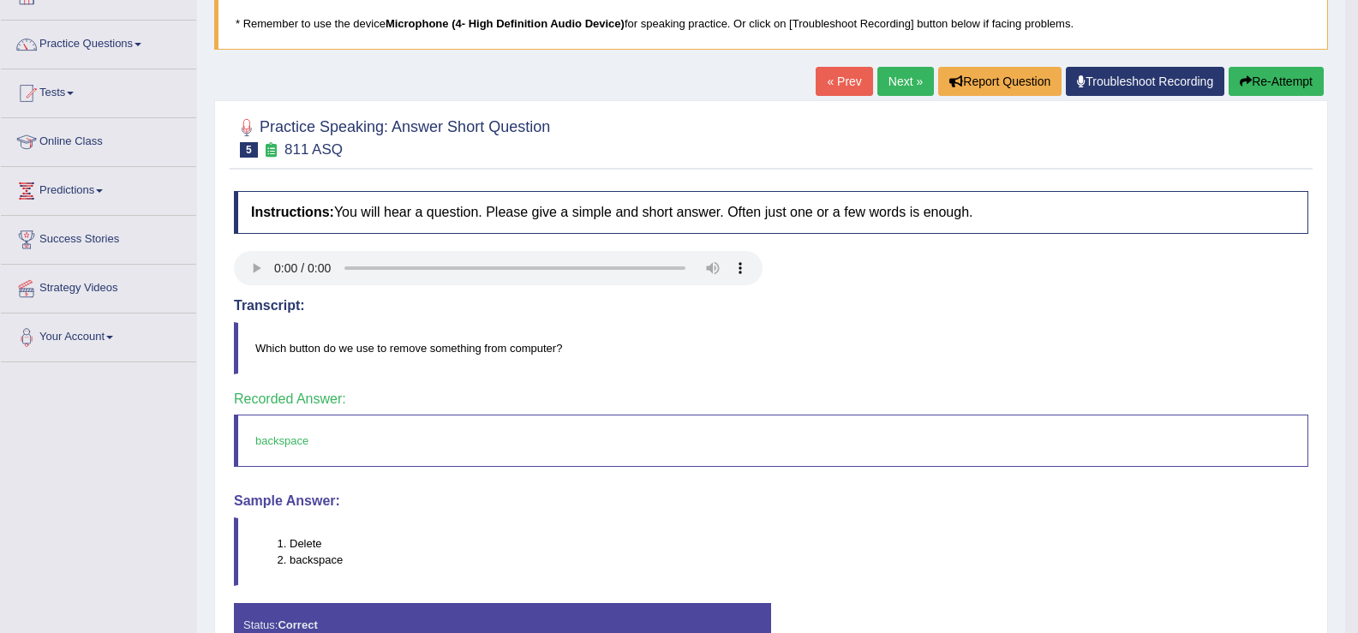
scroll to position [63, 0]
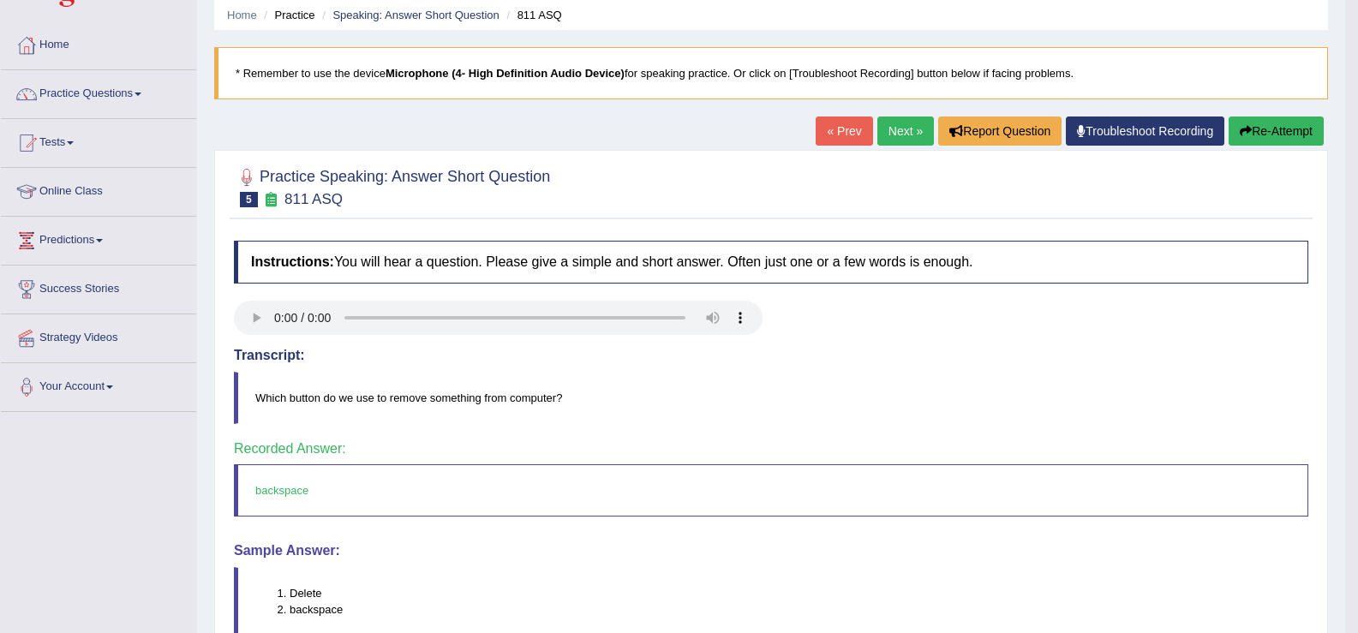
click at [899, 123] on link "Next »" at bounding box center [905, 131] width 57 height 29
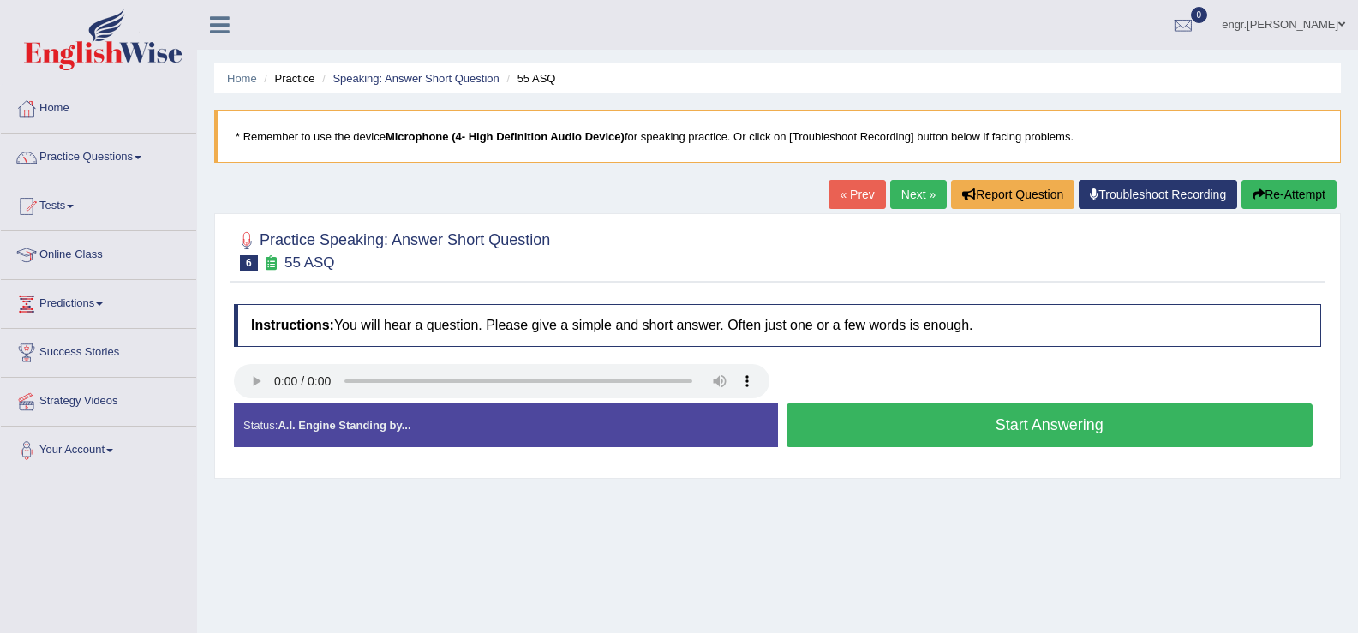
click at [899, 421] on button "Start Answering" at bounding box center [1050, 426] width 527 height 44
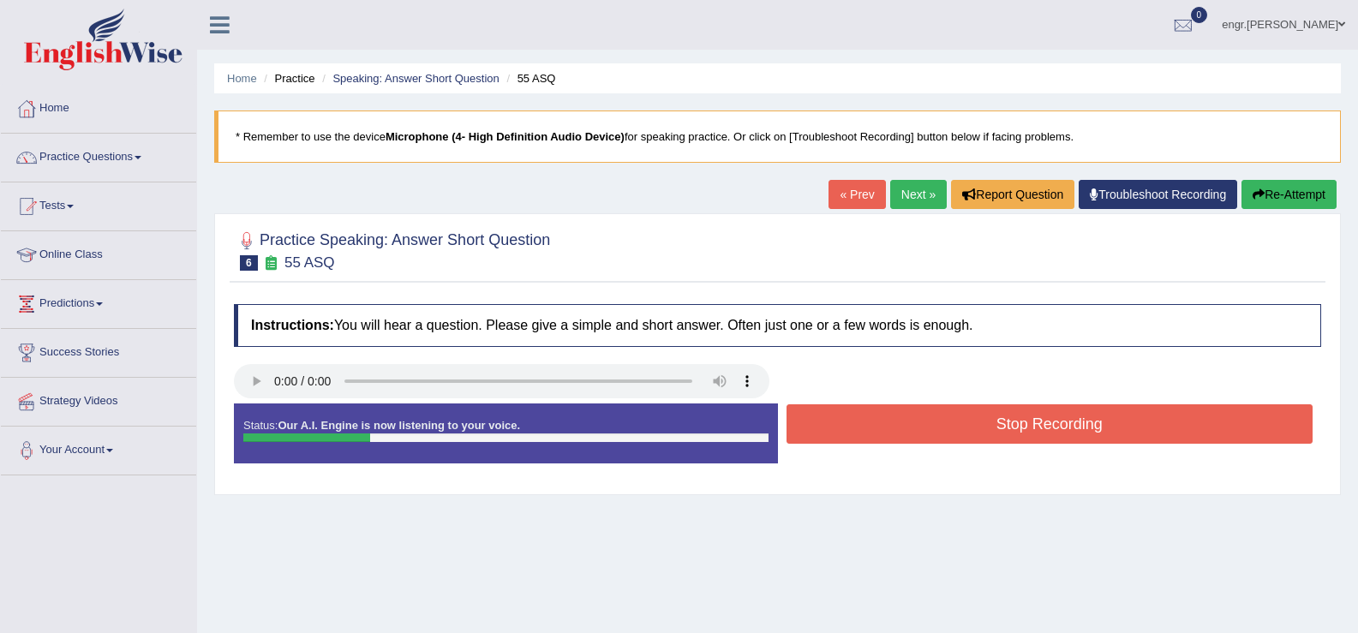
click at [899, 421] on button "Stop Recording" at bounding box center [1050, 423] width 527 height 39
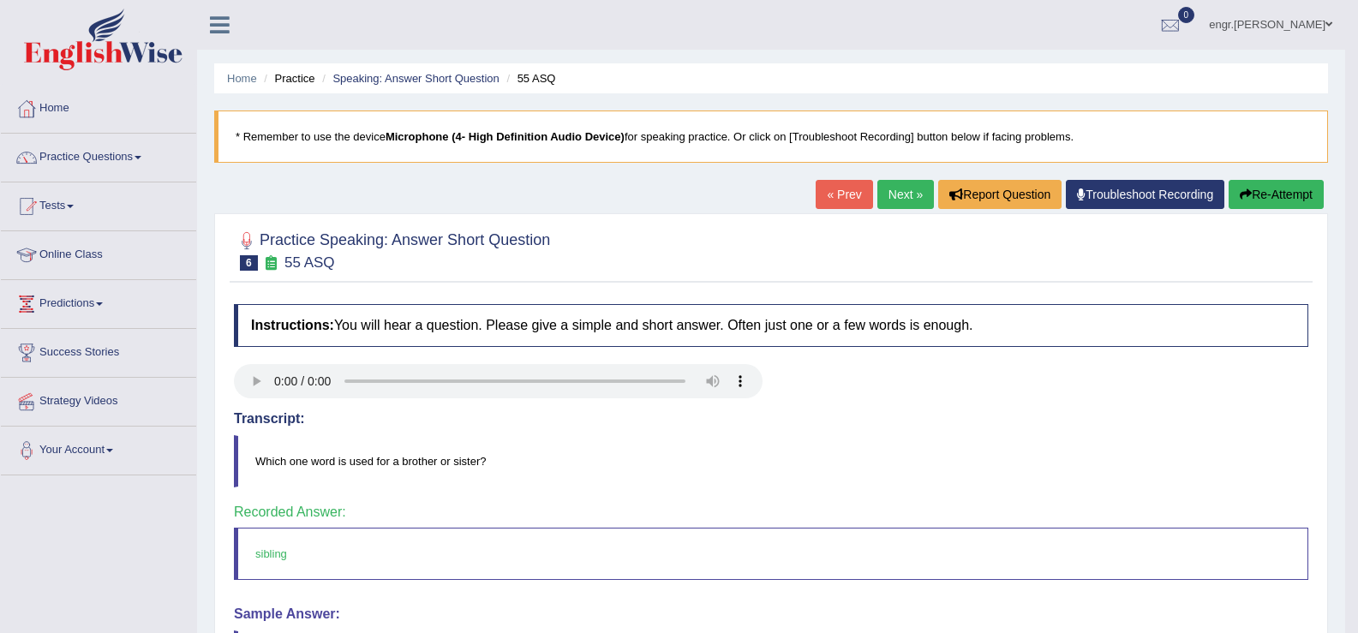
click at [913, 191] on link "Next »" at bounding box center [905, 194] width 57 height 29
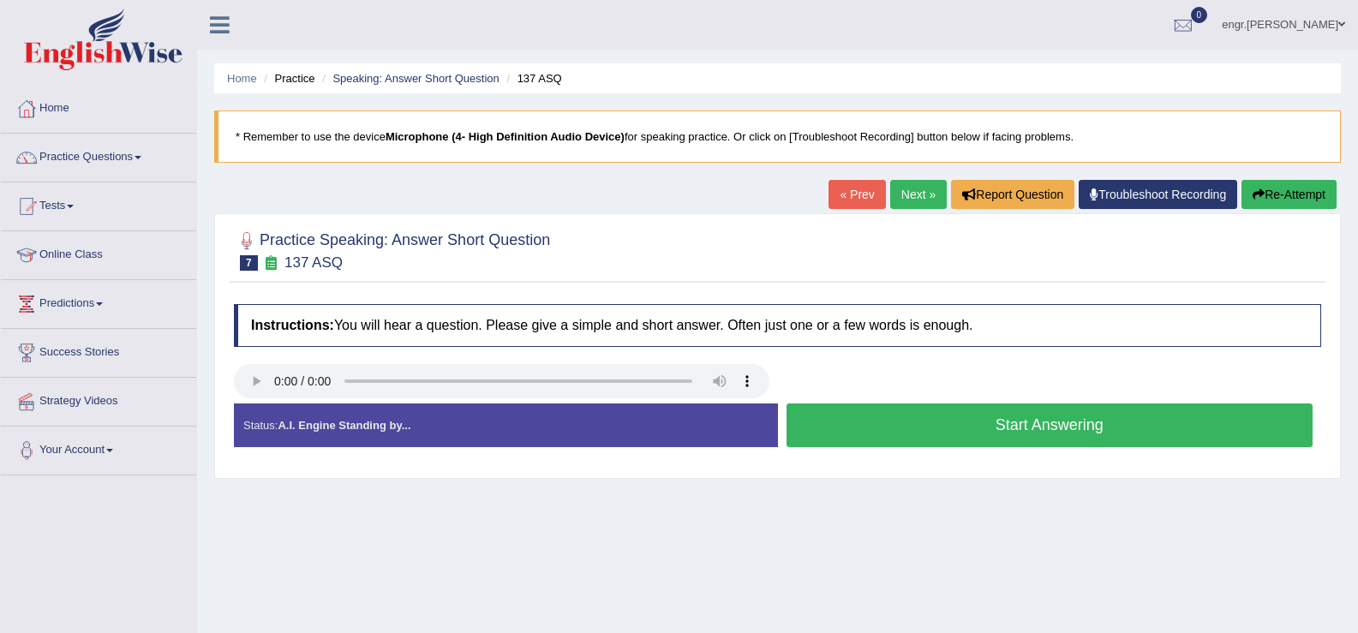
click at [856, 428] on button "Start Answering" at bounding box center [1050, 426] width 527 height 44
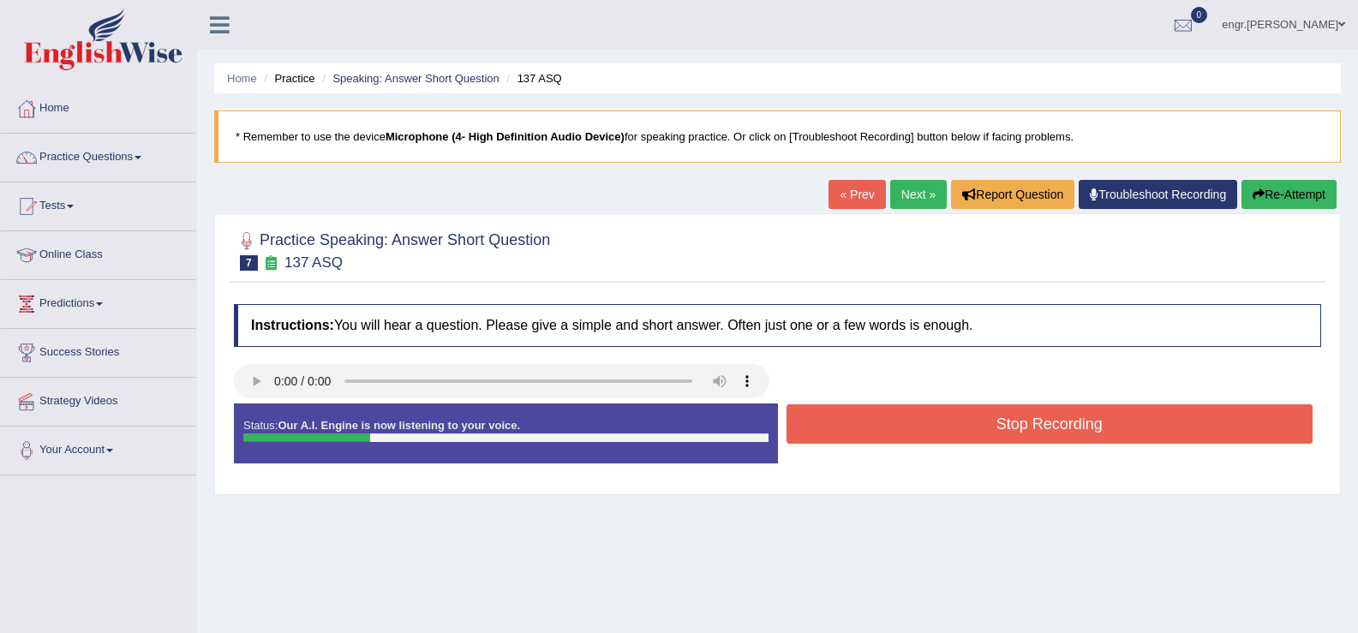
click at [856, 428] on button "Stop Recording" at bounding box center [1050, 423] width 527 height 39
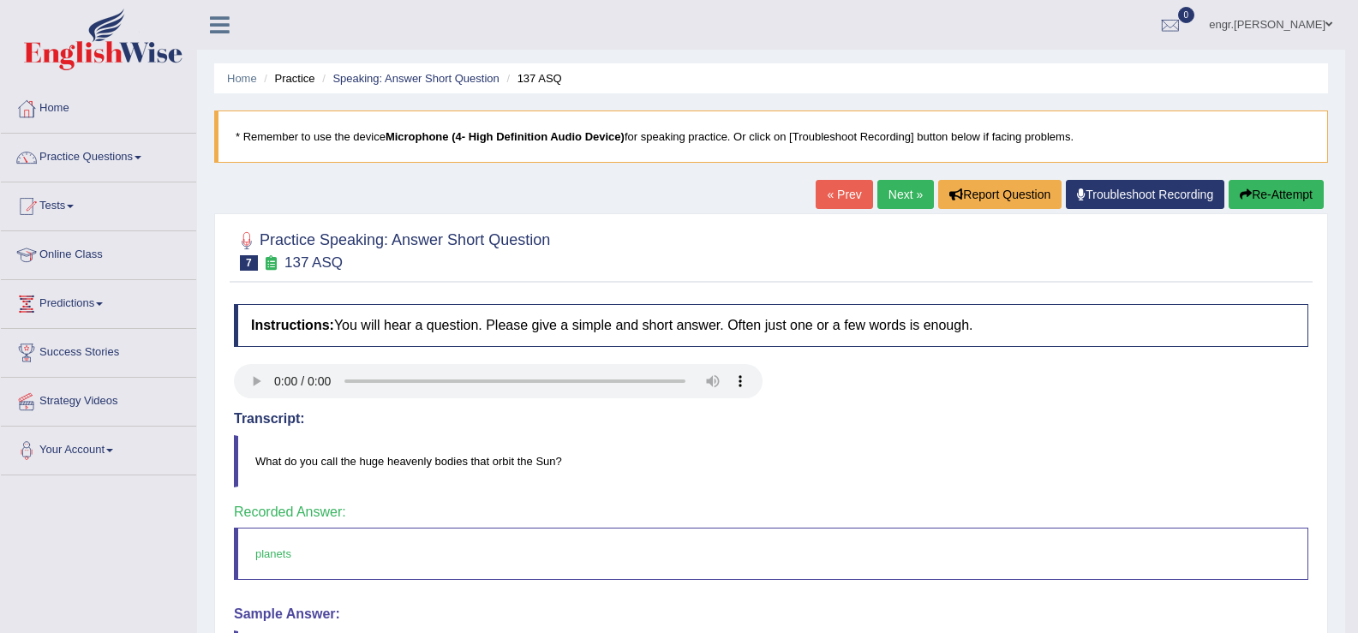
click at [902, 197] on link "Next »" at bounding box center [905, 194] width 57 height 29
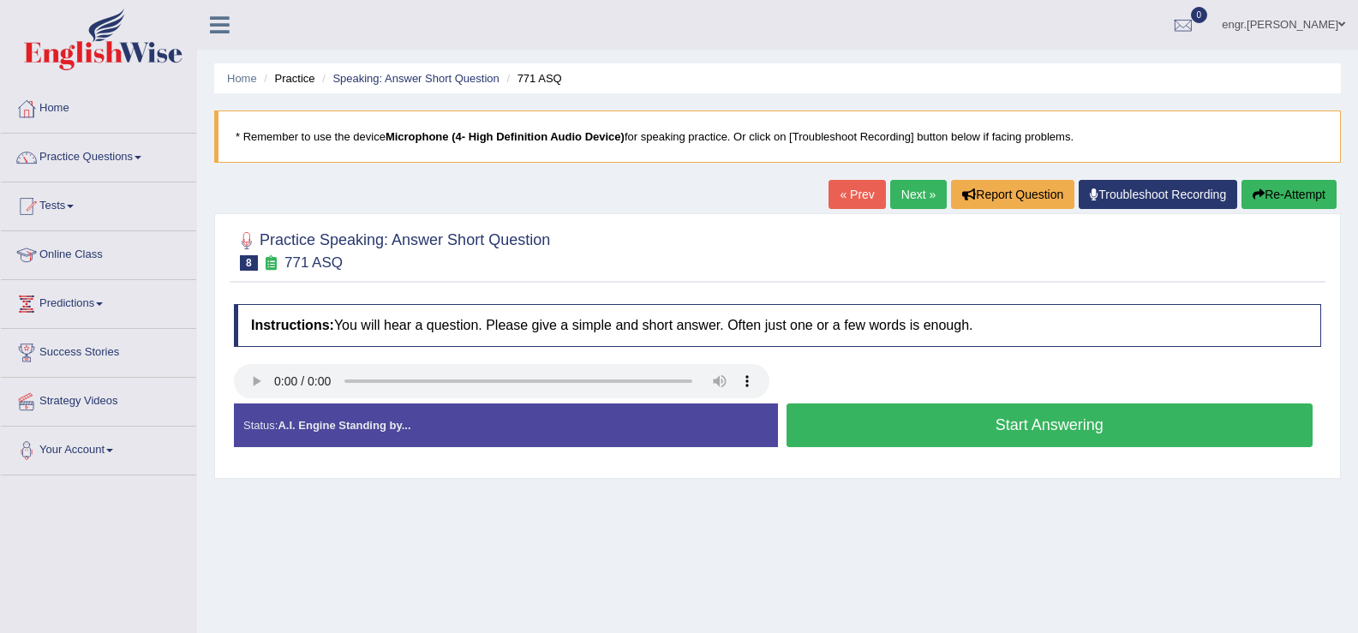
click at [907, 428] on button "Start Answering" at bounding box center [1050, 426] width 527 height 44
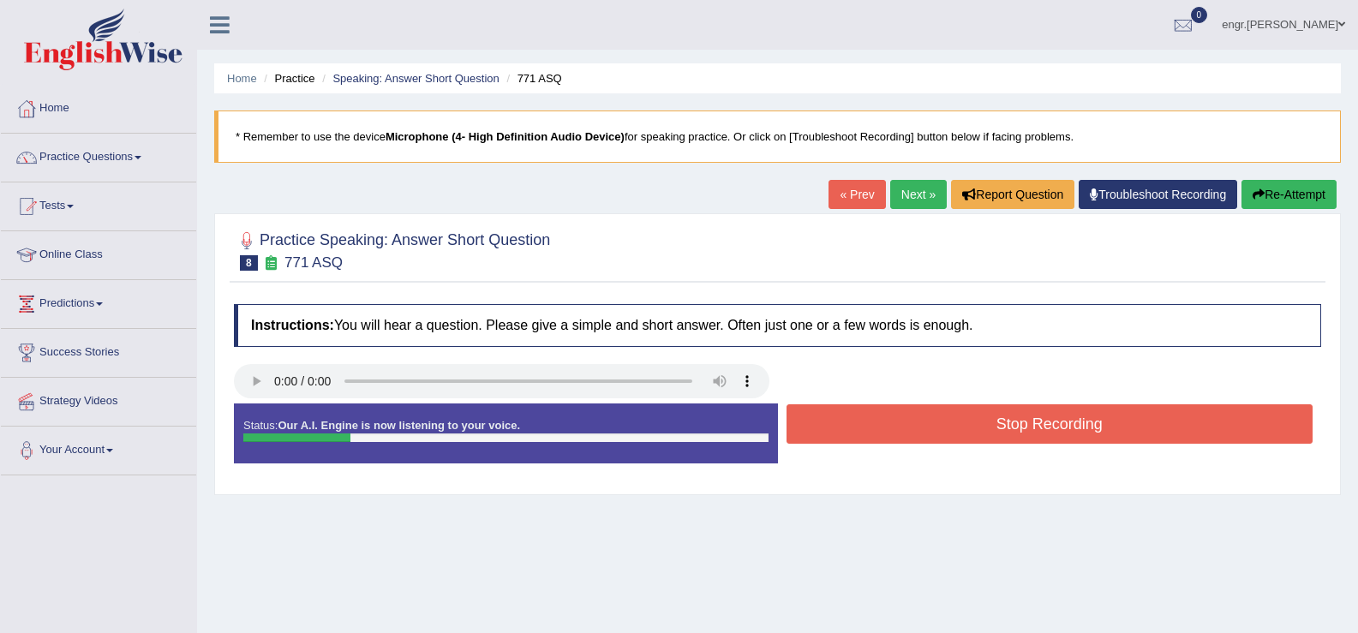
click at [907, 428] on button "Stop Recording" at bounding box center [1050, 423] width 527 height 39
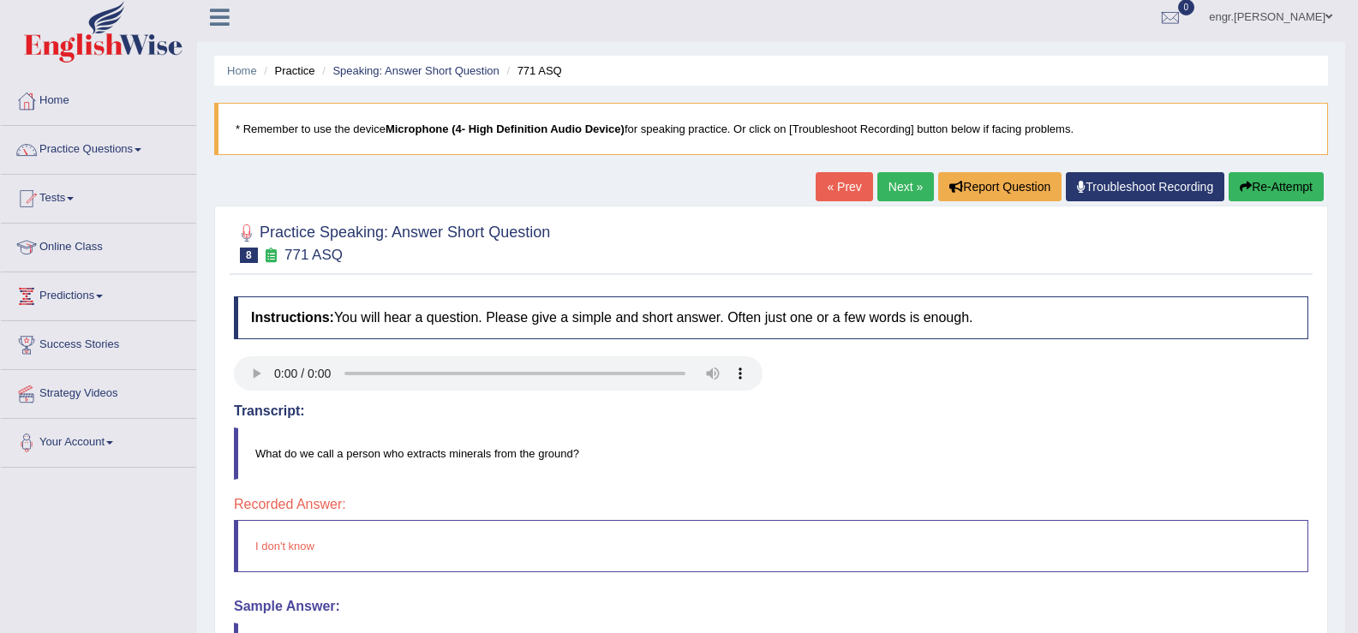
scroll to position [3, 0]
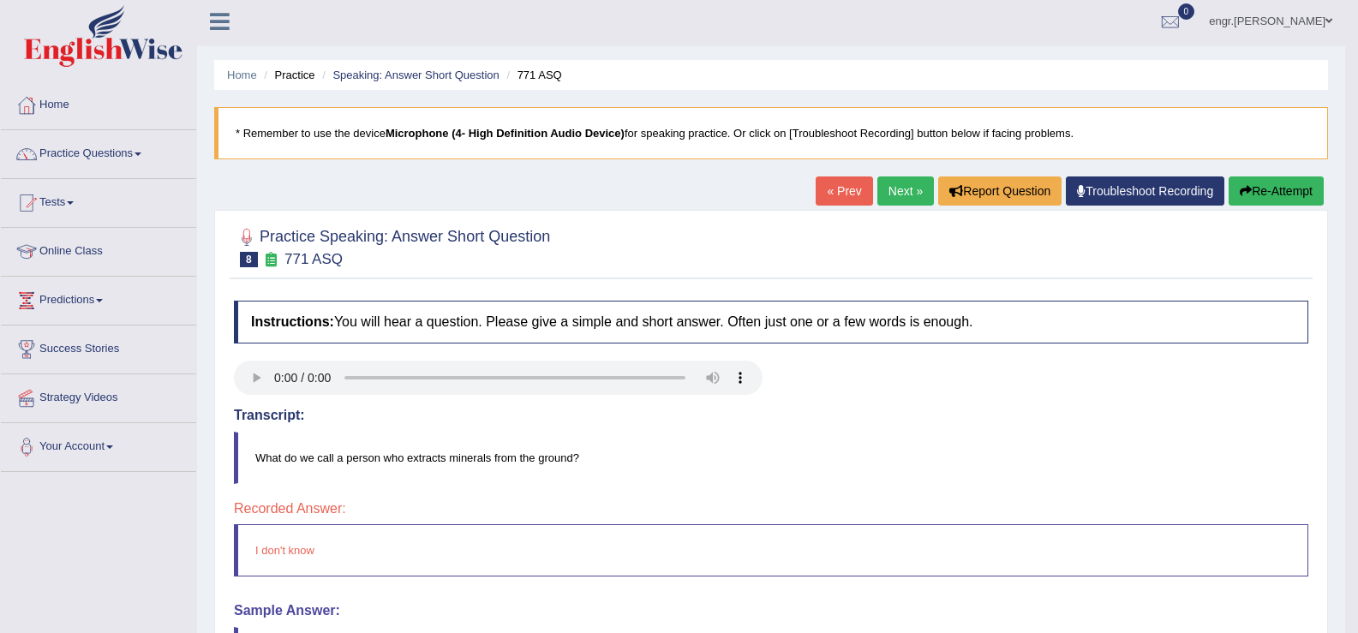
click at [898, 188] on link "Next »" at bounding box center [905, 191] width 57 height 29
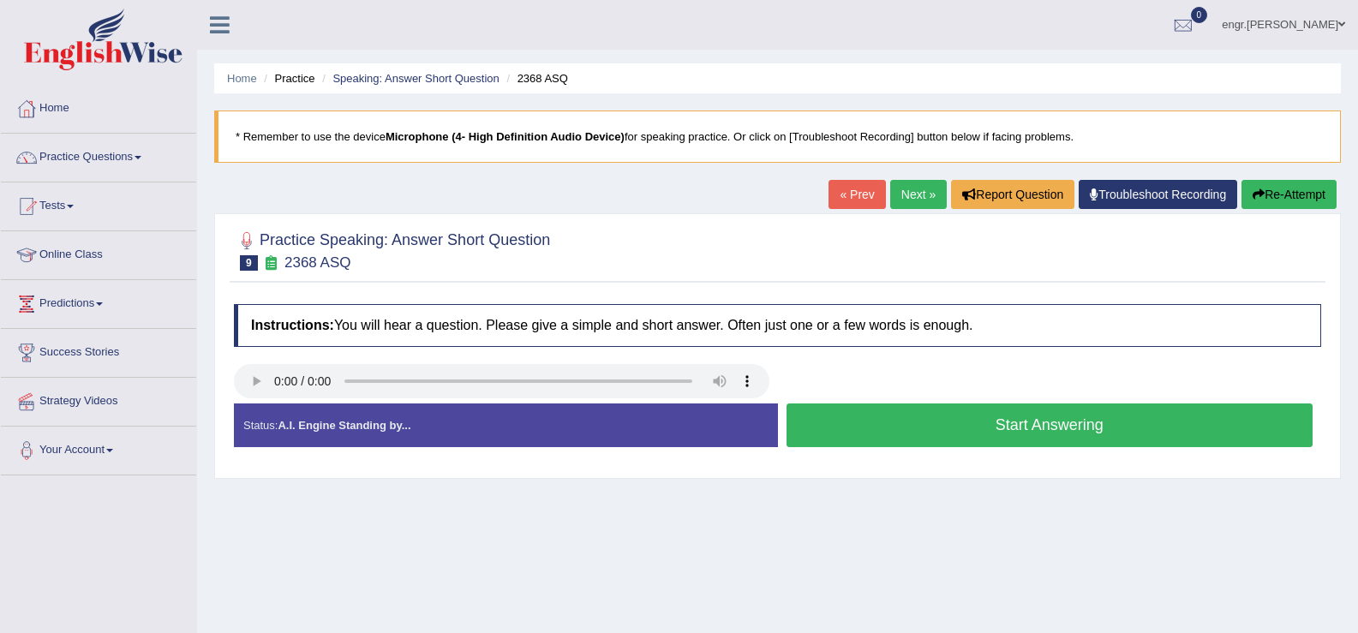
click at [919, 415] on button "Start Answering" at bounding box center [1050, 426] width 527 height 44
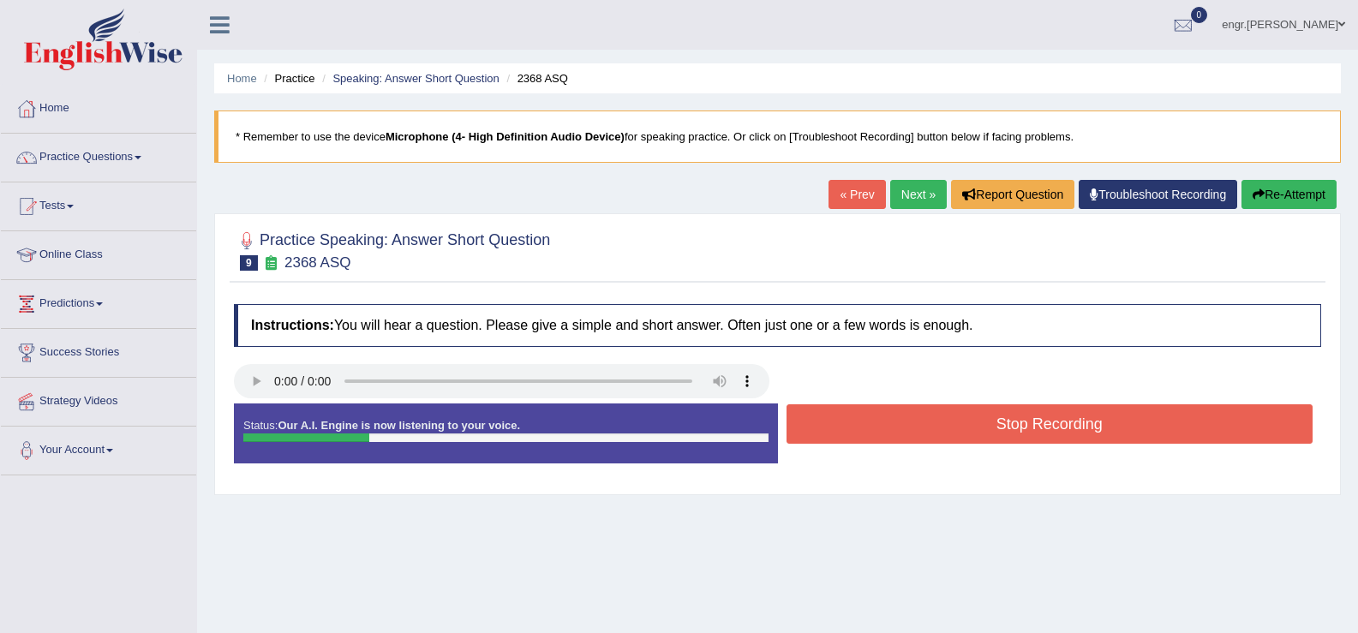
click at [919, 415] on button "Stop Recording" at bounding box center [1050, 423] width 527 height 39
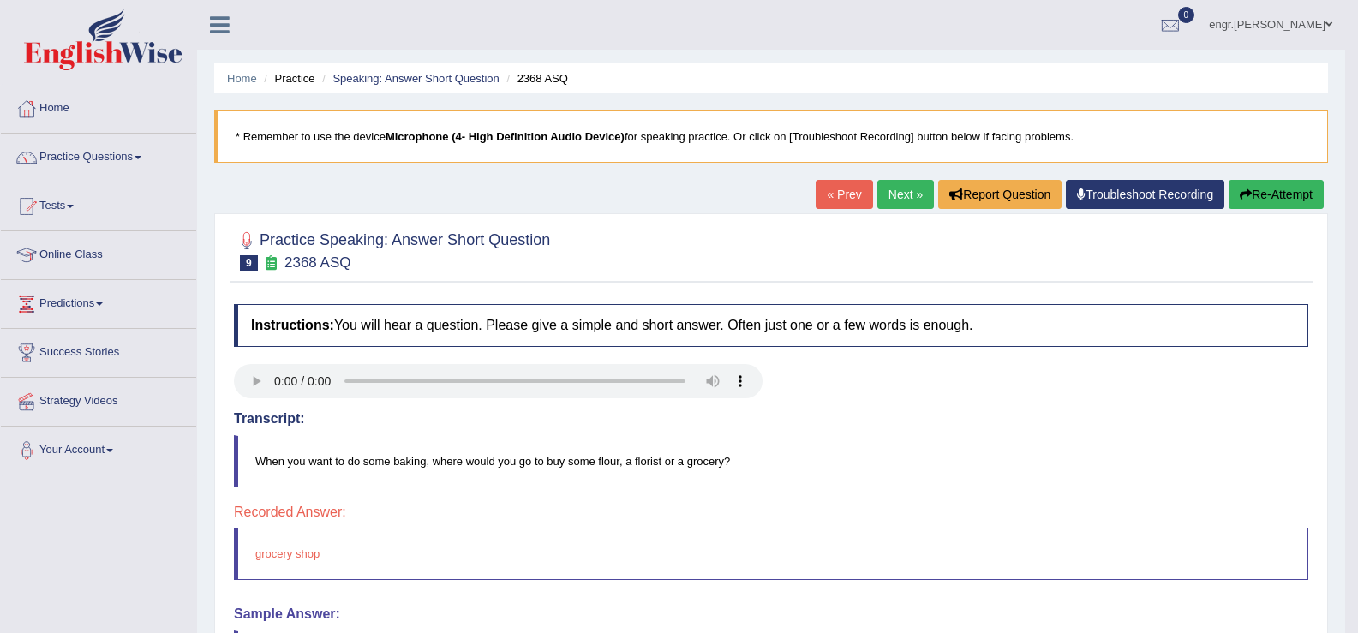
click at [890, 195] on link "Next »" at bounding box center [905, 194] width 57 height 29
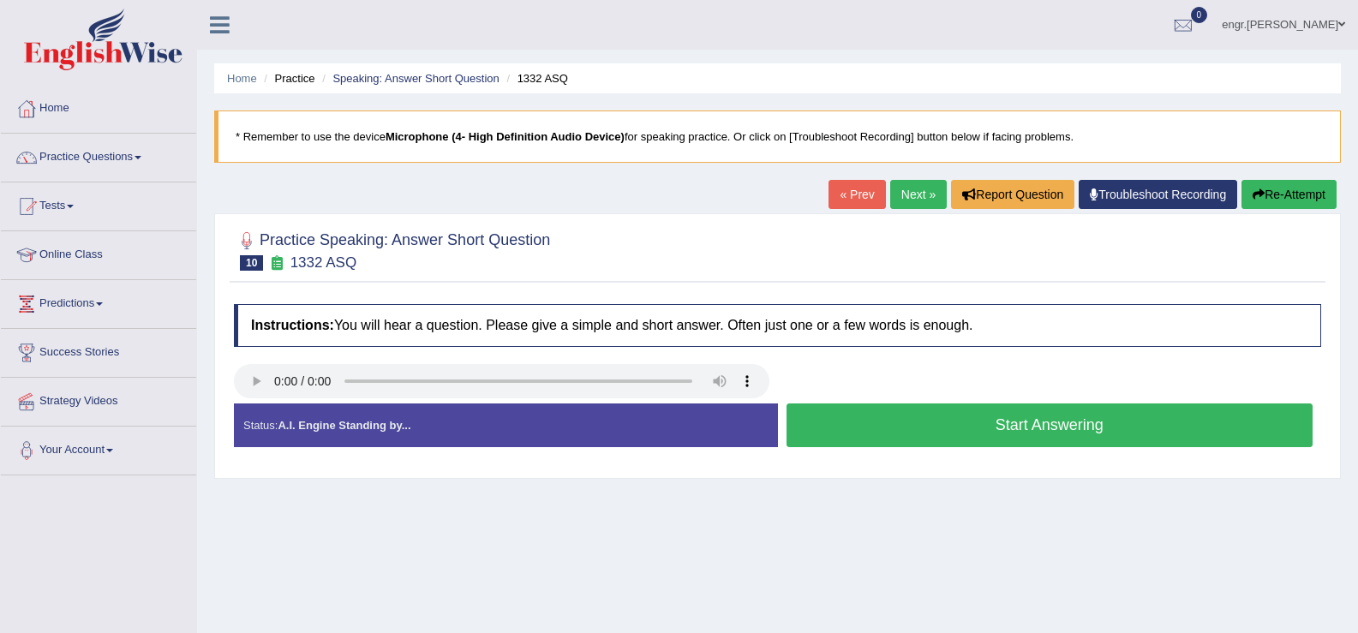
click at [822, 432] on button "Start Answering" at bounding box center [1050, 426] width 527 height 44
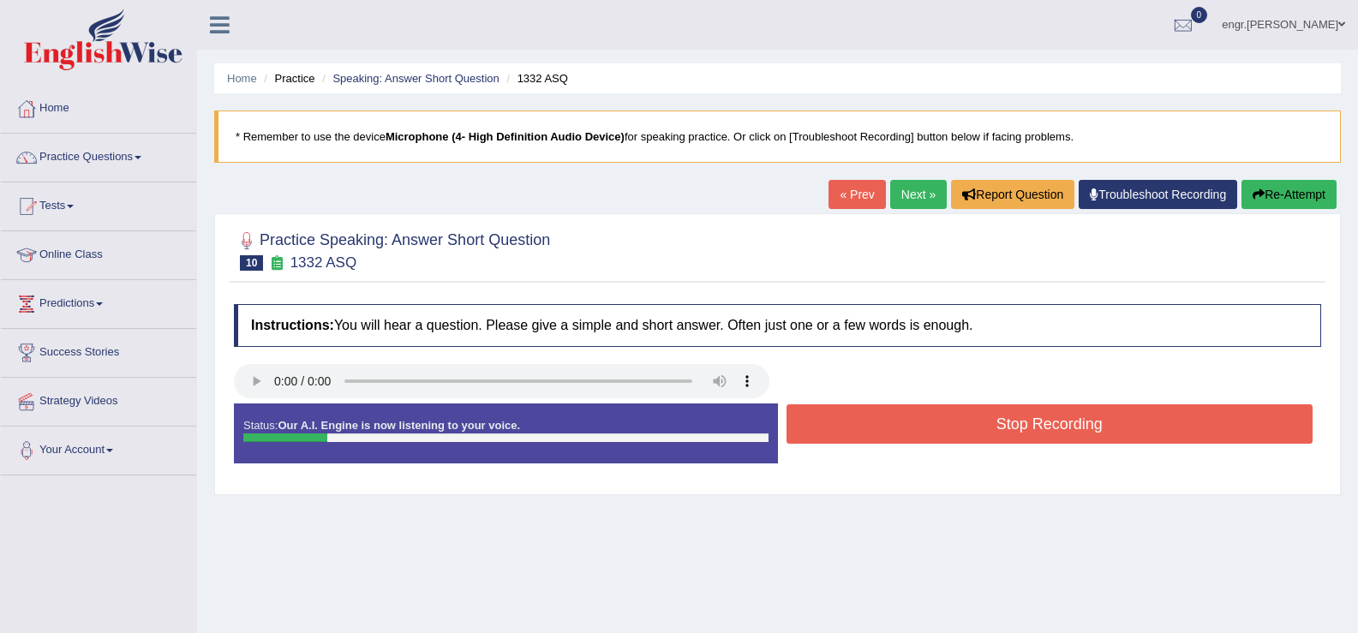
click at [822, 432] on button "Stop Recording" at bounding box center [1050, 423] width 527 height 39
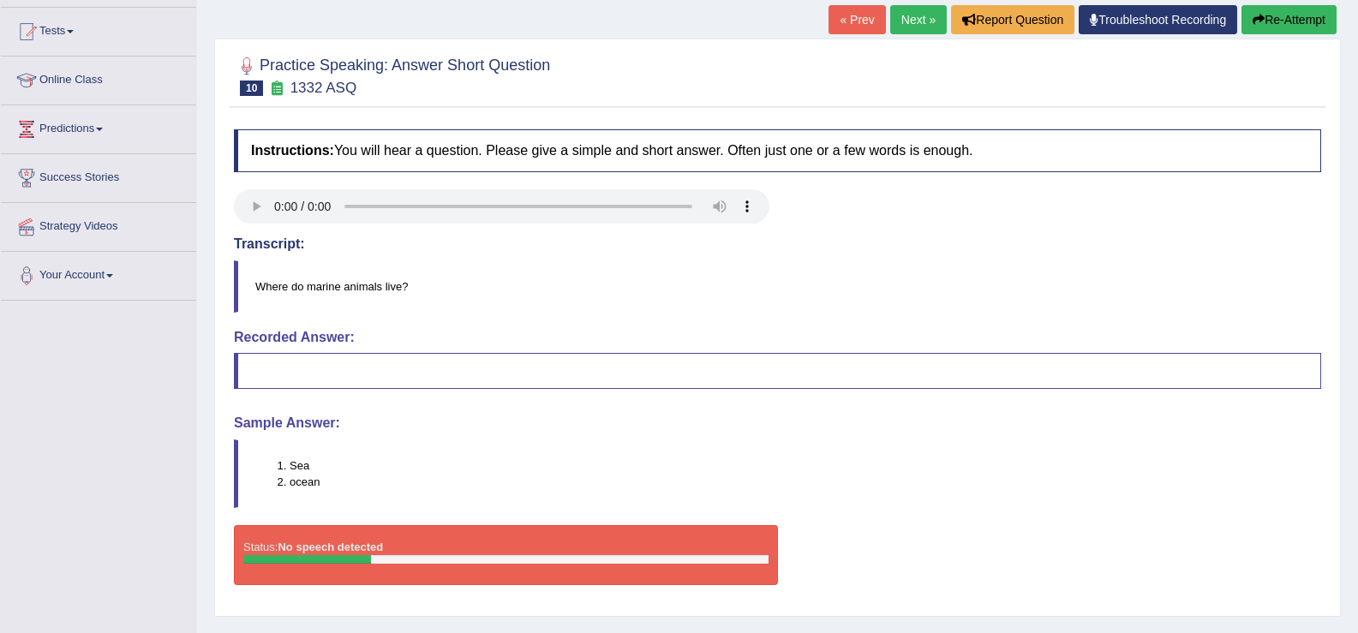
scroll to position [180, 0]
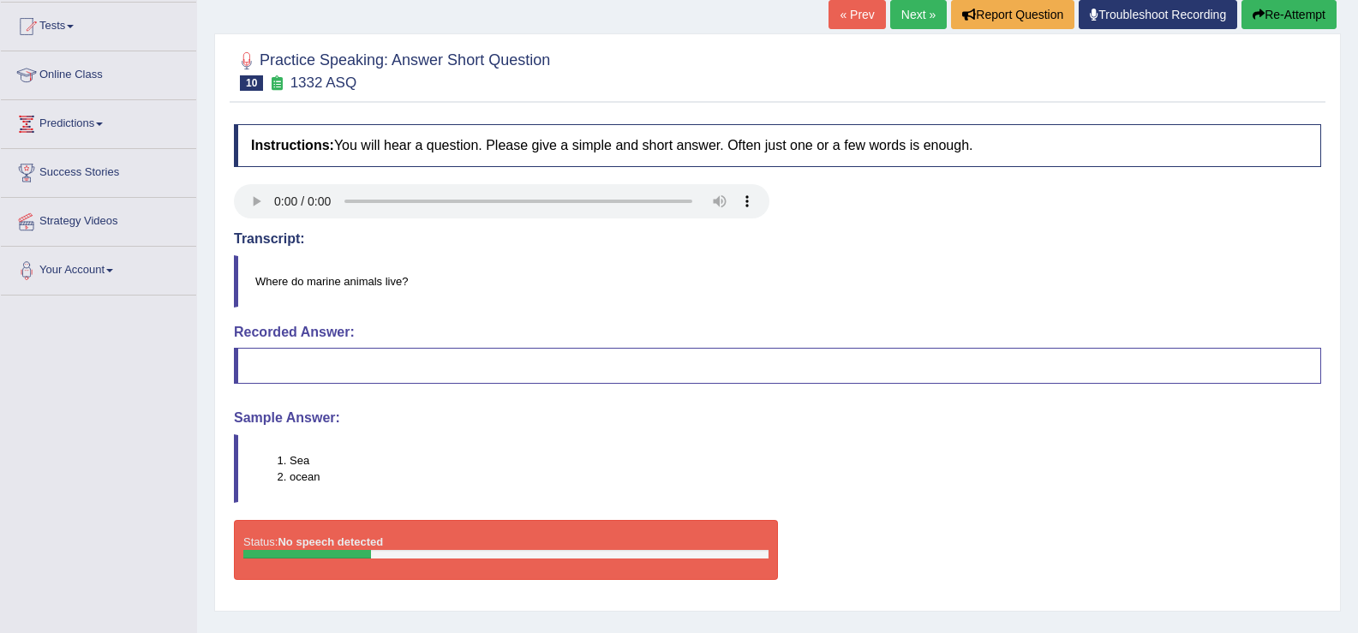
click at [1280, 1] on button "Re-Attempt" at bounding box center [1289, 14] width 95 height 29
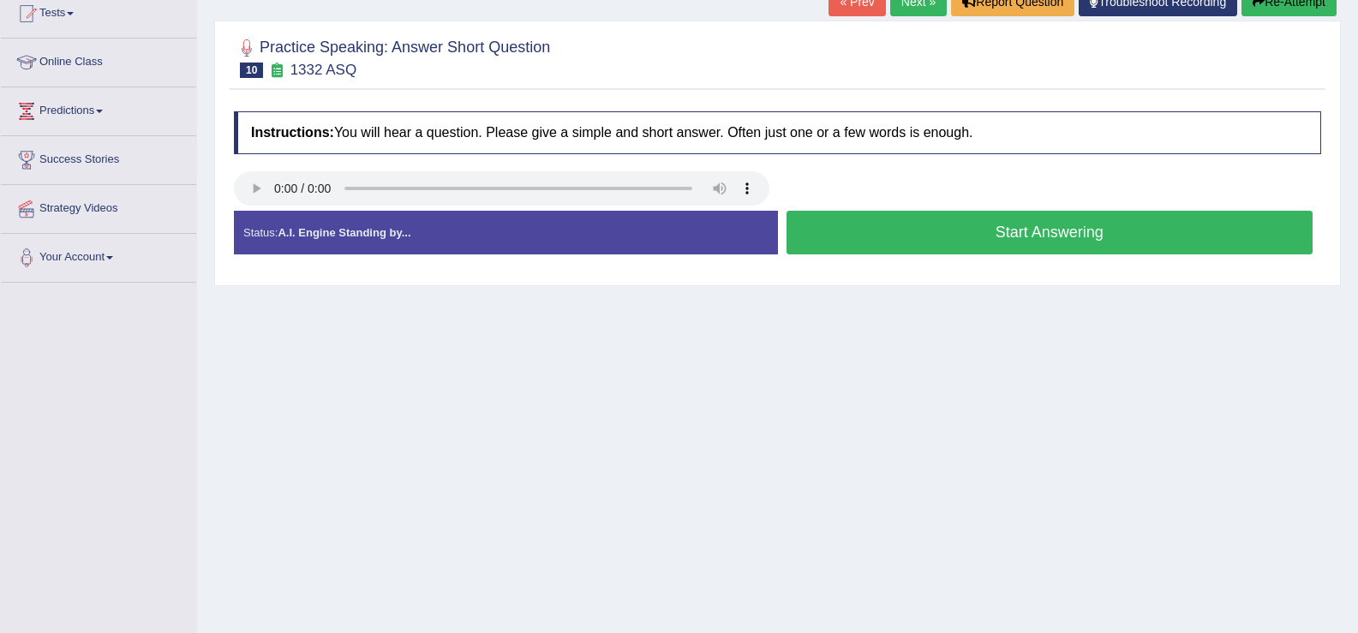
click at [978, 239] on button "Start Answering" at bounding box center [1050, 233] width 527 height 44
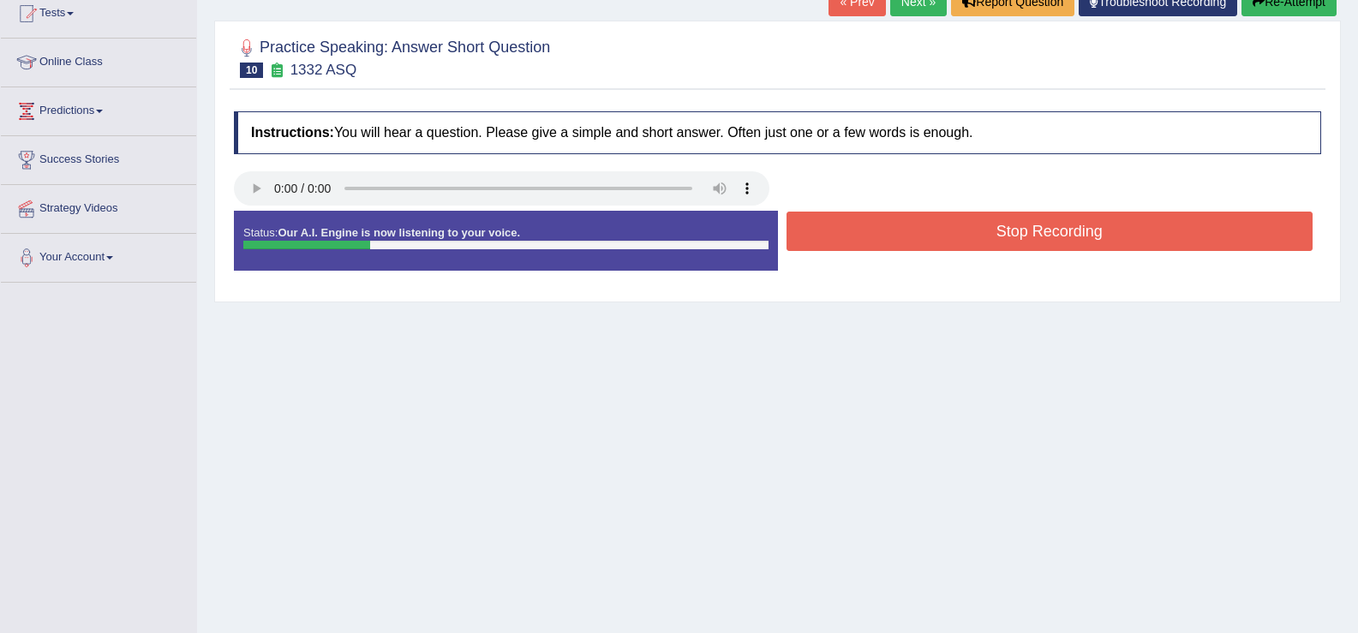
click at [978, 239] on button "Stop Recording" at bounding box center [1050, 231] width 527 height 39
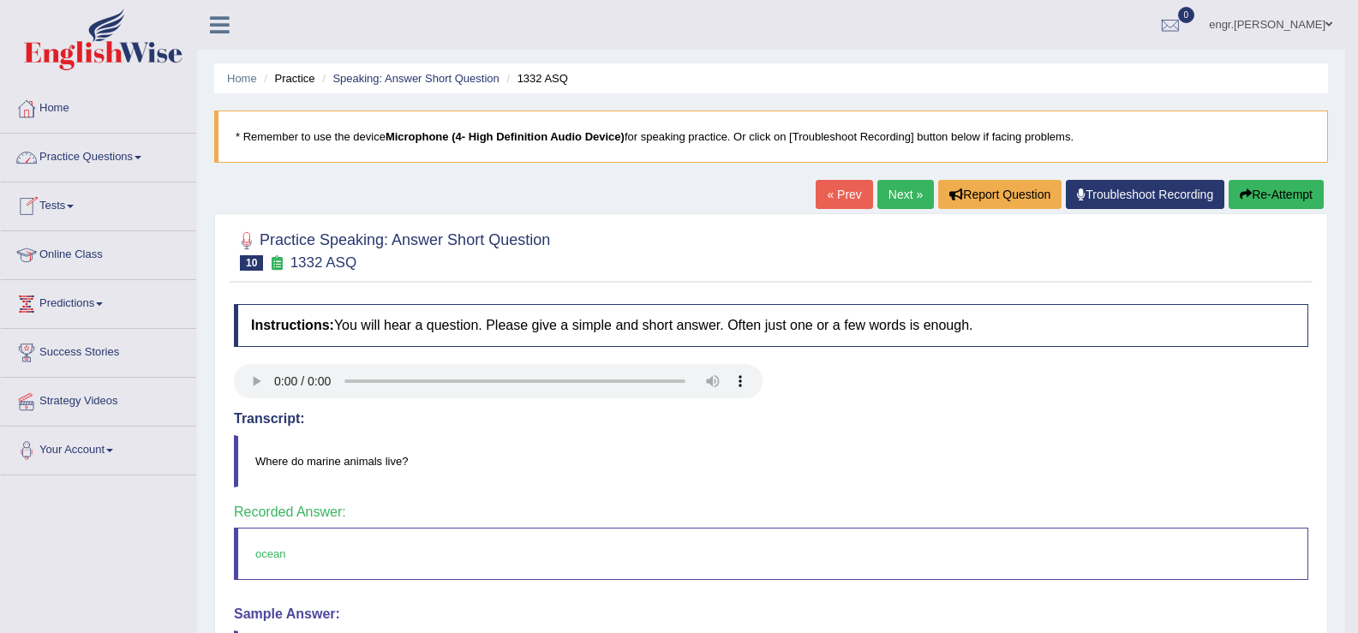
click at [123, 160] on link "Practice Questions" at bounding box center [98, 155] width 195 height 43
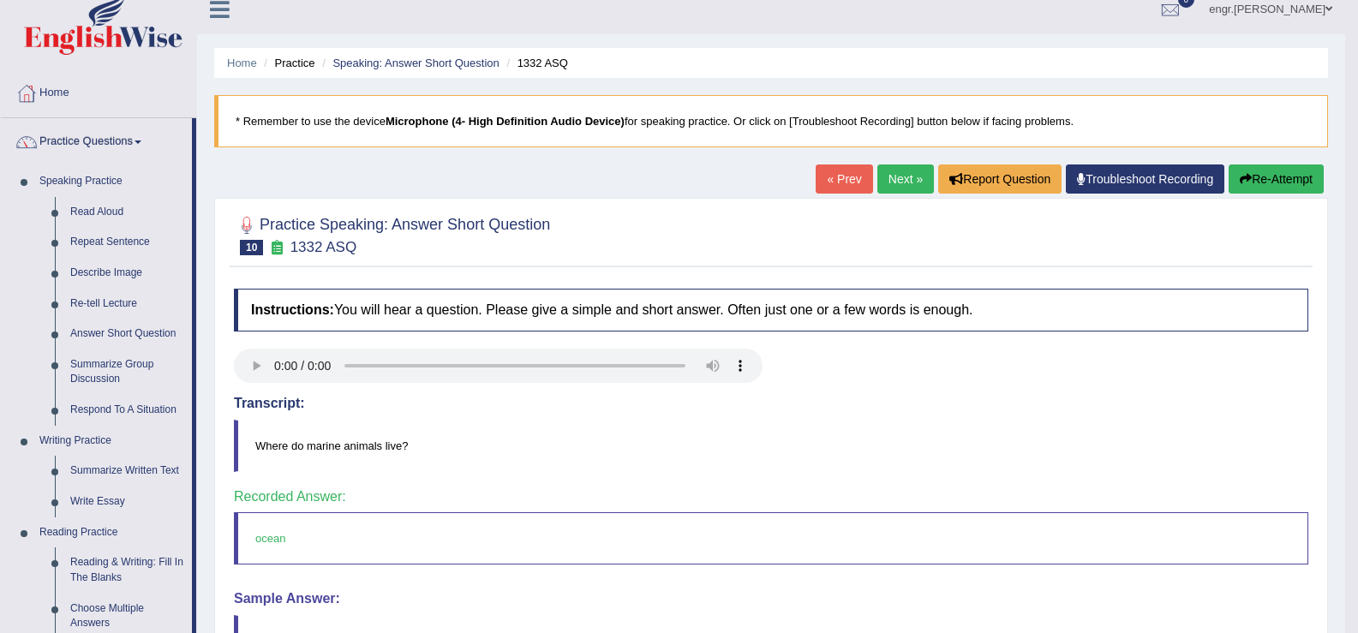
scroll to position [20, 0]
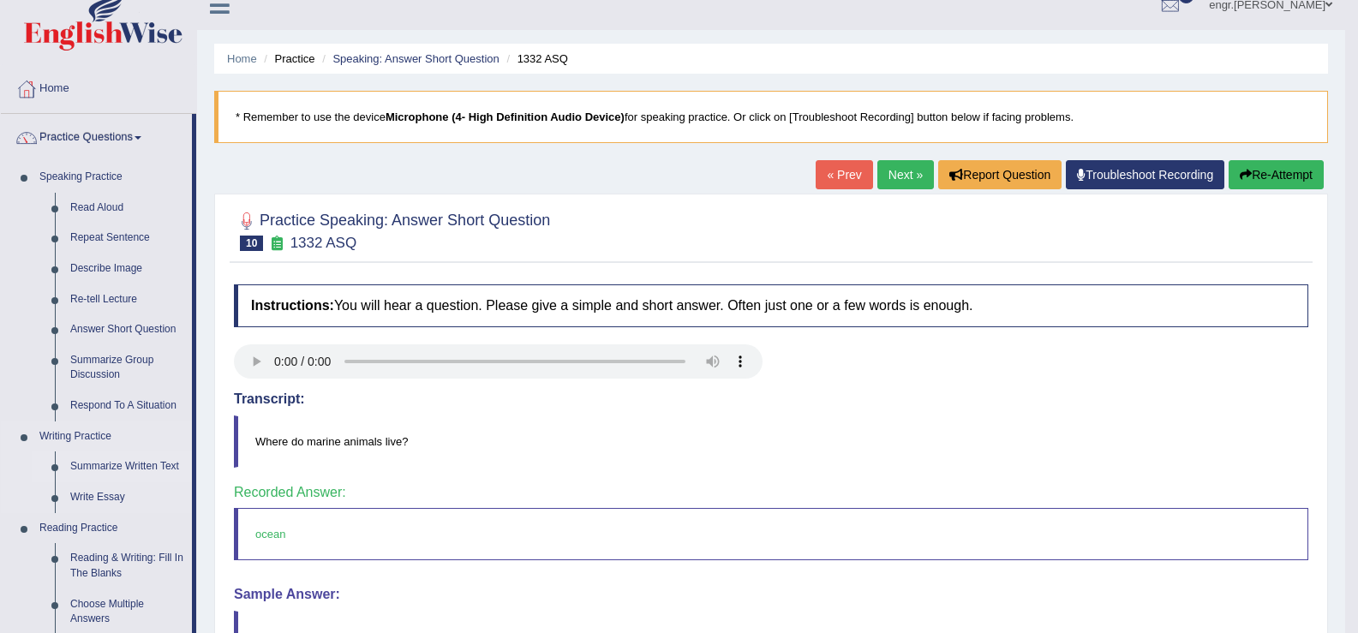
click at [141, 464] on link "Summarize Written Text" at bounding box center [127, 467] width 129 height 31
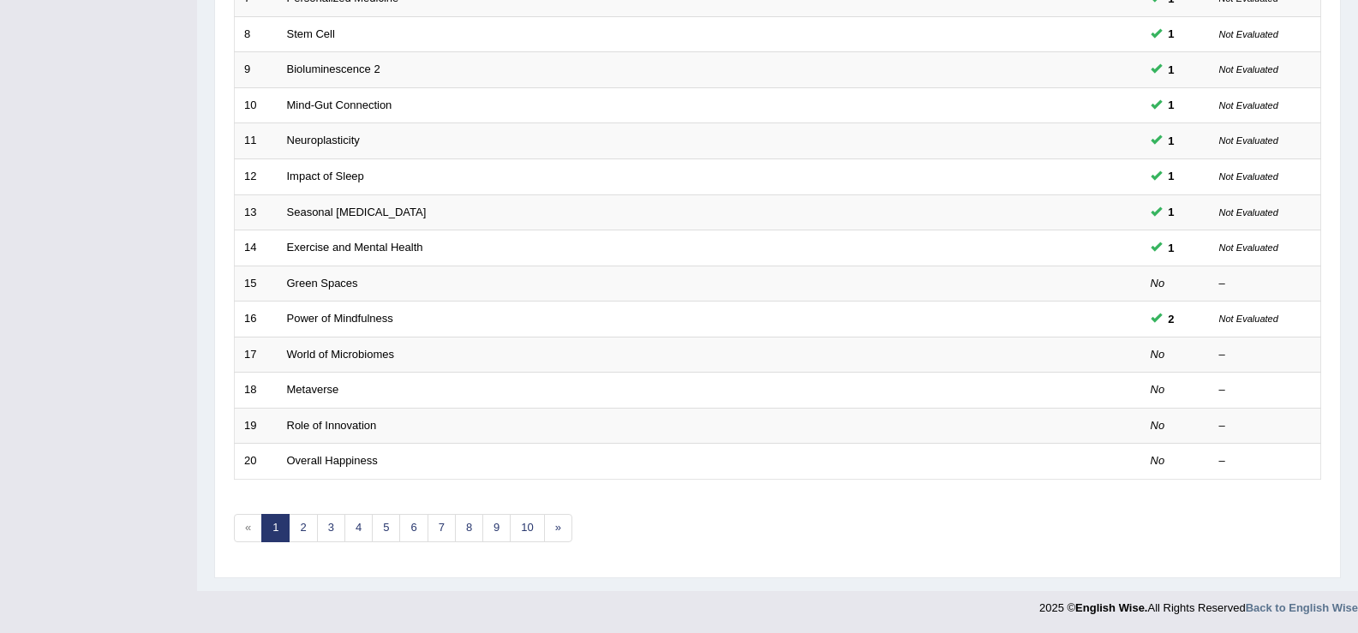
scroll to position [501, 0]
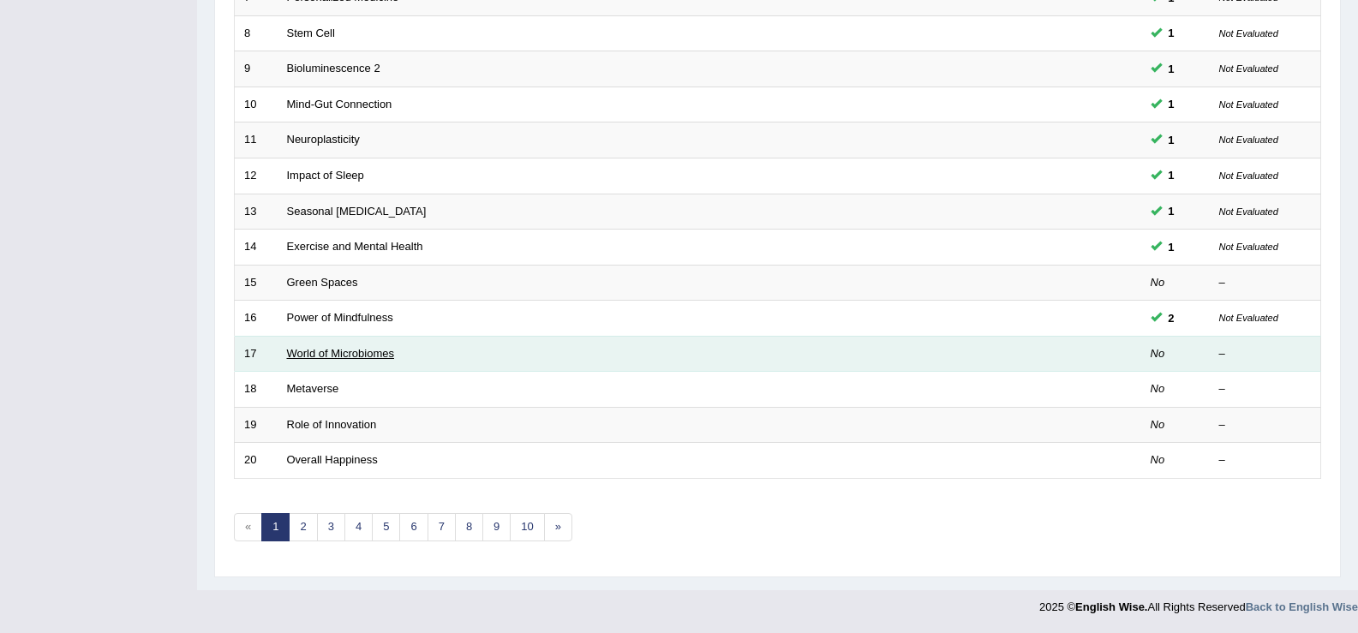
click at [356, 353] on link "World of Microbiomes" at bounding box center [340, 353] width 107 height 13
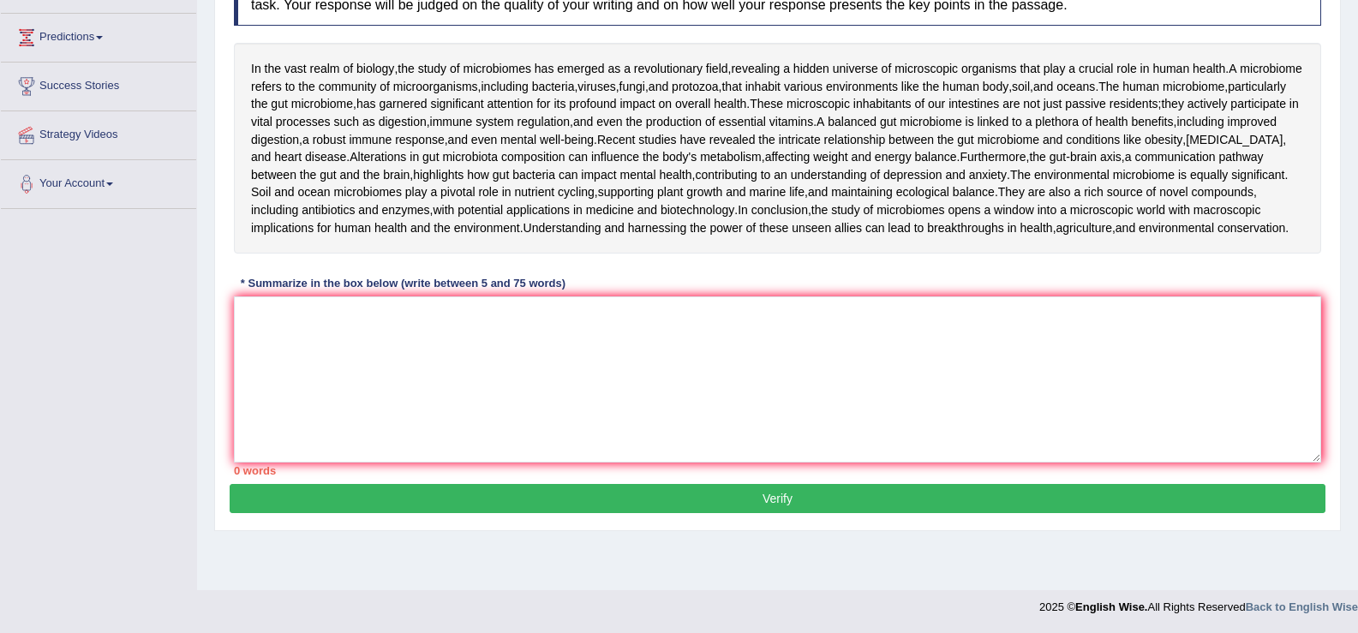
scroll to position [272, 0]
click at [346, 438] on textarea at bounding box center [777, 379] width 1087 height 166
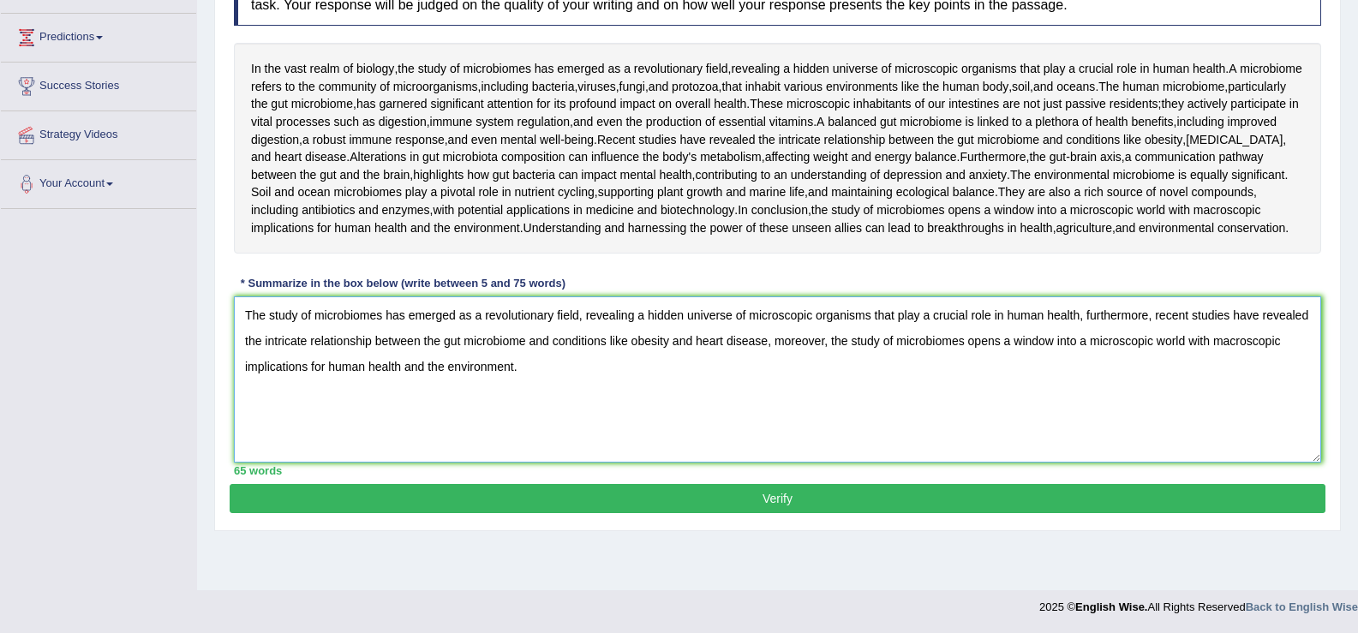
type textarea "The study of microbiomes has emerged as a revolutionary field, revealing a hidd…"
click at [552, 513] on button "Verify" at bounding box center [778, 498] width 1096 height 29
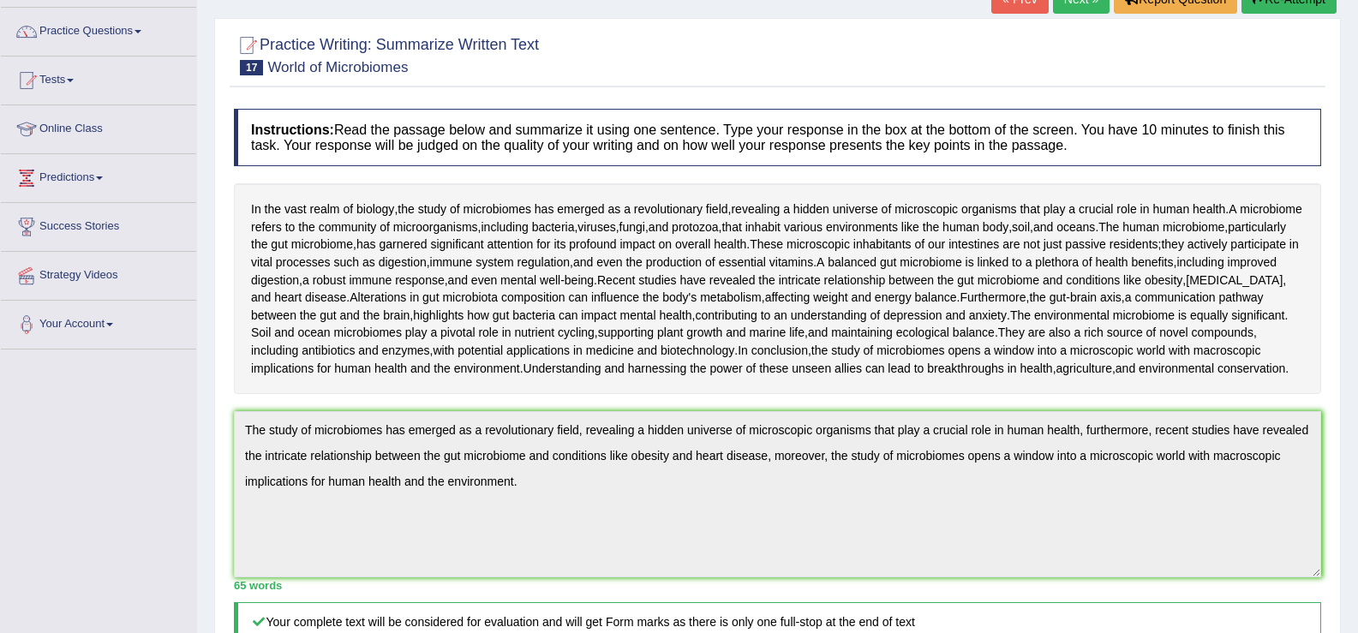
scroll to position [100, 0]
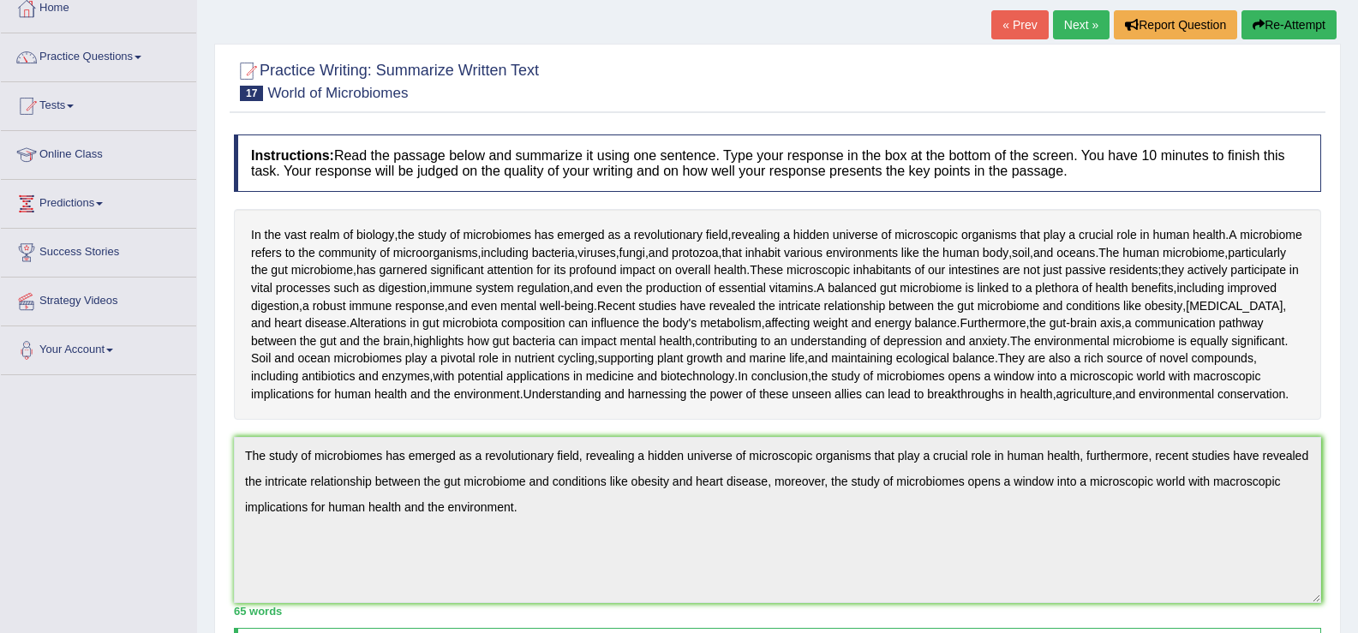
click at [1086, 21] on link "Next »" at bounding box center [1081, 24] width 57 height 29
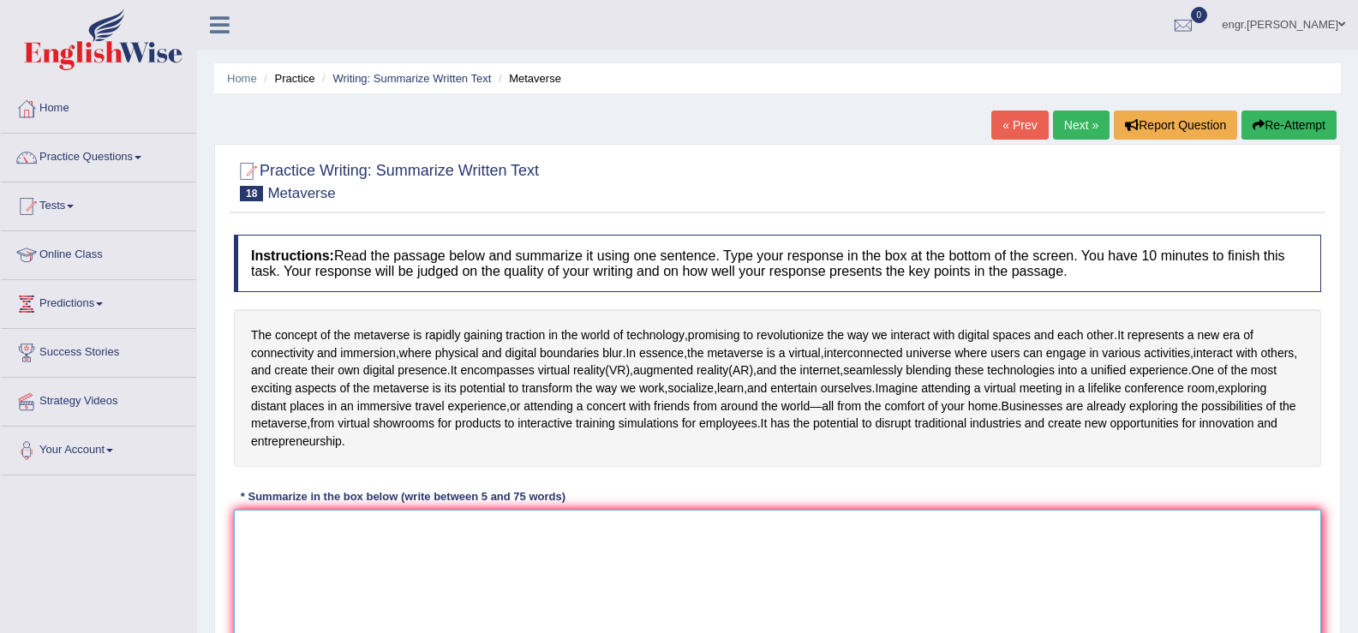
click at [337, 579] on textarea at bounding box center [777, 593] width 1087 height 166
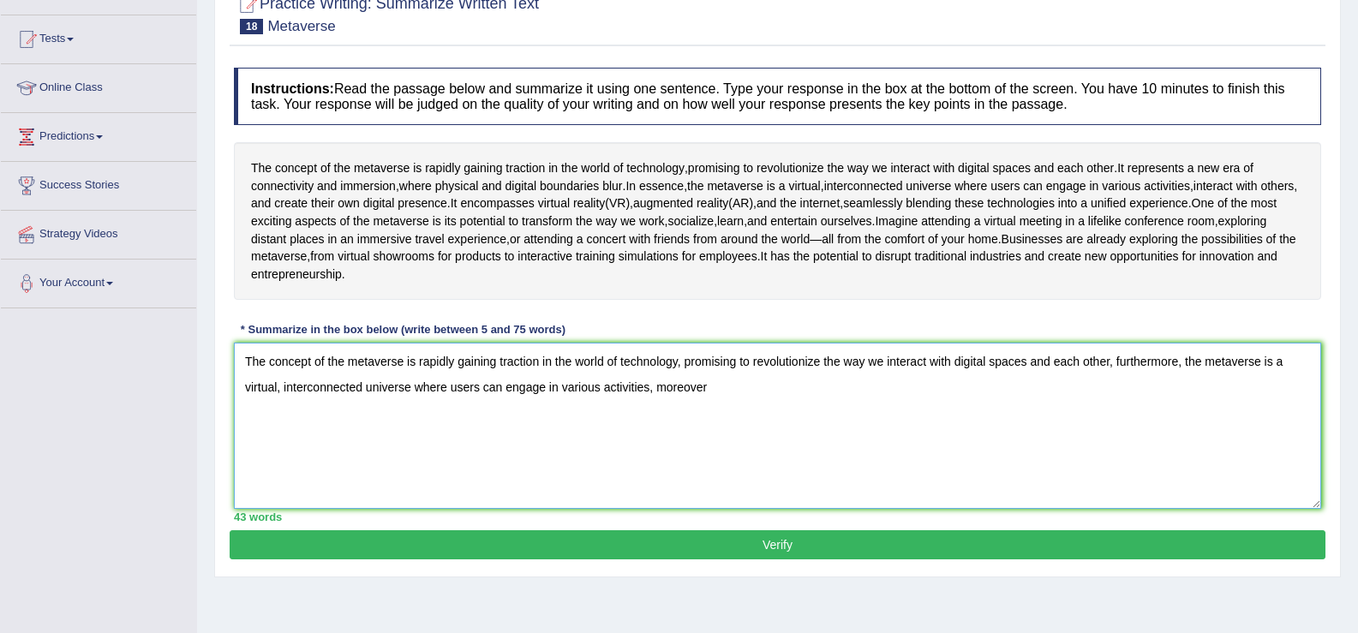
scroll to position [174, 0]
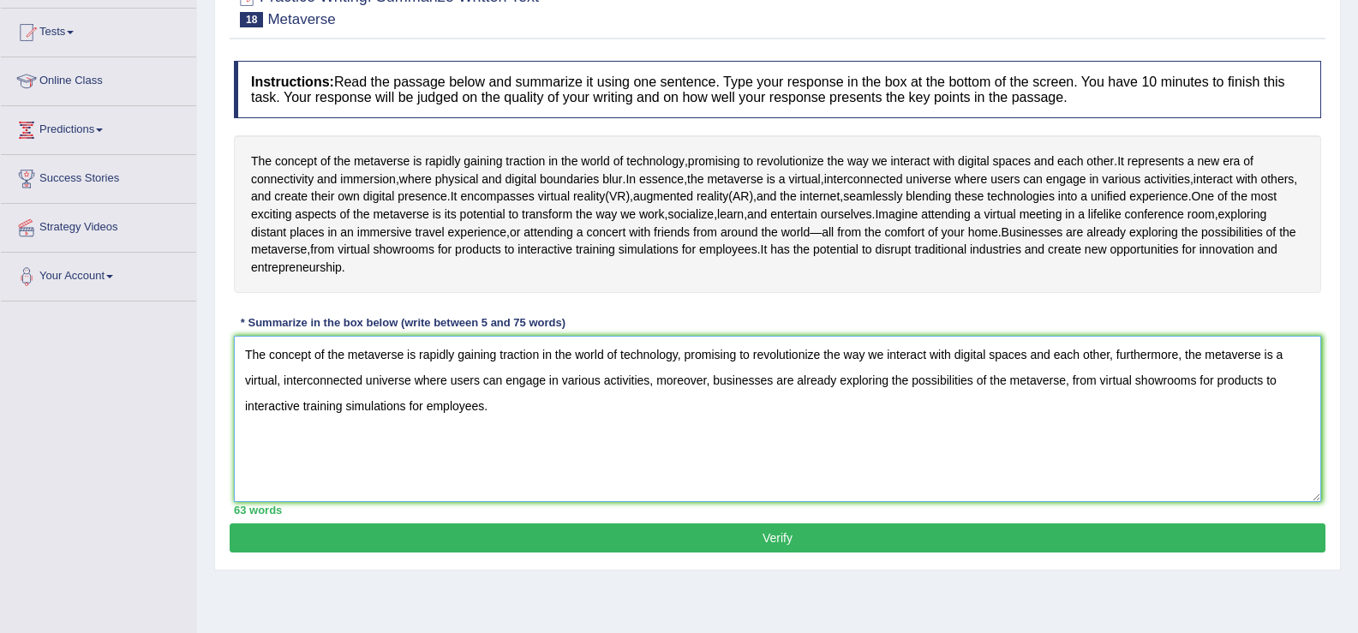
type textarea "The concept of the metaverse is rapidly gaining traction in the world of techno…"
click at [599, 553] on button "Verify" at bounding box center [778, 538] width 1096 height 29
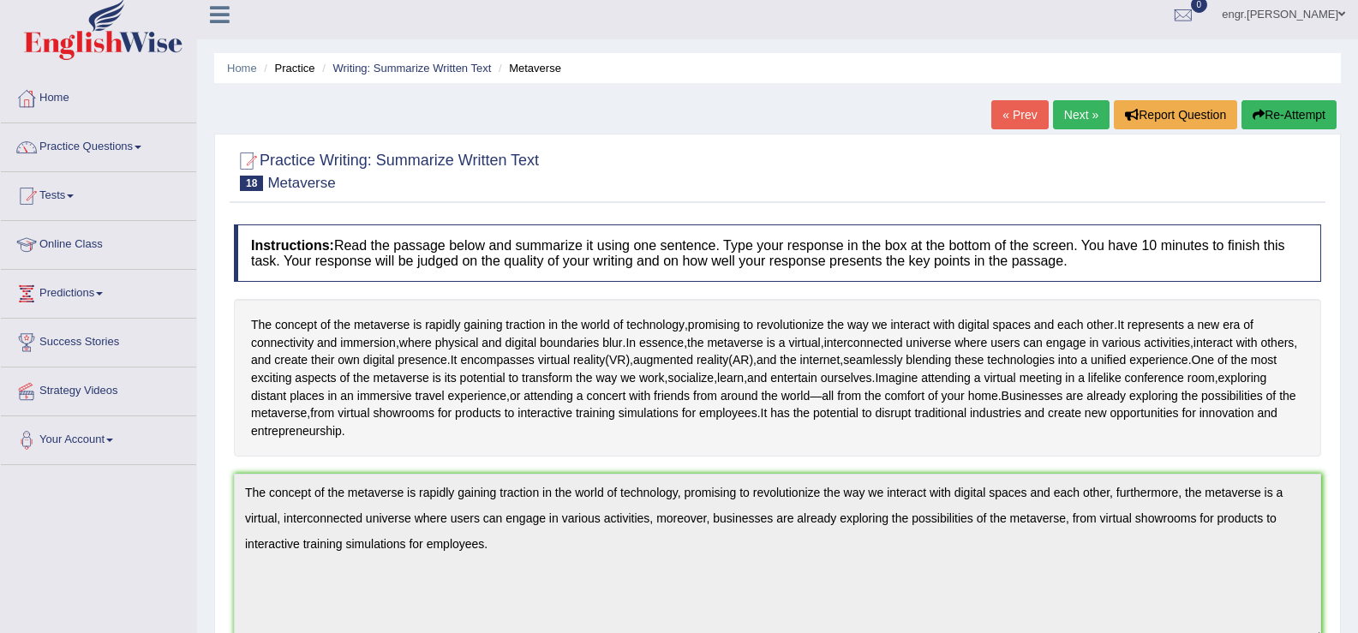
scroll to position [0, 0]
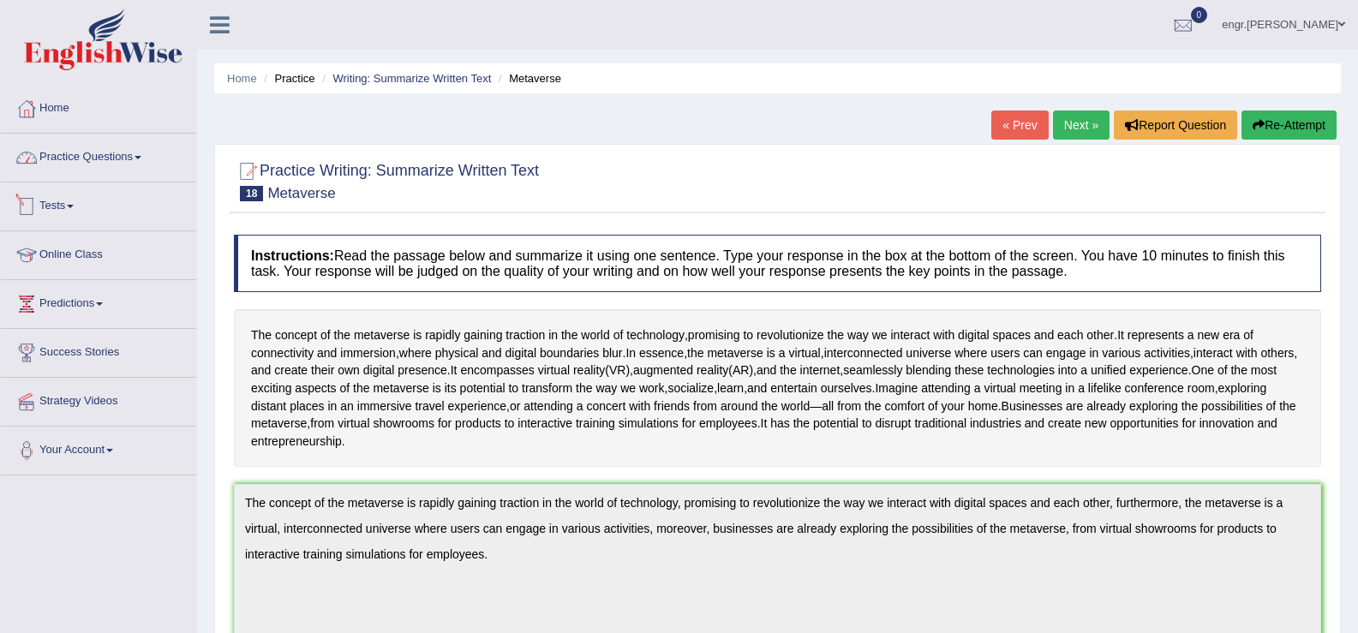
click at [145, 167] on link "Practice Questions" at bounding box center [98, 155] width 195 height 43
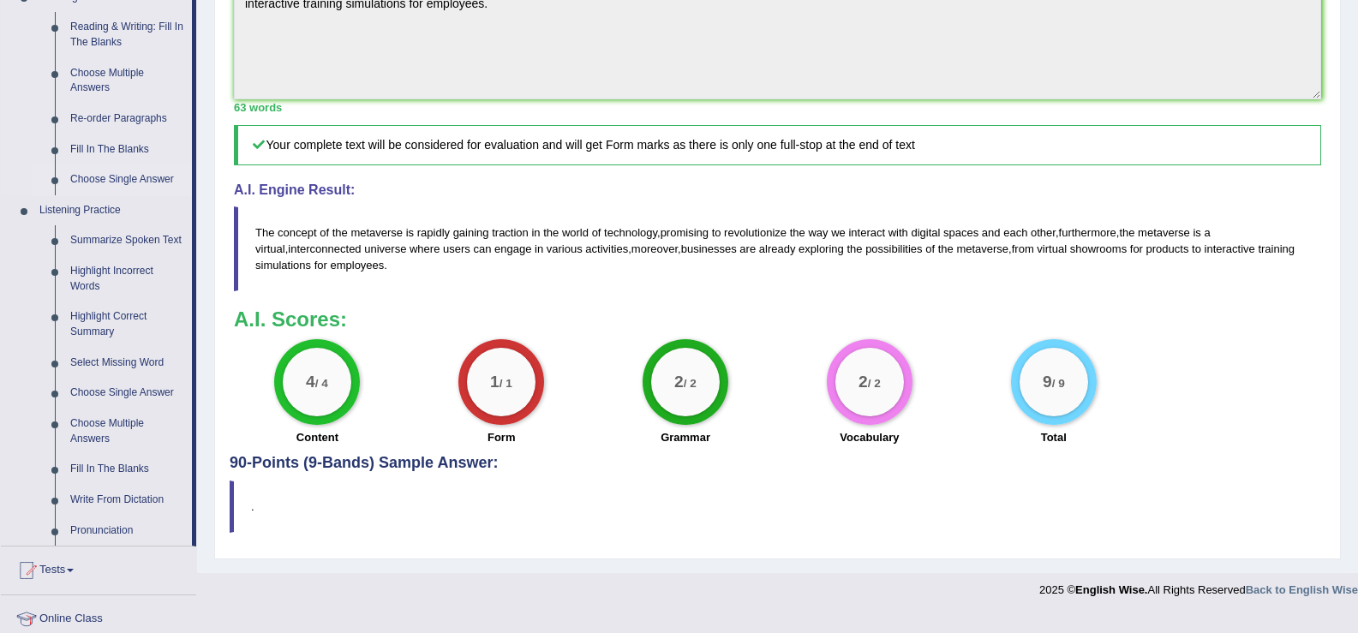
scroll to position [590, 0]
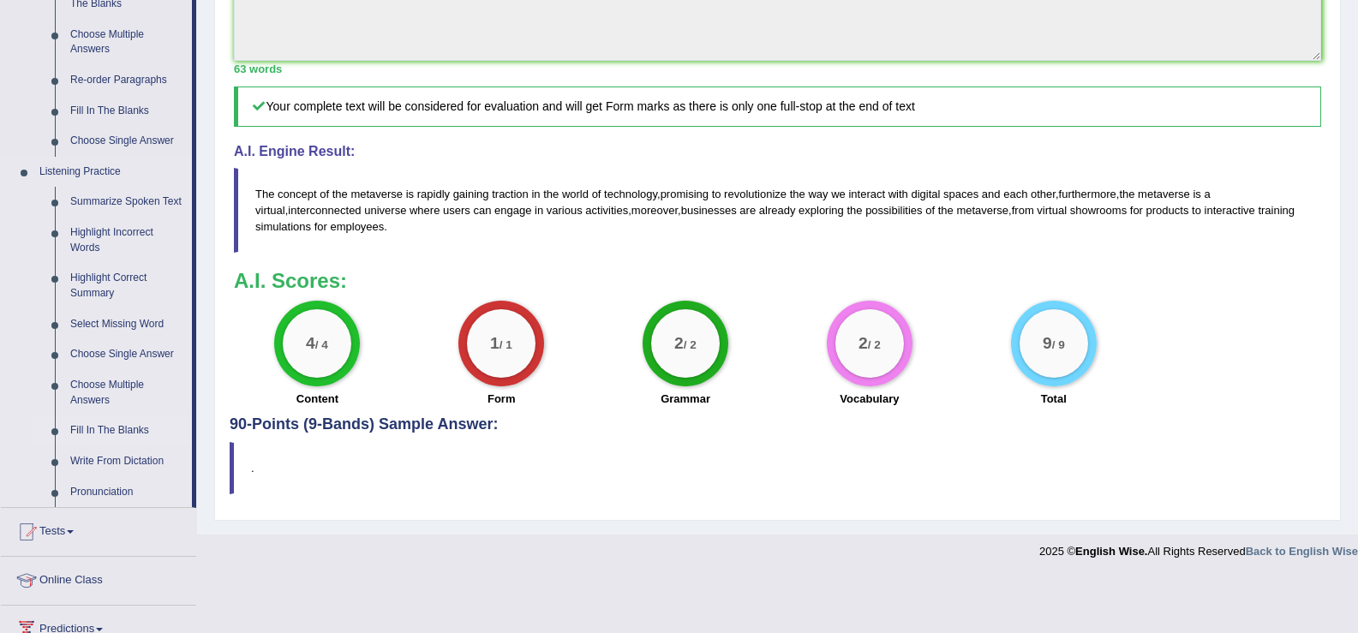
click at [135, 423] on link "Fill In The Blanks" at bounding box center [127, 431] width 129 height 31
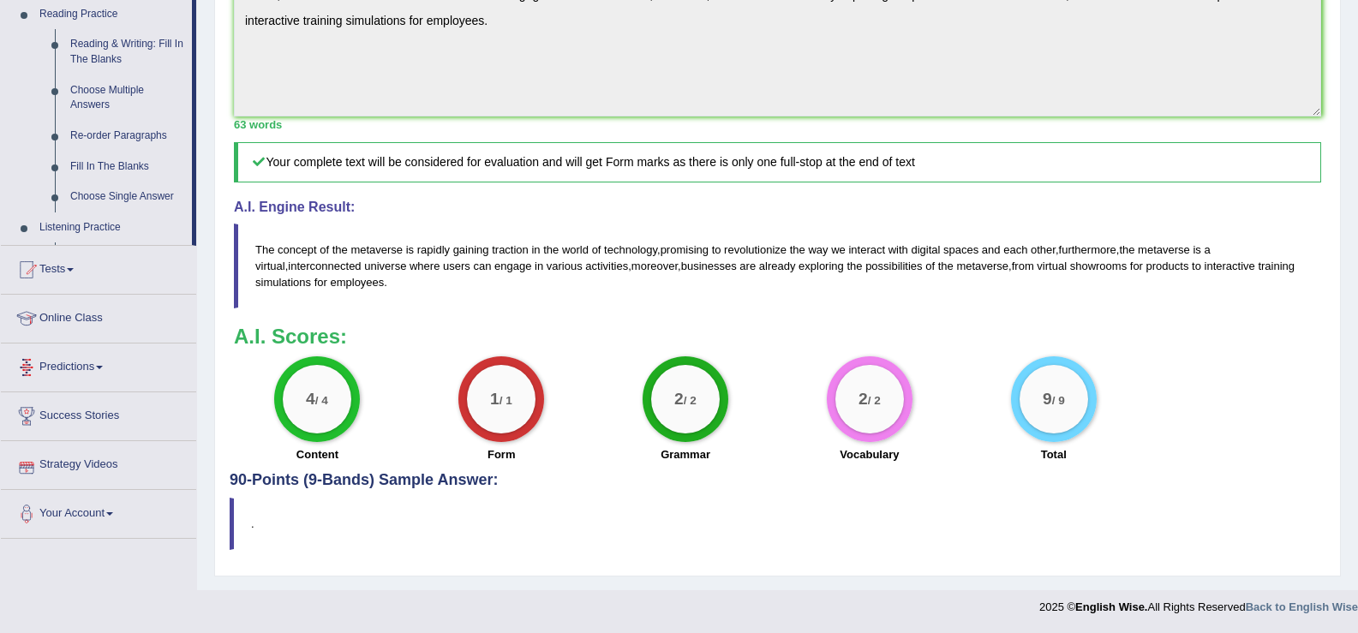
scroll to position [551, 0]
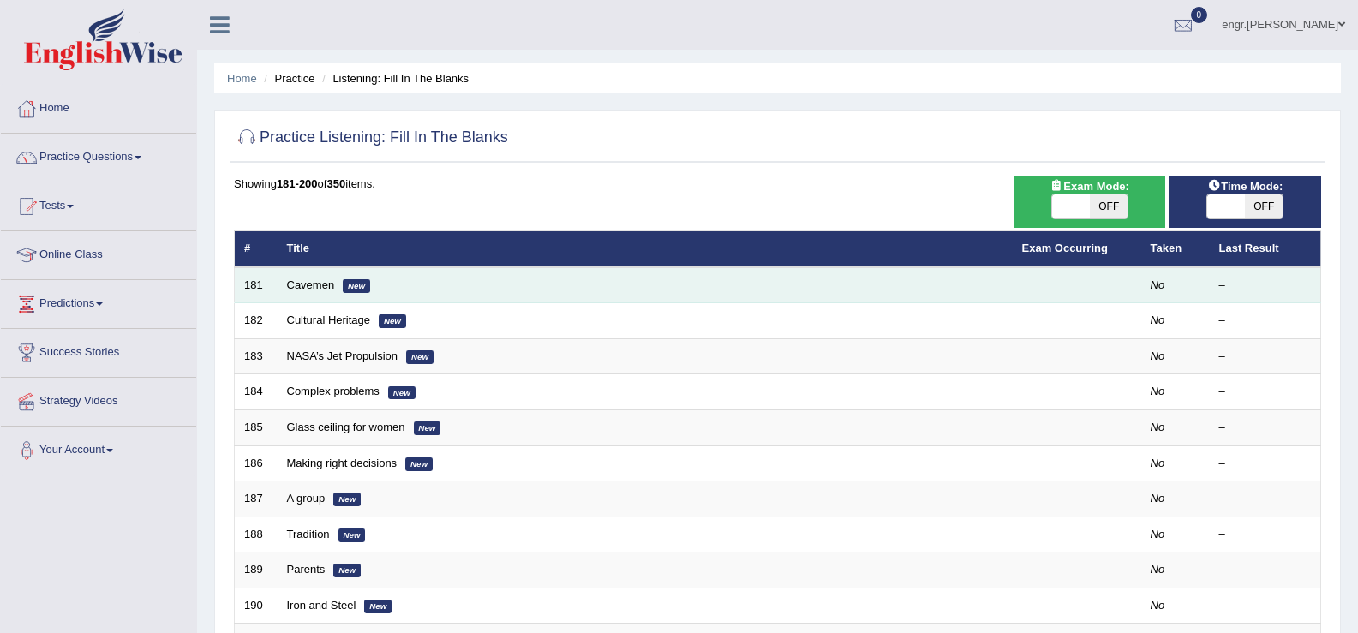
click at [315, 284] on link "Cavemen" at bounding box center [311, 284] width 48 height 13
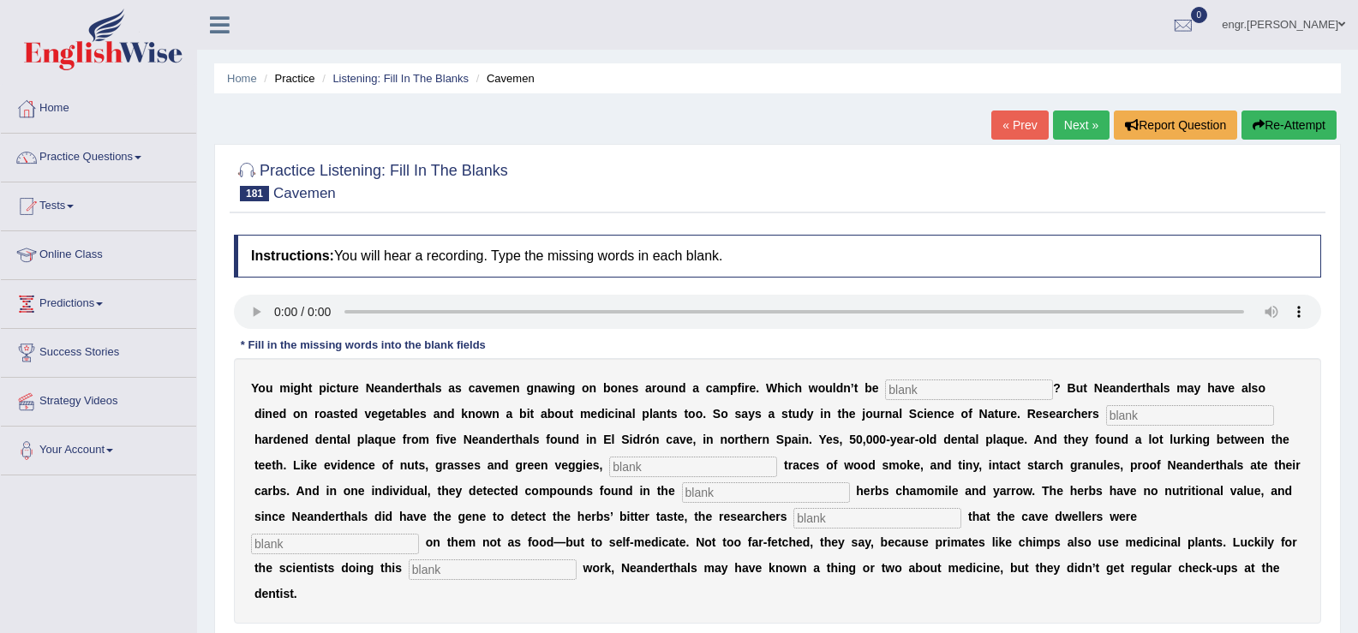
click at [985, 393] on input "text" at bounding box center [969, 390] width 168 height 21
type input "inaccurate"
click at [1193, 416] on input "text" at bounding box center [1190, 415] width 168 height 21
type input "analysized"
click at [691, 466] on input "text" at bounding box center [693, 467] width 168 height 21
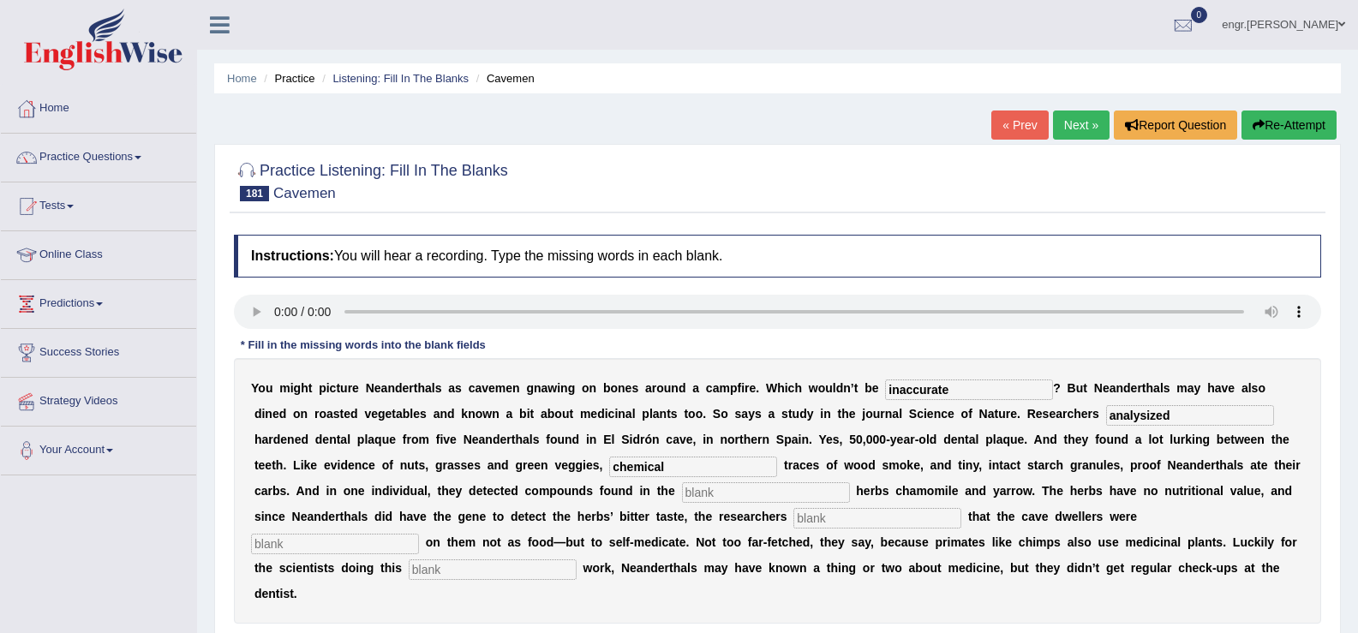
type input "chemical"
click at [715, 494] on input "text" at bounding box center [766, 492] width 168 height 21
type input "medicine"
click at [796, 518] on input "text" at bounding box center [877, 518] width 168 height 21
type input "spec"
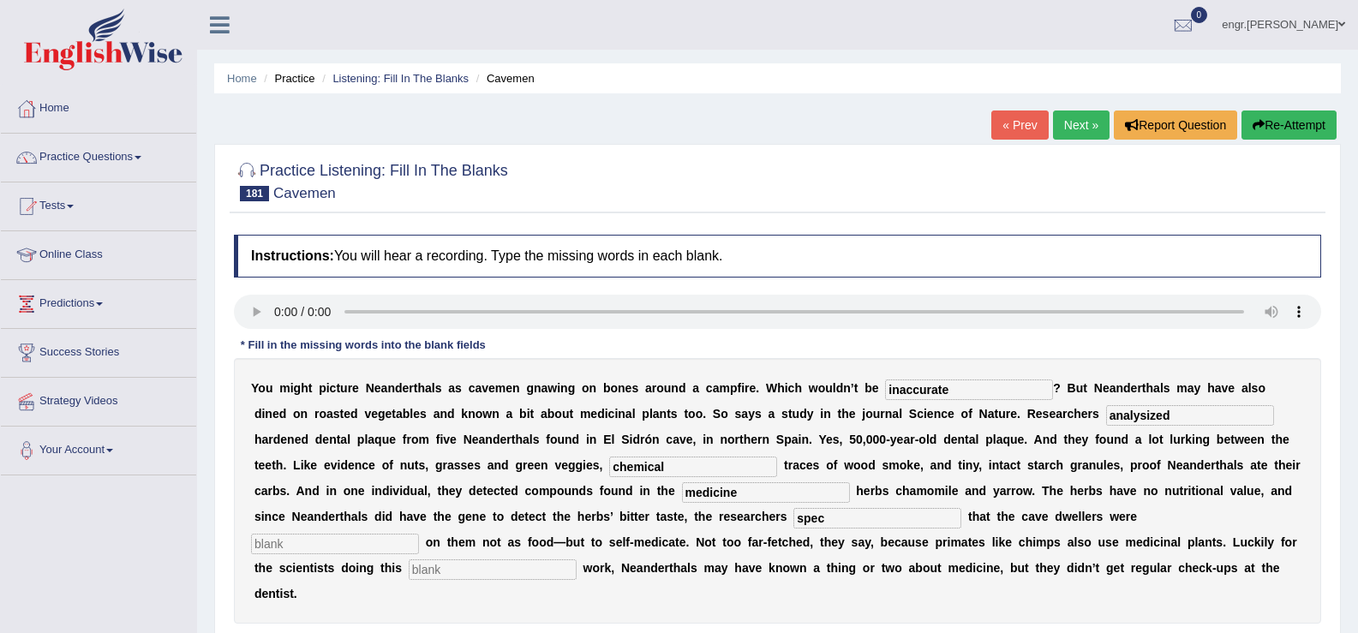
click at [310, 541] on input "text" at bounding box center [335, 544] width 168 height 21
type input "m"
click at [448, 572] on input "text" at bounding box center [493, 570] width 168 height 21
type input "detective"
click at [854, 520] on input "spec" at bounding box center [877, 518] width 168 height 21
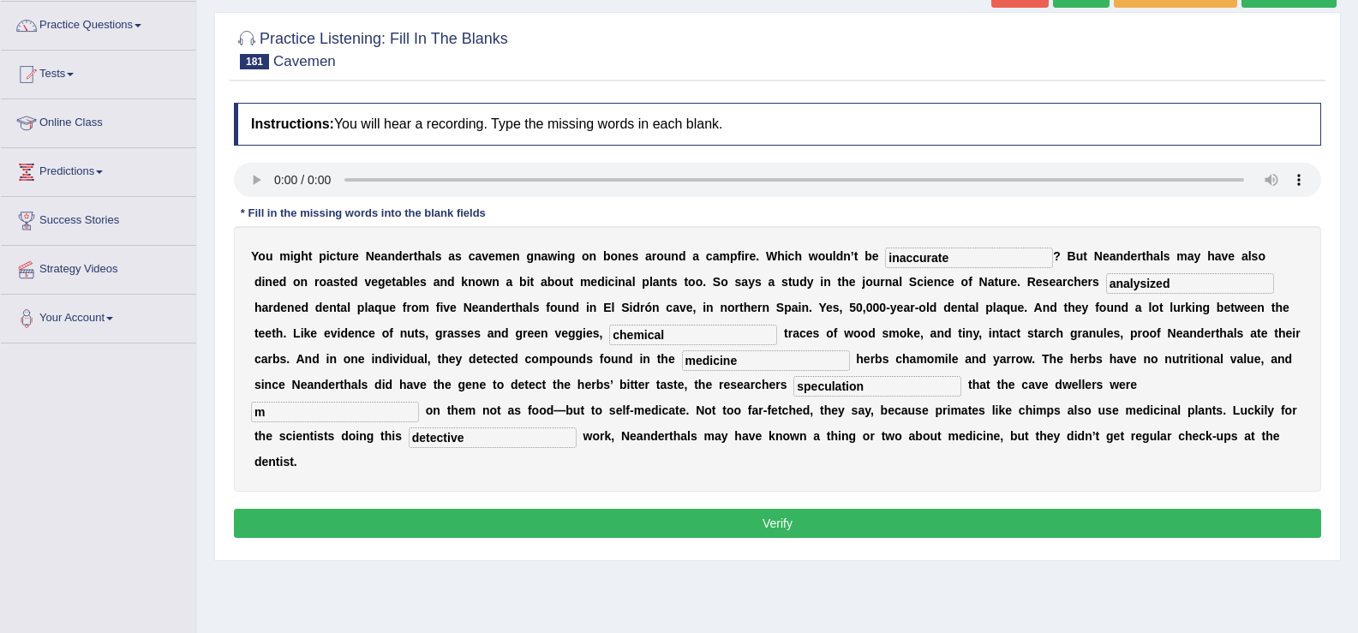
scroll to position [140, 0]
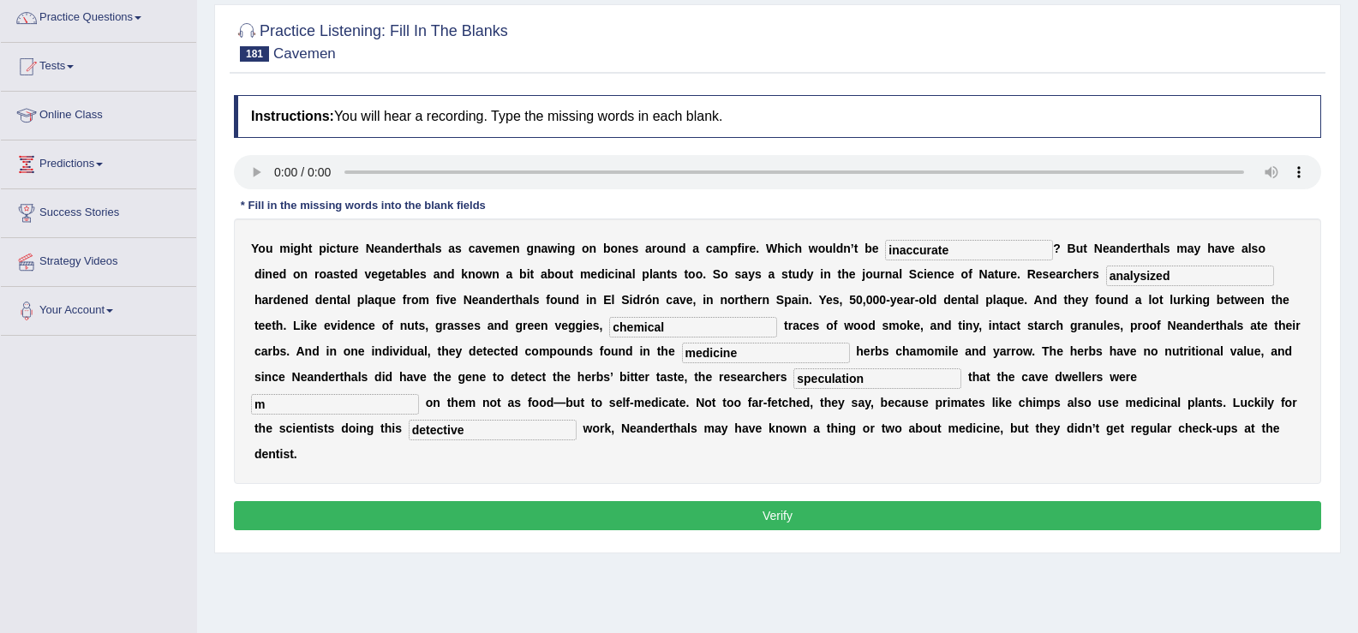
type input "speculation"
click at [787, 520] on button "Verify" at bounding box center [777, 515] width 1087 height 29
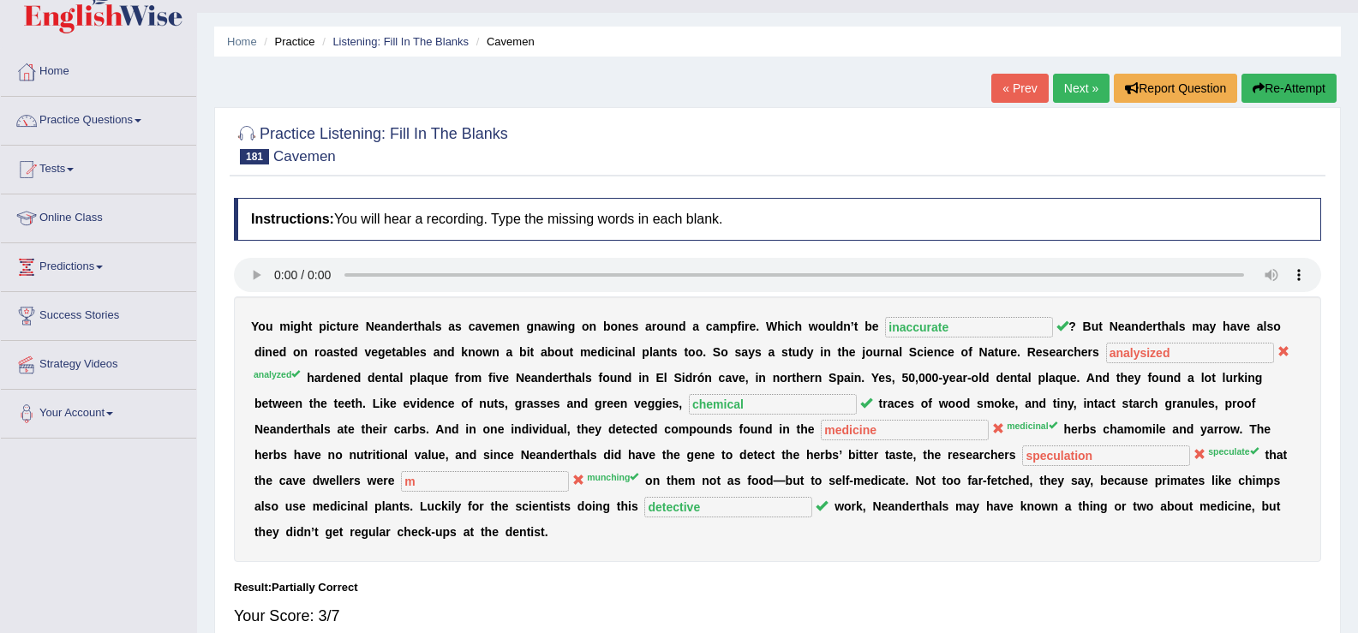
scroll to position [0, 0]
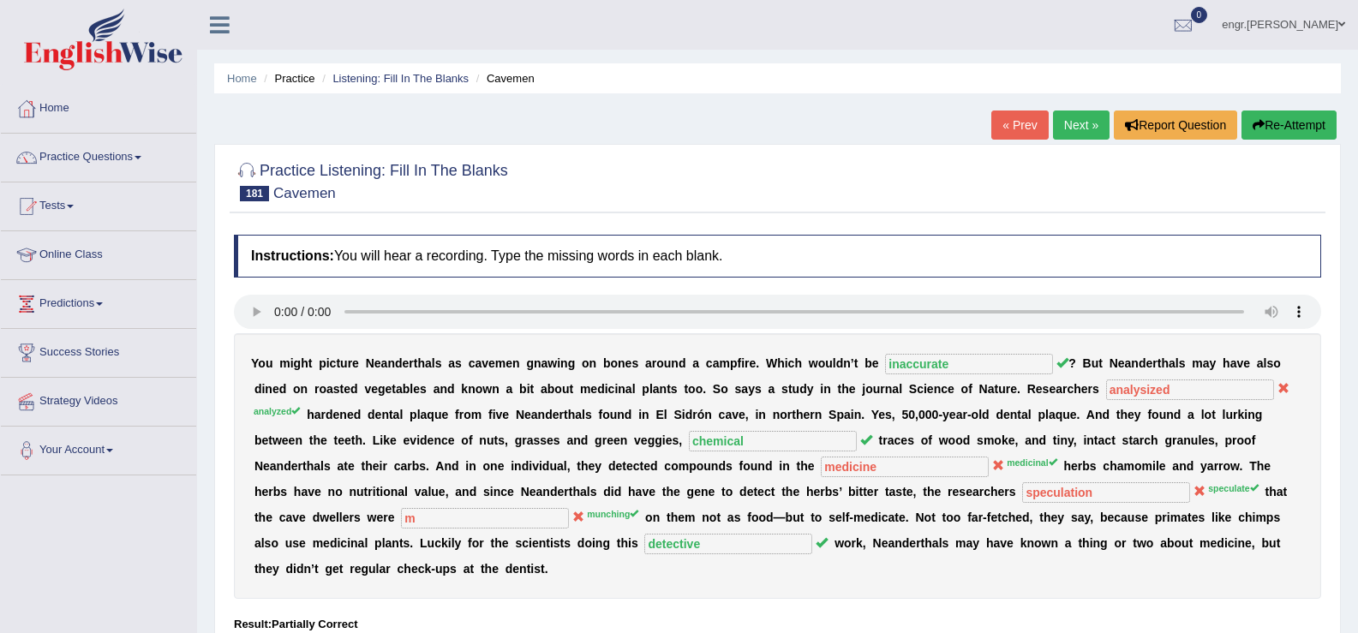
click at [1054, 139] on link "Next »" at bounding box center [1081, 125] width 57 height 29
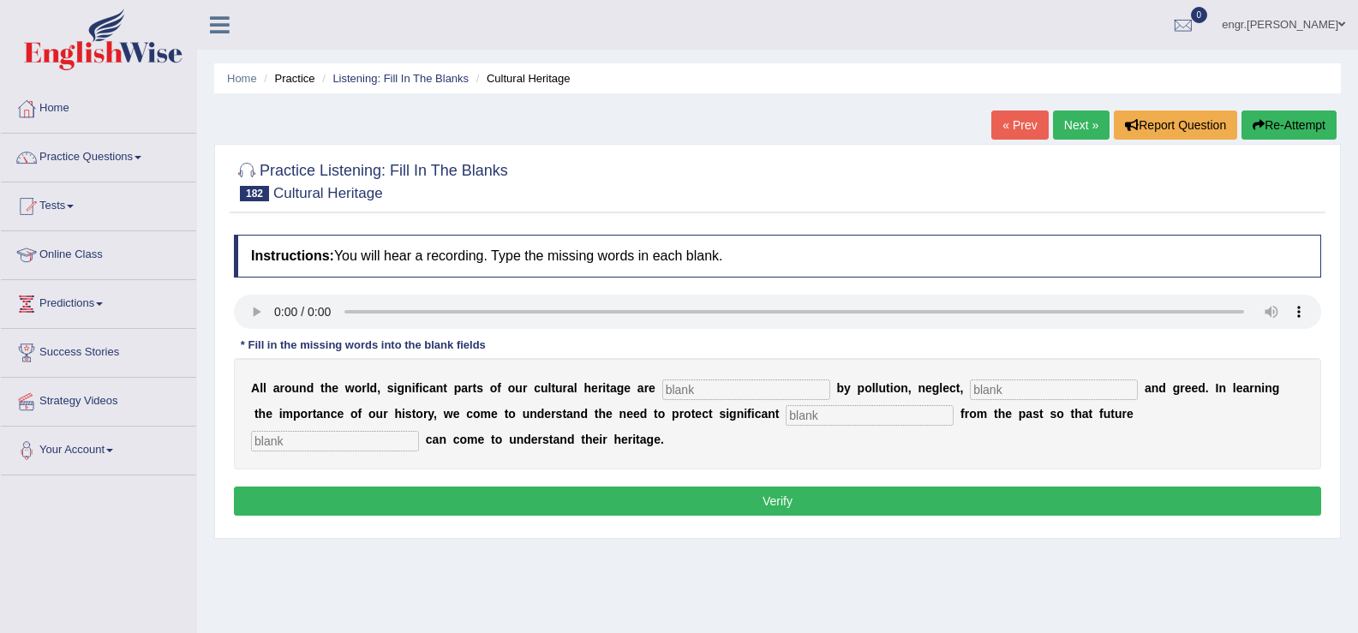
click at [749, 384] on input "text" at bounding box center [746, 390] width 168 height 21
type input "tg"
click at [984, 386] on input "text" at bounding box center [1054, 390] width 168 height 21
type input "carelessness"
click at [854, 420] on input "text" at bounding box center [870, 415] width 168 height 21
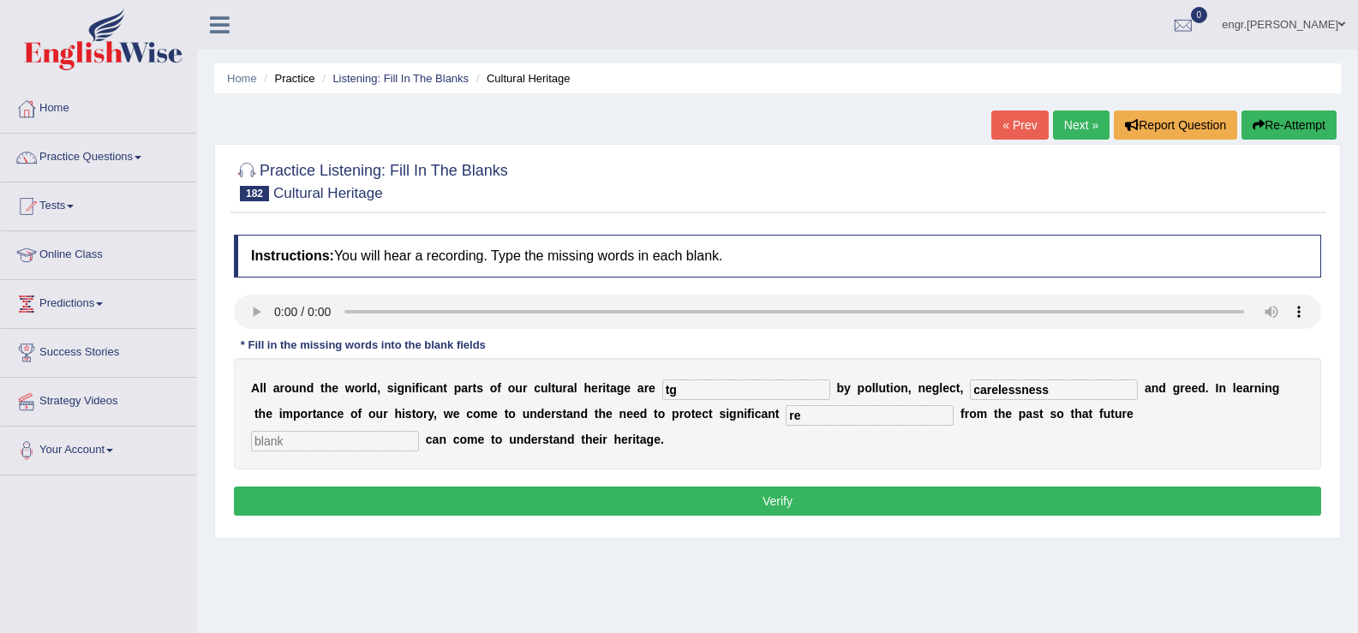
type input "re"
click at [381, 436] on input "text" at bounding box center [335, 441] width 168 height 21
type input "generations"
click at [783, 389] on input "tg" at bounding box center [746, 390] width 168 height 21
type input "threatened"
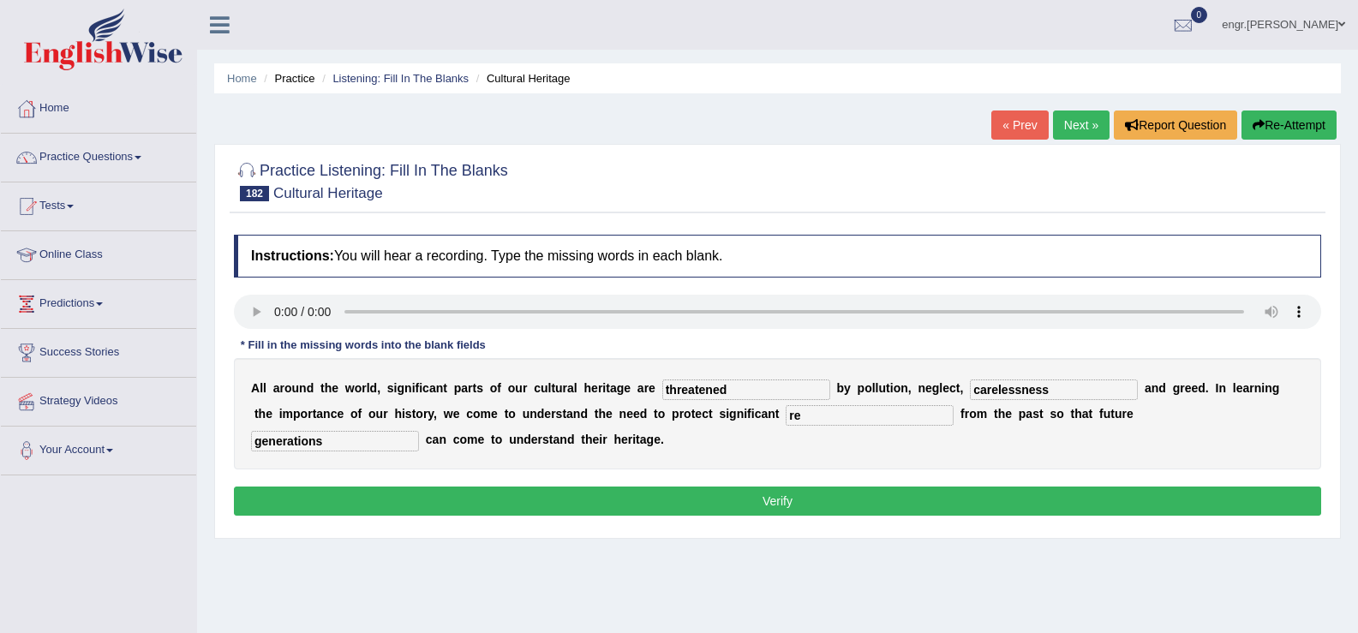
click at [829, 422] on input "re" at bounding box center [870, 415] width 168 height 21
type input "remains"
click at [829, 478] on div "Instructions: You will hear a recording. Type the missing words in each blank. …" at bounding box center [778, 377] width 1096 height 303
click at [827, 485] on div "Instructions: You will hear a recording. Type the missing words in each blank. …" at bounding box center [778, 377] width 1096 height 303
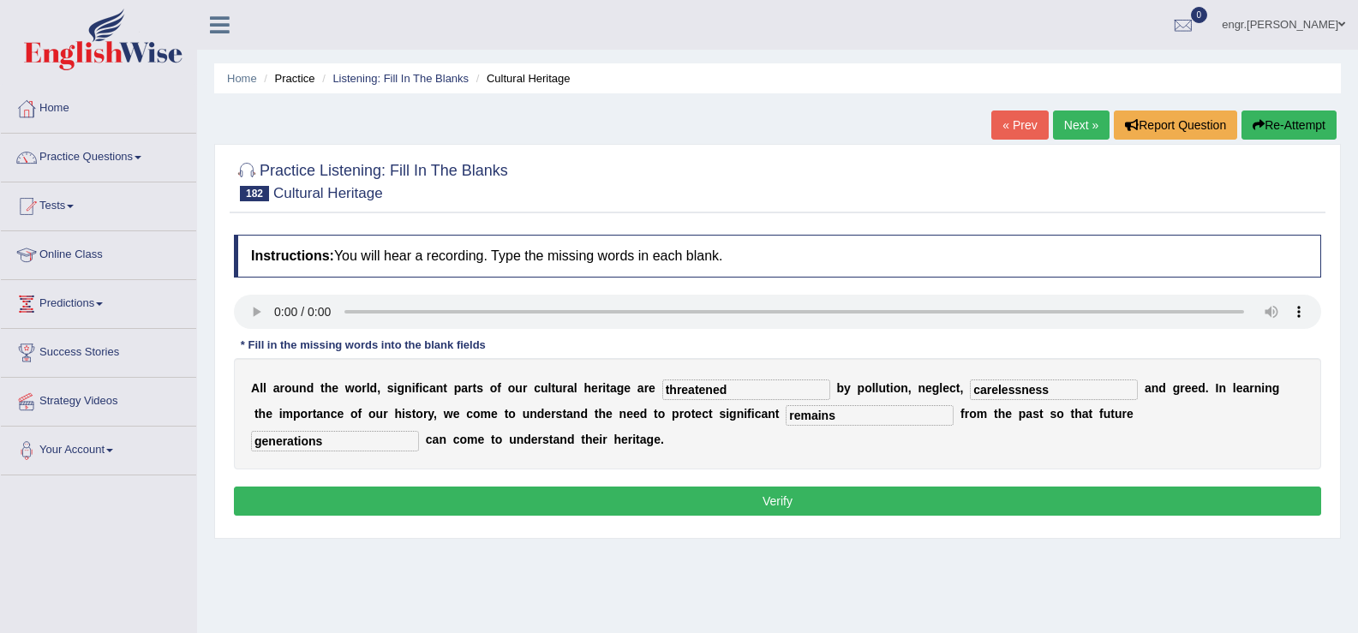
click at [826, 486] on div "Instructions: You will hear a recording. Type the missing words in each blank. …" at bounding box center [778, 377] width 1096 height 303
click at [822, 494] on button "Verify" at bounding box center [777, 501] width 1087 height 29
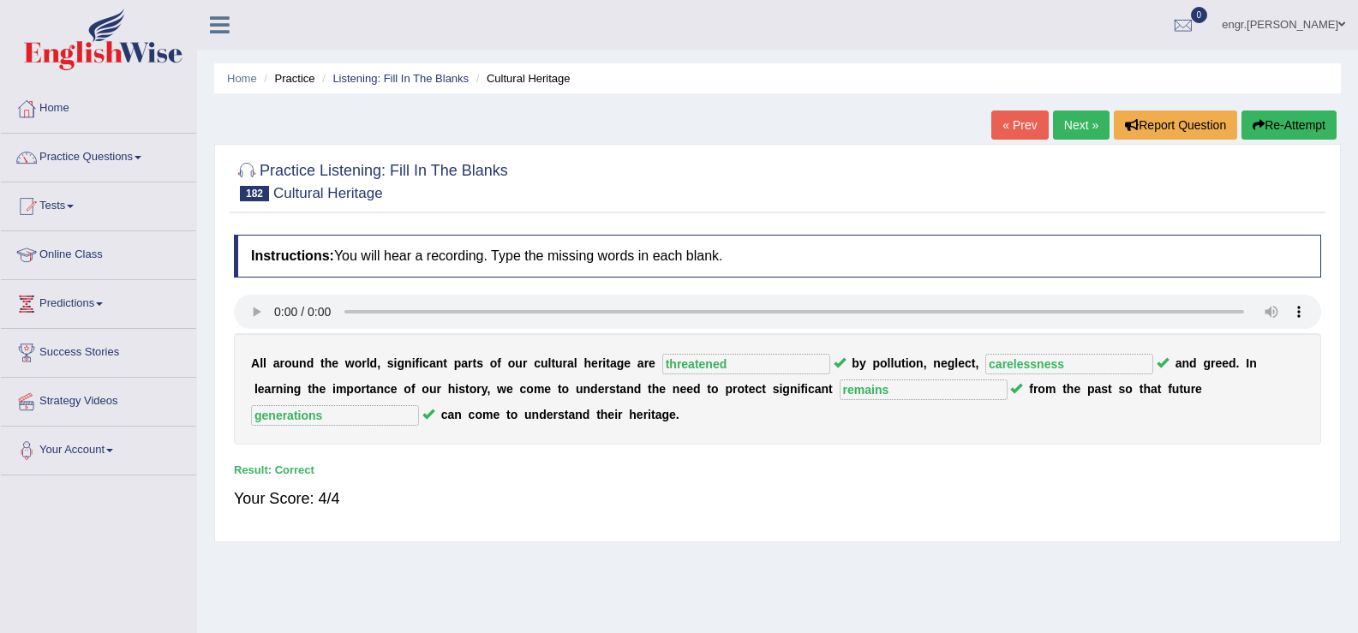
click at [1061, 129] on link "Next »" at bounding box center [1081, 125] width 57 height 29
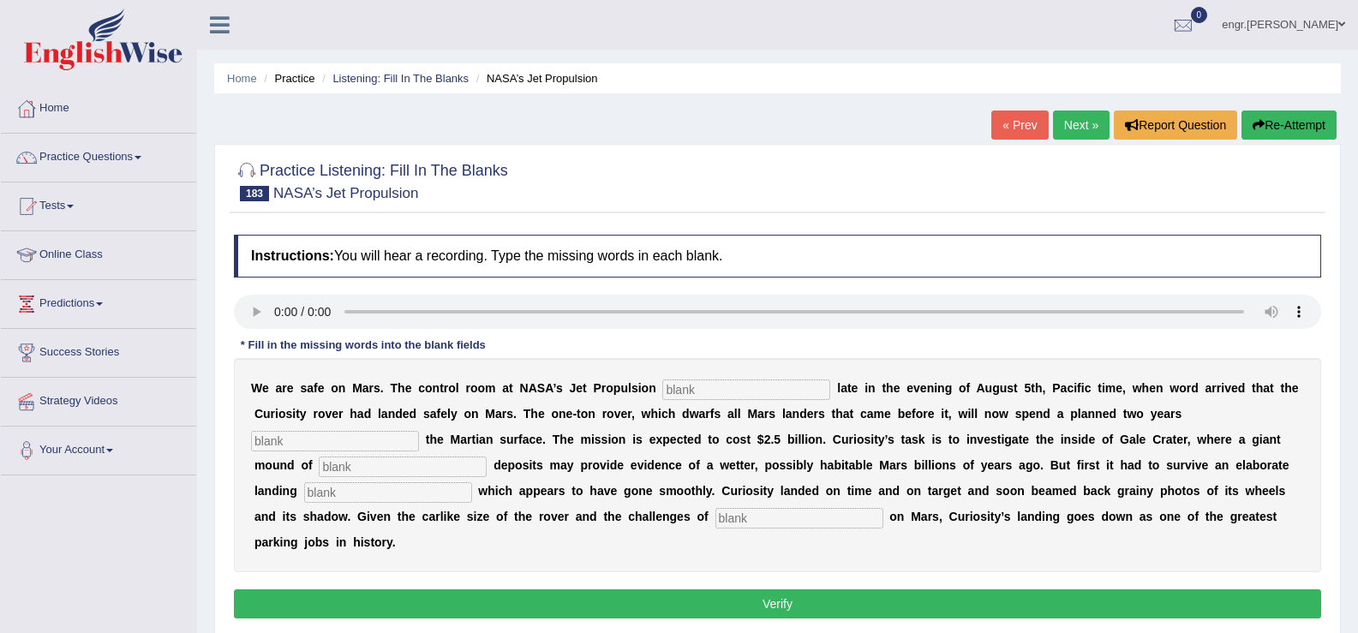
click at [727, 386] on input "text" at bounding box center [746, 390] width 168 height 21
type input "labortory"
click at [399, 437] on input "text" at bounding box center [335, 441] width 168 height 21
type input "exploring"
click at [388, 462] on input "text" at bounding box center [403, 467] width 168 height 21
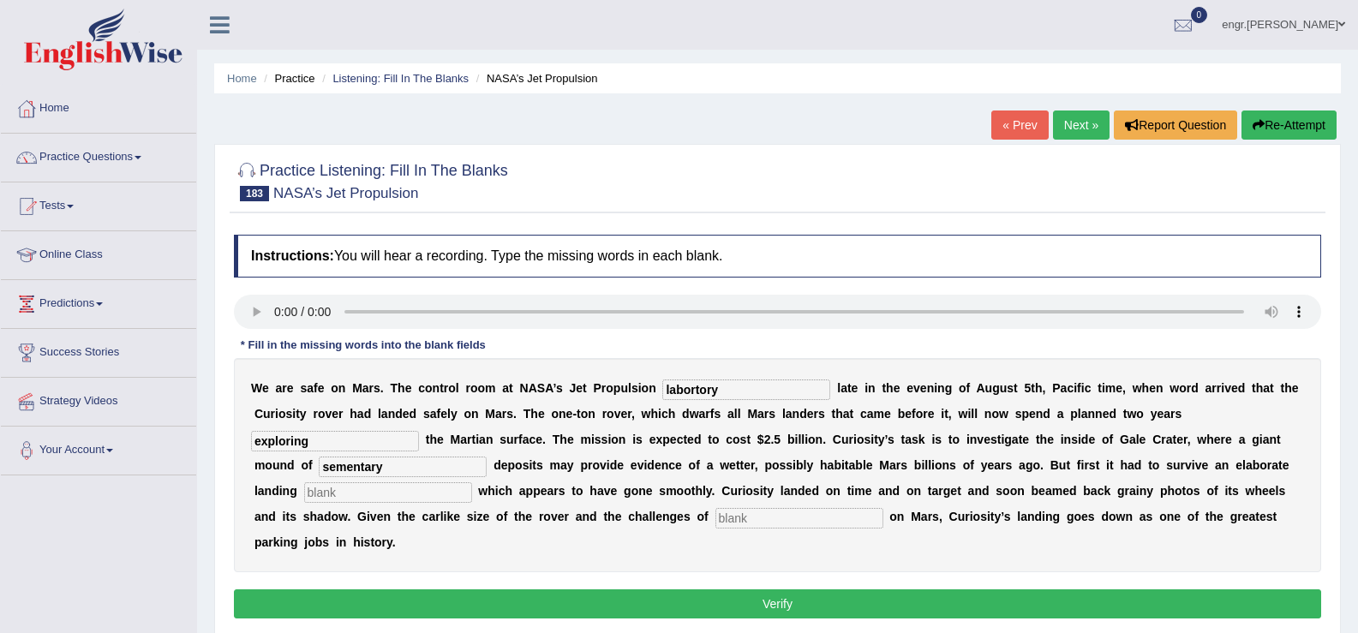
type input "sementary"
click at [368, 496] on input "text" at bounding box center [388, 492] width 168 height 21
type input "sequence"
click at [753, 518] on input "text" at bounding box center [799, 518] width 168 height 21
type input "landing"
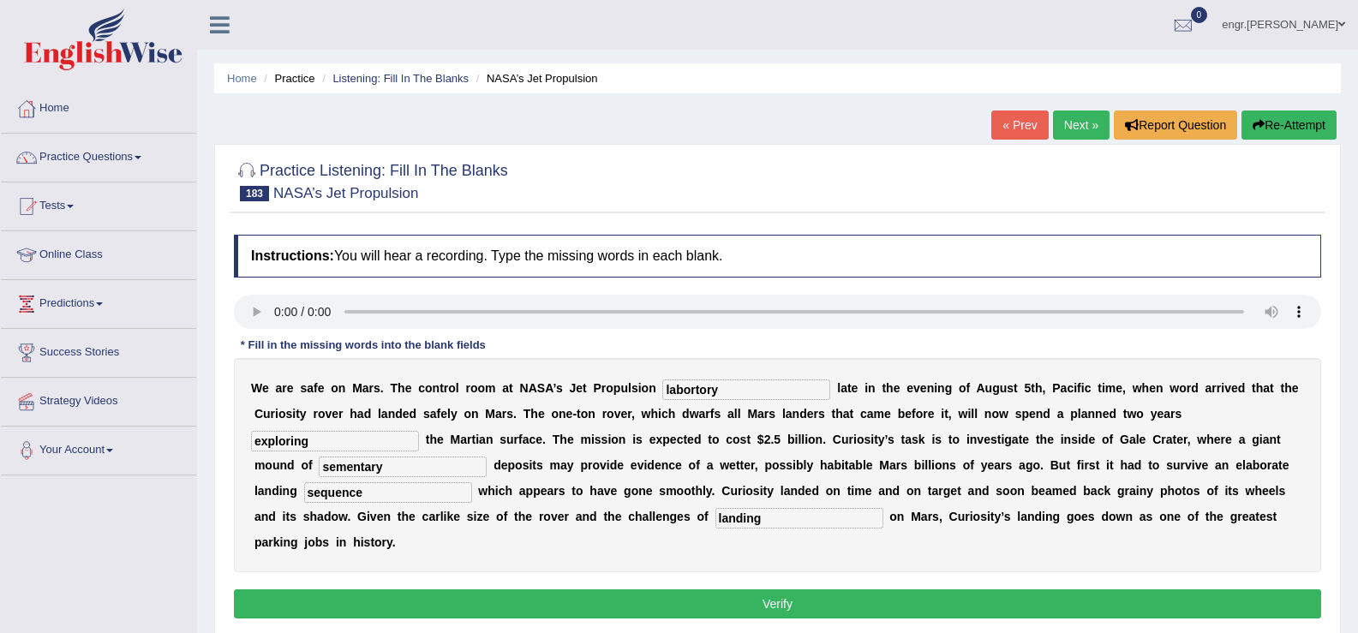
click at [727, 596] on button "Verify" at bounding box center [777, 604] width 1087 height 29
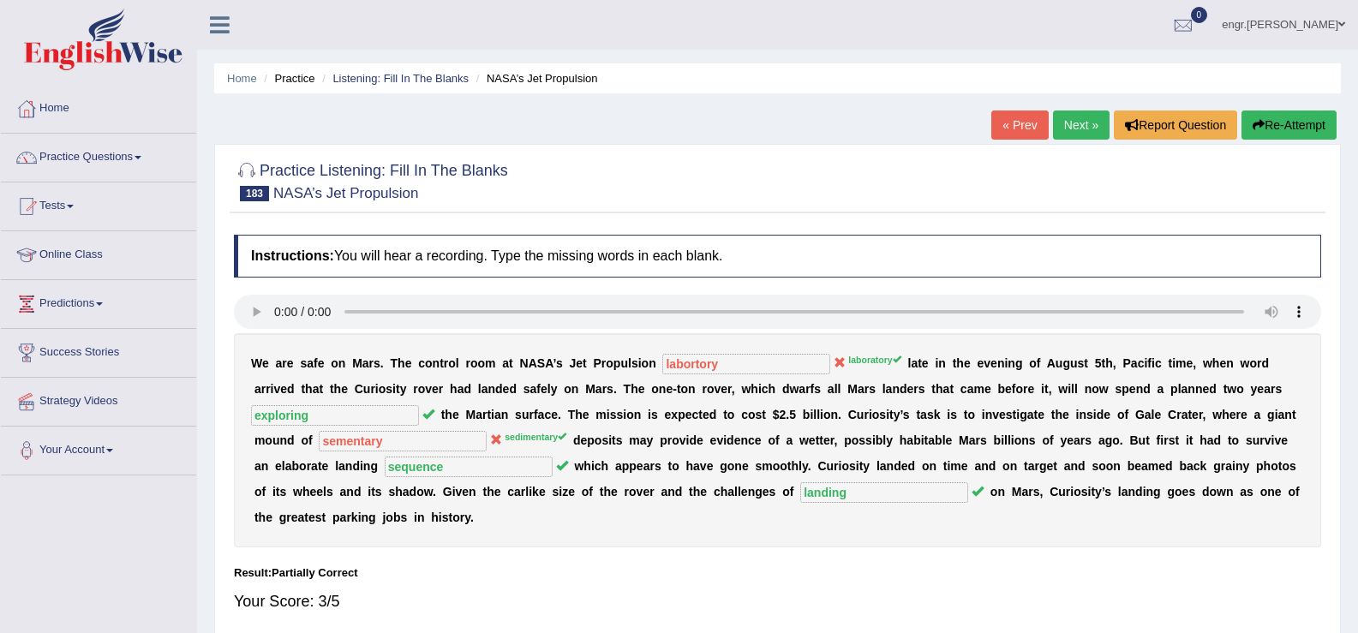
click at [1073, 138] on link "Next »" at bounding box center [1081, 125] width 57 height 29
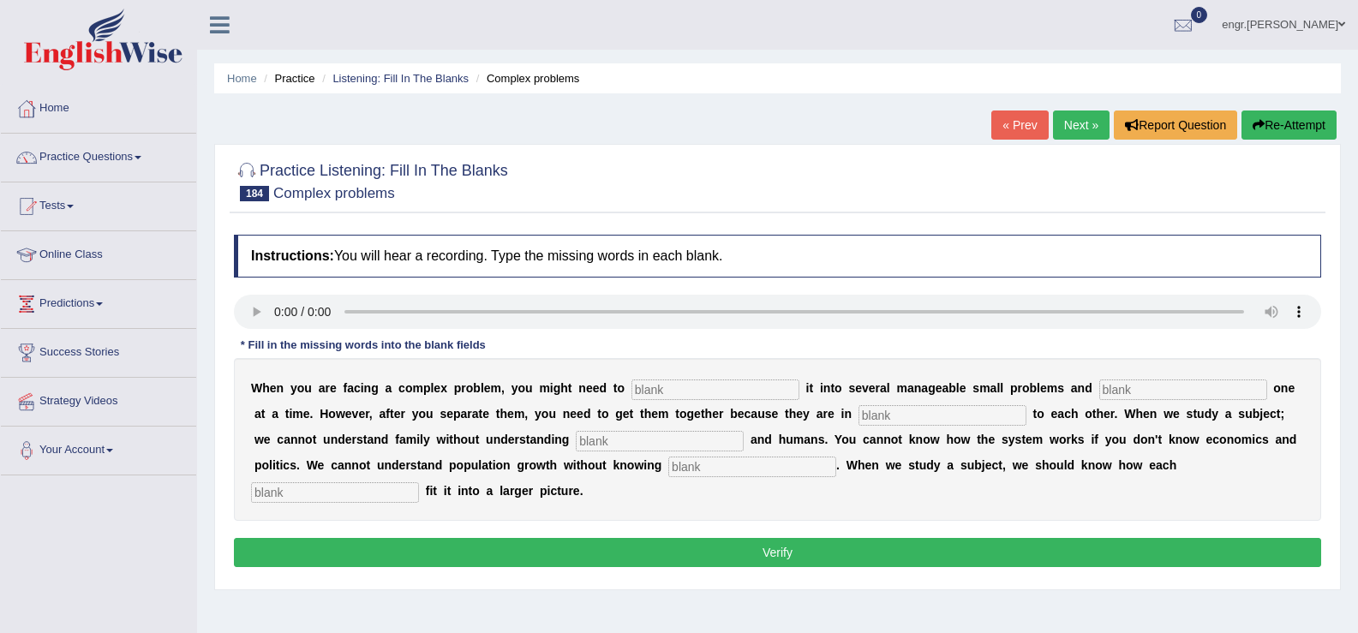
click at [462, 428] on div "W h e n y o u a r e f a c i n g a c o m p l e x p r o b l e m , y o u m i g h t…" at bounding box center [777, 439] width 1087 height 163
click at [707, 392] on input "text" at bounding box center [715, 390] width 168 height 21
type input "break"
click at [1116, 396] on input "text" at bounding box center [1183, 390] width 168 height 21
type input "solve"
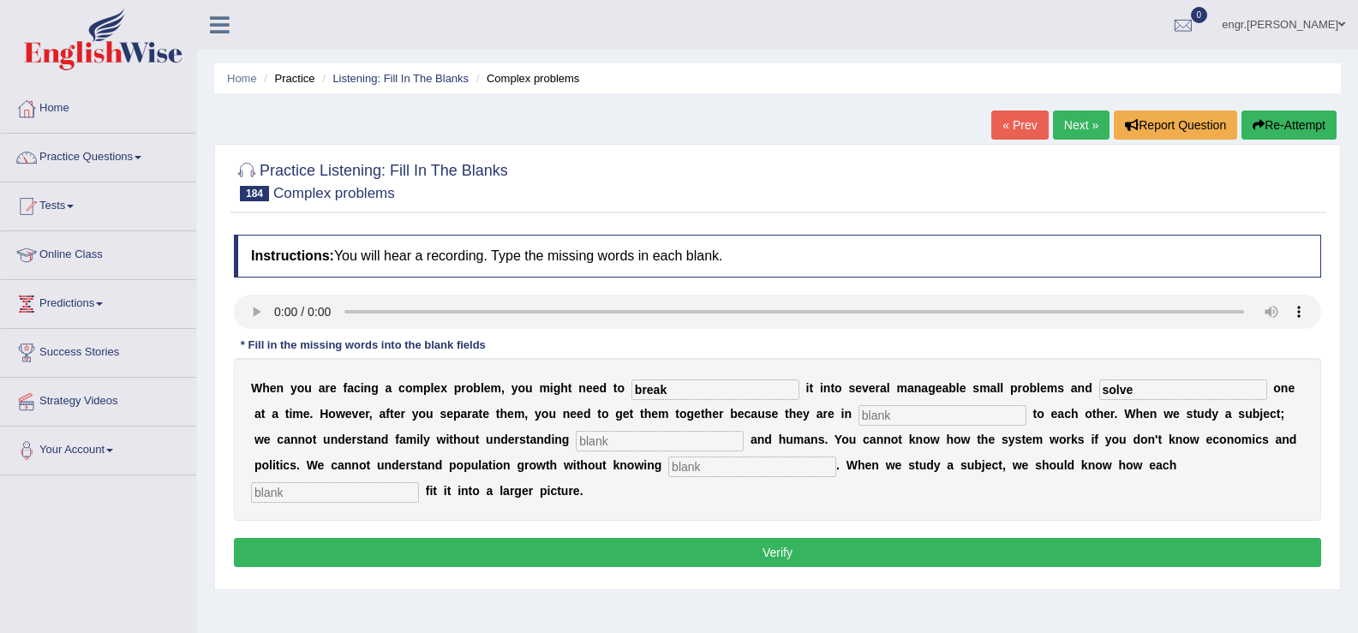
click at [947, 416] on input "text" at bounding box center [943, 415] width 168 height 21
type input "relation"
click at [670, 441] on input "text" at bounding box center [660, 441] width 168 height 21
type input "family"
click at [690, 474] on input "text" at bounding box center [752, 467] width 168 height 21
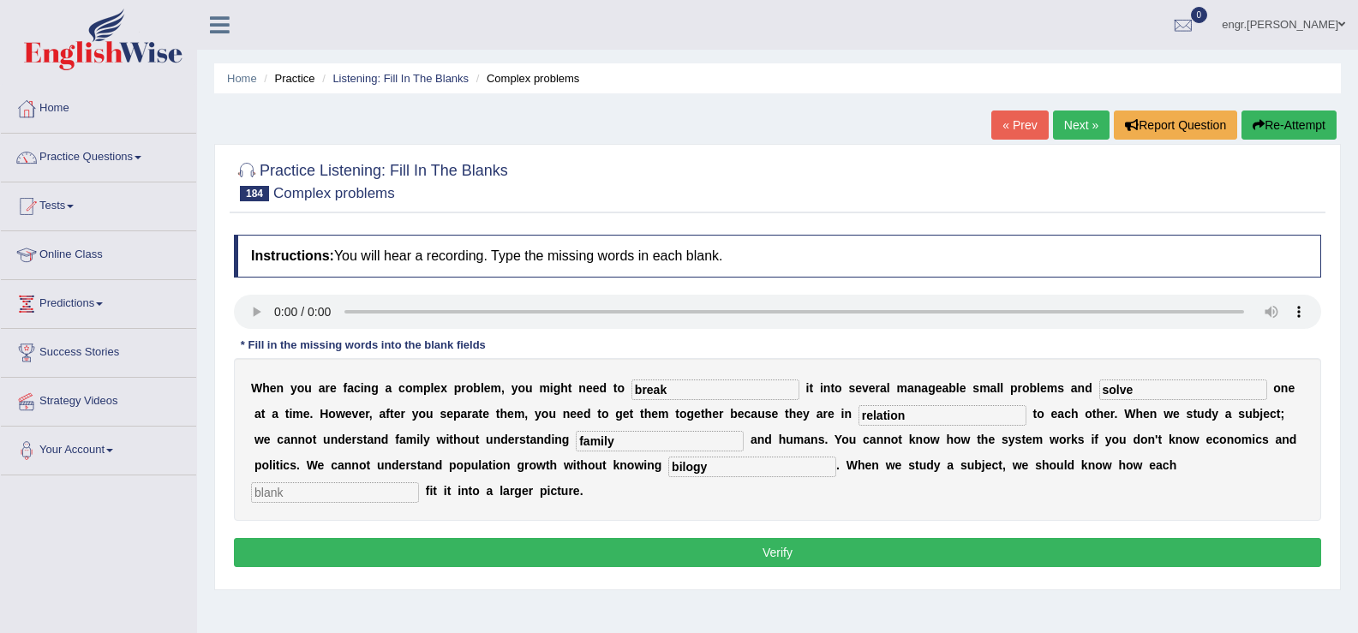
type input "bilogy"
click at [330, 491] on input "text" at bounding box center [335, 492] width 168 height 21
type input "component"
click at [668, 538] on button "Verify" at bounding box center [777, 552] width 1087 height 29
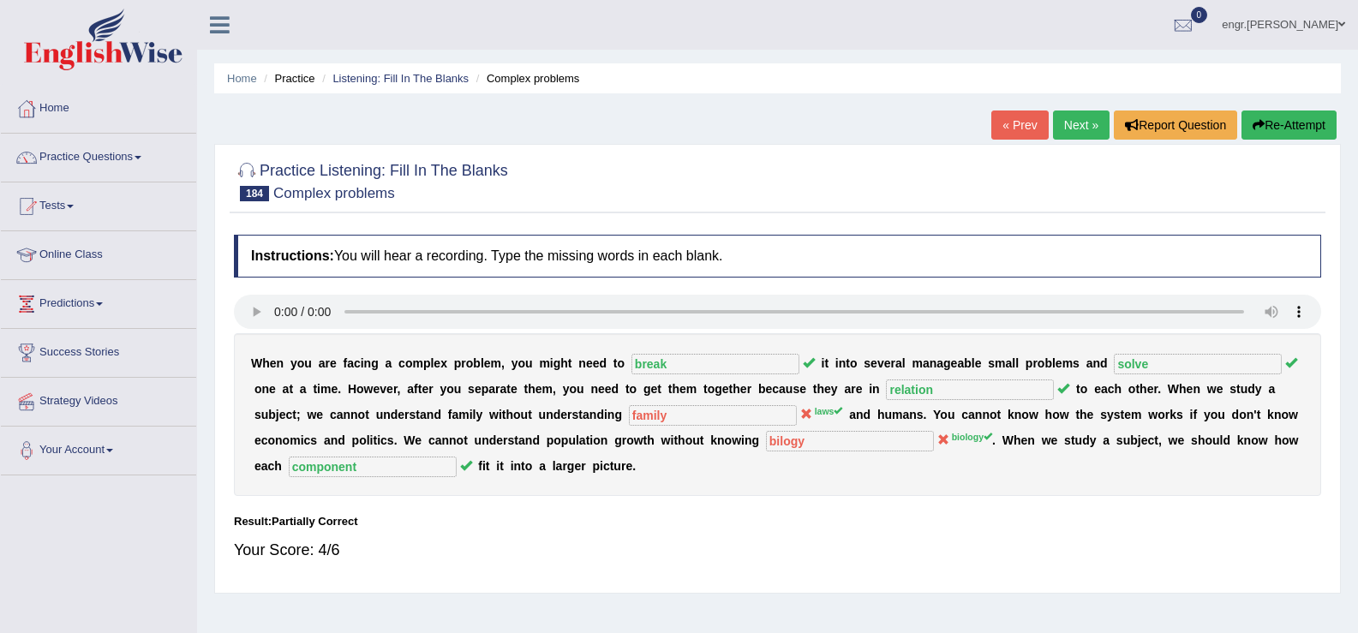
click at [1082, 137] on link "Next »" at bounding box center [1081, 125] width 57 height 29
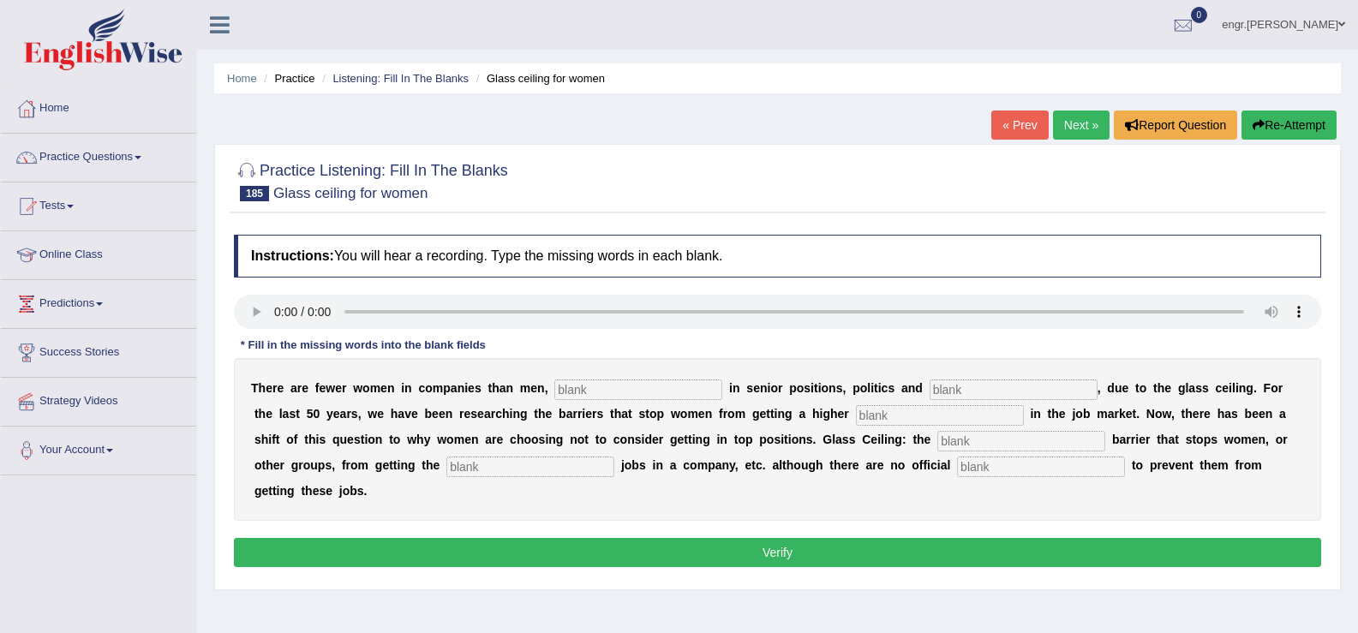
click at [631, 397] on input "text" at bounding box center [638, 390] width 168 height 21
type input "espe"
click at [1042, 388] on input "text" at bounding box center [1014, 390] width 168 height 21
type input "leadership"
click at [919, 418] on input "text" at bounding box center [940, 415] width 168 height 21
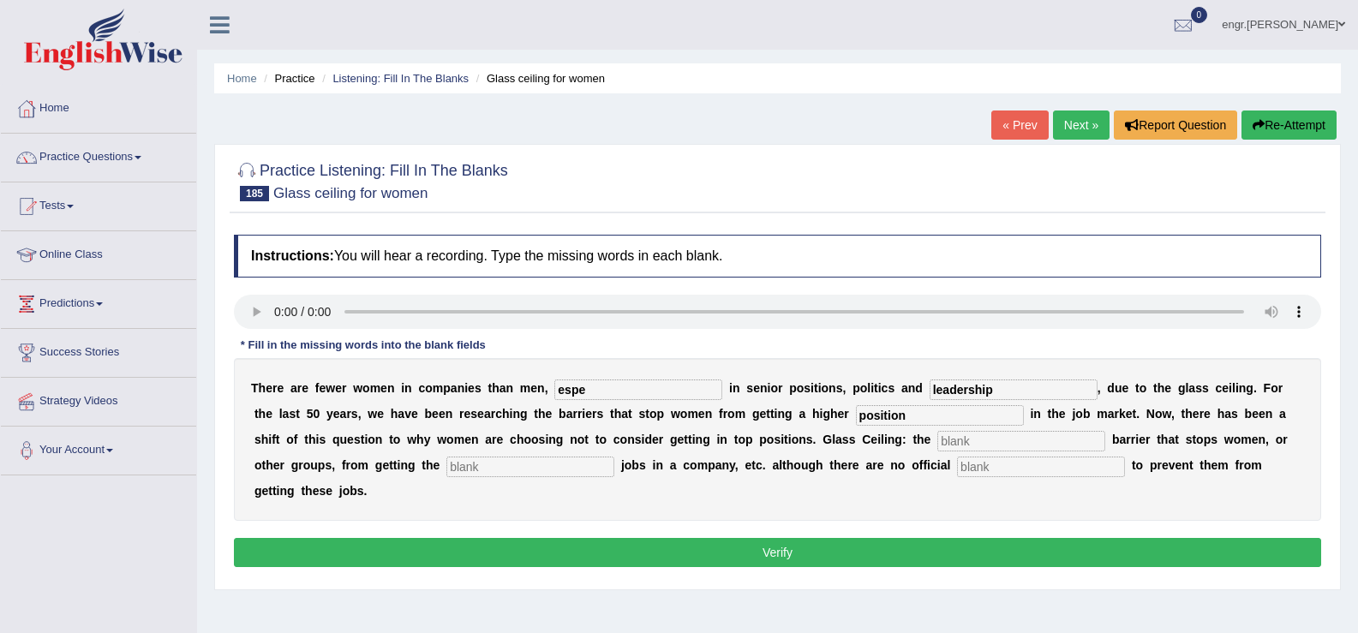
type input "position"
click at [976, 440] on input "text" at bounding box center [1021, 441] width 168 height 21
type input "imaginary"
click at [521, 464] on input "text" at bounding box center [530, 467] width 168 height 21
type input "best"
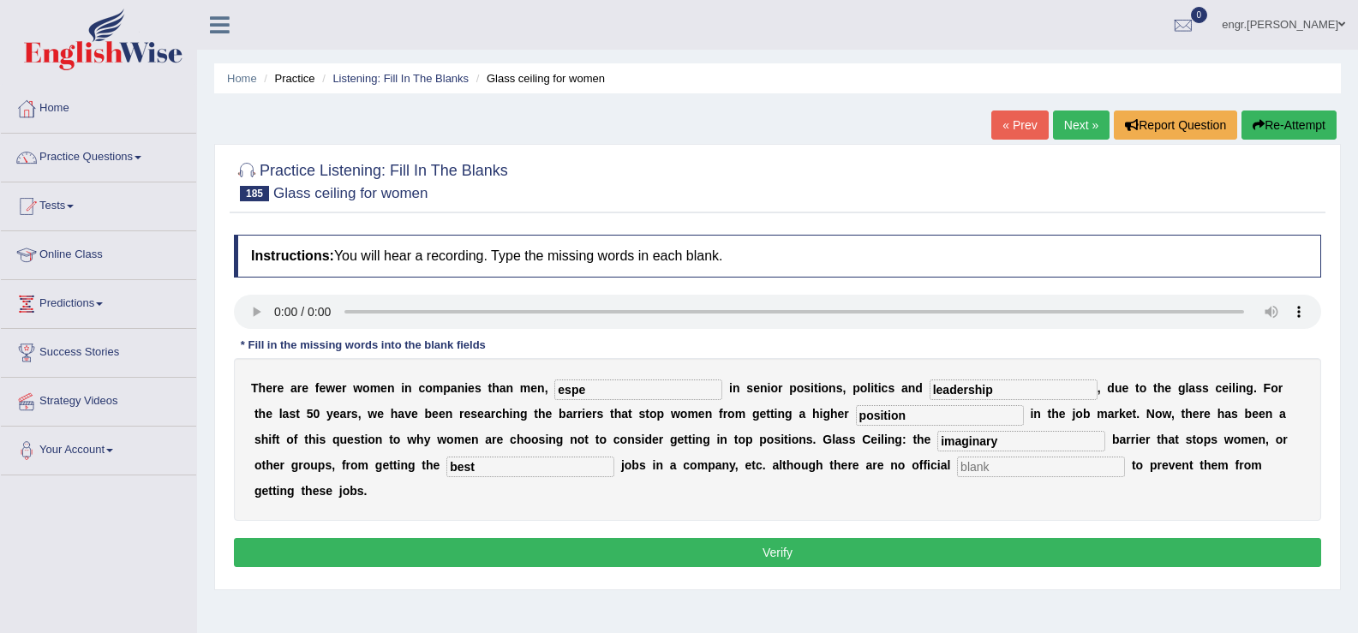
click at [1030, 467] on input "text" at bounding box center [1041, 467] width 168 height 21
type input "rule"
click at [655, 388] on input "espe" at bounding box center [638, 390] width 168 height 21
type input "especially"
click at [690, 548] on button "Verify" at bounding box center [777, 552] width 1087 height 29
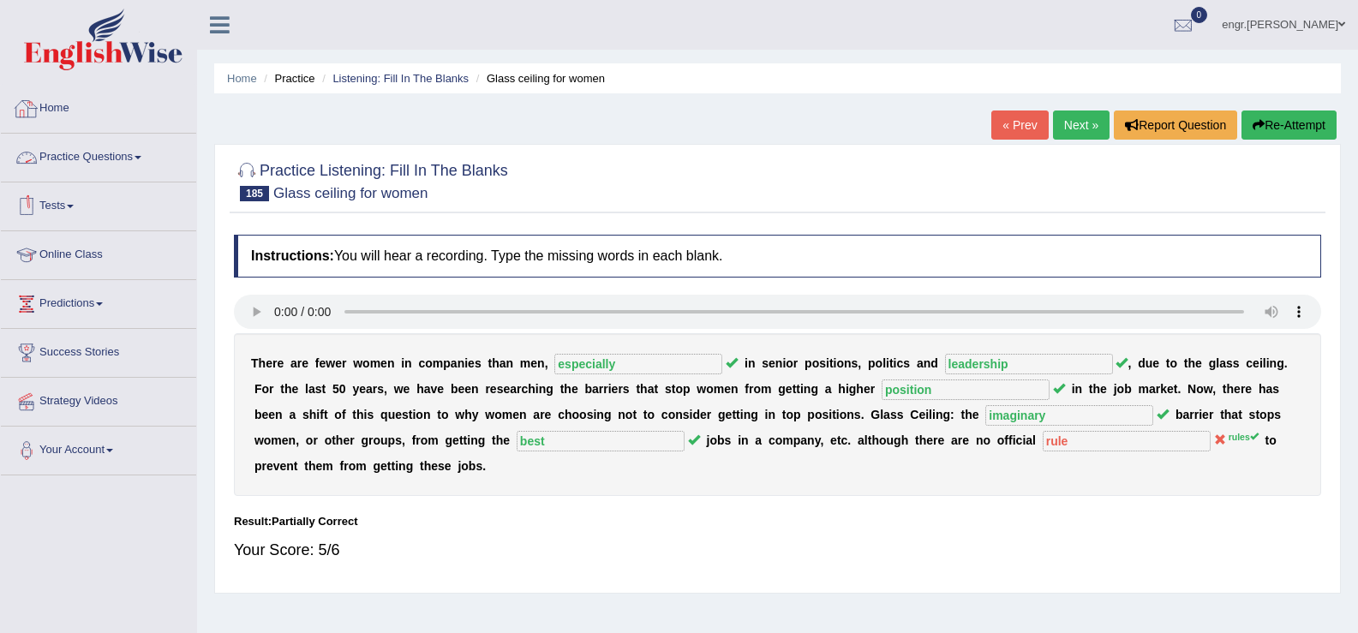
click at [57, 105] on link "Home" at bounding box center [98, 106] width 195 height 43
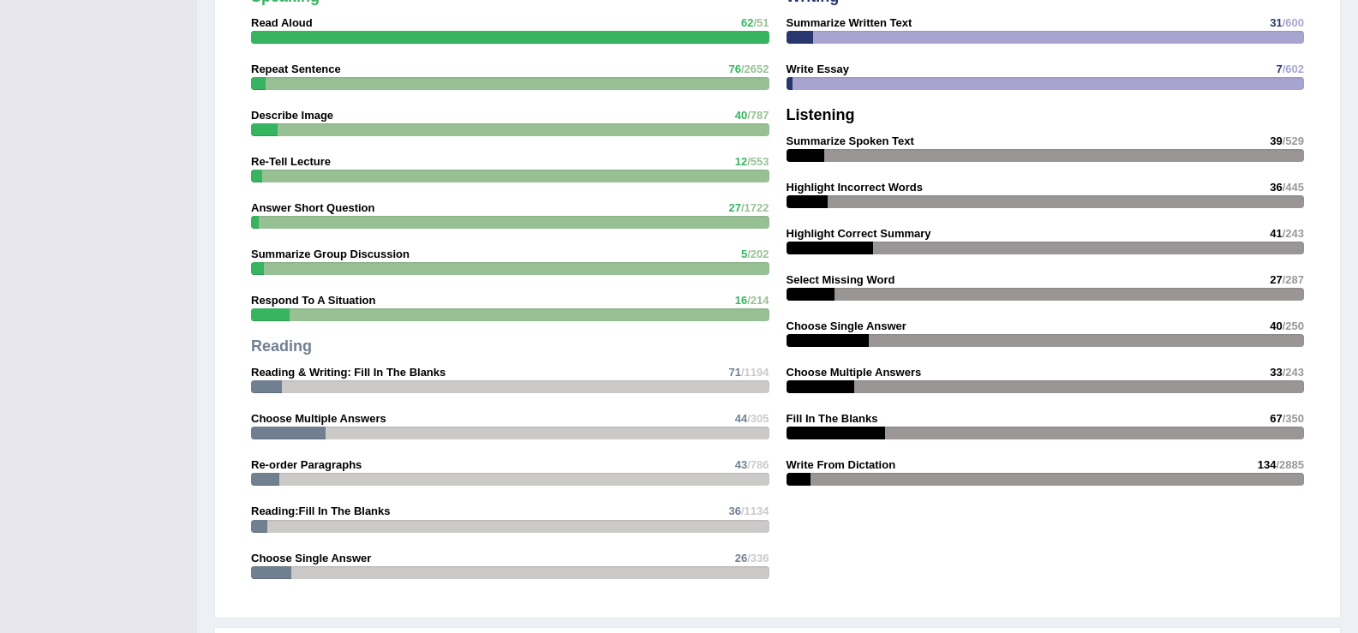
scroll to position [1514, 0]
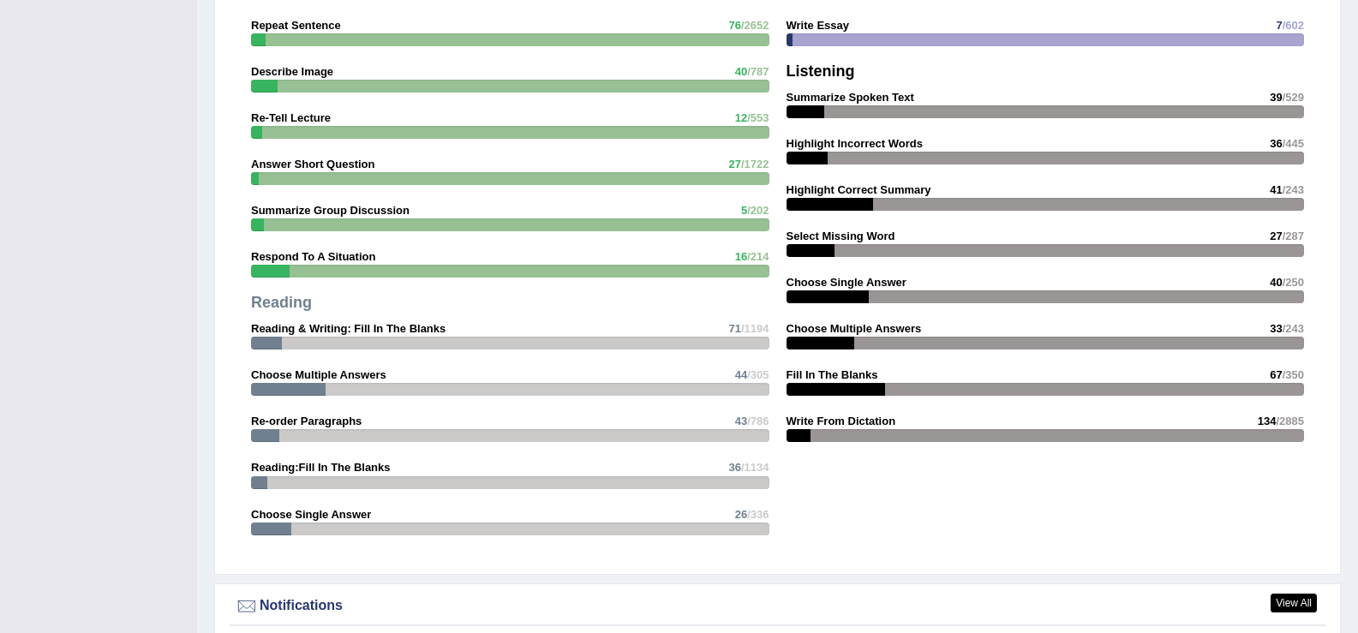
click at [575, 238] on div "Speaking Read Aloud 62 /51 Repeat Sentence 76 /2652 Describe Image 40 /787 Re-T…" at bounding box center [510, 245] width 536 height 616
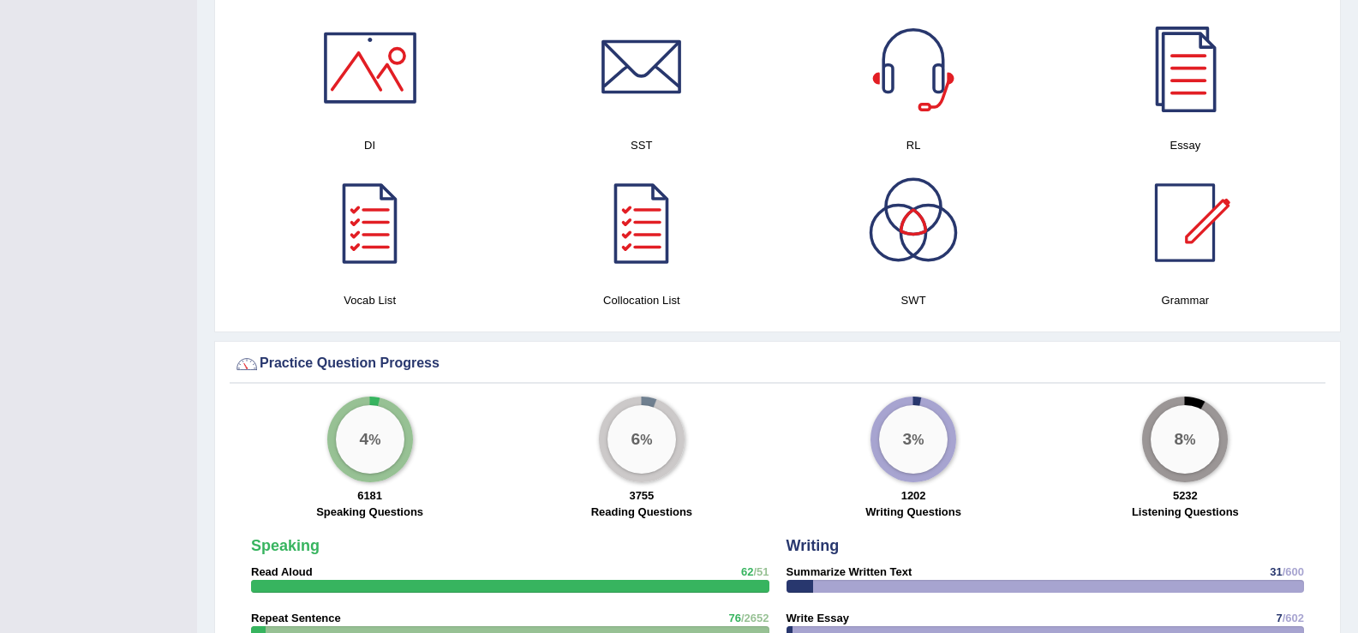
scroll to position [889, 0]
